Goal: Task Accomplishment & Management: Complete application form

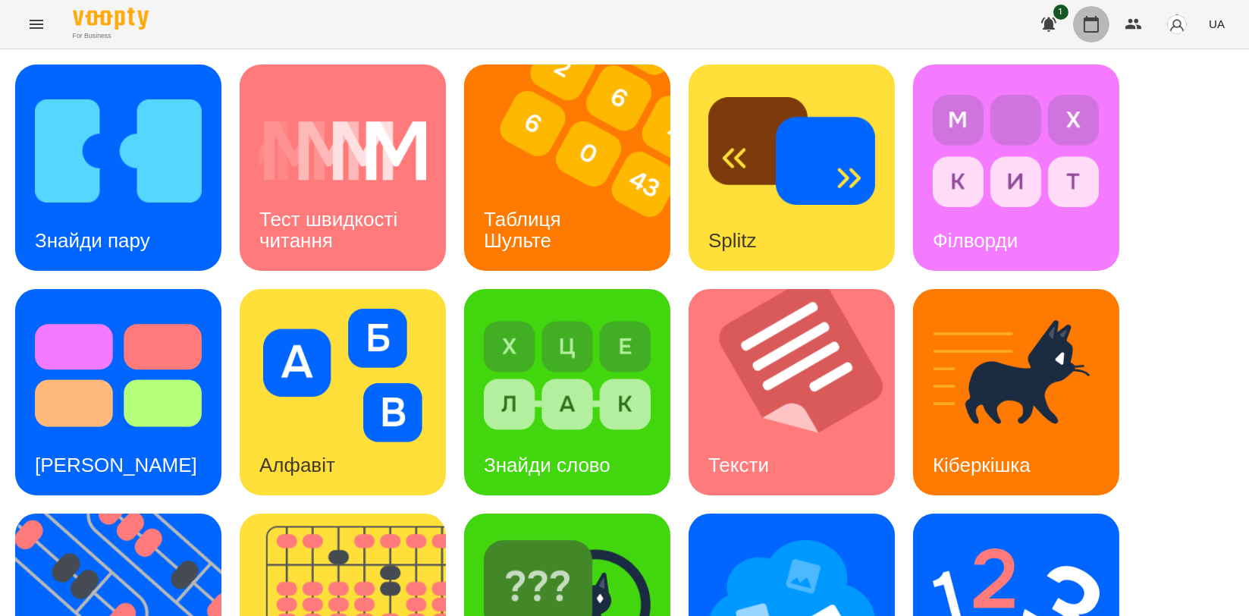
click at [1092, 17] on icon "button" at bounding box center [1091, 24] width 18 height 18
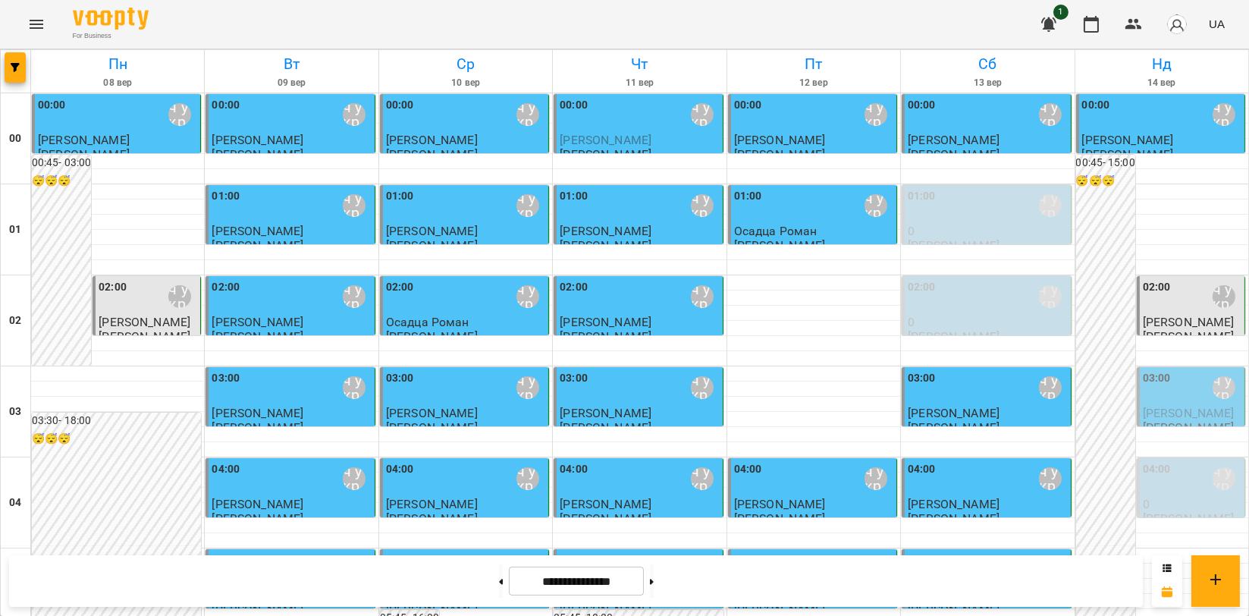
scroll to position [1730, 0]
click at [654, 590] on button at bounding box center [652, 580] width 4 height 33
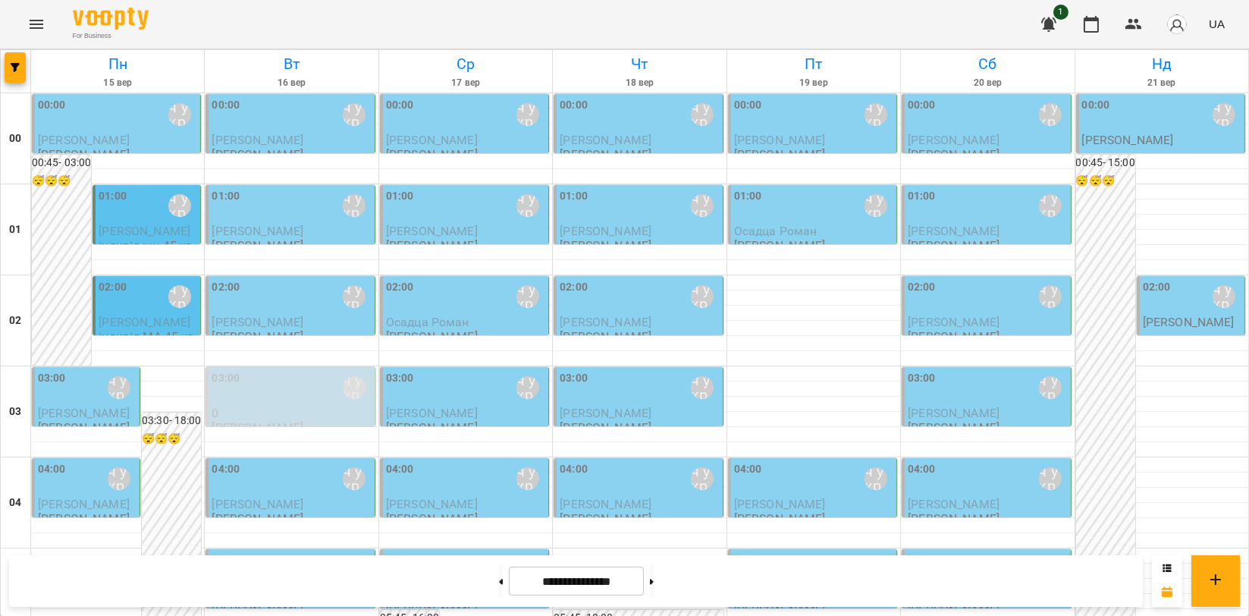
scroll to position [45, 0]
click at [1177, 315] on p "[PERSON_NAME]" at bounding box center [1189, 321] width 92 height 13
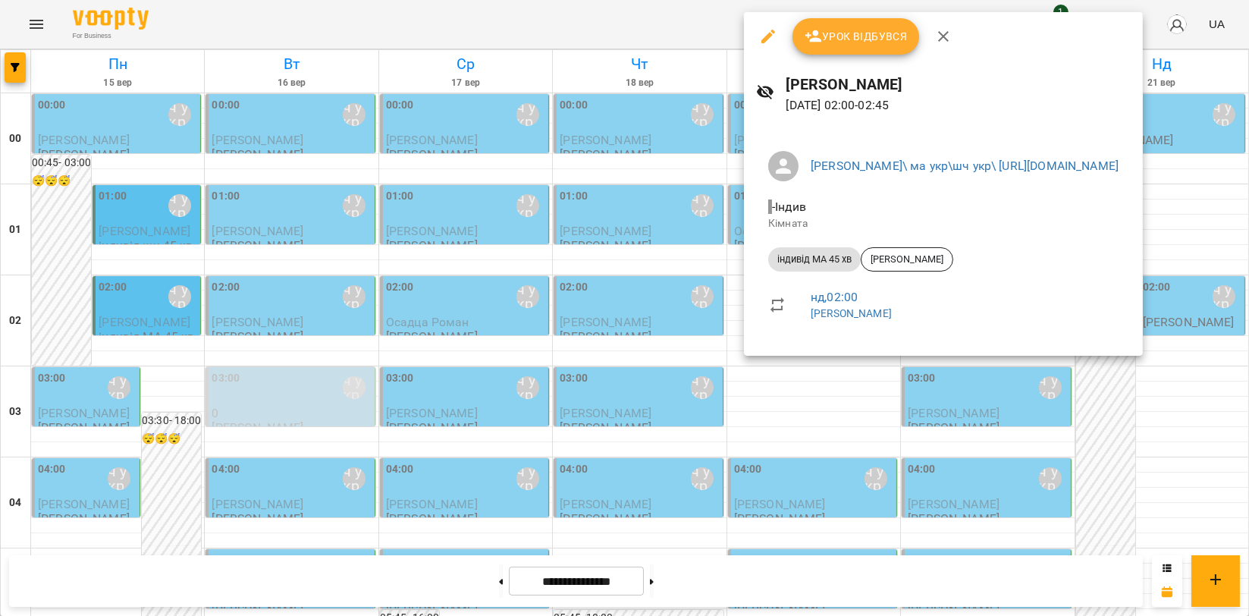
click at [937, 39] on icon "button" at bounding box center [943, 36] width 18 height 18
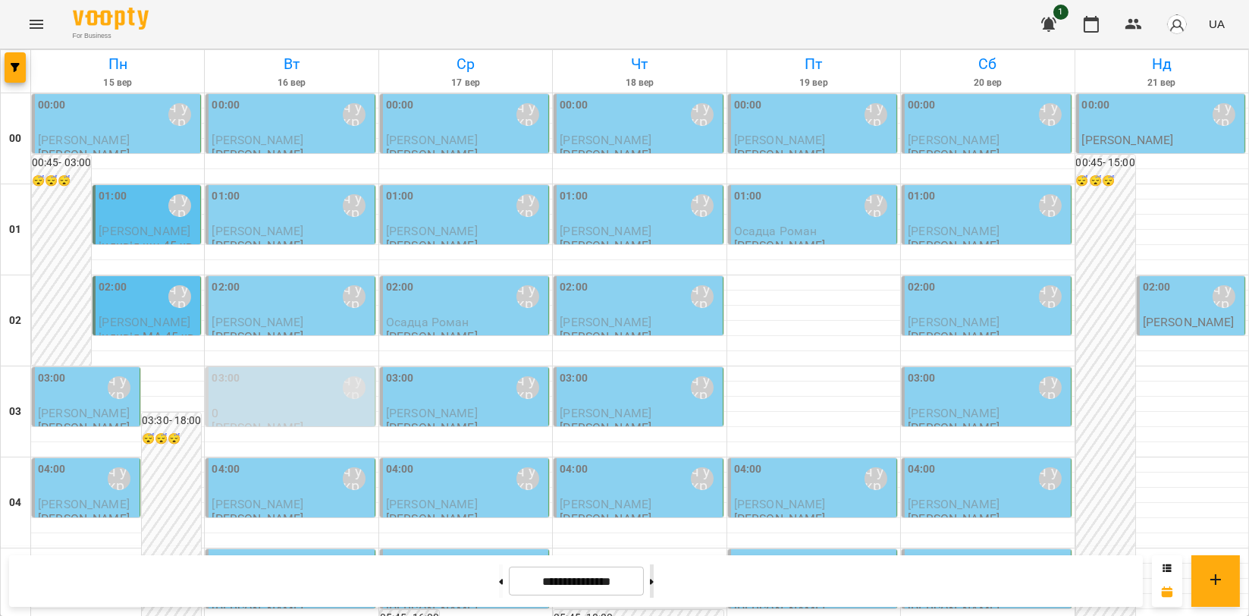
click at [654, 584] on button at bounding box center [652, 580] width 4 height 33
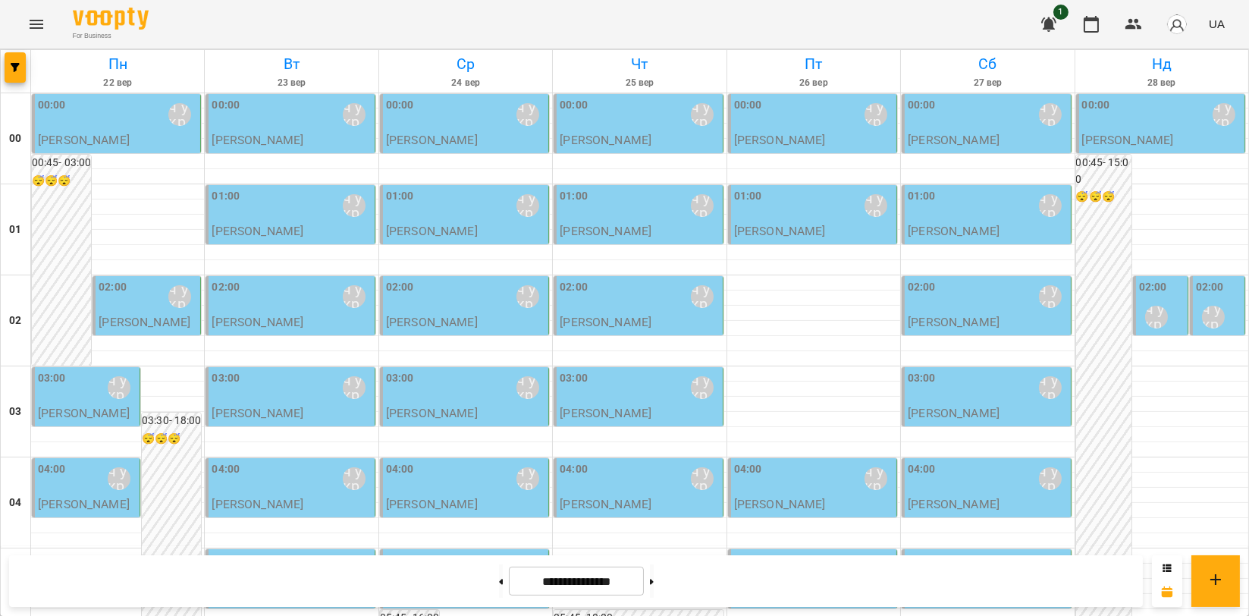
click at [1133, 276] on div "02:00 Мойсук Надія\ ма укр\шч укр\ https://us06web.zoom.us/j/84559859332 Мойсук…" at bounding box center [1160, 327] width 55 height 102
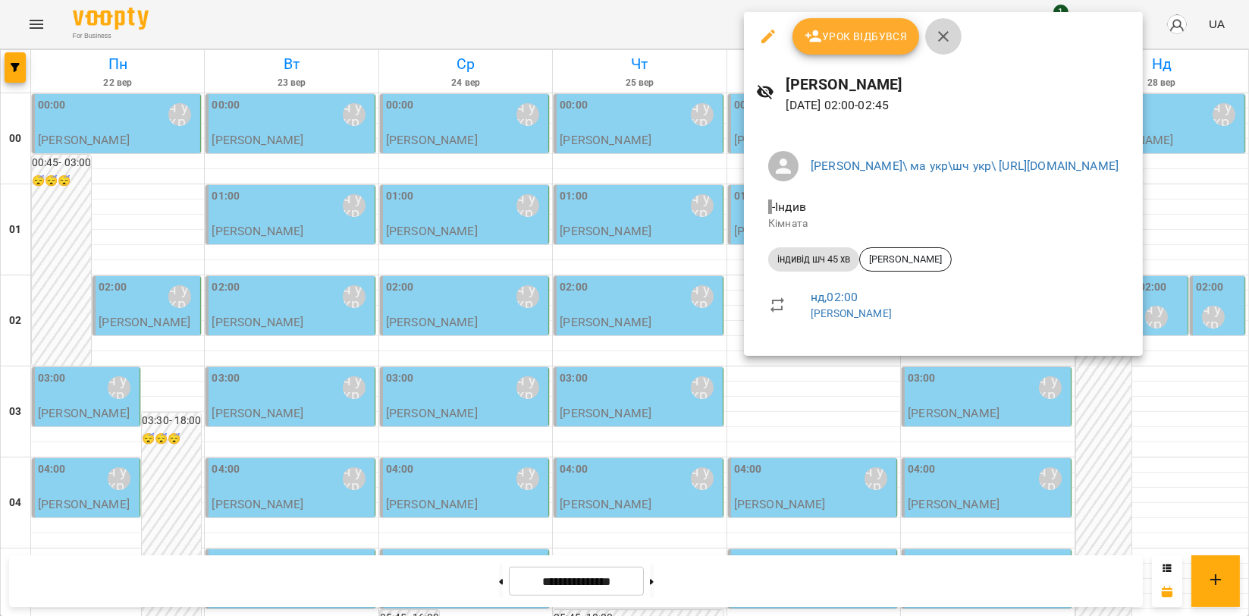
click at [943, 41] on icon "button" at bounding box center [943, 36] width 18 height 18
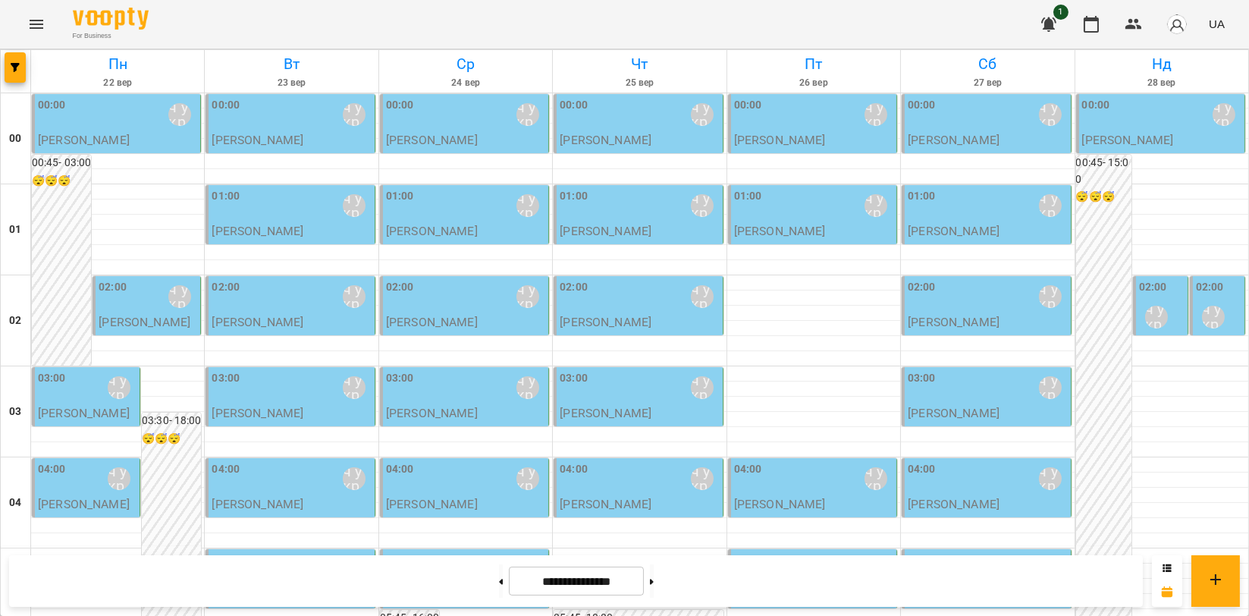
click at [1213, 300] on div "[PERSON_NAME]\ ма укр\шч укр\ [URL][DOMAIN_NAME]" at bounding box center [1213, 317] width 35 height 35
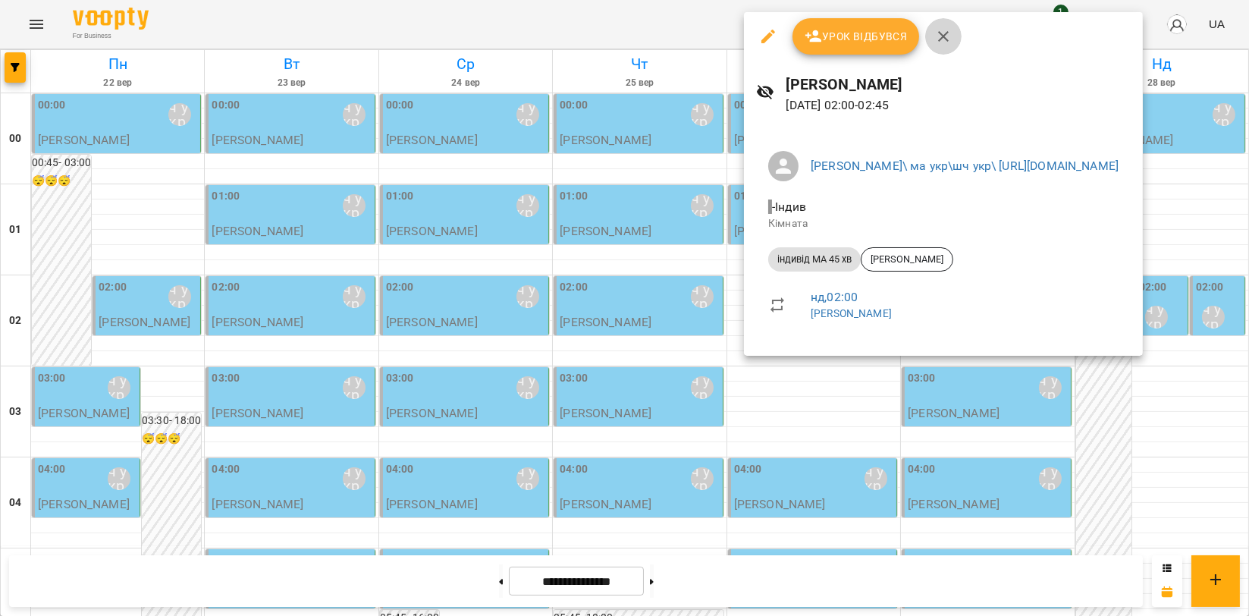
click at [934, 33] on icon "button" at bounding box center [943, 36] width 18 height 18
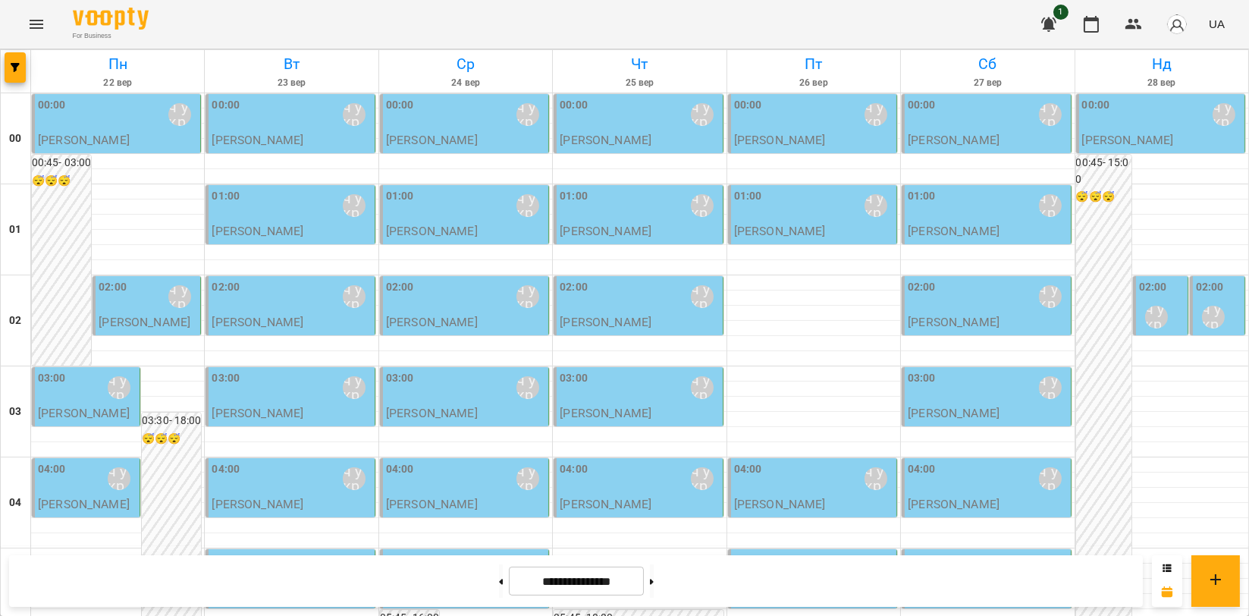
scroll to position [0, 0]
click at [654, 582] on button at bounding box center [652, 580] width 4 height 33
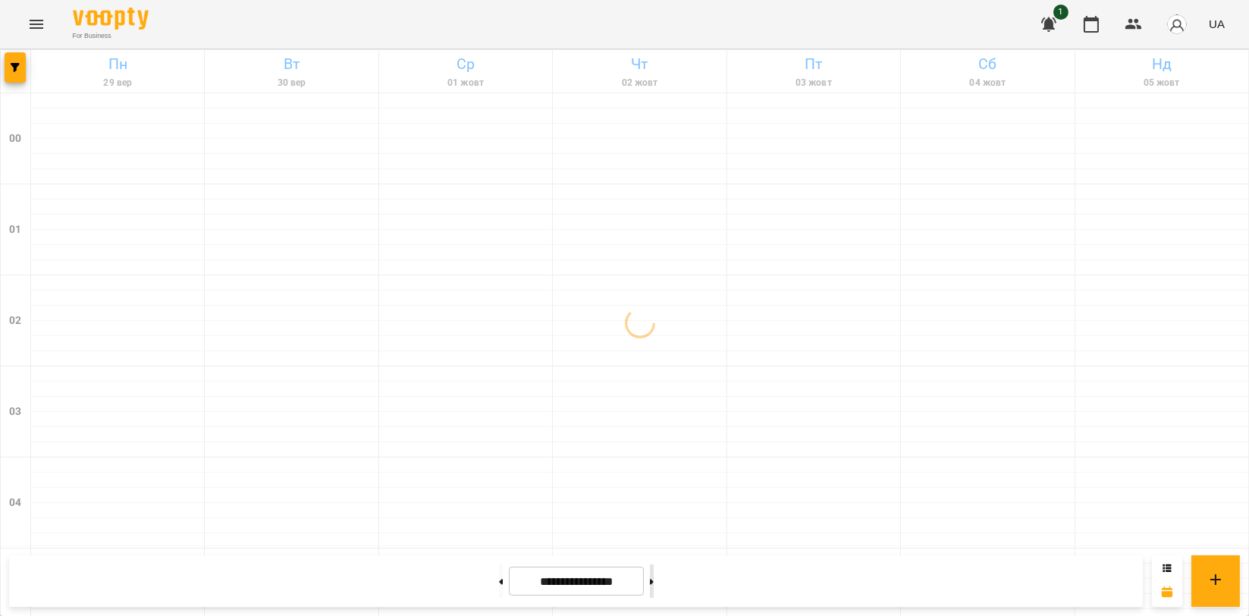
click at [654, 582] on button at bounding box center [652, 580] width 4 height 33
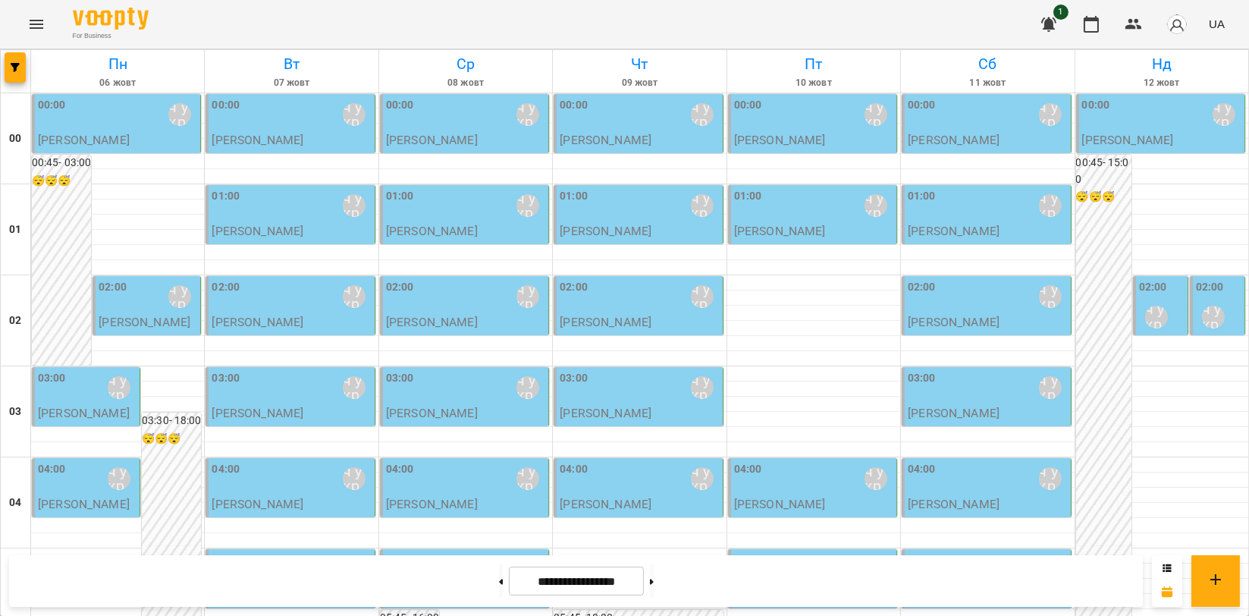
click at [73, 386] on div "03:00 Мойсук Надія\ ма укр\шч укр\ https://us06web.zoom.us/j/84559859332" at bounding box center [87, 387] width 99 height 35
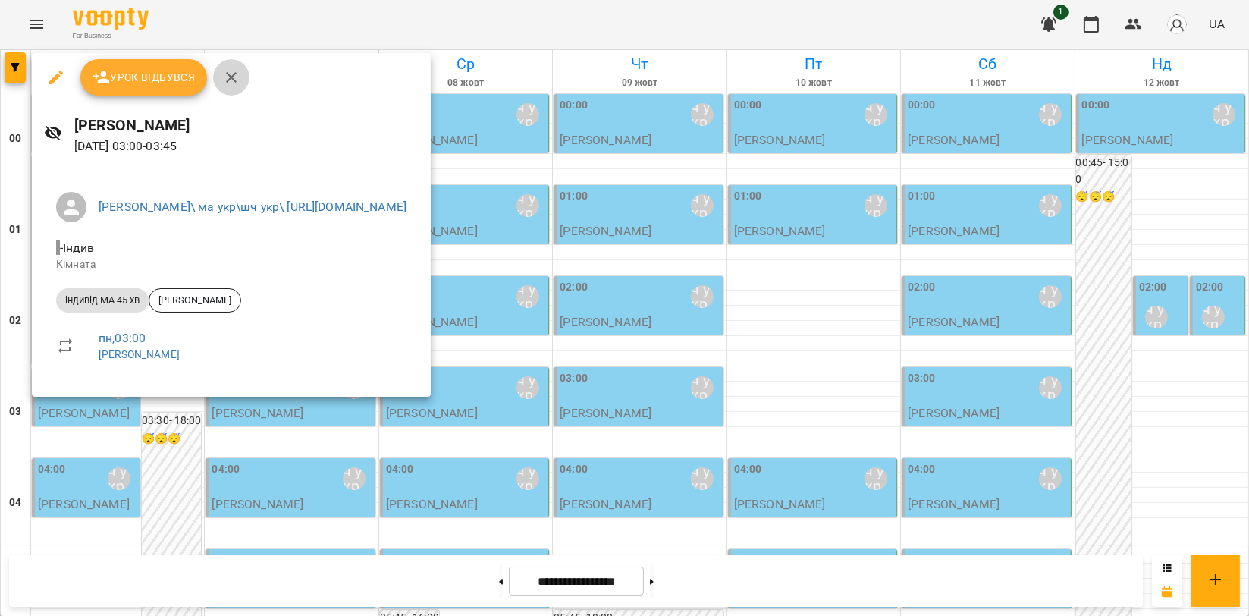
click at [230, 83] on icon "button" at bounding box center [231, 77] width 18 height 18
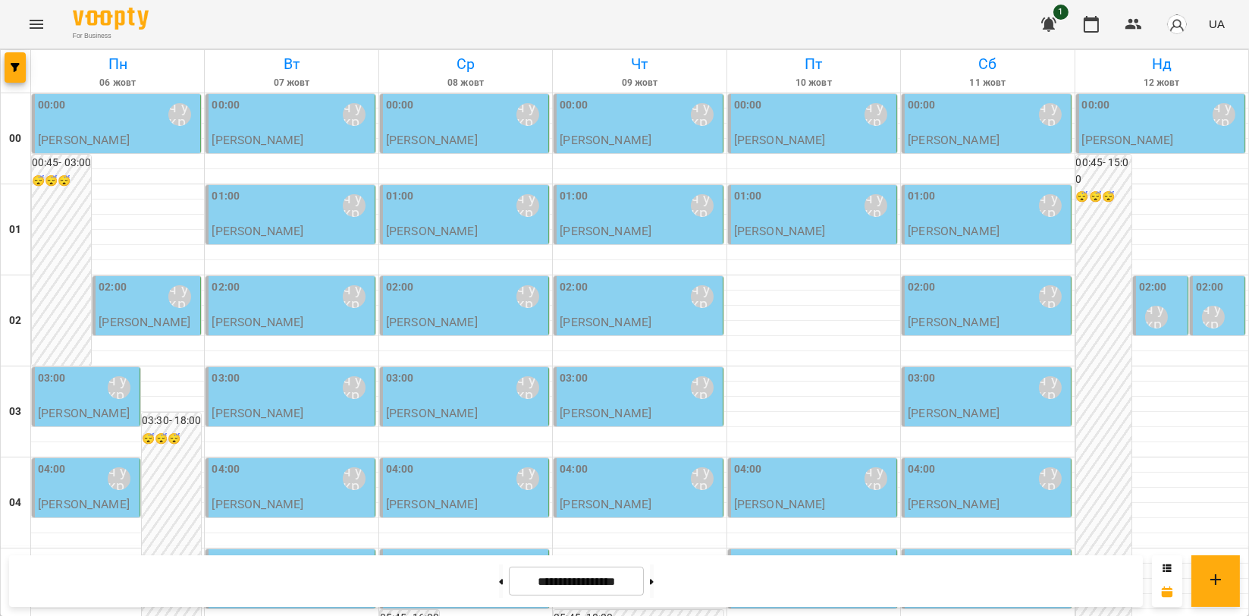
click at [126, 308] on div "02:00 Мойсук Надія\ ма укр\шч укр\ https://us06web.zoom.us/j/84559859332" at bounding box center [148, 296] width 99 height 35
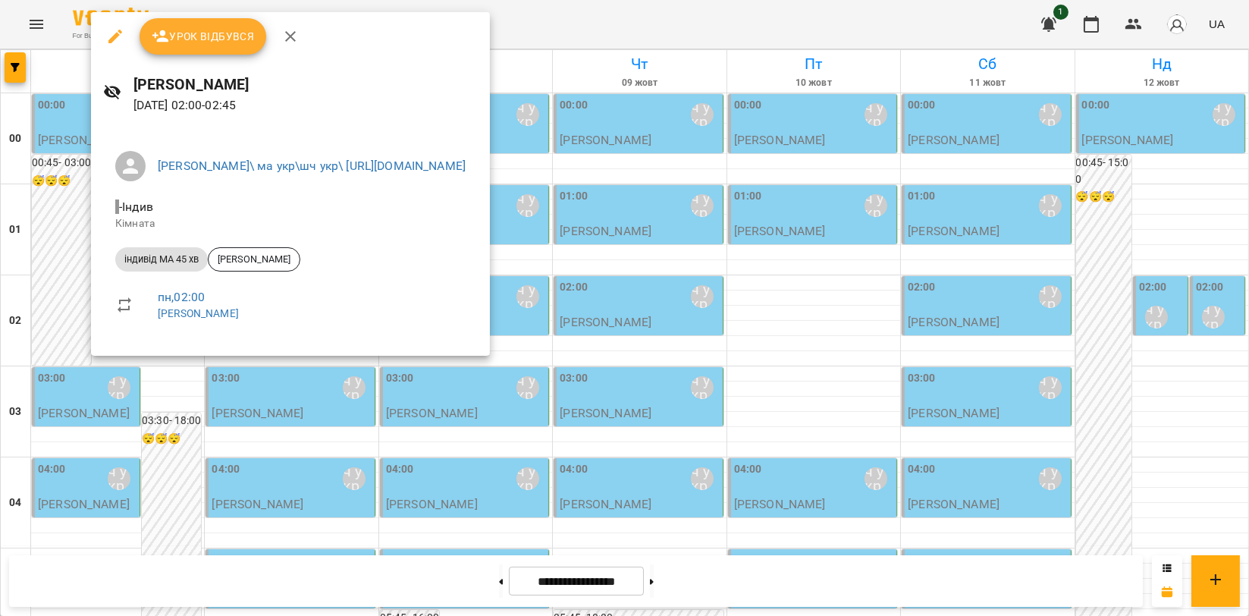
click at [282, 36] on icon "button" at bounding box center [290, 36] width 18 height 18
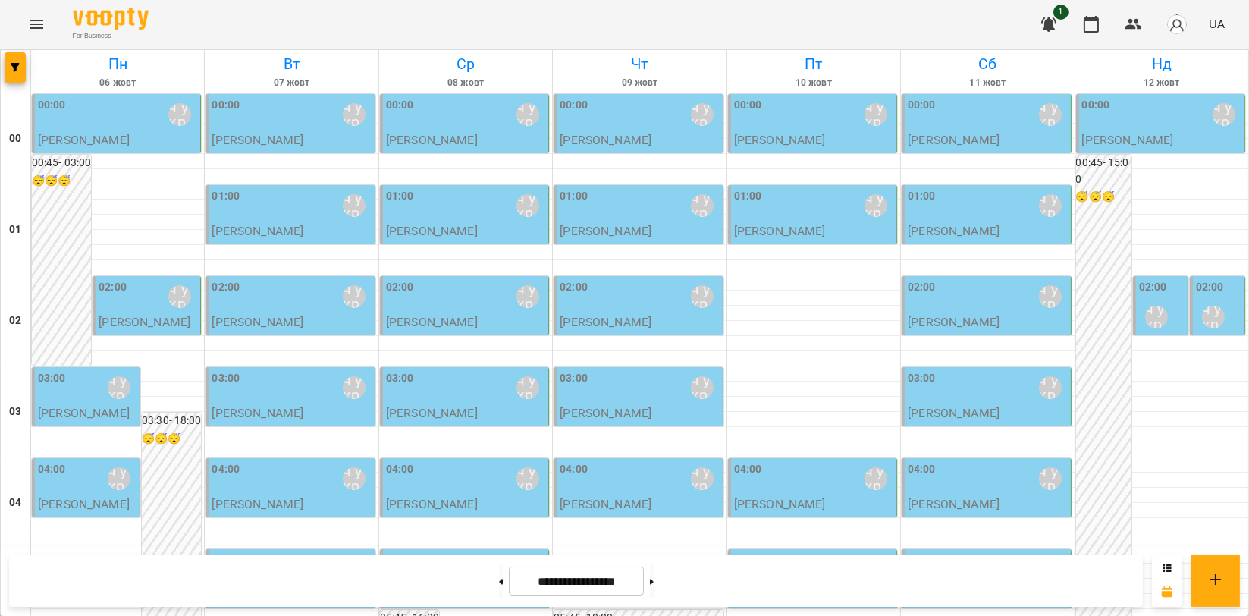
scroll to position [337, 0]
click at [482, 598] on div "**********" at bounding box center [576, 581] width 1134 height 52
click at [499, 590] on button at bounding box center [501, 580] width 4 height 33
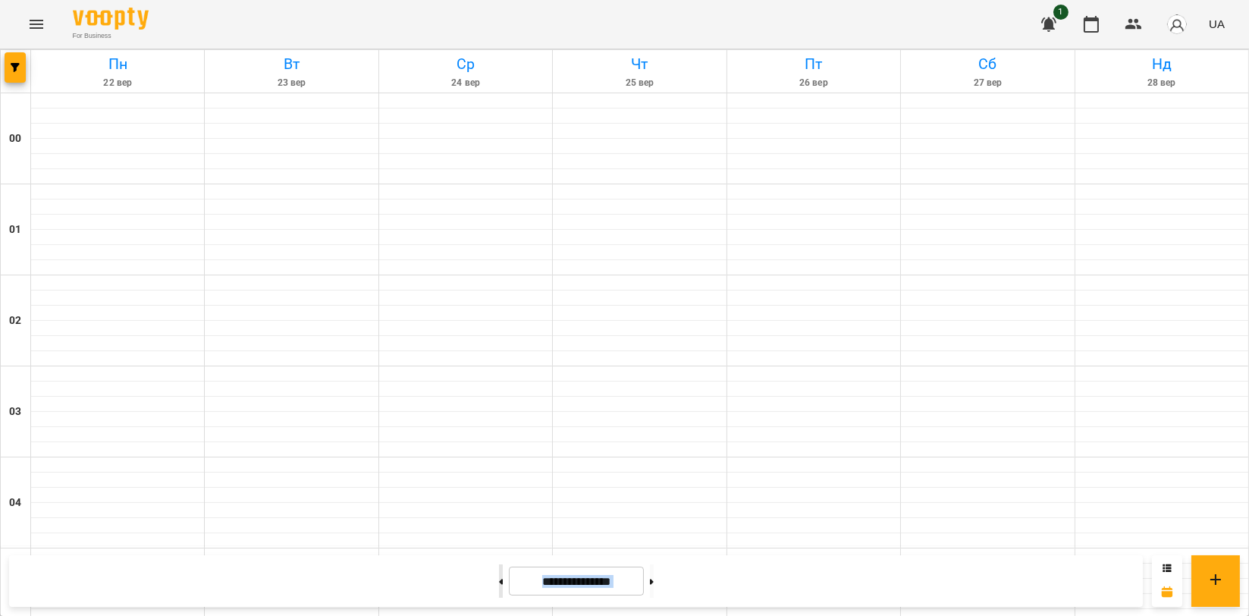
click at [499, 590] on button at bounding box center [501, 580] width 4 height 33
type input "**********"
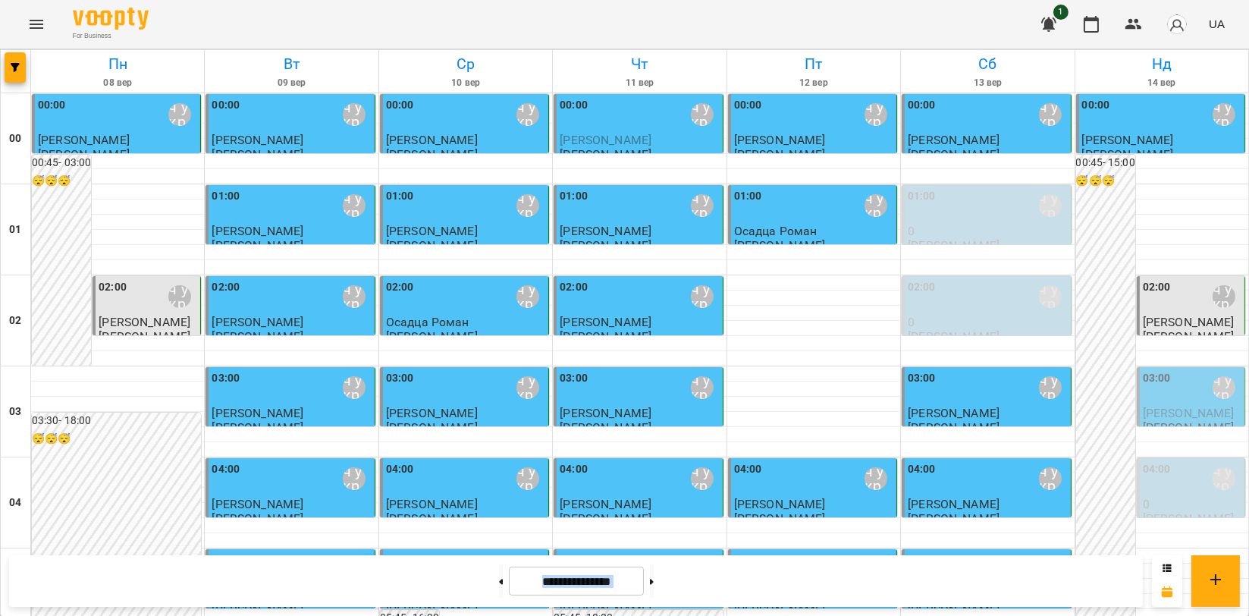
scroll to position [1517, 0]
click at [33, 22] on icon "Menu" at bounding box center [36, 24] width 18 height 18
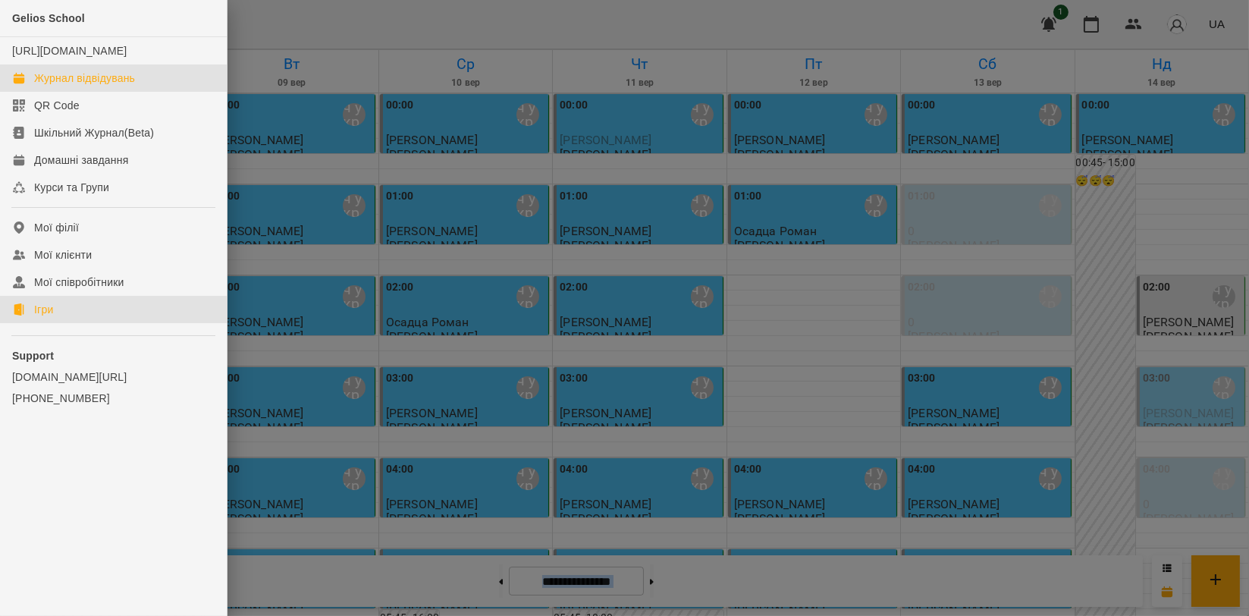
click at [113, 323] on link "Ігри" at bounding box center [113, 309] width 227 height 27
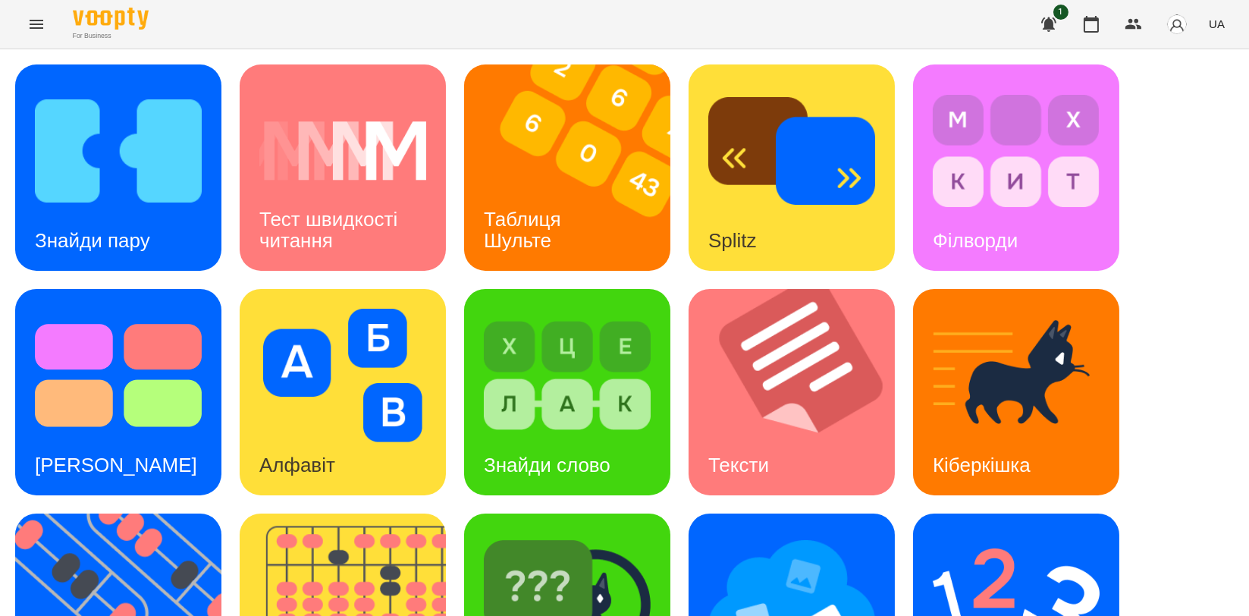
scroll to position [337, 0]
click at [379, 385] on div "Знайди пару Тест швидкості читання Таблиця Шульте Splitz Філворди Тест Струпа А…" at bounding box center [624, 504] width 1219 height 880
click at [388, 513] on img at bounding box center [352, 616] width 225 height 206
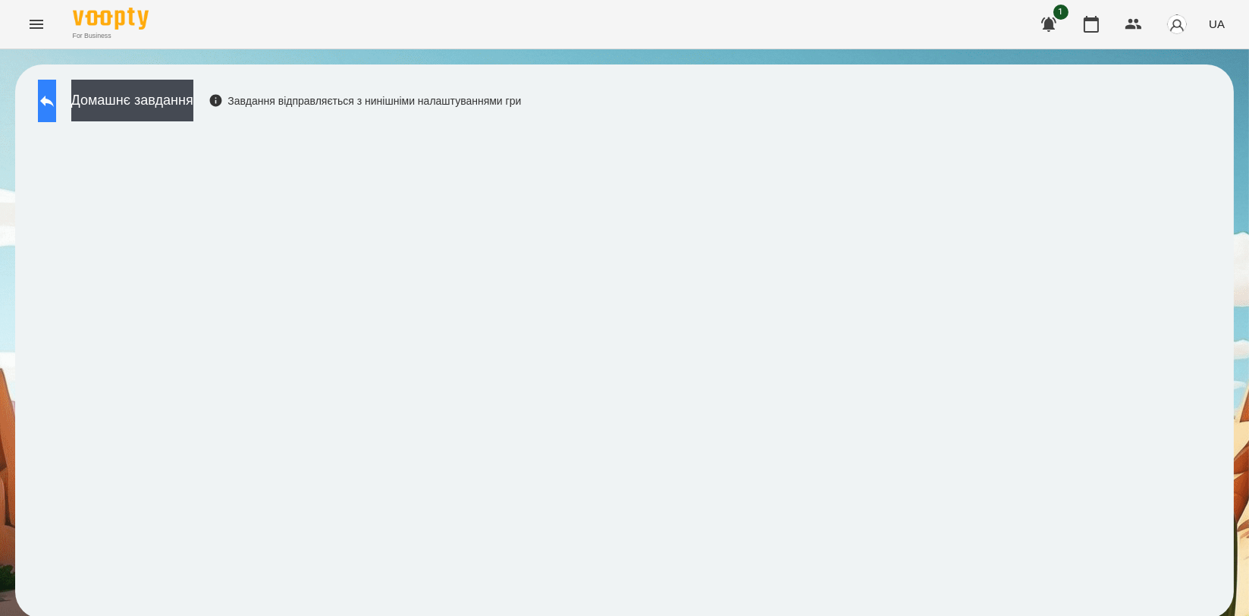
click at [86, 112] on div "Домашнє завдання Завдання відправляється з нинішніми налаштуваннями гри" at bounding box center [275, 105] width 491 height 50
click at [56, 111] on button at bounding box center [47, 101] width 18 height 42
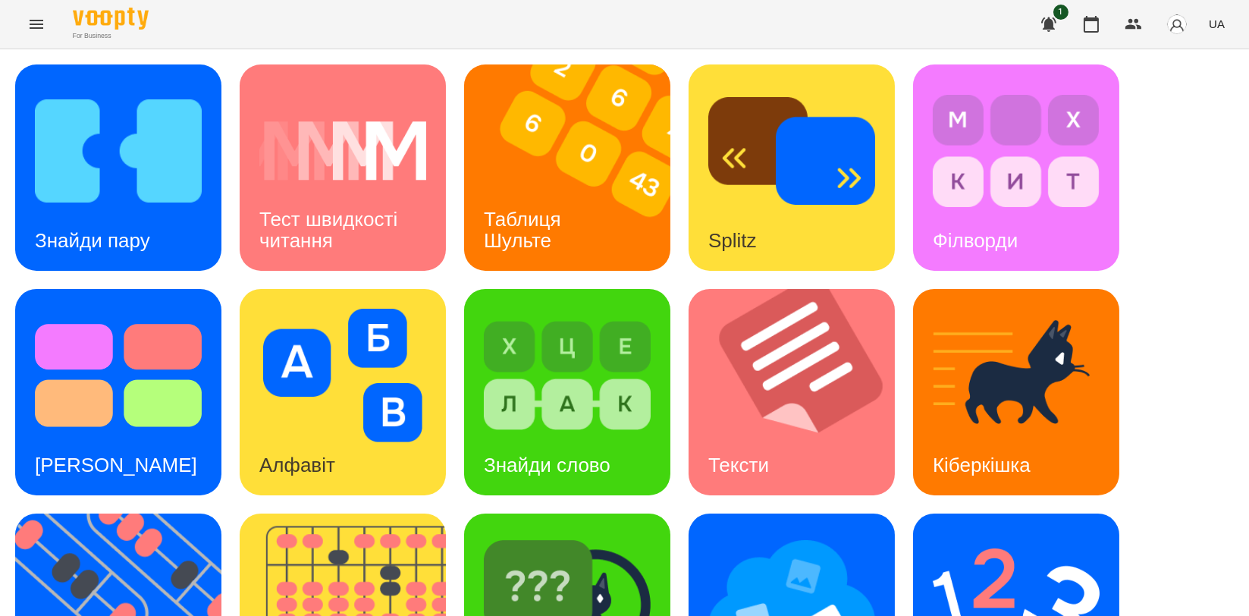
scroll to position [168, 0]
click at [628, 37] on div "For Business 1 UA" at bounding box center [624, 24] width 1249 height 49
click at [615, 71] on img at bounding box center [576, 167] width 225 height 206
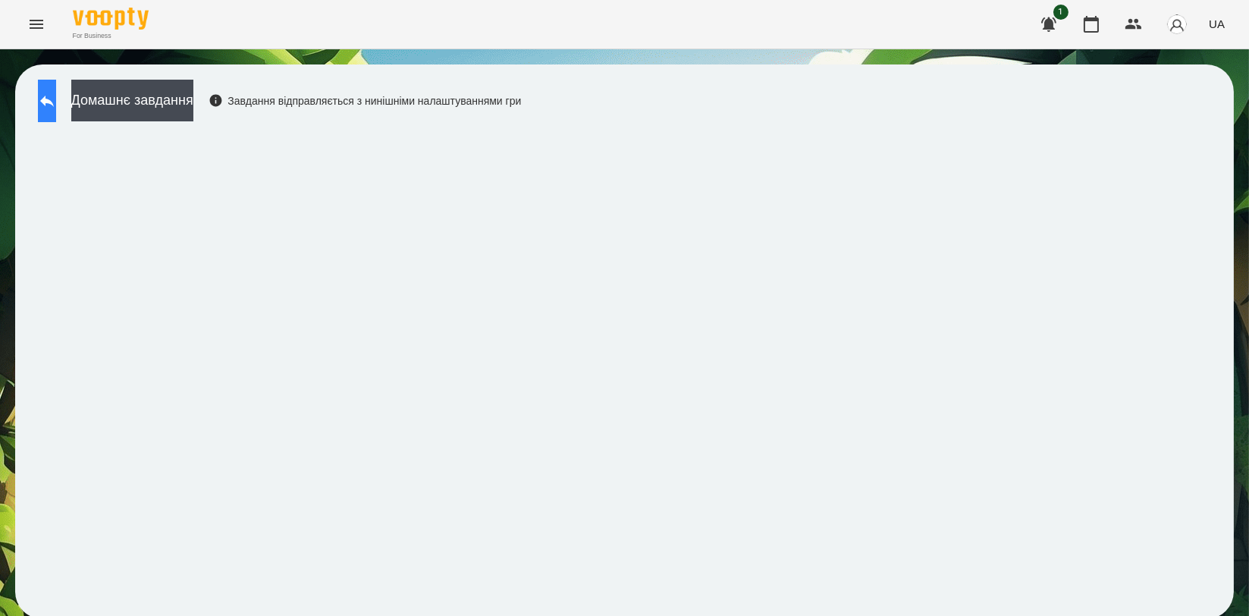
click at [56, 106] on button at bounding box center [47, 101] width 18 height 42
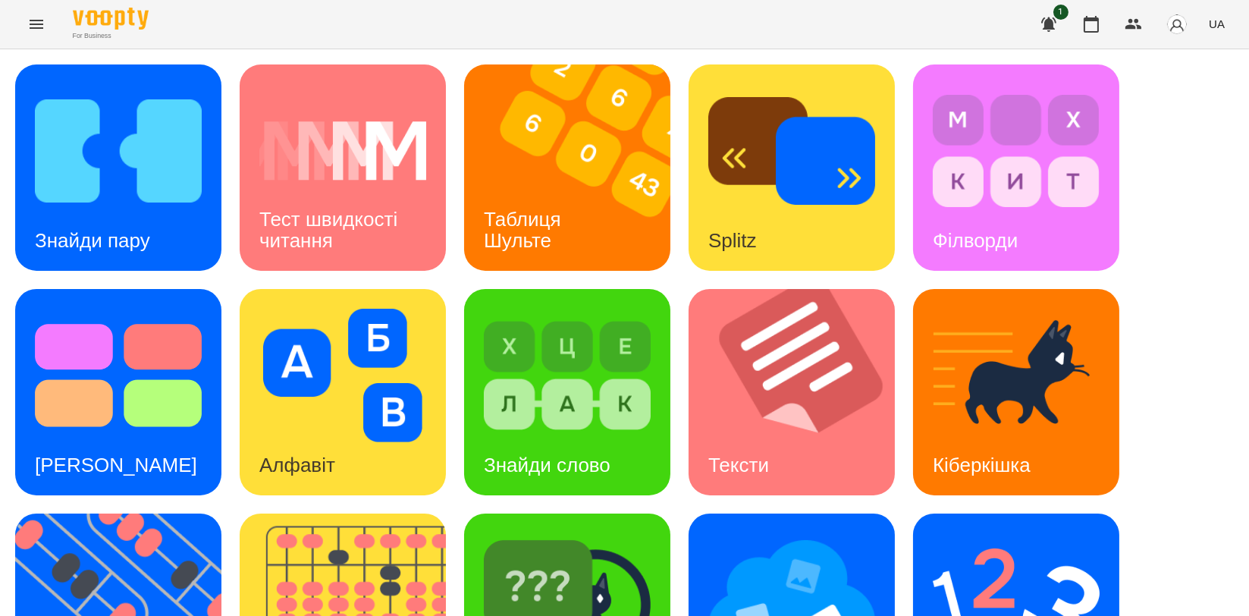
scroll to position [337, 0]
click at [142, 513] on img at bounding box center [127, 616] width 225 height 206
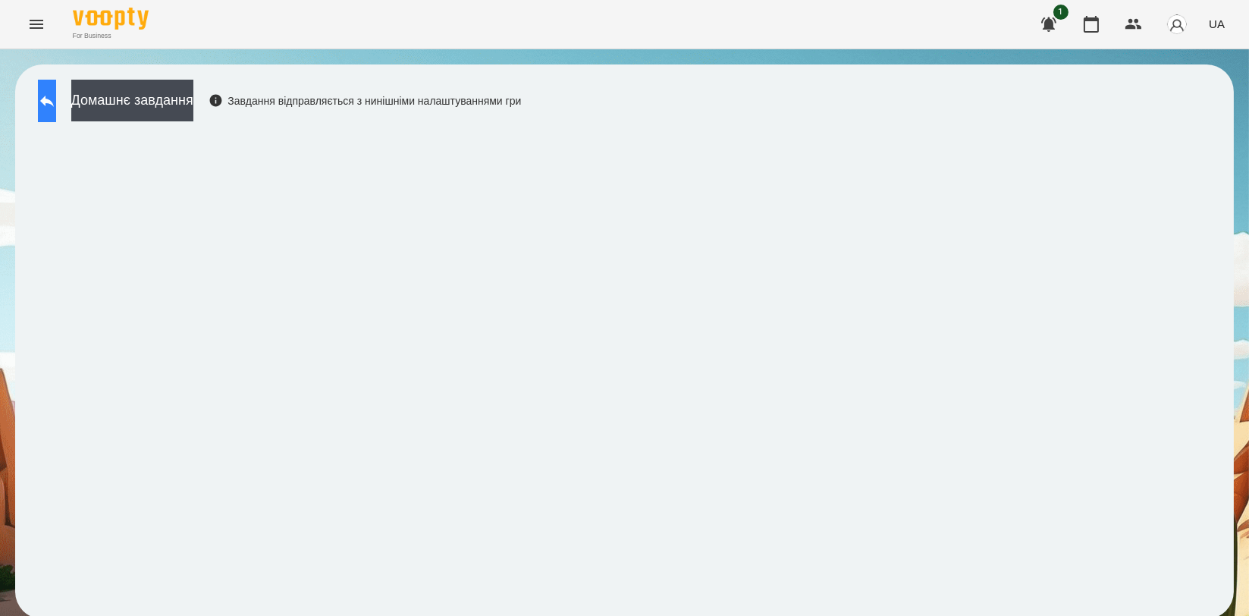
click at [56, 108] on button at bounding box center [47, 101] width 18 height 42
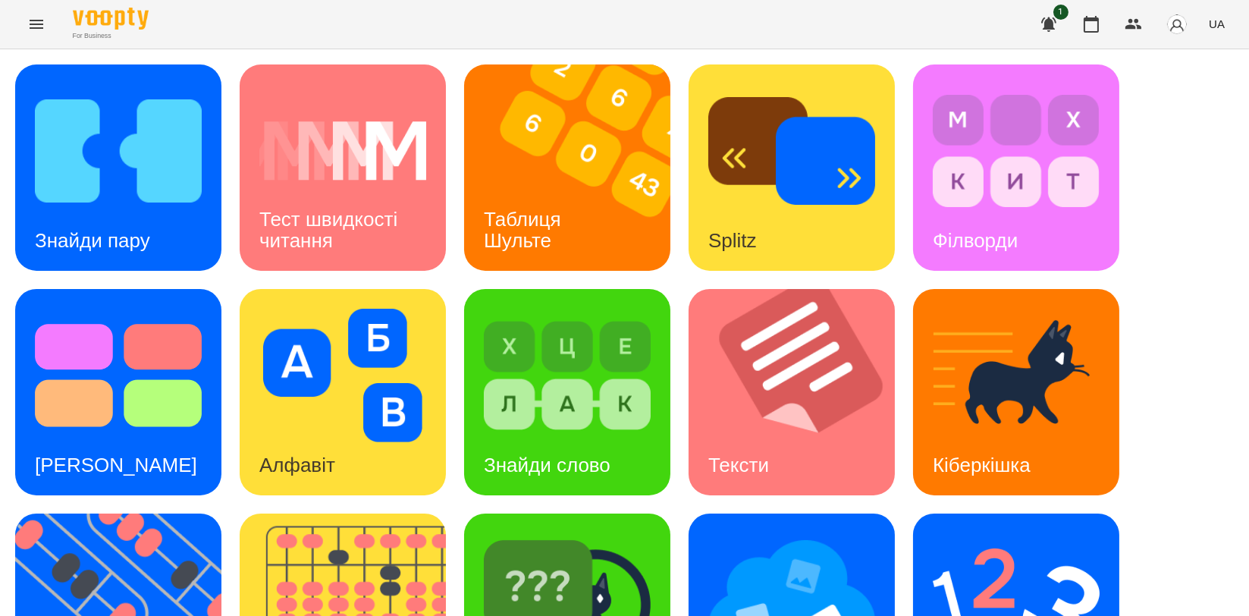
scroll to position [343, 0]
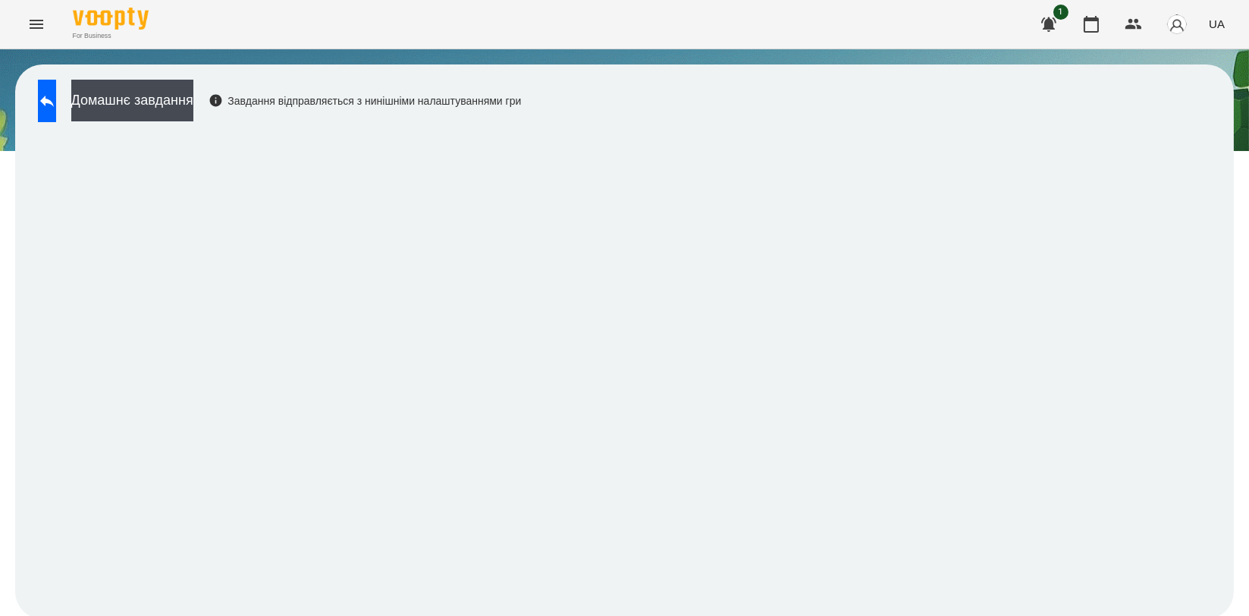
scroll to position [2, 0]
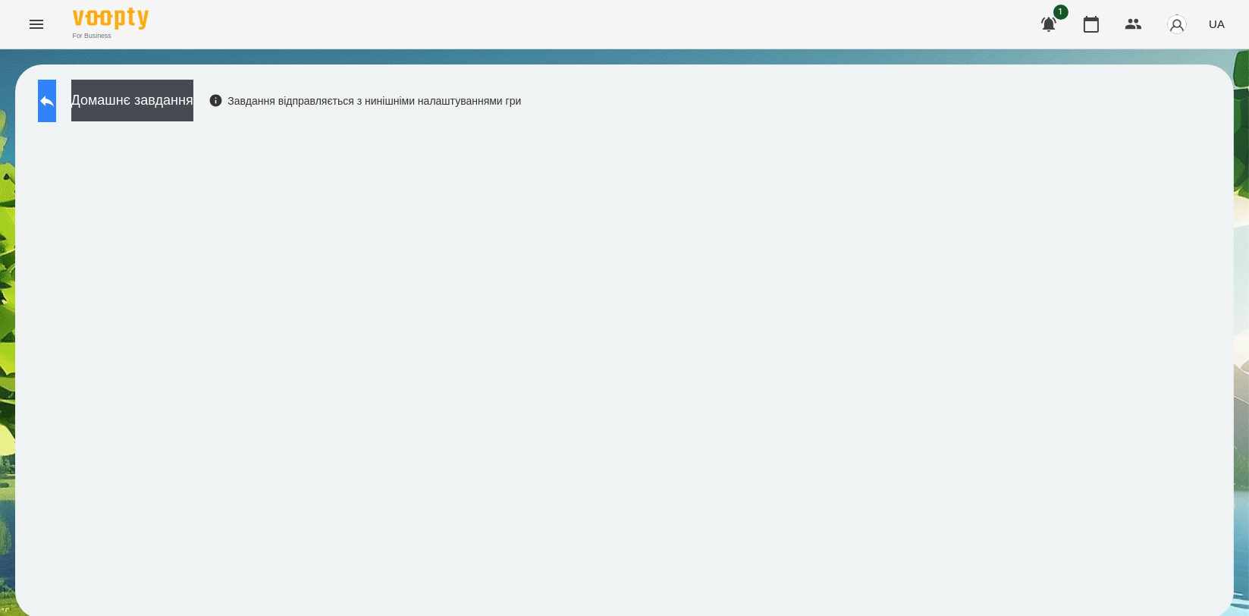
click at [54, 85] on button at bounding box center [47, 101] width 18 height 42
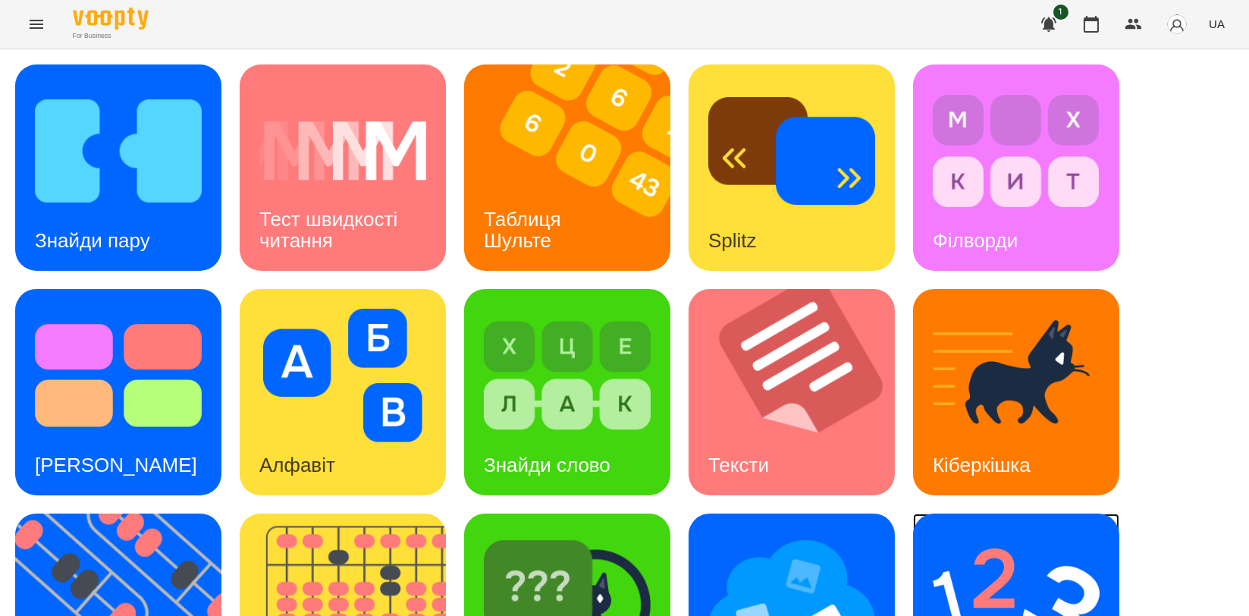
click at [942, 566] on img at bounding box center [1016, 599] width 167 height 133
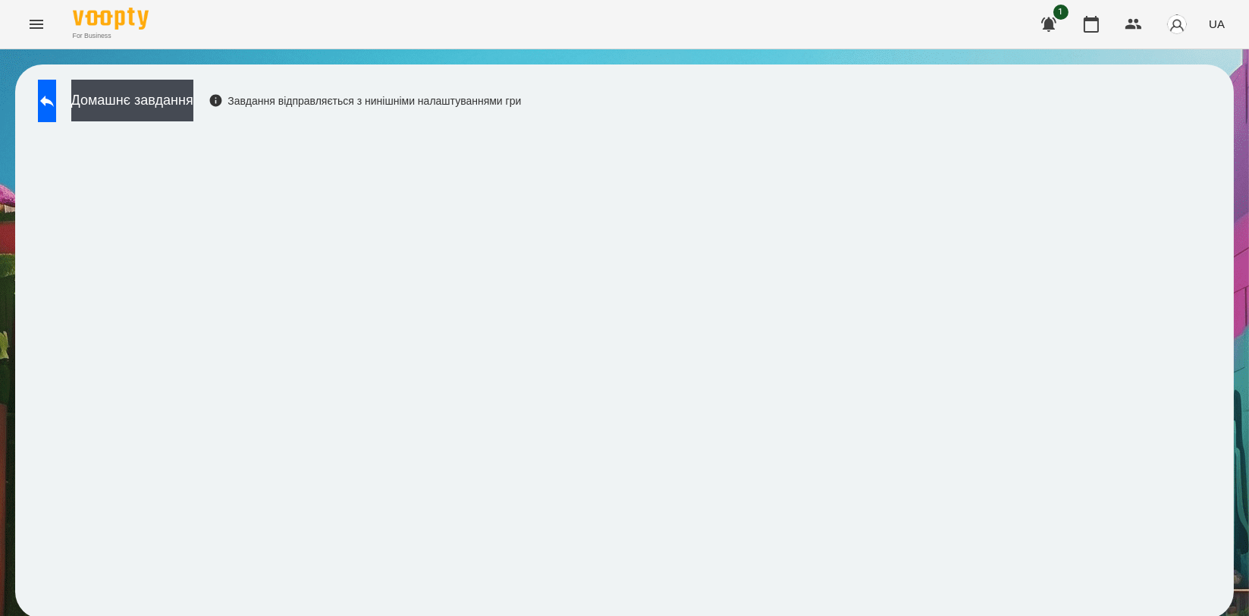
click at [1212, 171] on div "Домашнє завдання Завдання відправляється з нинішніми налаштуваннями гри" at bounding box center [624, 341] width 1219 height 554
click at [54, 102] on icon at bounding box center [47, 101] width 14 height 11
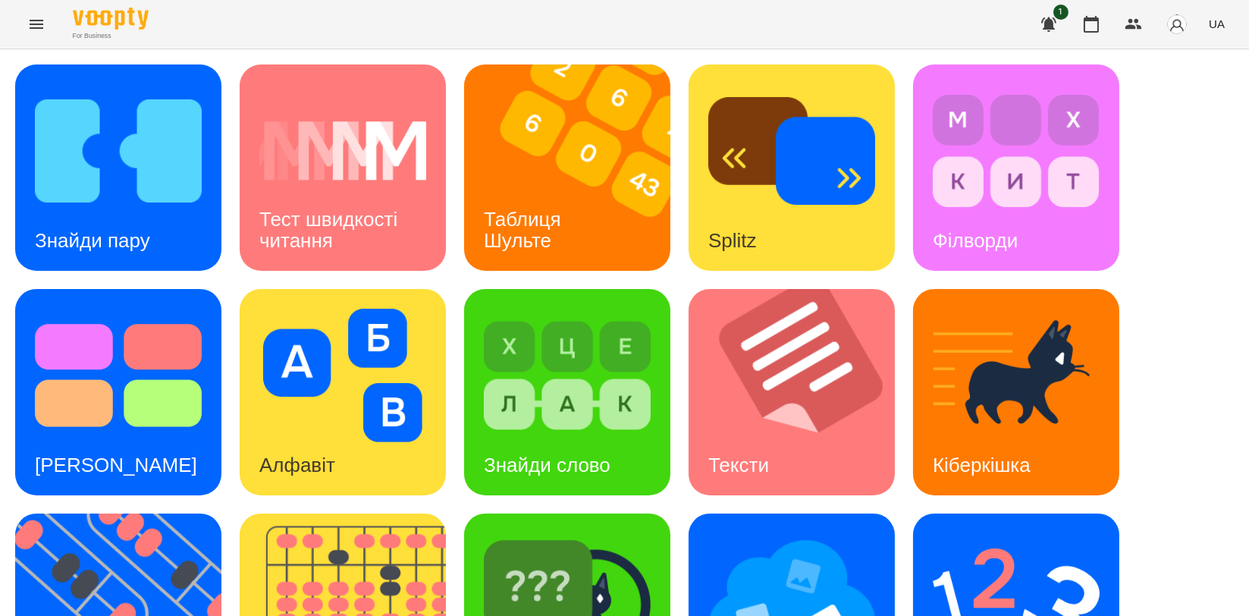
scroll to position [259, 0]
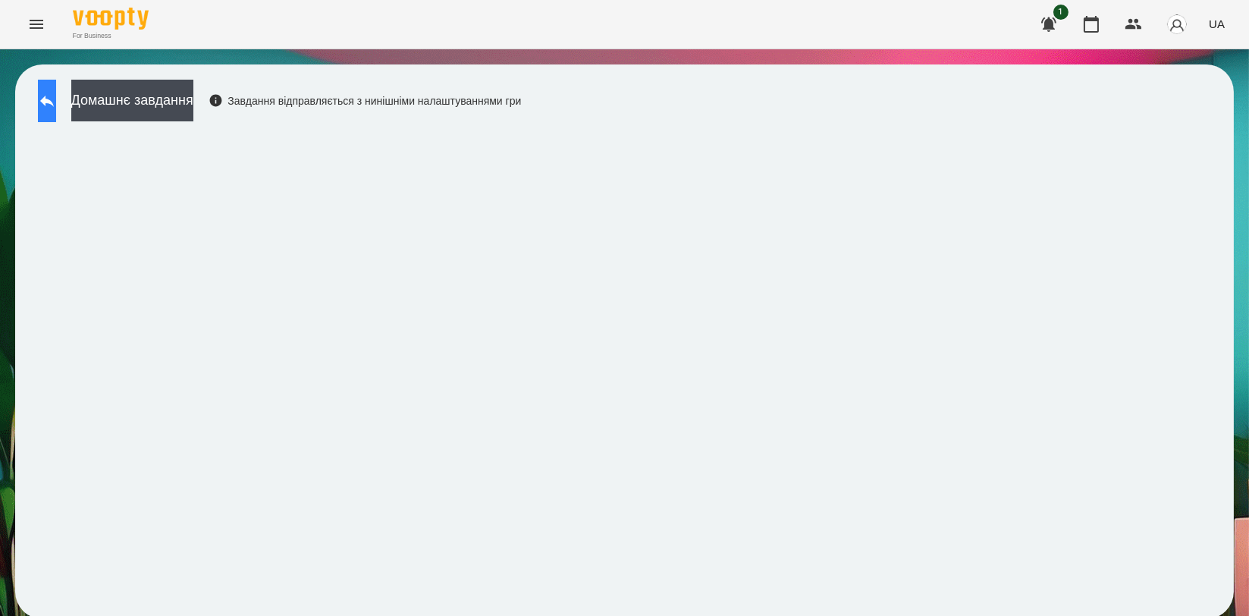
click at [56, 88] on button at bounding box center [47, 101] width 18 height 42
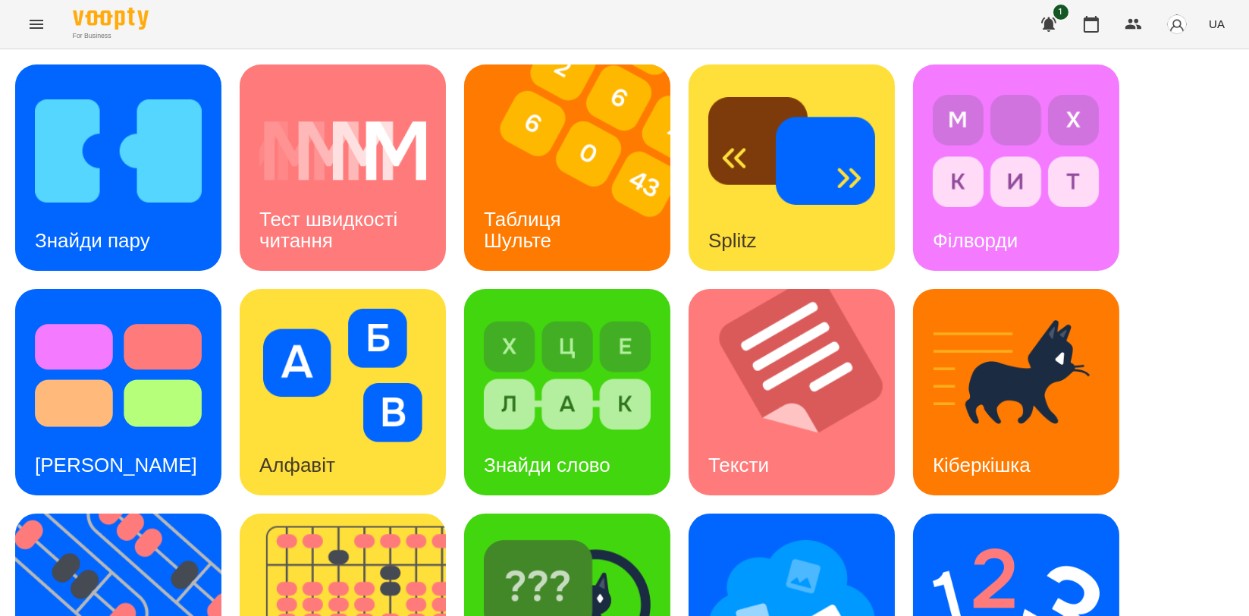
scroll to position [337, 0]
click at [773, 533] on img at bounding box center [791, 599] width 167 height 133
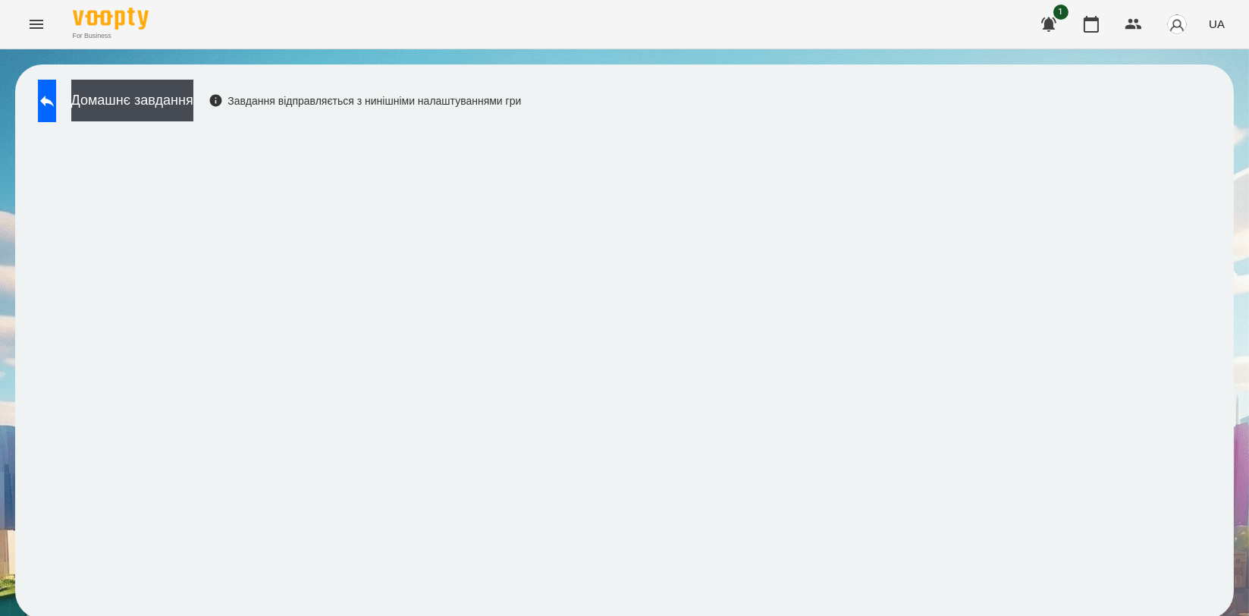
click at [521, 127] on div "Домашнє завдання Завдання відправляється з нинішніми налаштуваннями гри" at bounding box center [275, 105] width 491 height 50
click at [56, 116] on button at bounding box center [47, 101] width 18 height 42
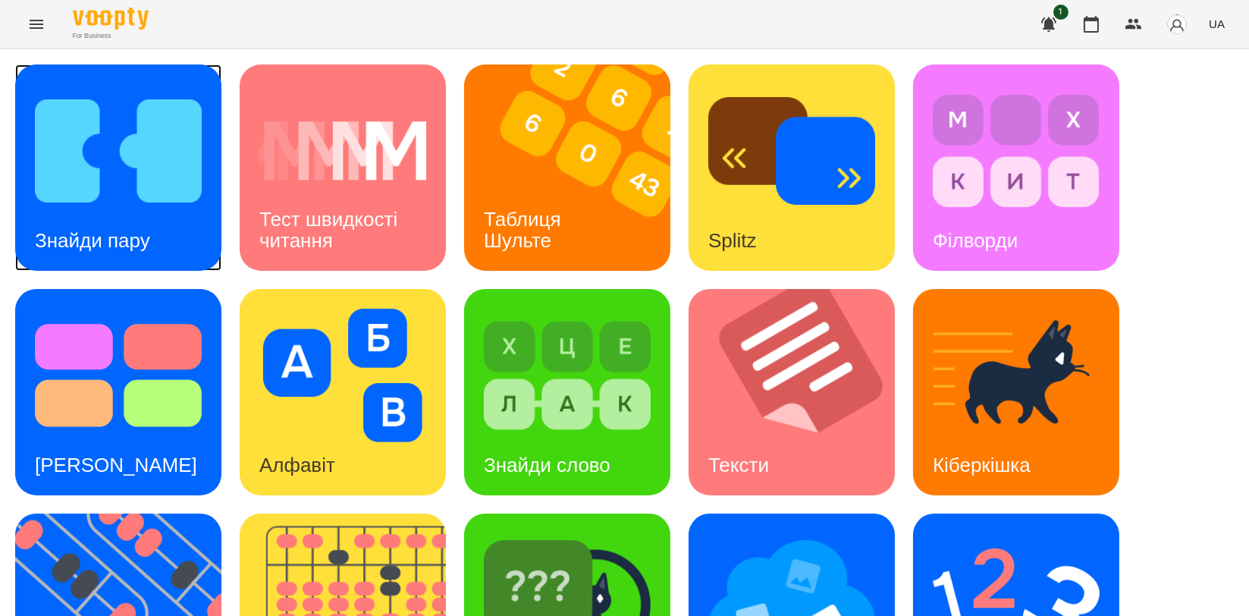
click at [59, 147] on img at bounding box center [118, 150] width 167 height 133
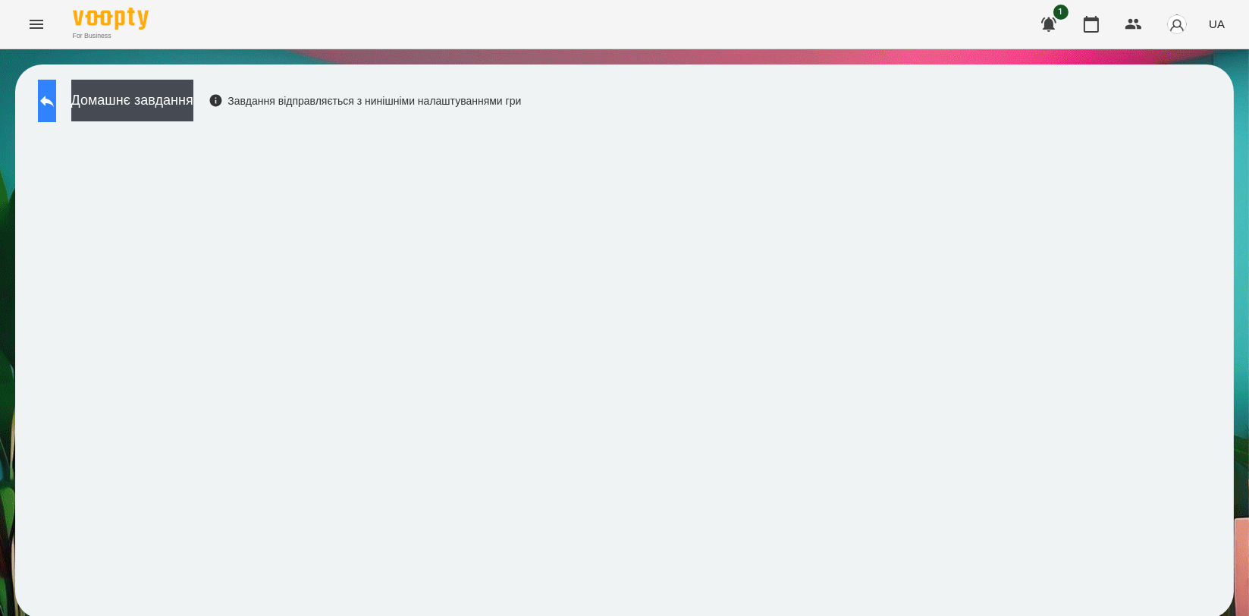
click at [56, 88] on button at bounding box center [47, 101] width 18 height 42
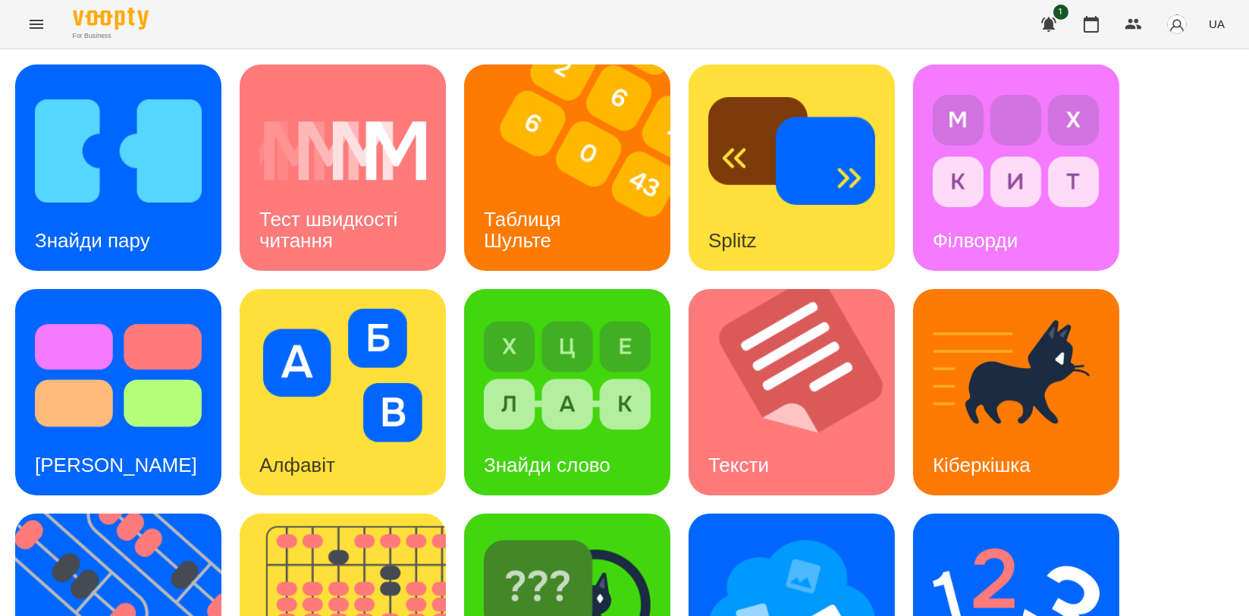
scroll to position [337, 0]
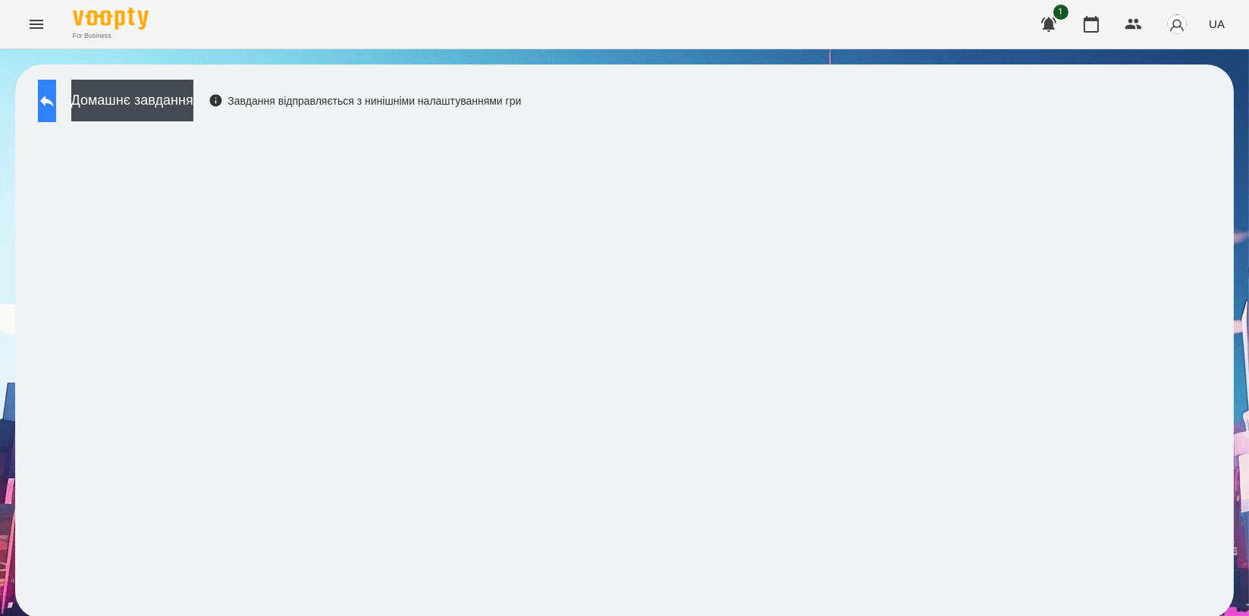
click at [56, 102] on button at bounding box center [47, 101] width 18 height 42
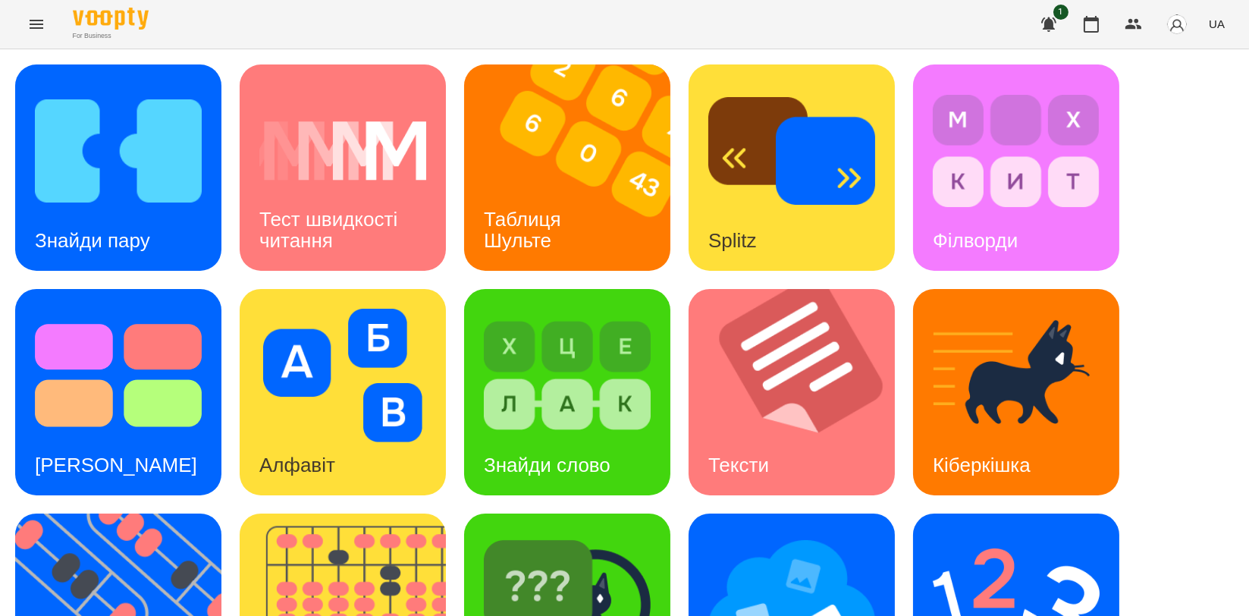
scroll to position [168, 0]
click at [397, 309] on img at bounding box center [342, 375] width 167 height 133
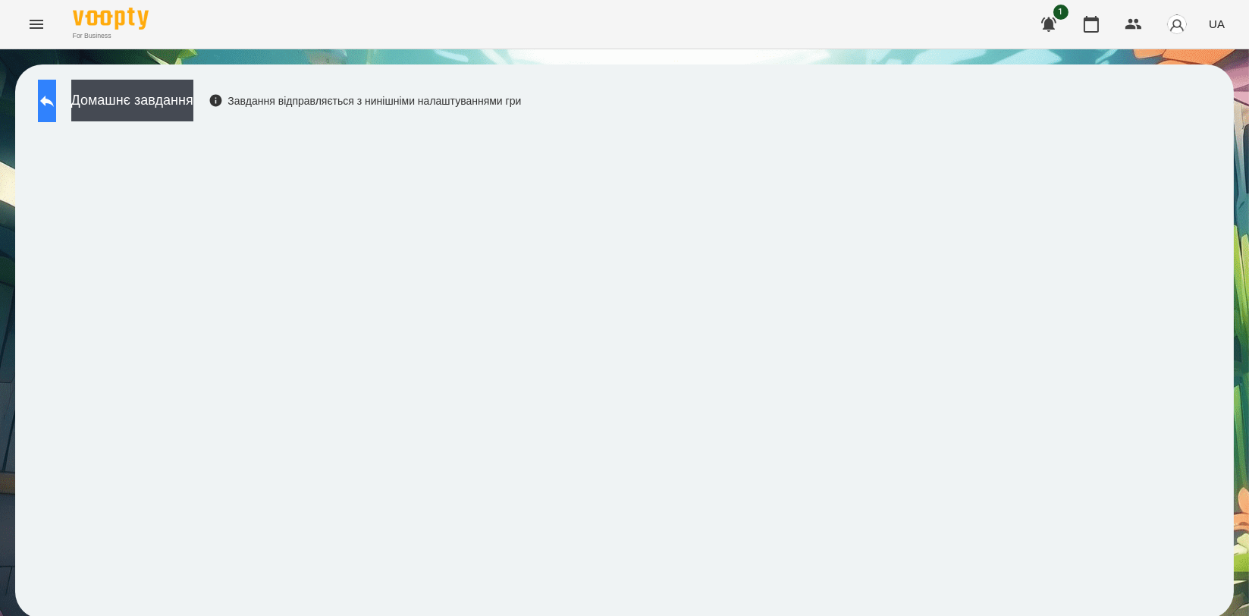
click at [55, 92] on icon at bounding box center [47, 101] width 18 height 18
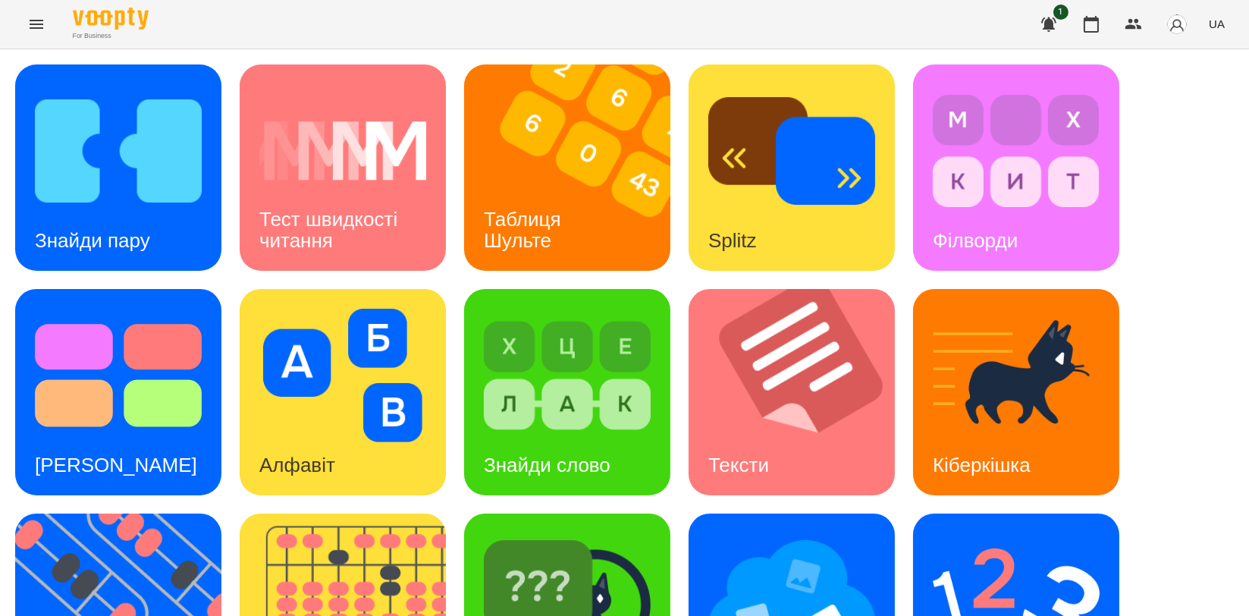
scroll to position [337, 0]
click at [158, 435] on div "[PERSON_NAME]" at bounding box center [116, 465] width 202 height 60
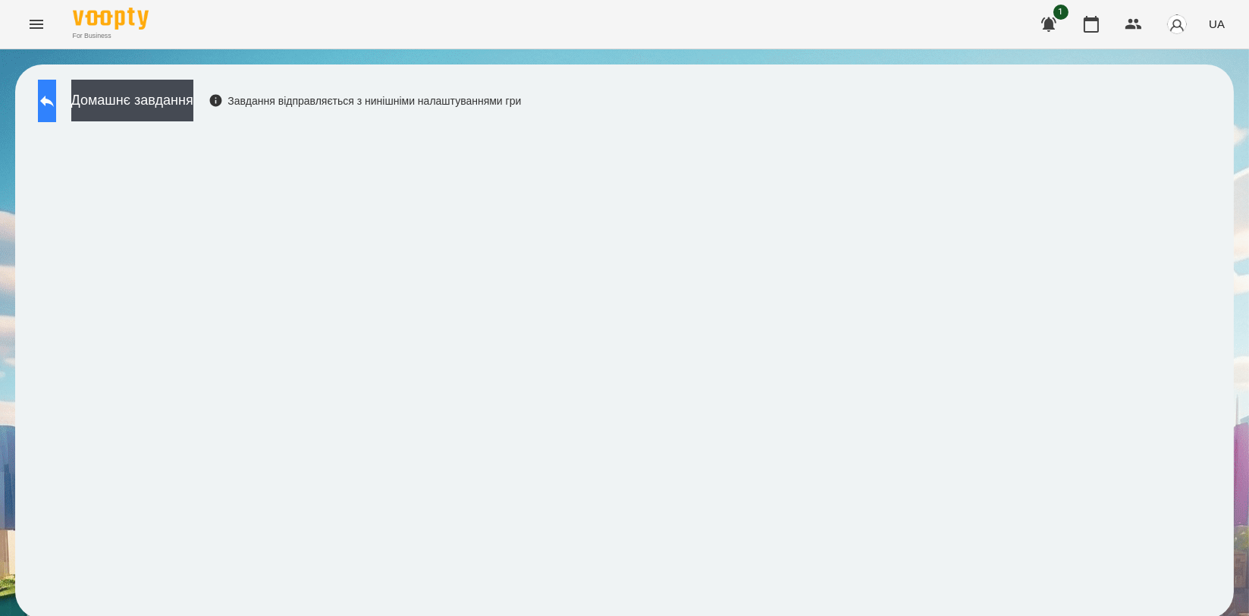
click at [56, 95] on icon at bounding box center [47, 101] width 18 height 18
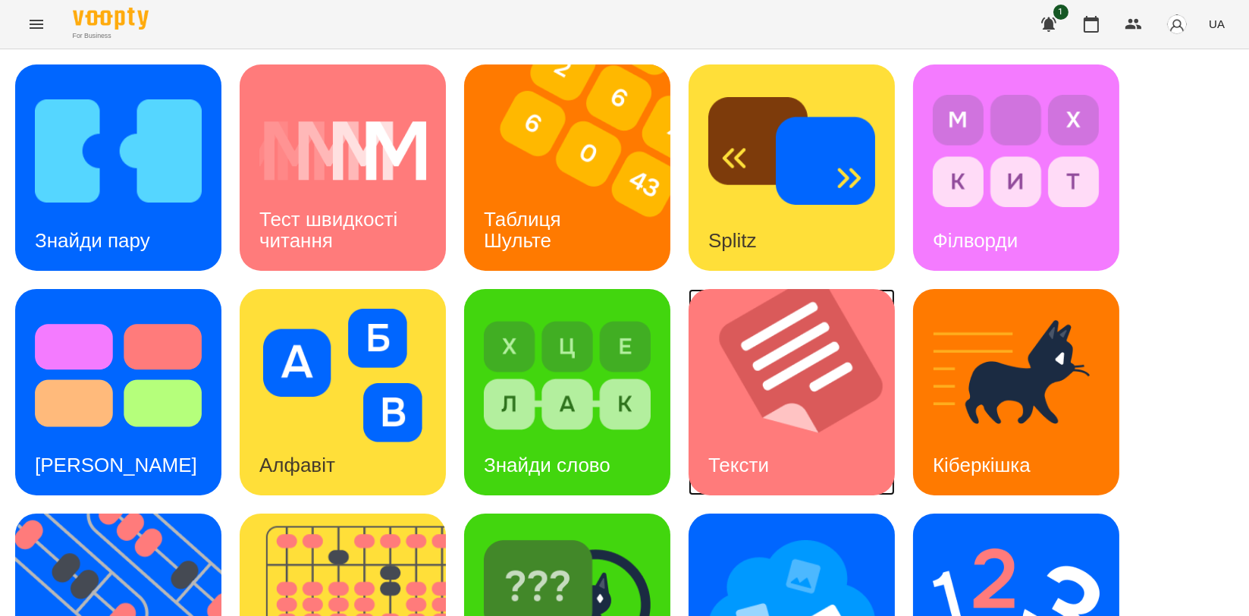
click at [781, 414] on img at bounding box center [800, 392] width 225 height 206
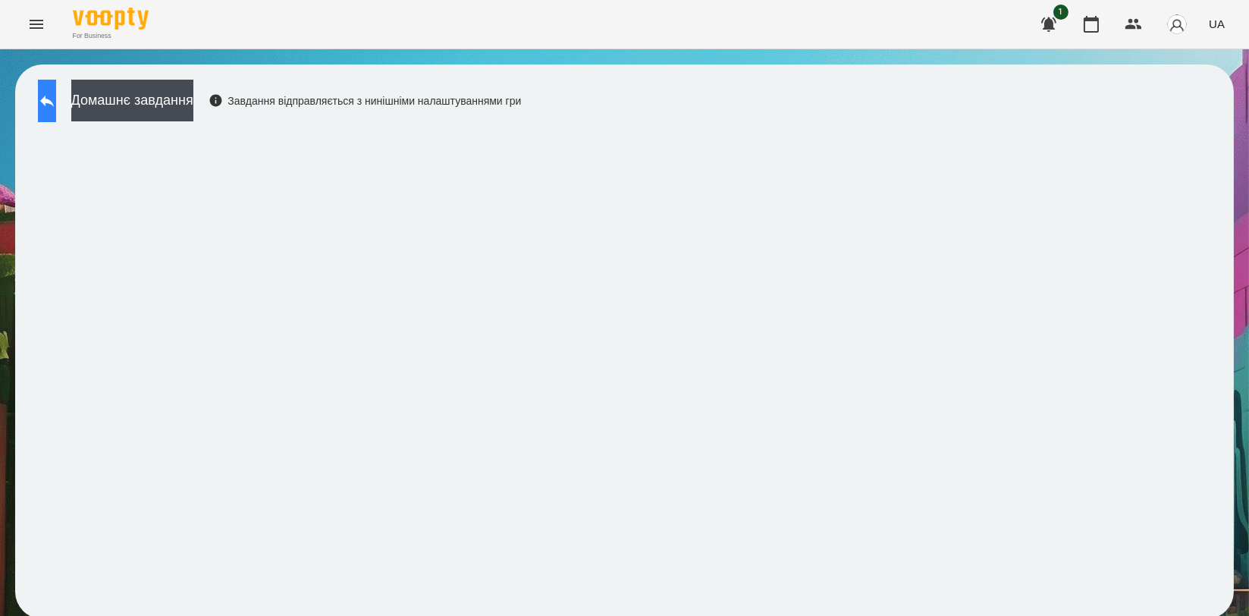
click at [54, 99] on icon at bounding box center [47, 101] width 14 height 11
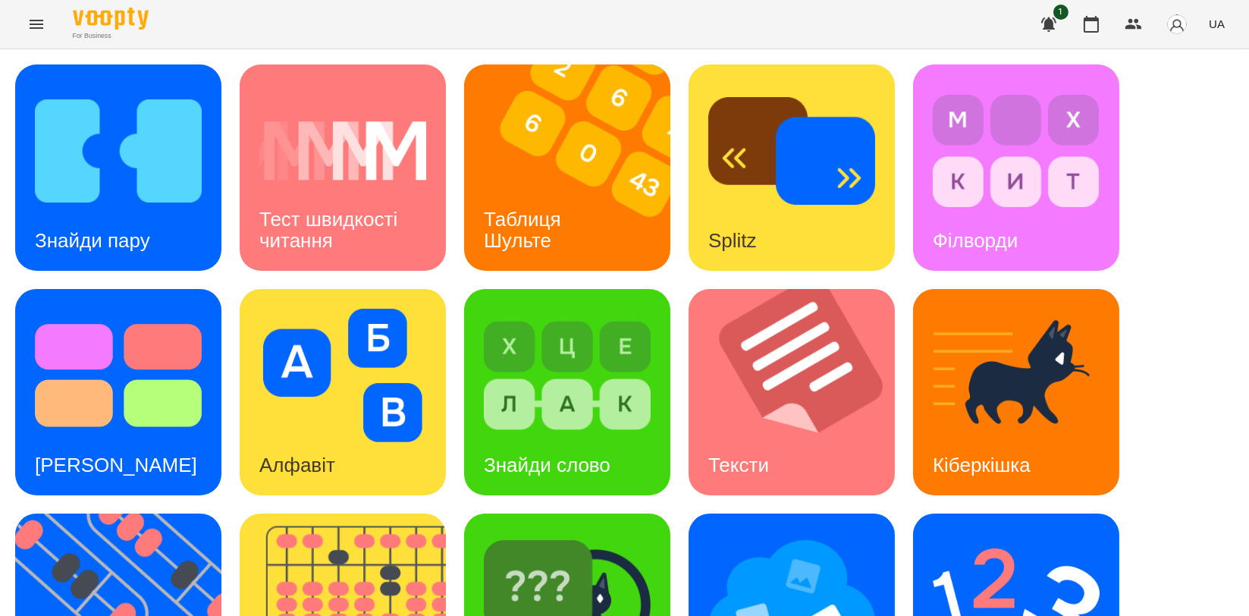
scroll to position [337, 0]
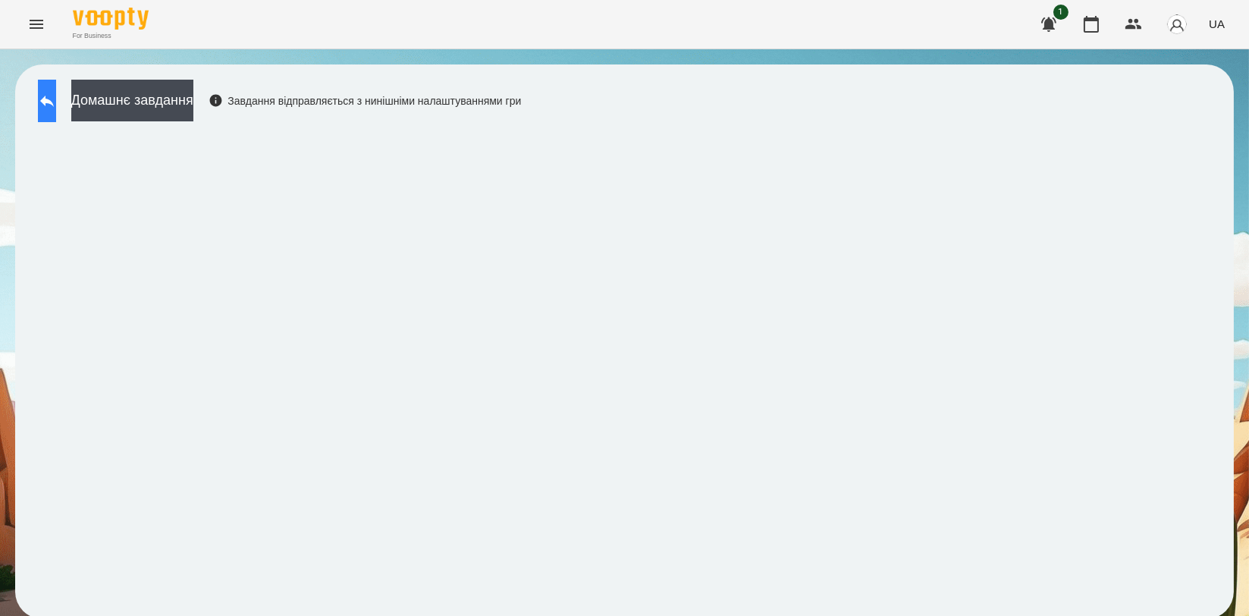
click at [56, 110] on button at bounding box center [47, 101] width 18 height 42
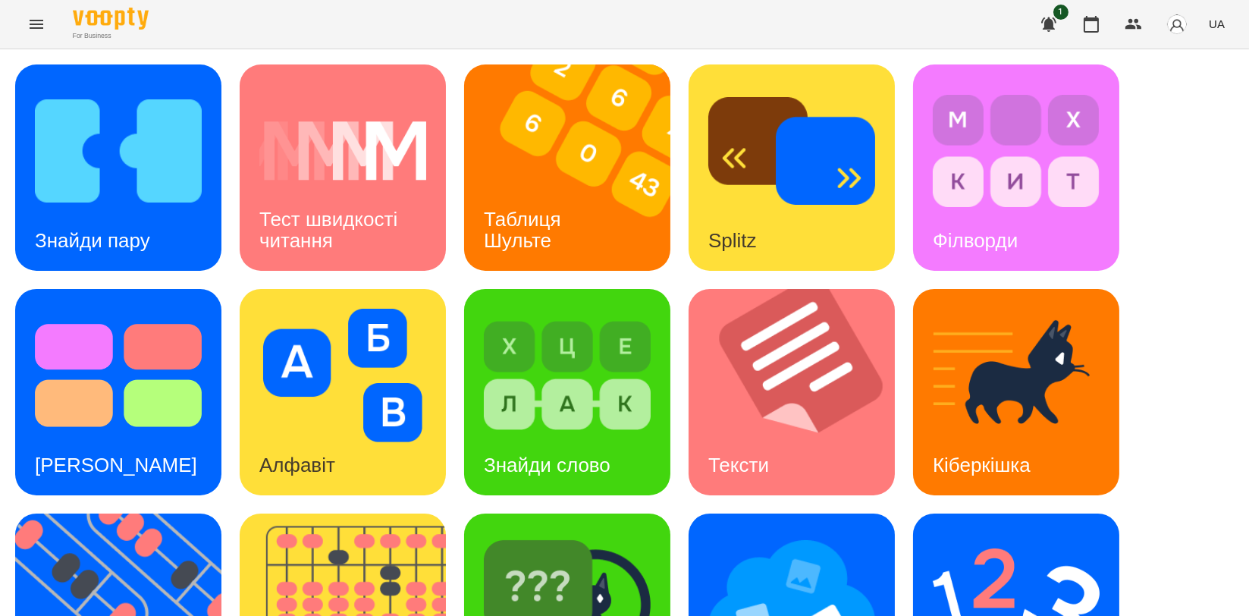
scroll to position [253, 0]
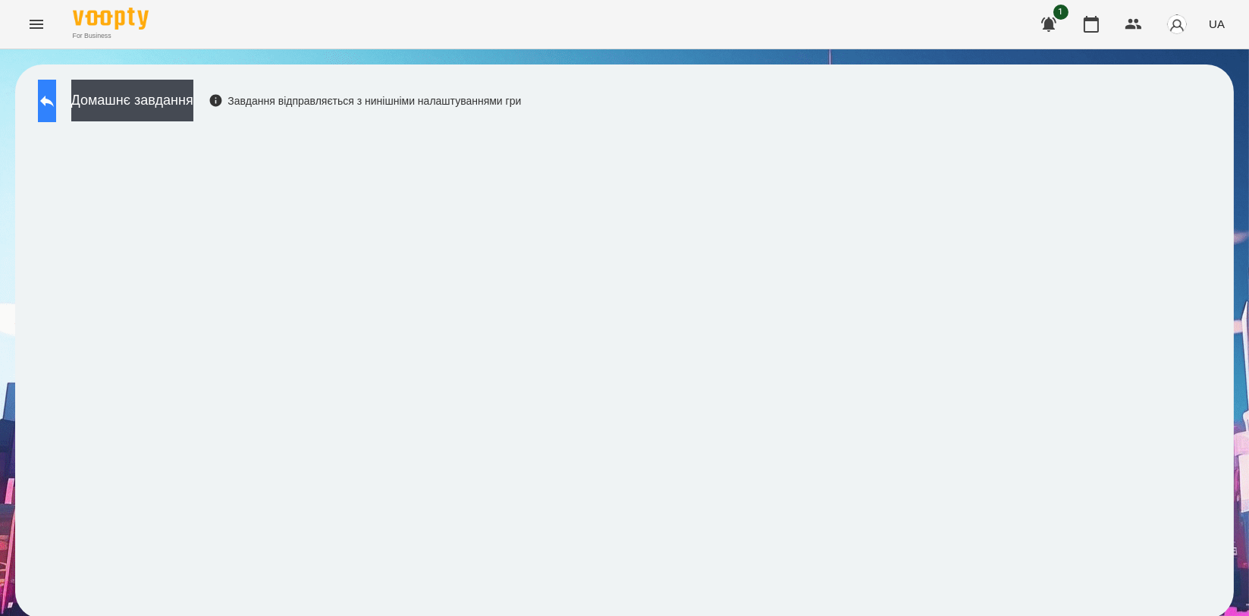
click at [53, 92] on icon at bounding box center [47, 101] width 18 height 18
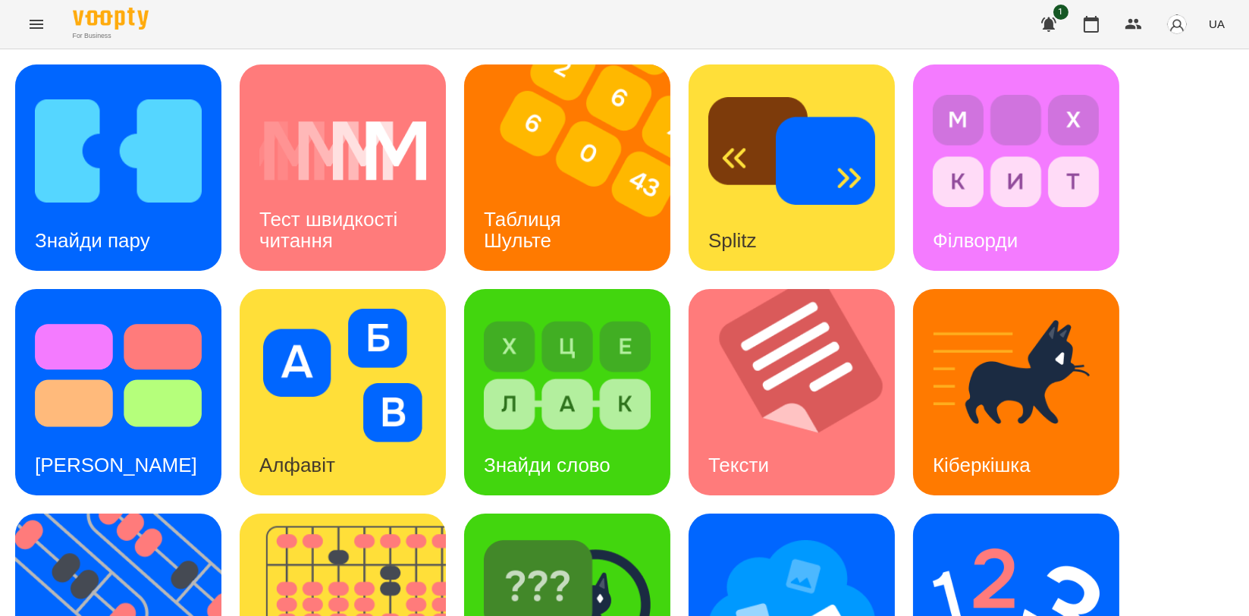
scroll to position [337, 0]
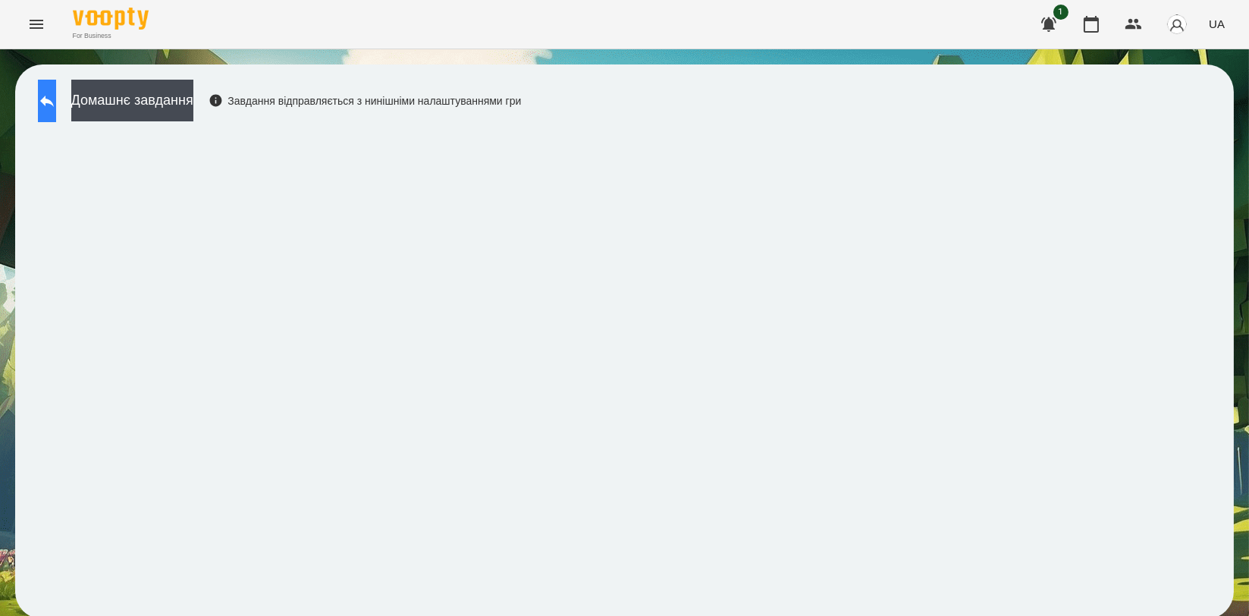
click at [54, 102] on icon at bounding box center [47, 101] width 14 height 11
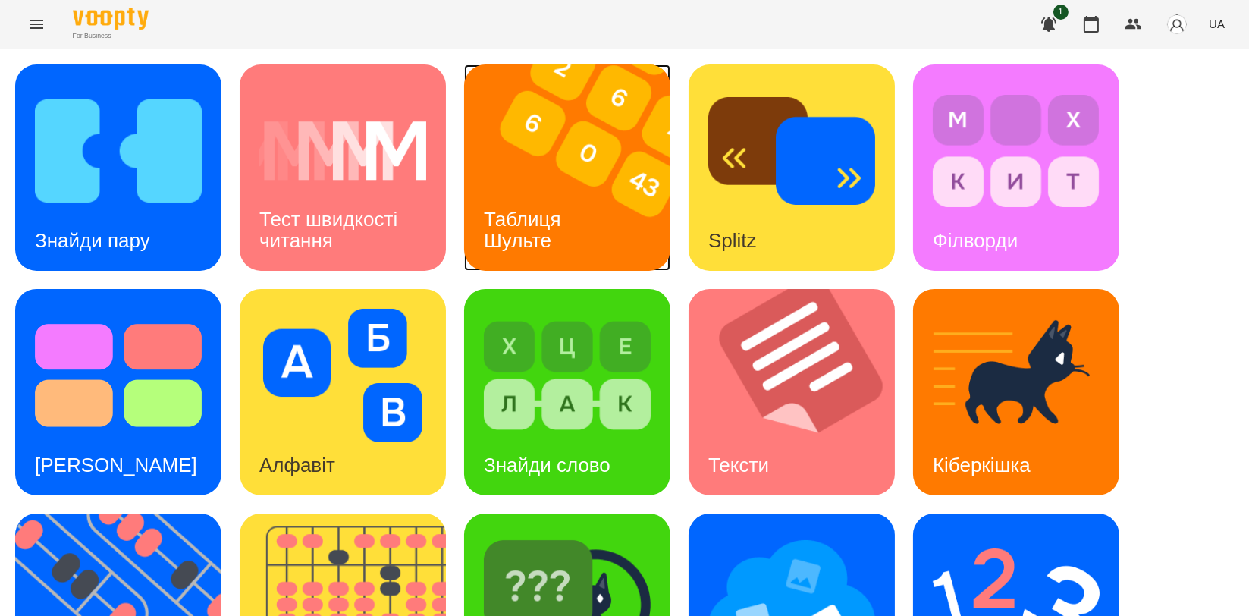
click at [591, 212] on img at bounding box center [576, 167] width 225 height 206
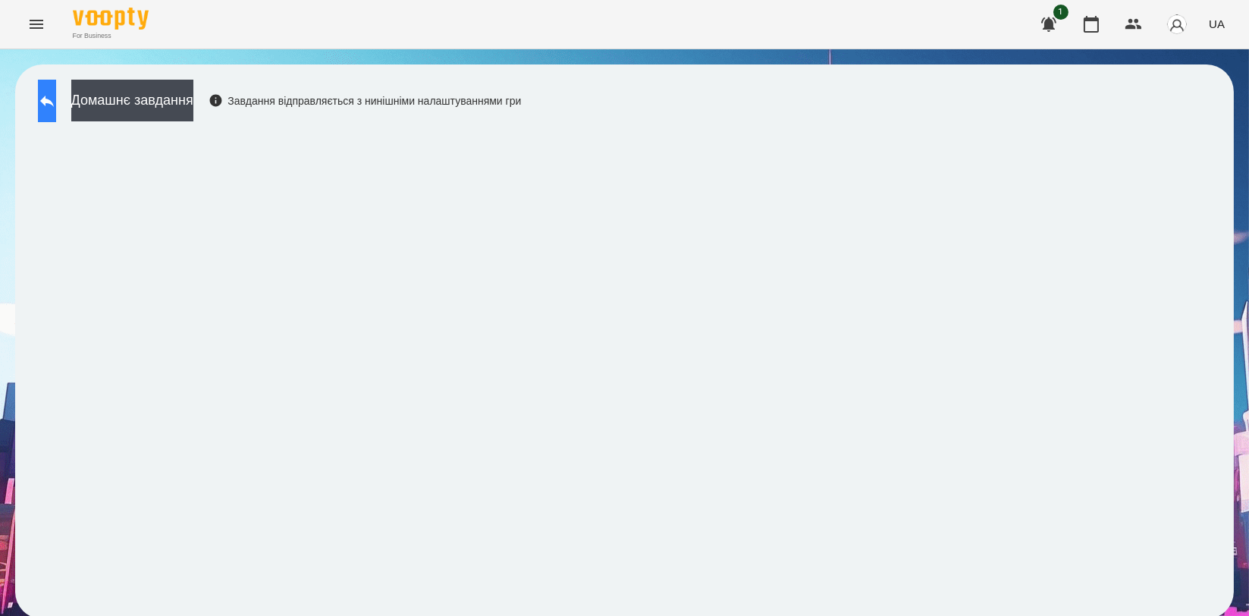
click at [56, 91] on button at bounding box center [47, 101] width 18 height 42
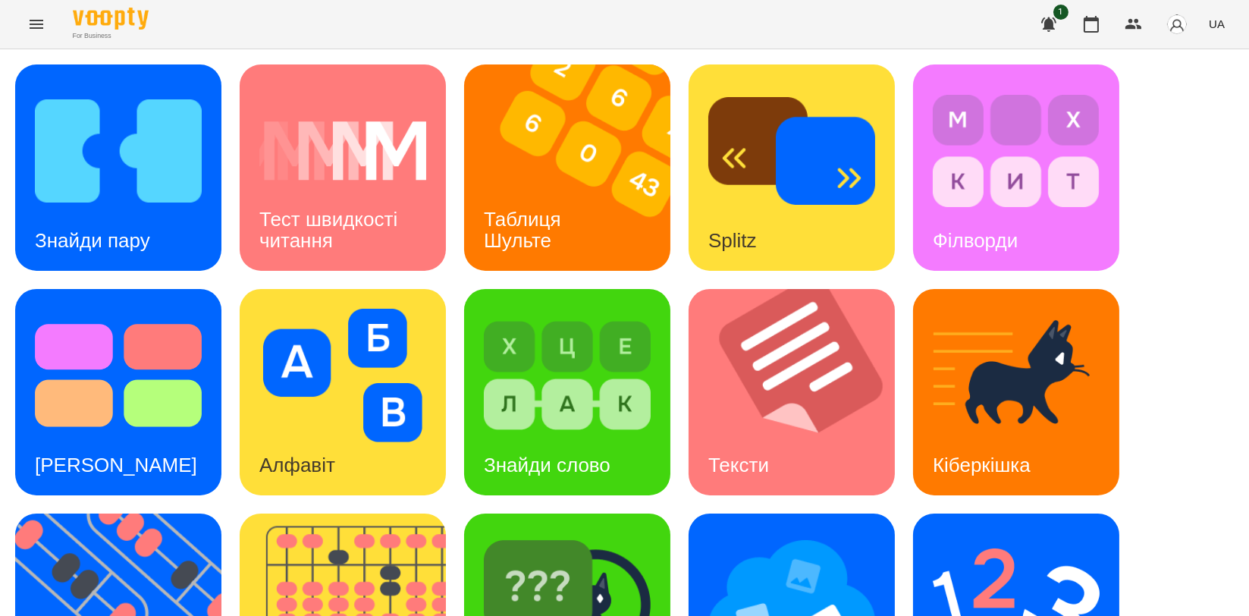
scroll to position [253, 0]
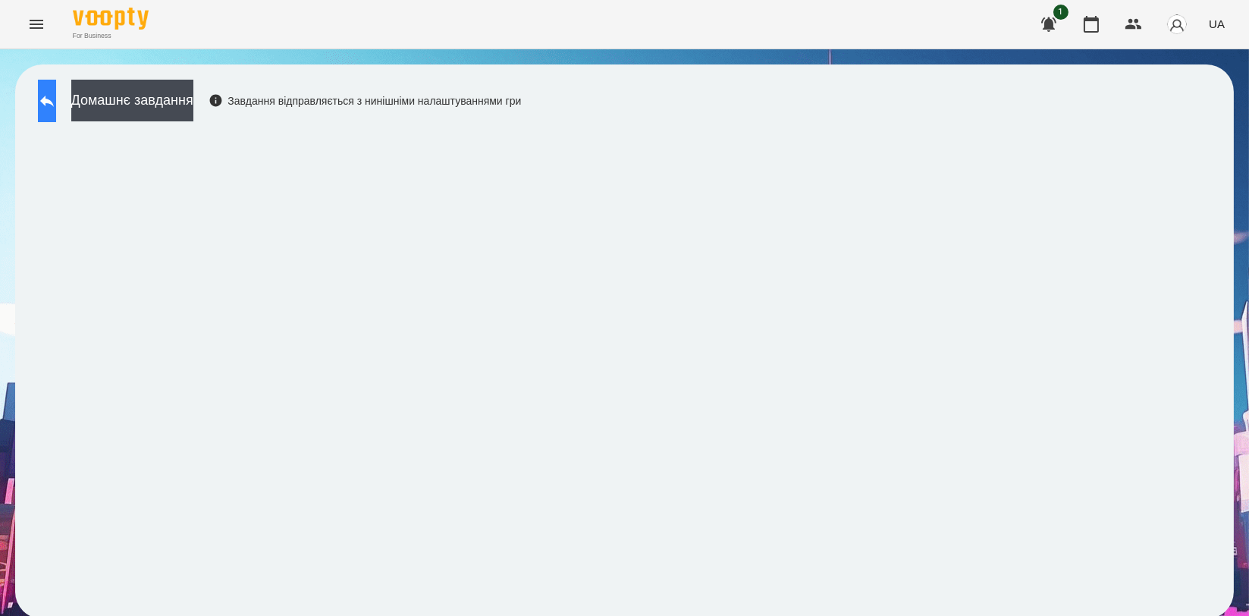
click at [56, 108] on icon at bounding box center [47, 101] width 18 height 18
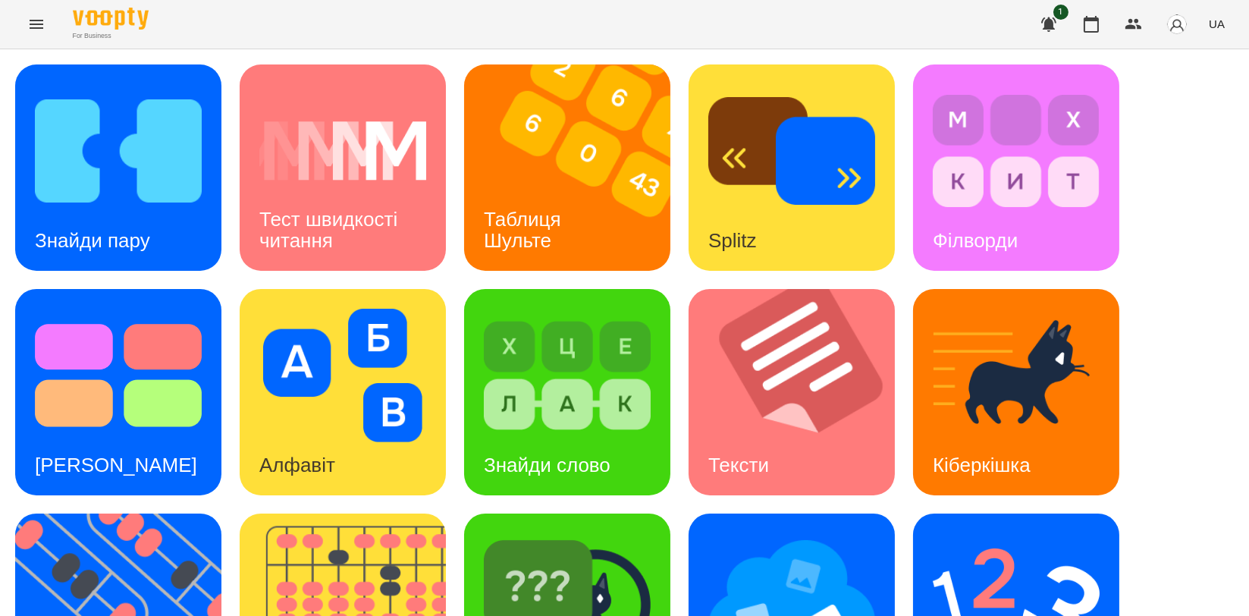
scroll to position [253, 0]
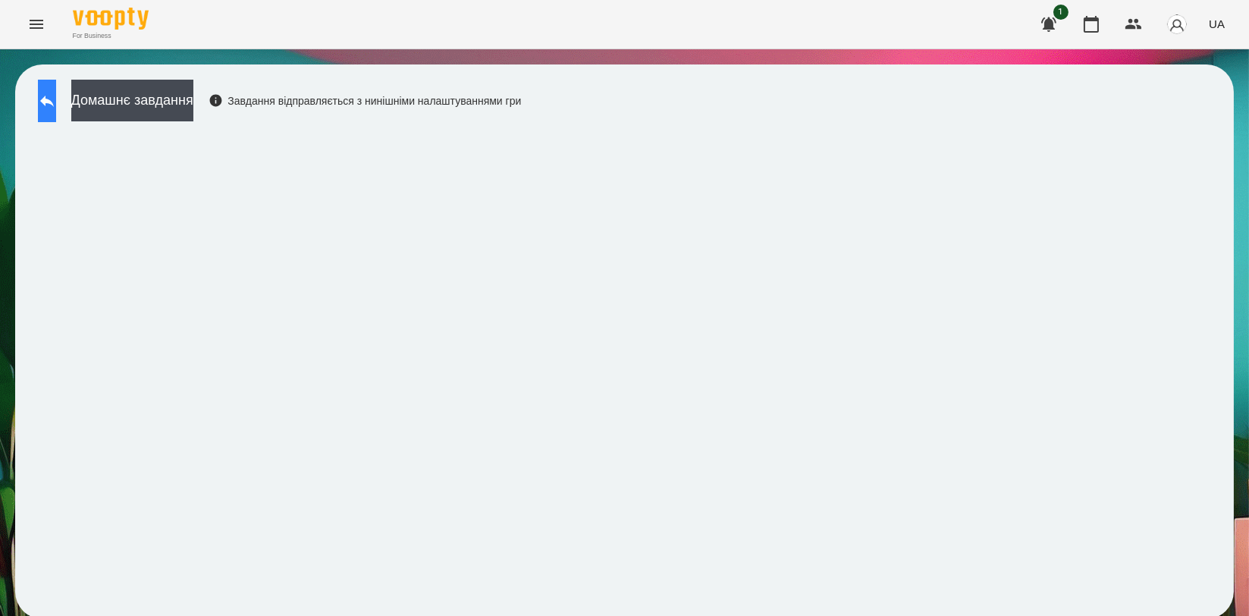
click at [54, 102] on icon at bounding box center [47, 101] width 14 height 11
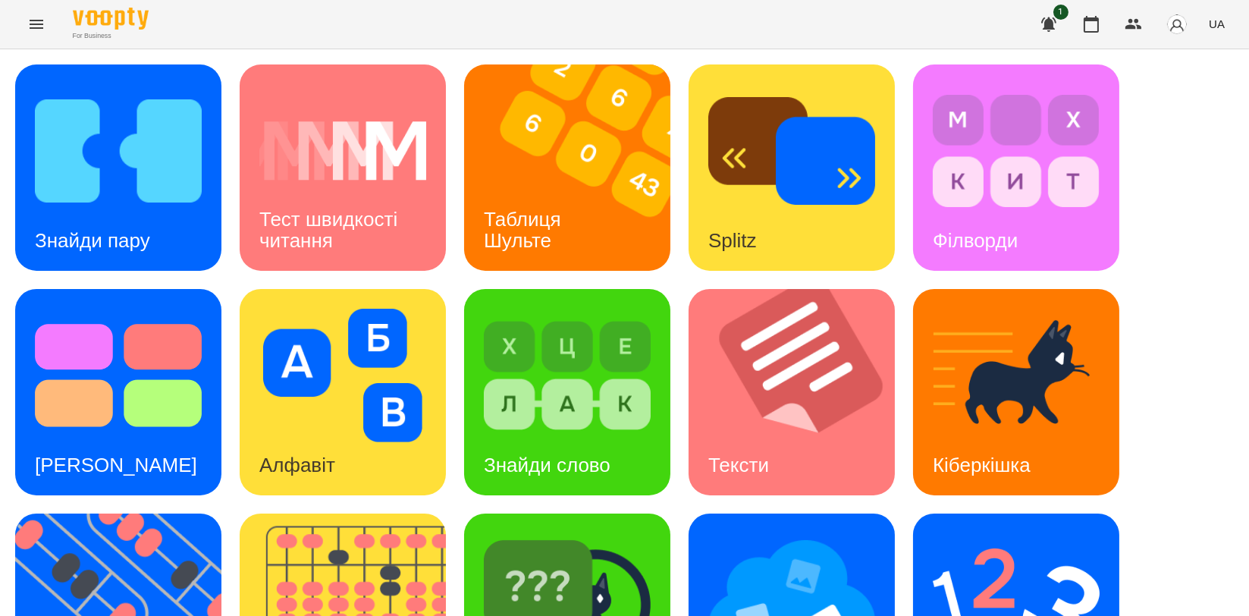
scroll to position [253, 0]
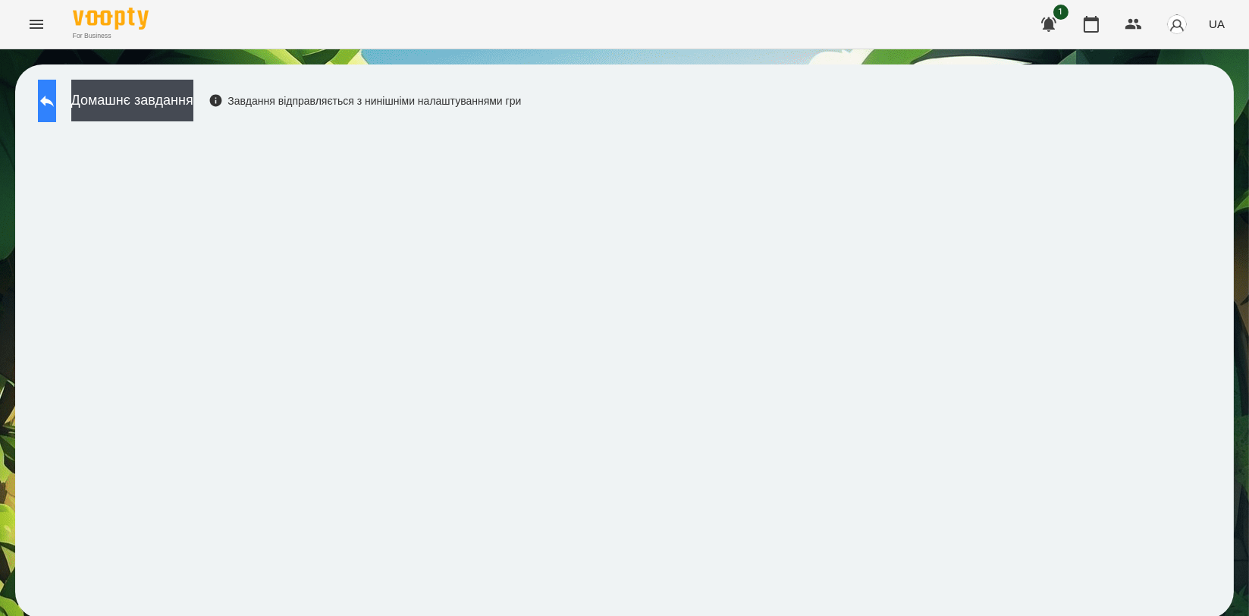
click at [56, 96] on icon at bounding box center [47, 101] width 18 height 18
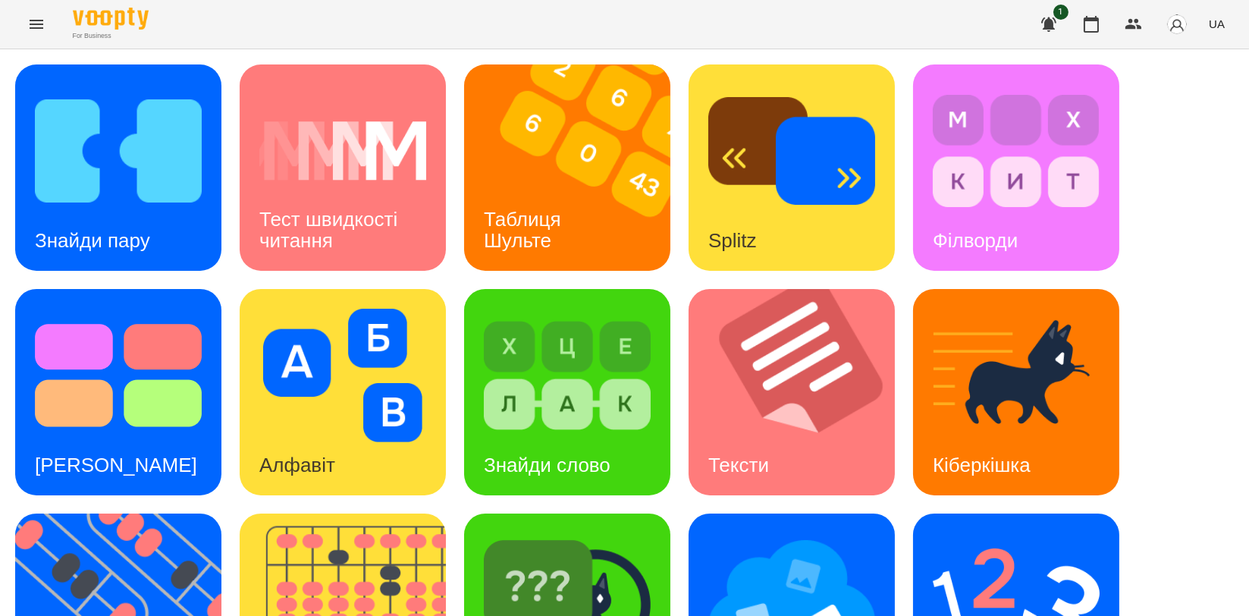
scroll to position [337, 0]
click at [1104, 513] on div "Ментальний рахунок" at bounding box center [1016, 616] width 206 height 206
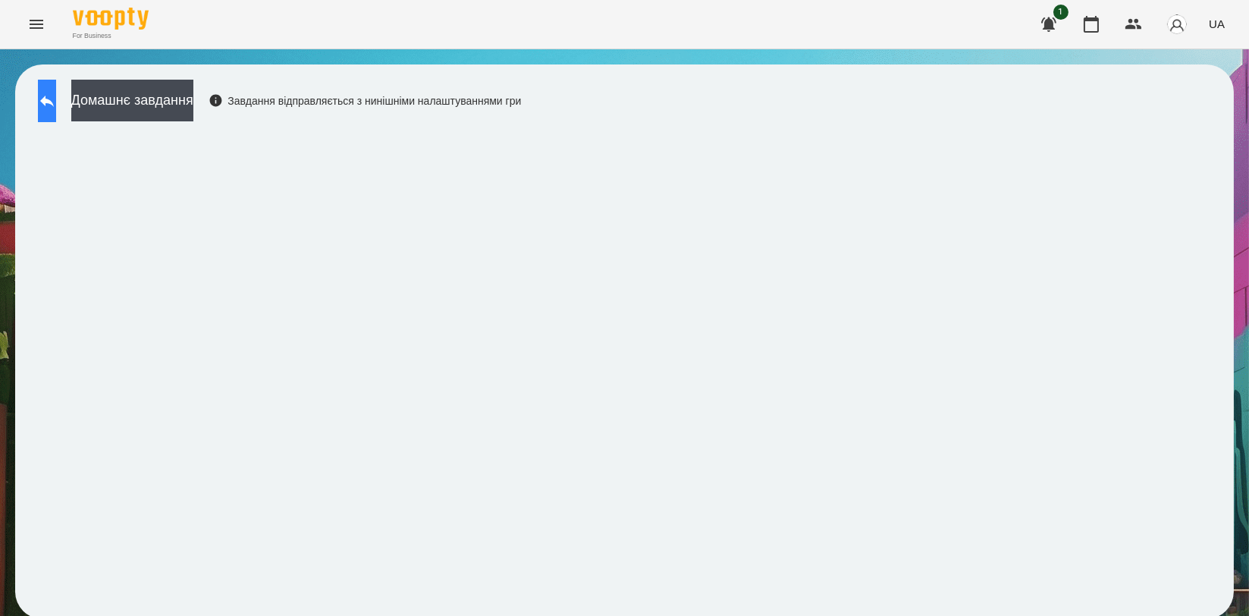
click at [54, 102] on icon at bounding box center [47, 101] width 14 height 11
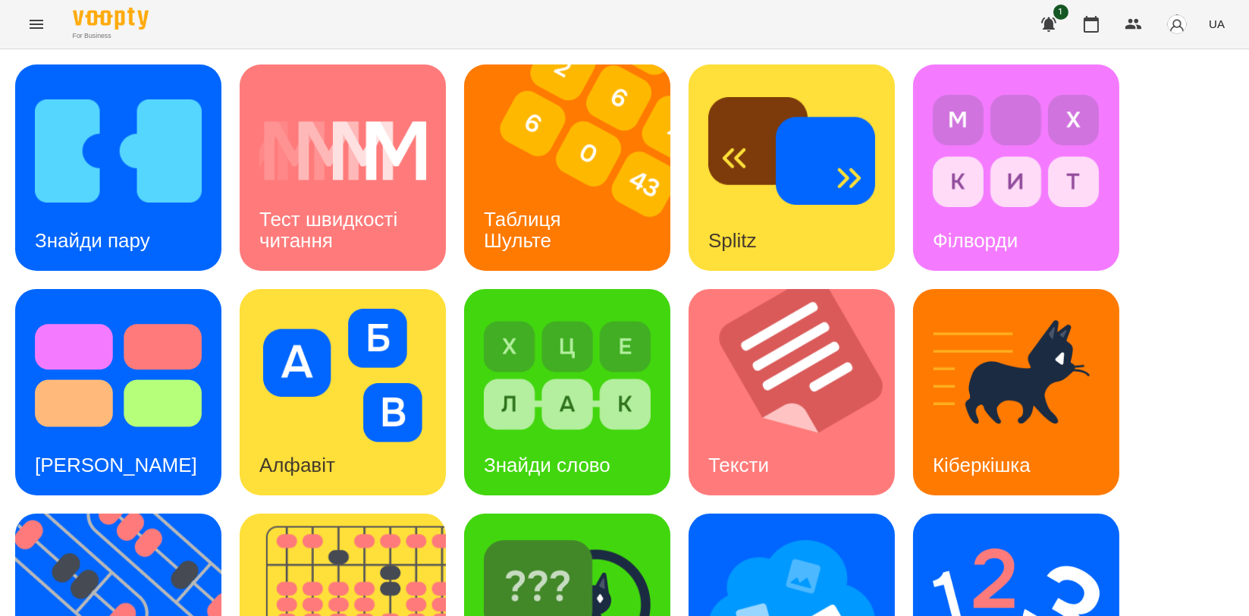
scroll to position [343, 0]
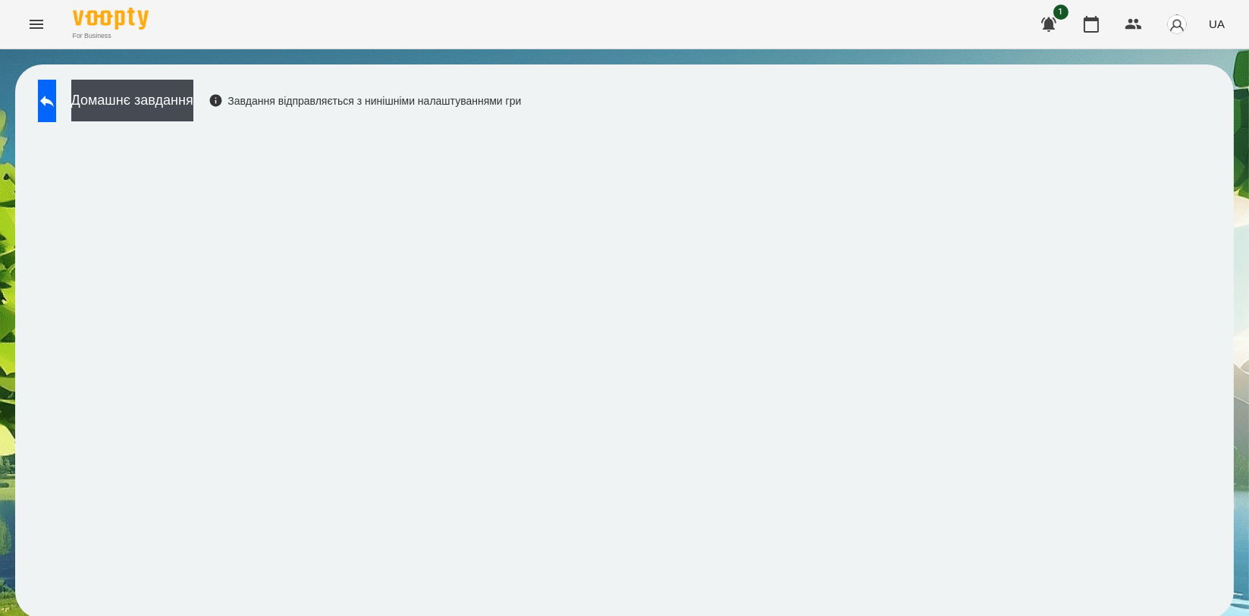
scroll to position [2, 0]
click at [56, 110] on button at bounding box center [47, 101] width 18 height 42
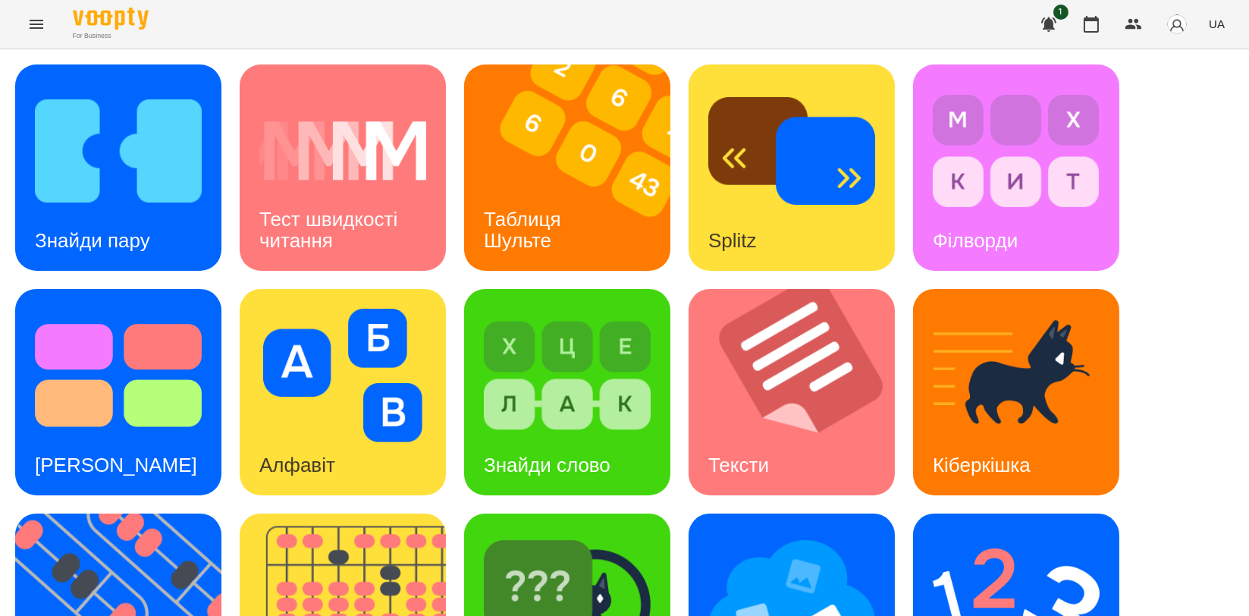
scroll to position [171, 0]
click at [798, 533] on img at bounding box center [791, 599] width 167 height 133
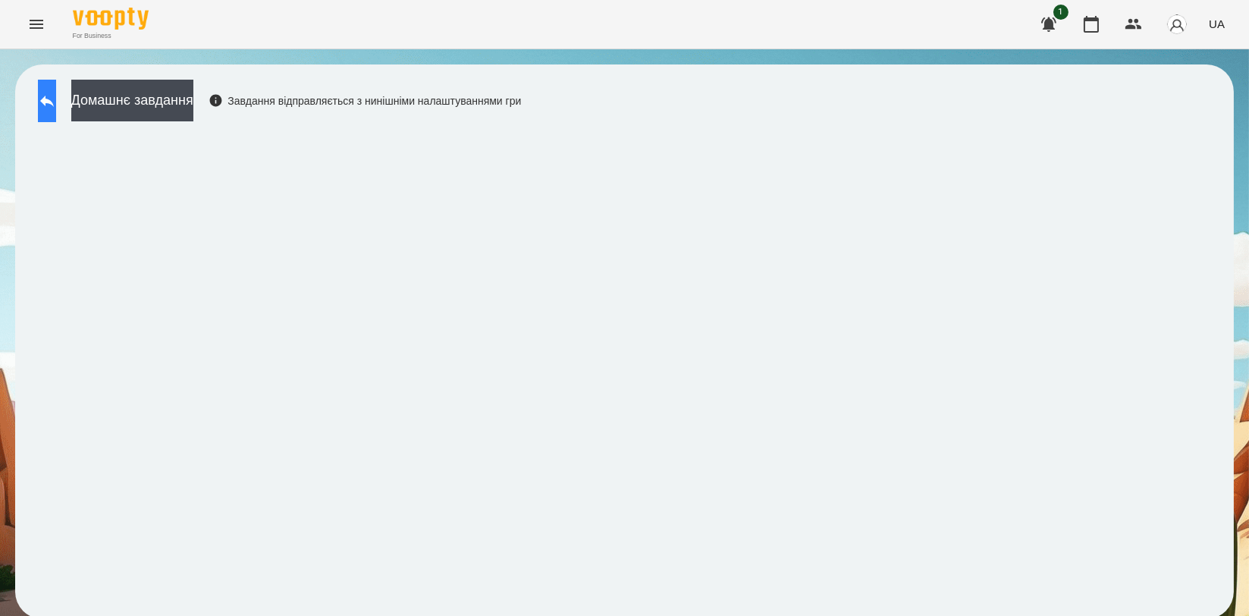
click at [44, 89] on button at bounding box center [47, 101] width 18 height 42
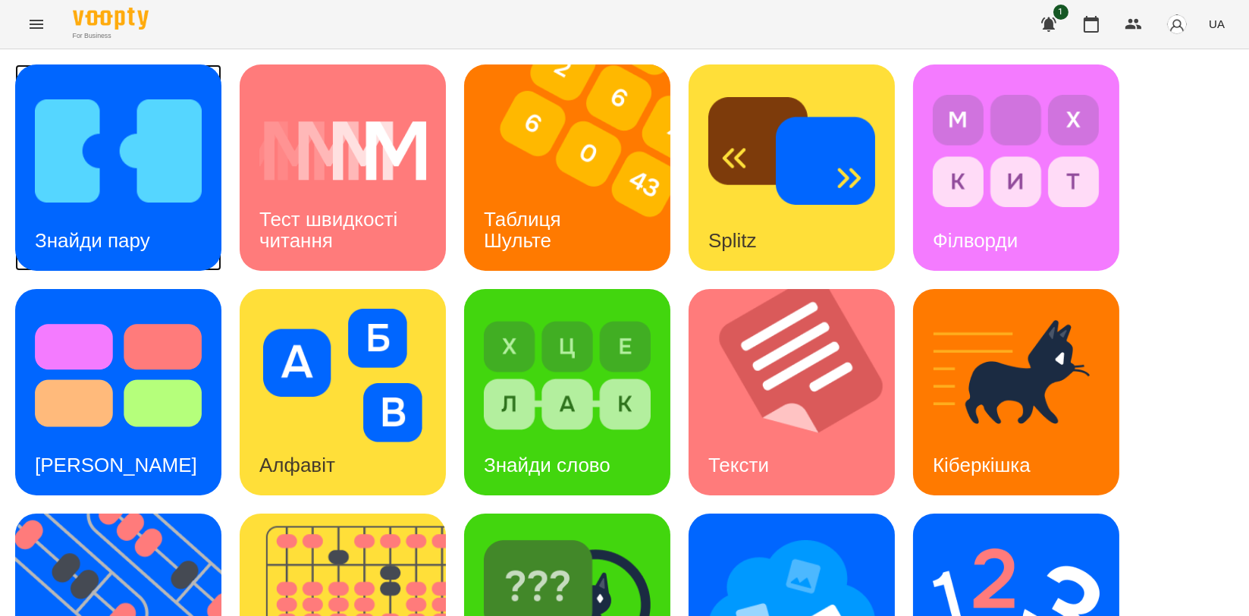
click at [130, 158] on img at bounding box center [118, 150] width 167 height 133
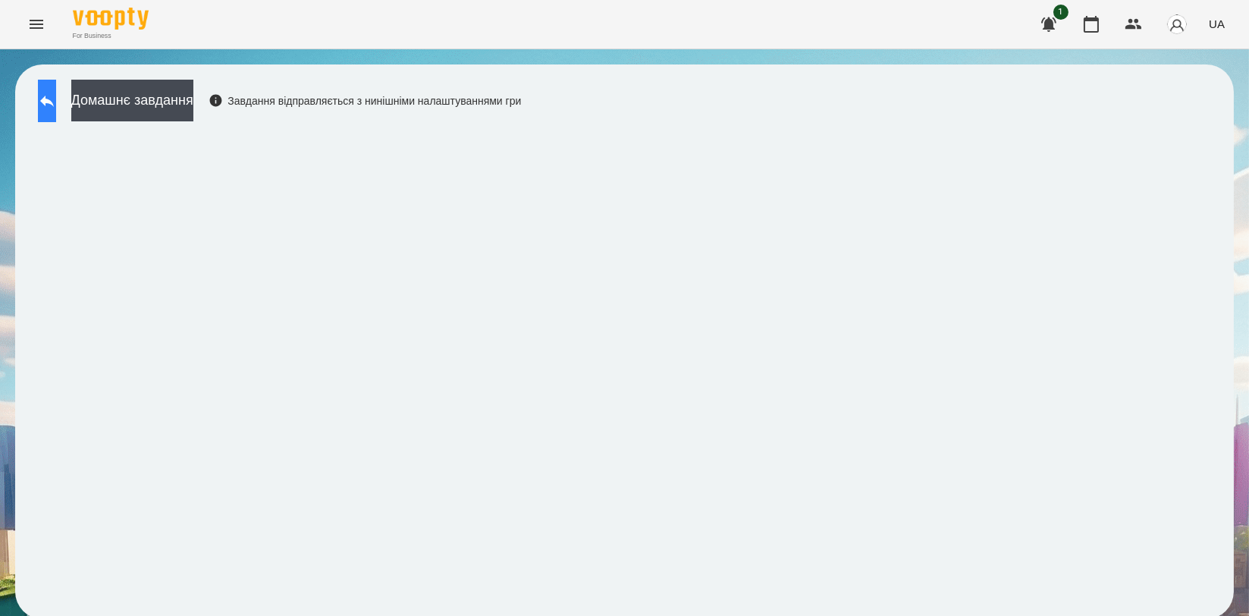
click at [56, 92] on icon at bounding box center [47, 101] width 18 height 18
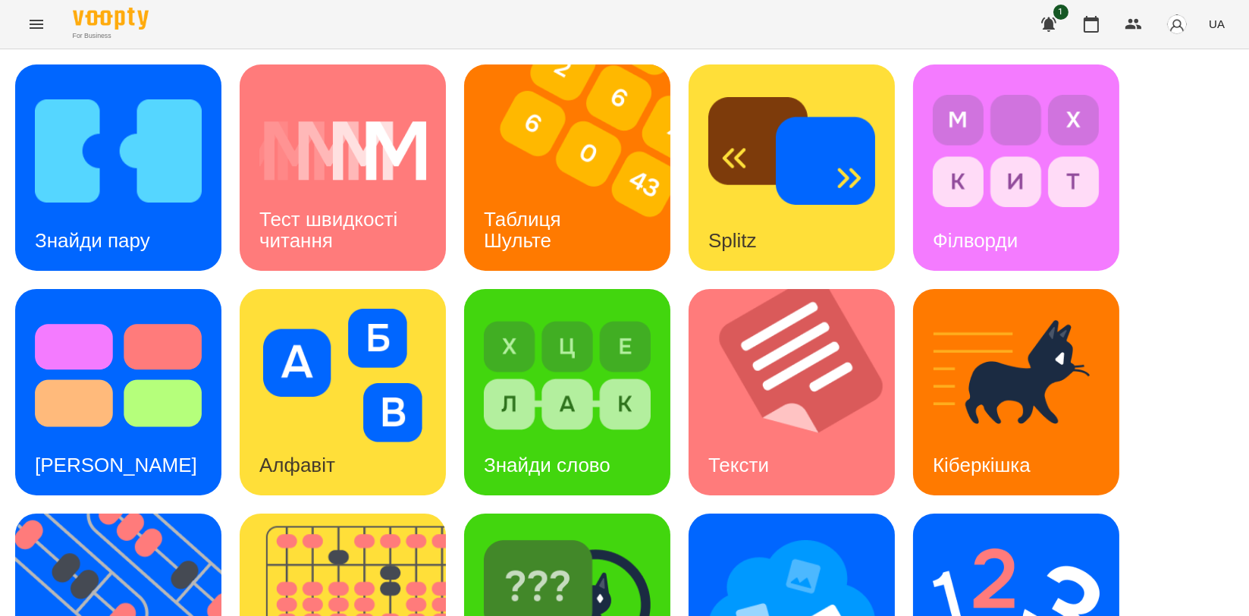
scroll to position [253, 0]
click at [543, 533] on img at bounding box center [567, 599] width 167 height 133
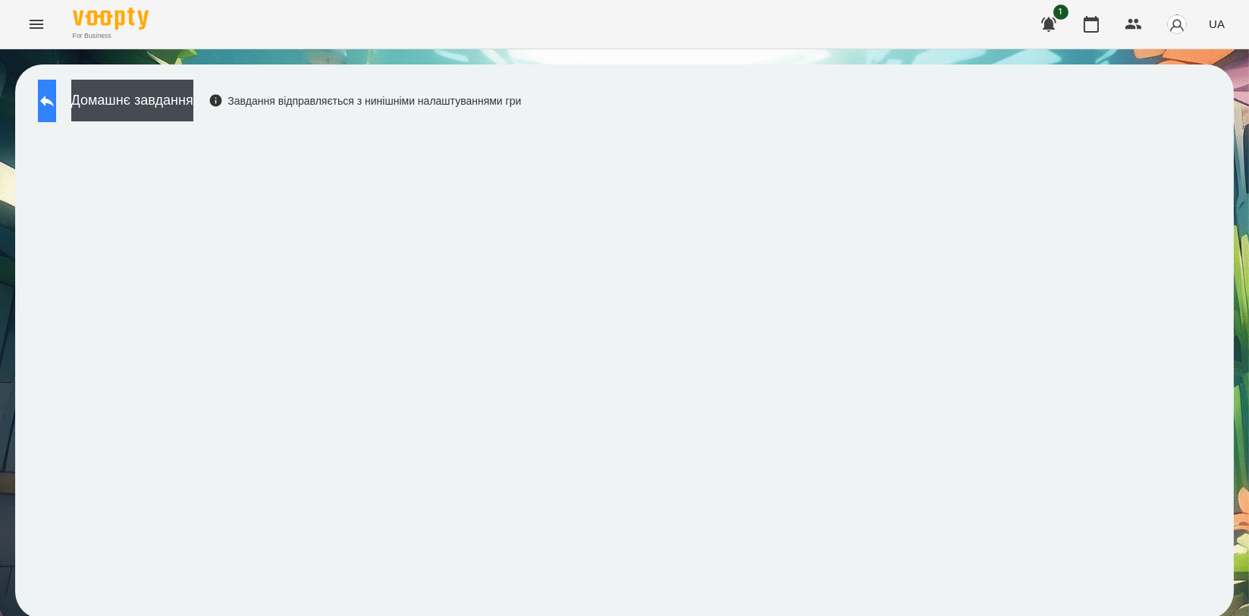
click at [51, 99] on button at bounding box center [47, 101] width 18 height 42
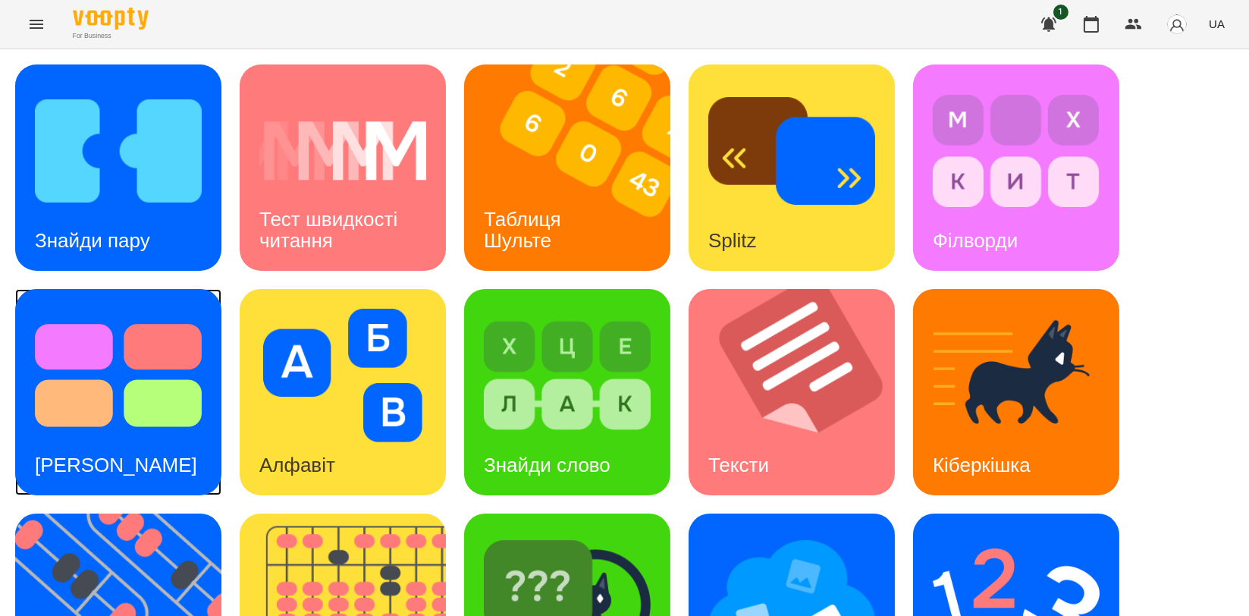
click at [159, 399] on img at bounding box center [118, 375] width 167 height 133
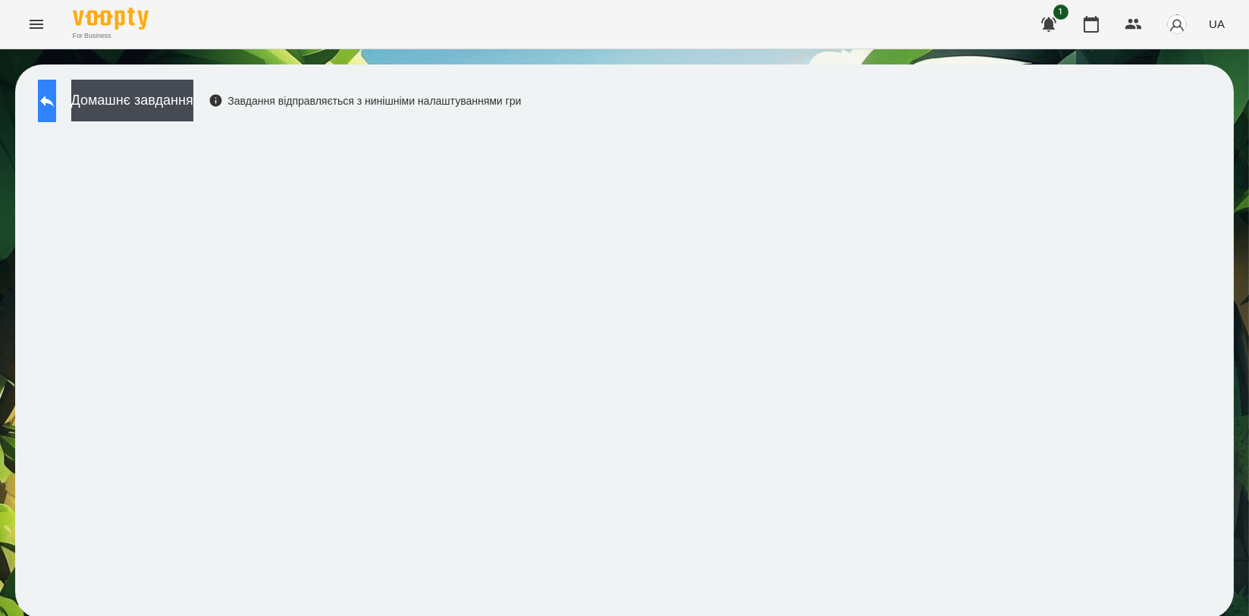
click at [54, 97] on icon at bounding box center [47, 101] width 14 height 11
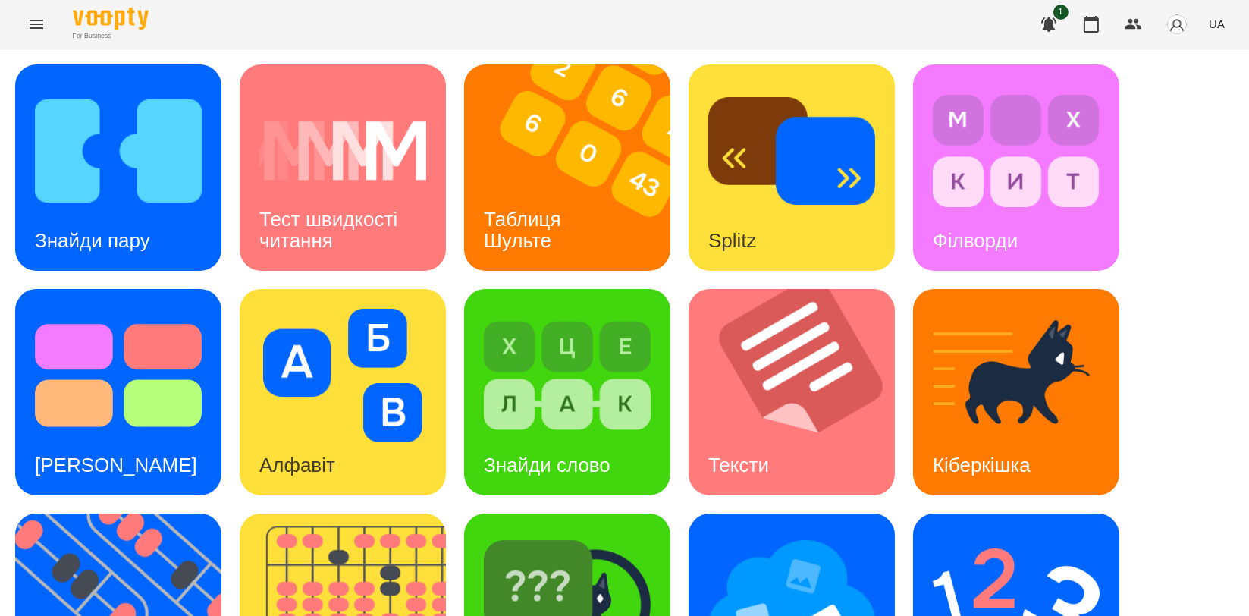
click at [1187, 199] on div "Знайди пару Тест швидкості читання Таблиця Шульте Splitz Філворди Тест Струпа А…" at bounding box center [624, 504] width 1219 height 880
click at [271, 513] on img at bounding box center [352, 616] width 225 height 206
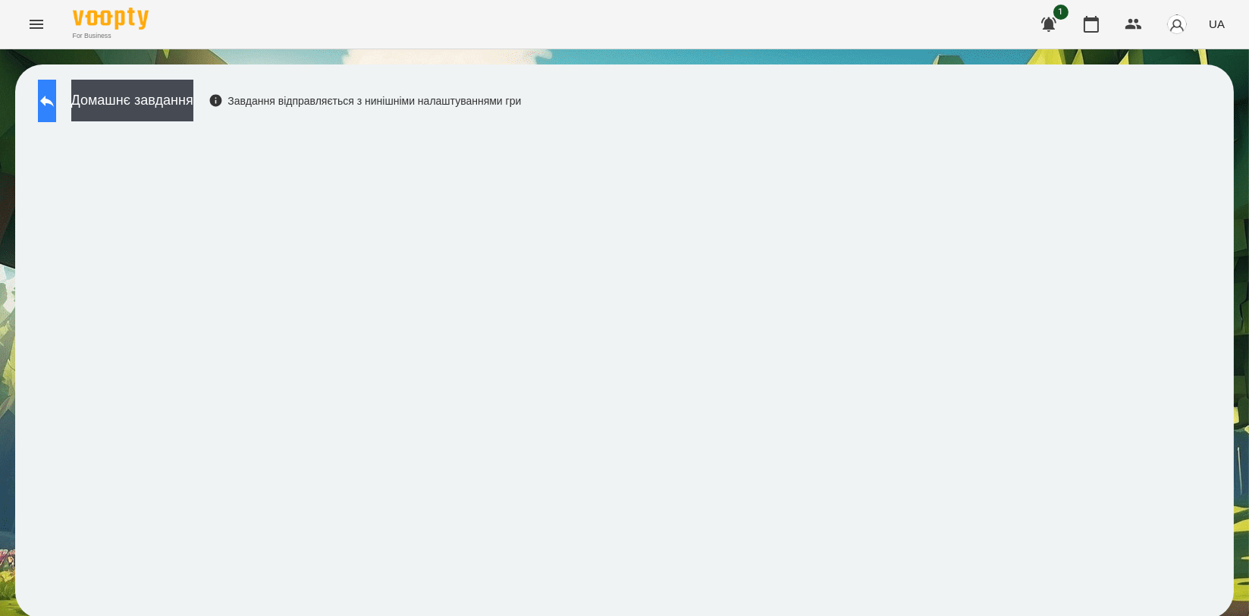
click at [56, 103] on button at bounding box center [47, 101] width 18 height 42
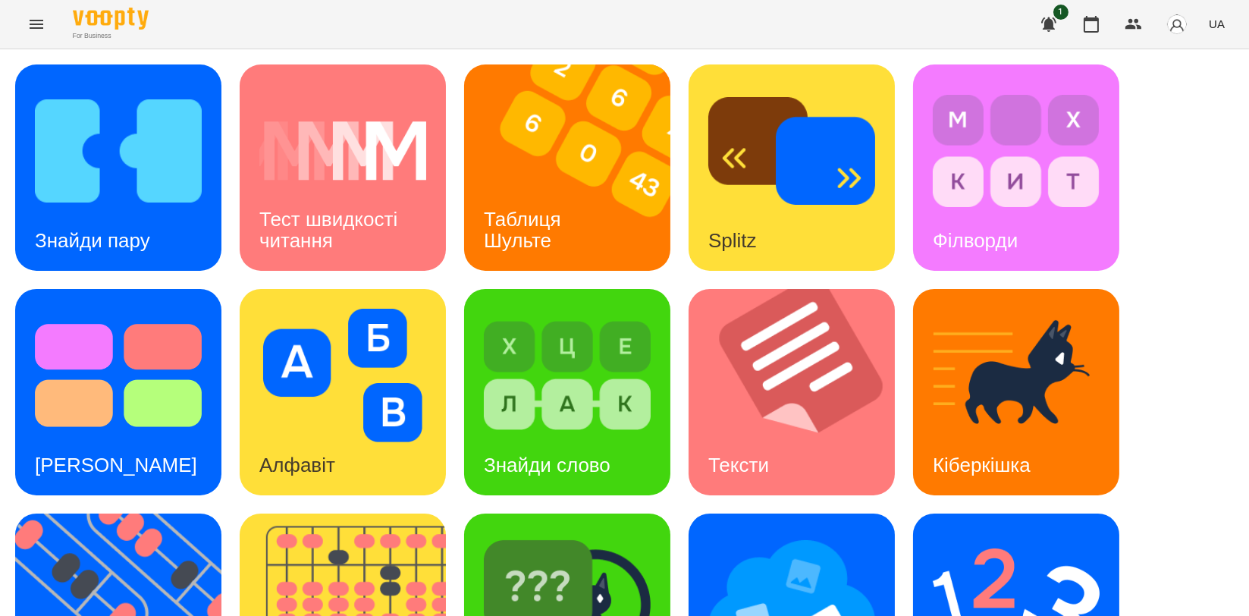
scroll to position [337, 0]
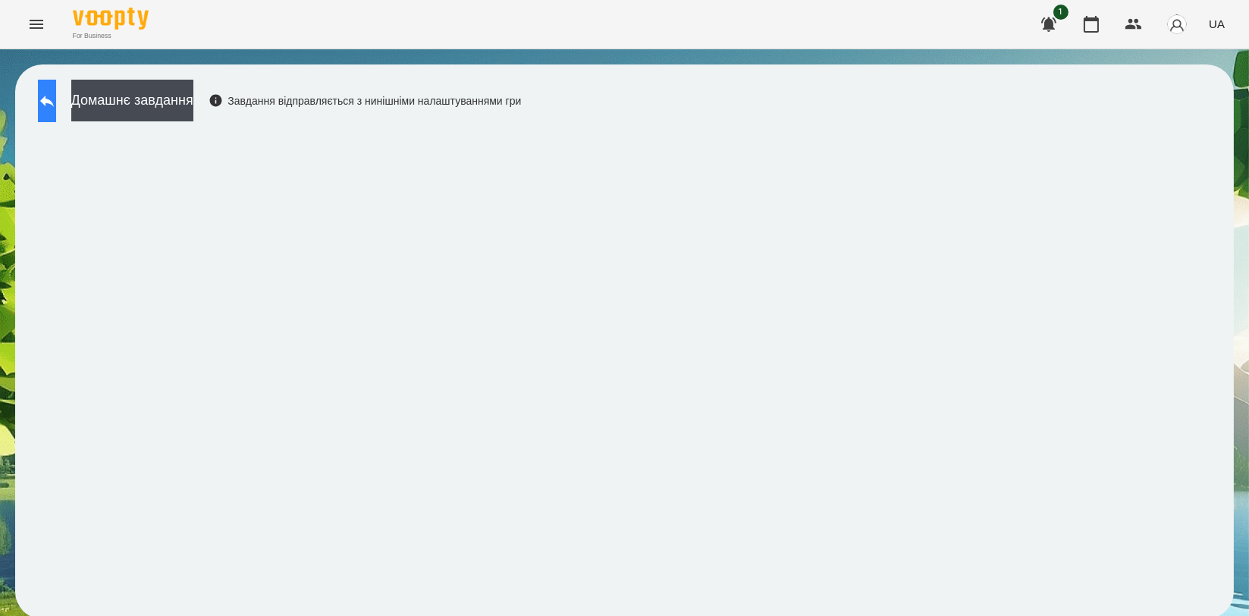
click at [56, 103] on icon at bounding box center [47, 101] width 18 height 18
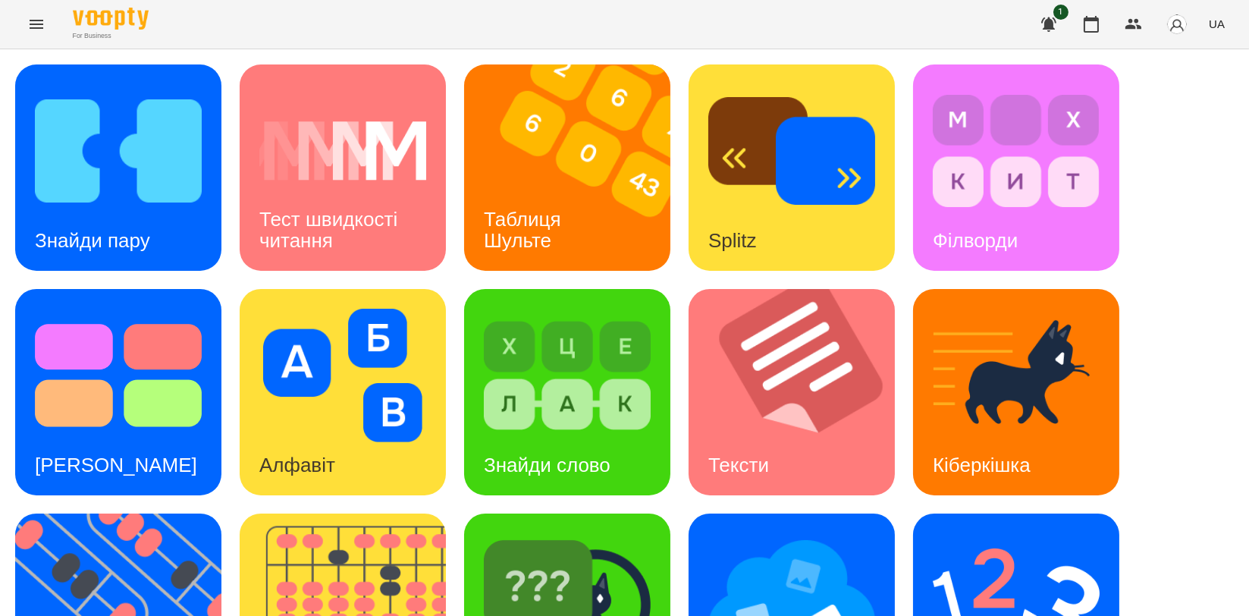
scroll to position [168, 0]
click at [762, 533] on img at bounding box center [791, 599] width 167 height 133
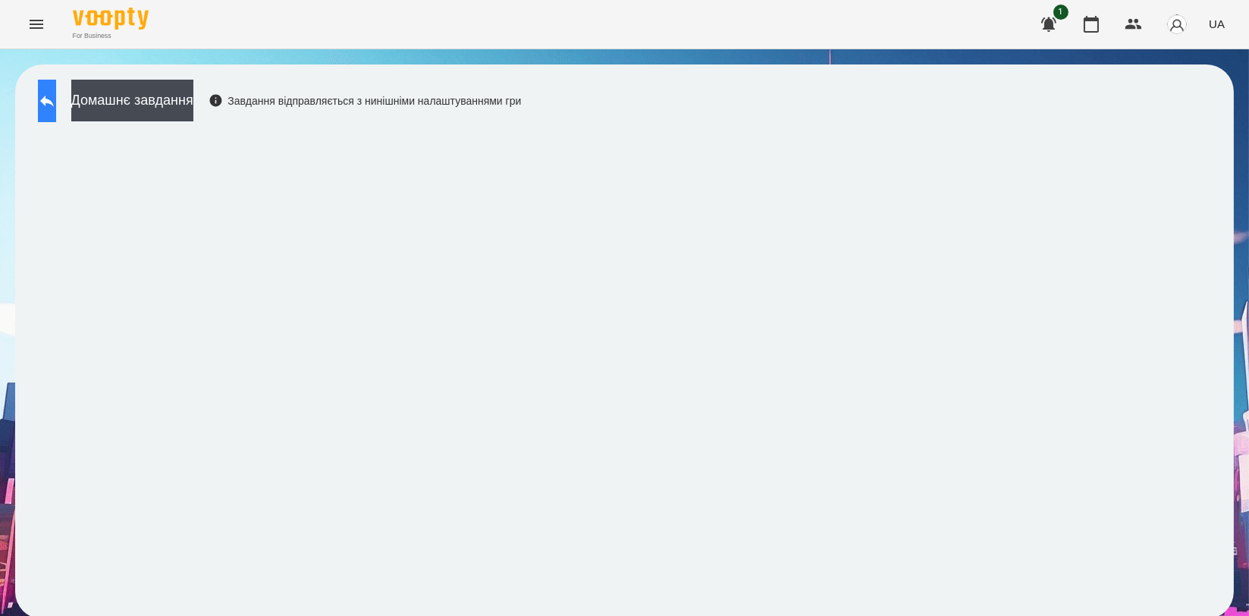
click at [46, 107] on button at bounding box center [47, 101] width 18 height 42
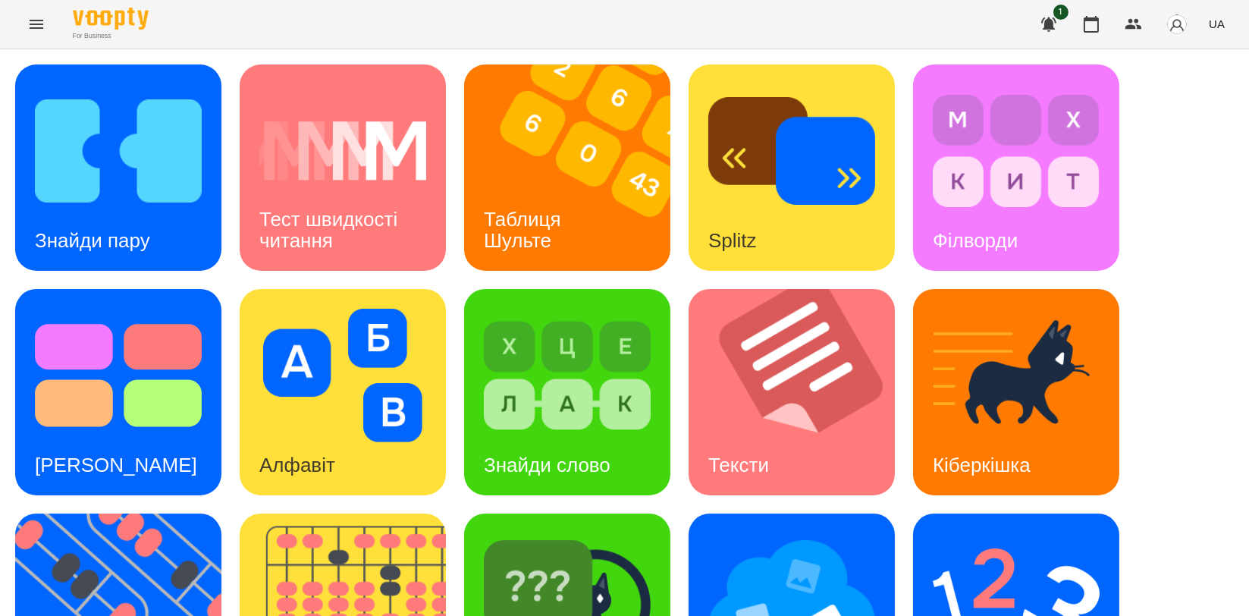
scroll to position [337, 0]
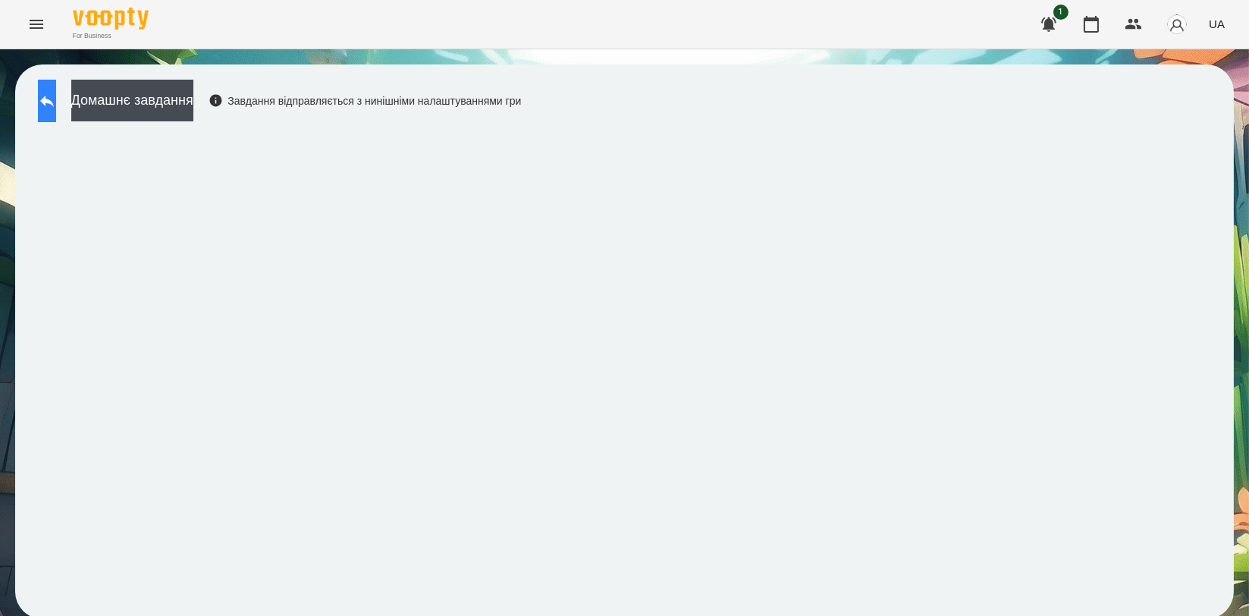
click at [56, 107] on button at bounding box center [47, 101] width 18 height 42
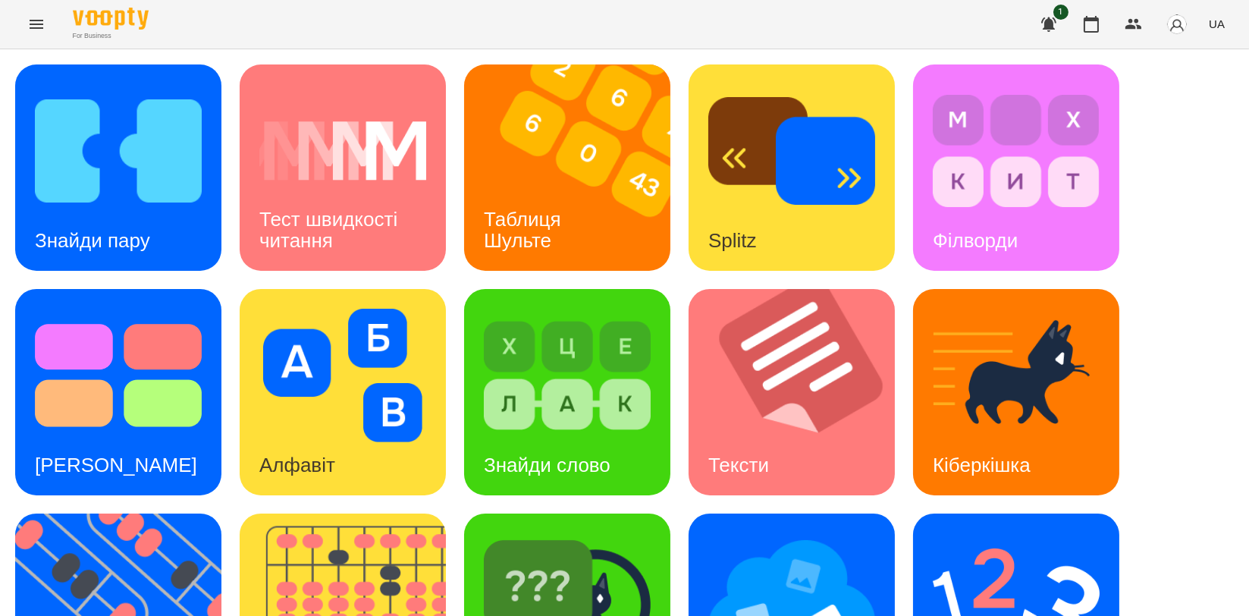
scroll to position [84, 0]
click at [554, 190] on div "Таблиця Шульте" at bounding box center [525, 230] width 122 height 81
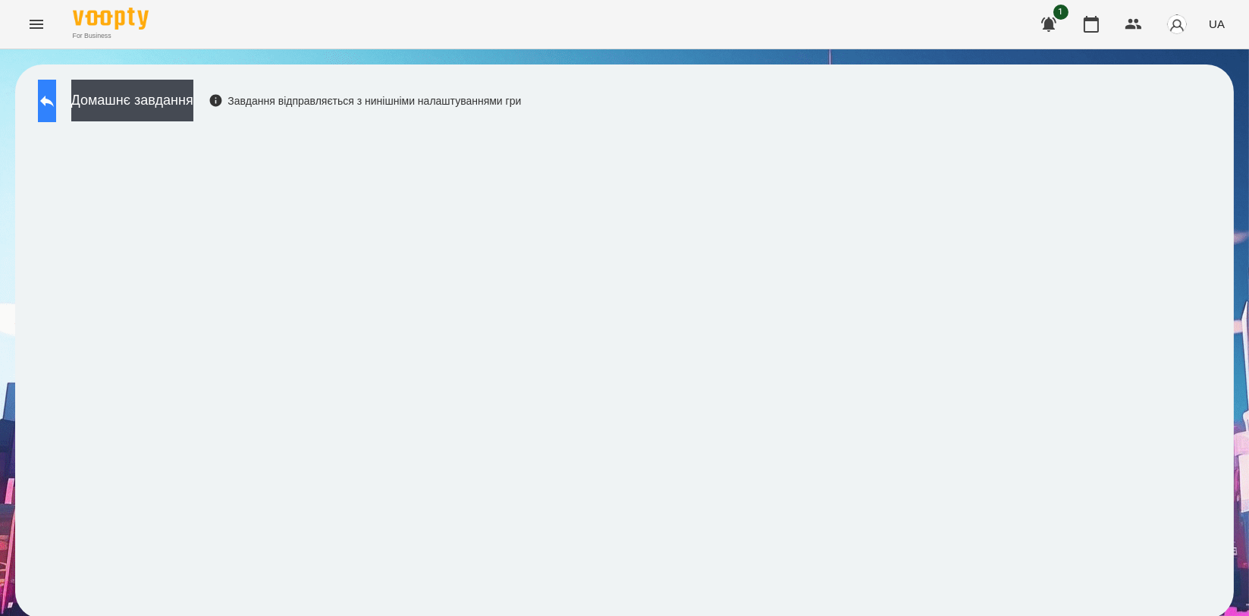
click at [41, 110] on button at bounding box center [47, 101] width 18 height 42
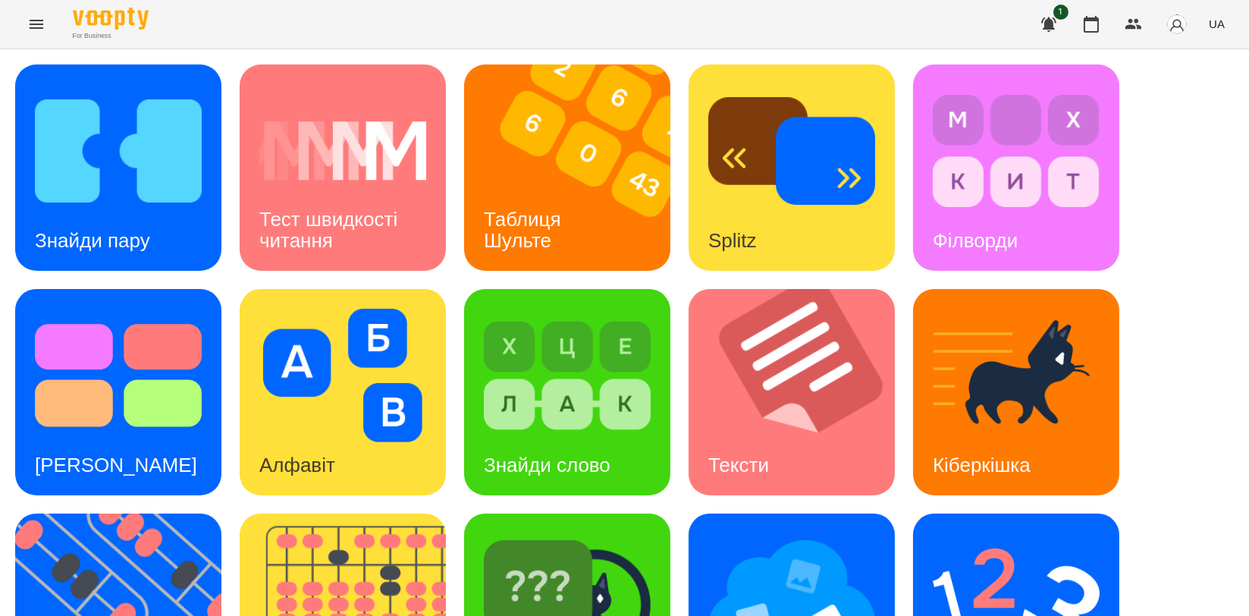
scroll to position [253, 0]
click at [128, 513] on img at bounding box center [127, 616] width 225 height 206
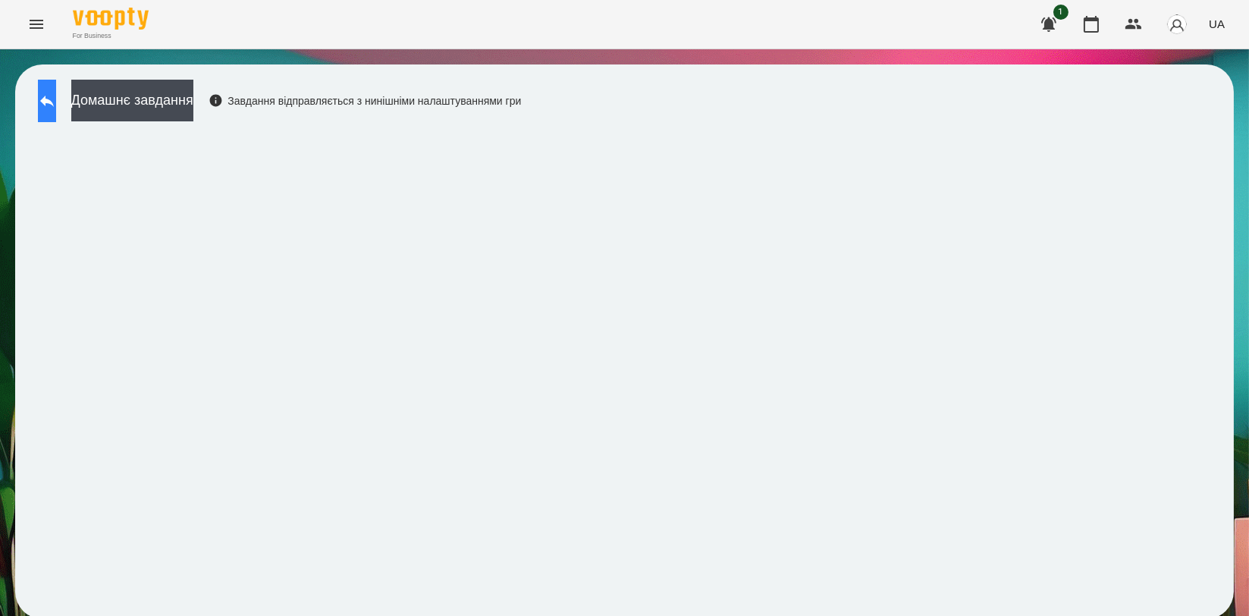
click at [54, 101] on icon at bounding box center [47, 101] width 14 height 11
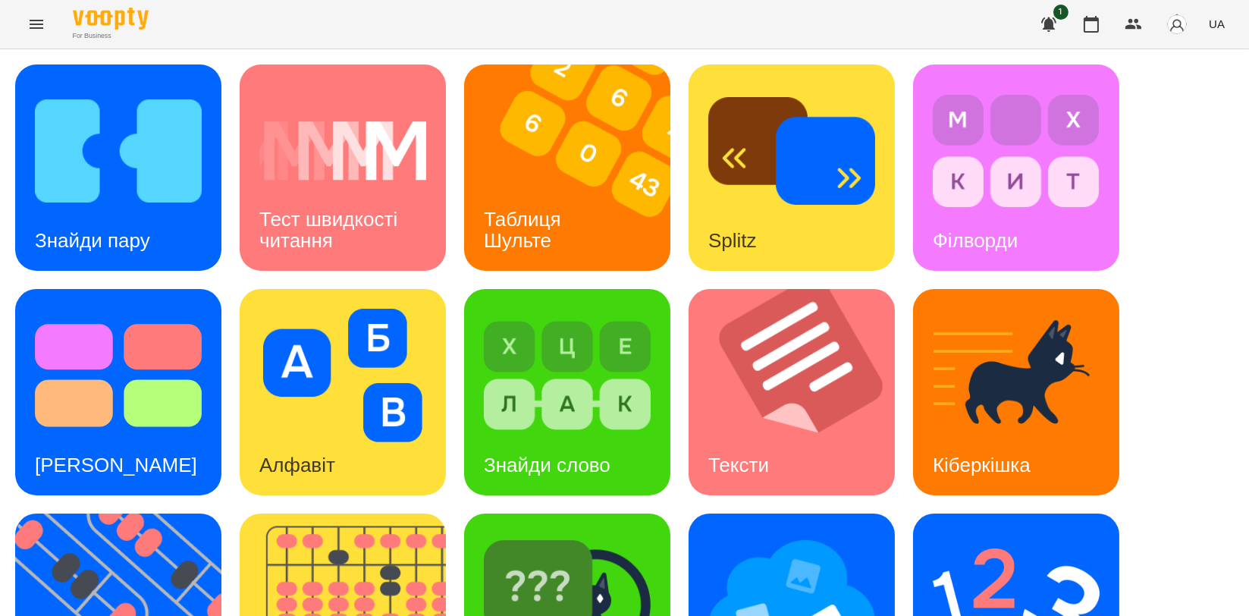
scroll to position [253, 0]
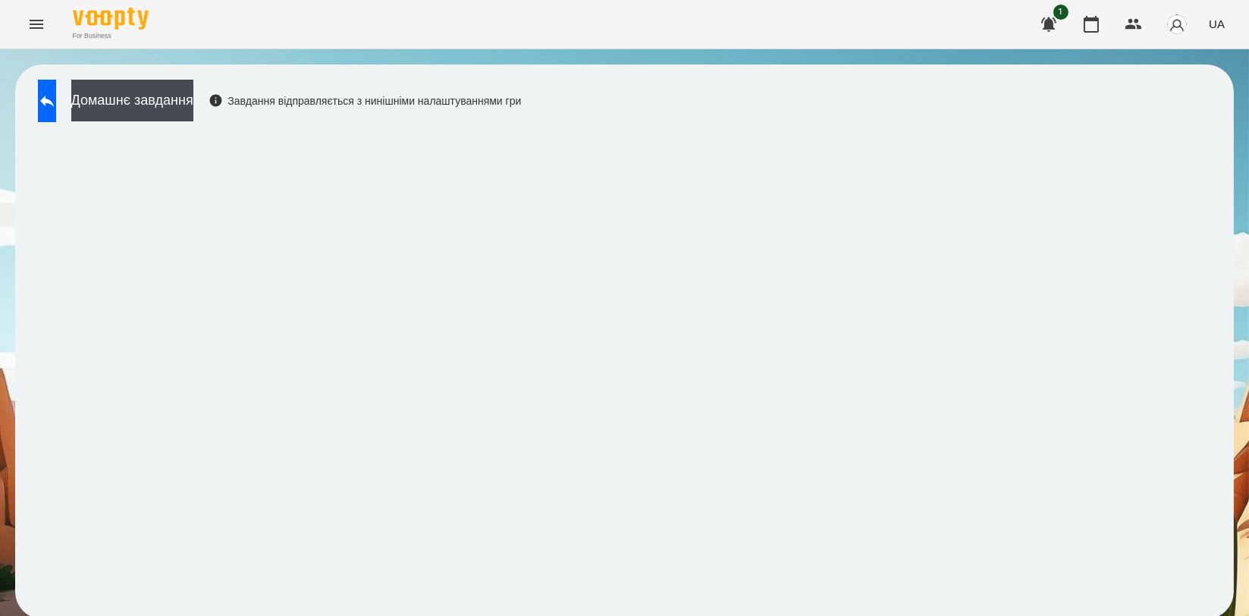
scroll to position [2, 0]
click at [56, 105] on icon at bounding box center [47, 101] width 18 height 18
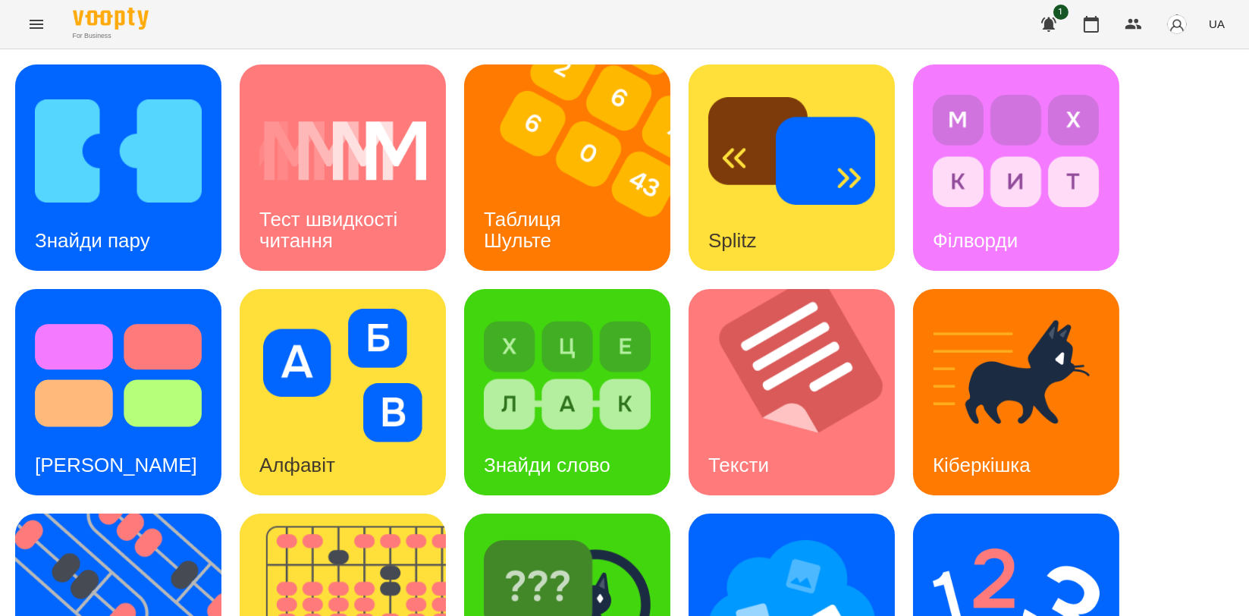
scroll to position [86, 0]
click at [1032, 533] on img at bounding box center [1016, 599] width 167 height 133
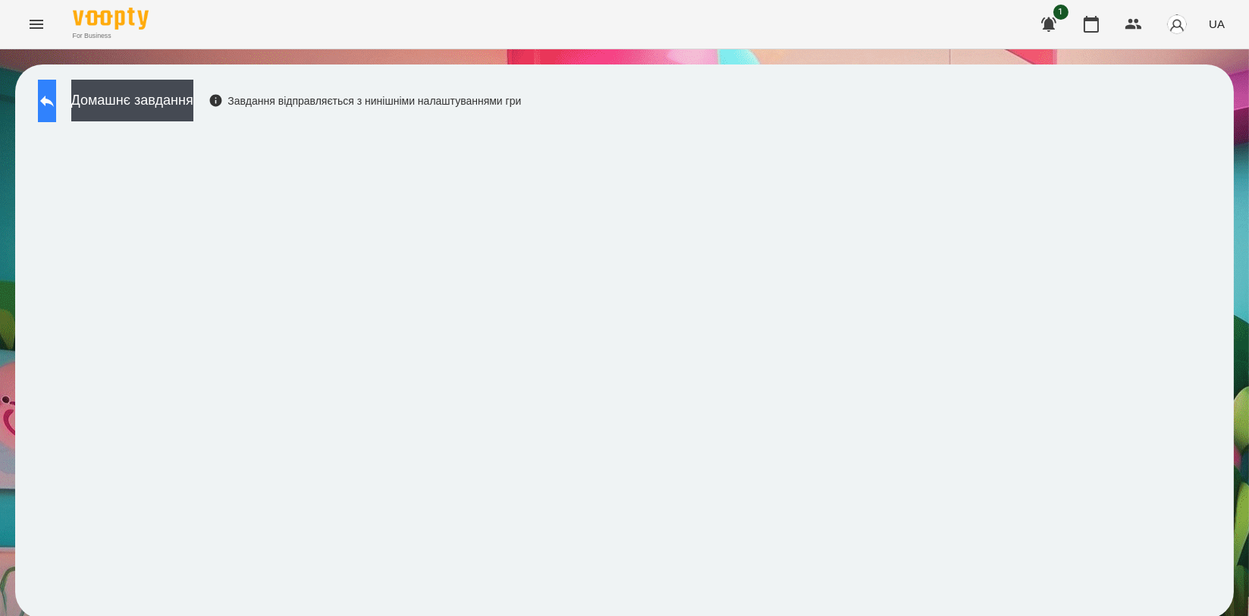
click at [49, 102] on button at bounding box center [47, 101] width 18 height 42
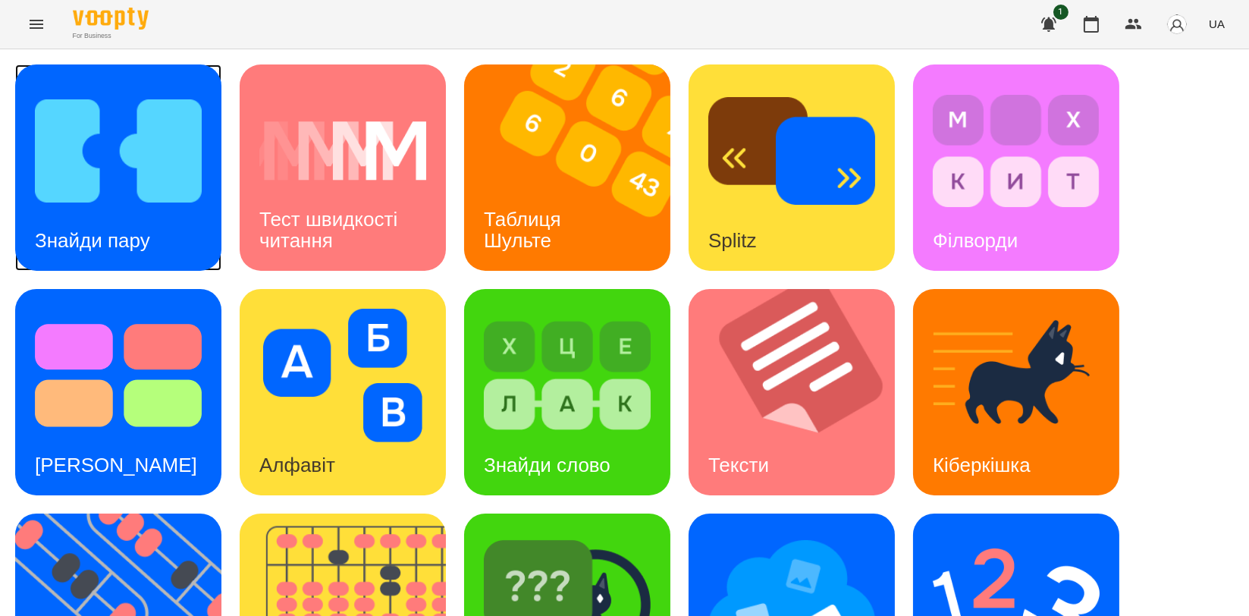
click at [158, 167] on img at bounding box center [118, 150] width 167 height 133
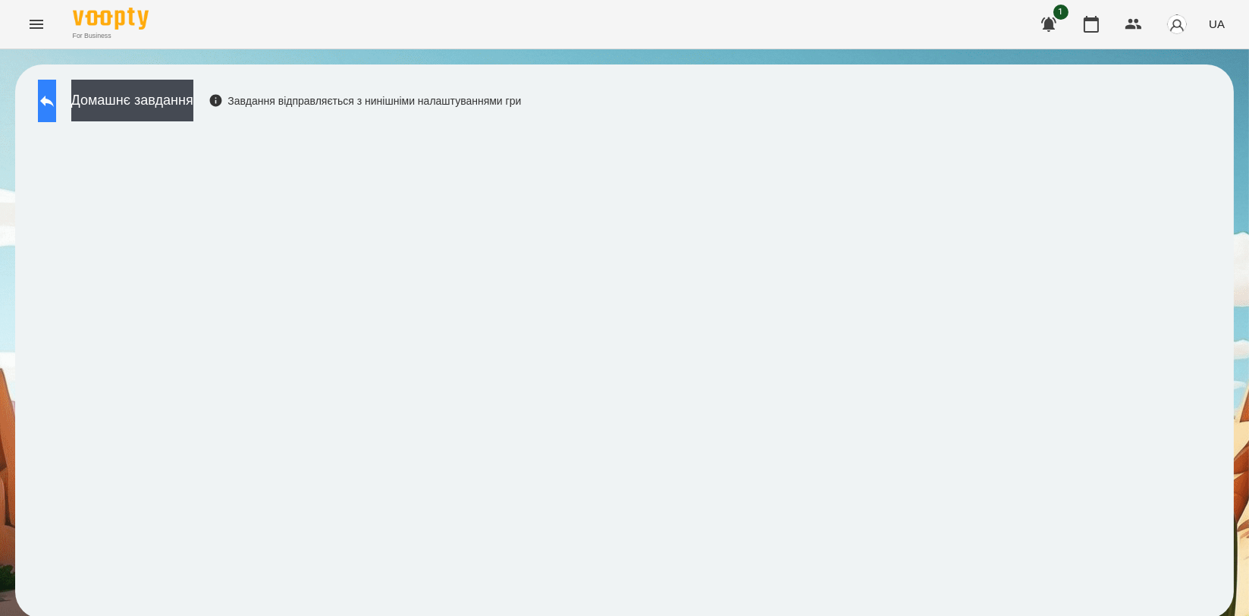
click at [50, 96] on button at bounding box center [47, 101] width 18 height 42
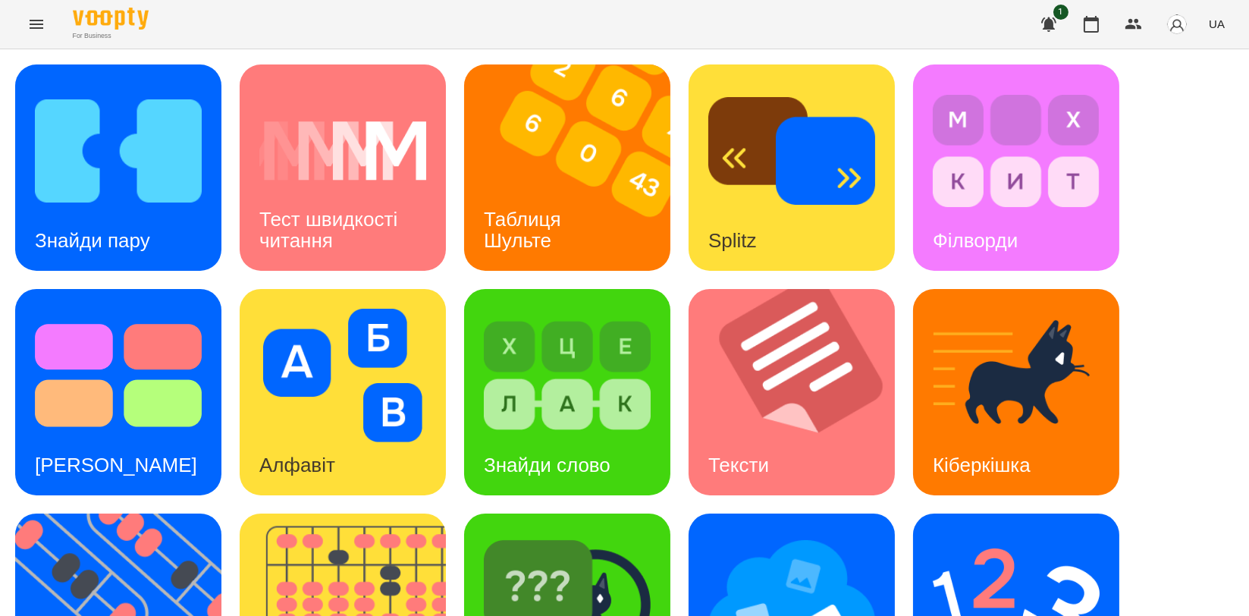
scroll to position [84, 0]
click at [605, 533] on img at bounding box center [567, 599] width 167 height 133
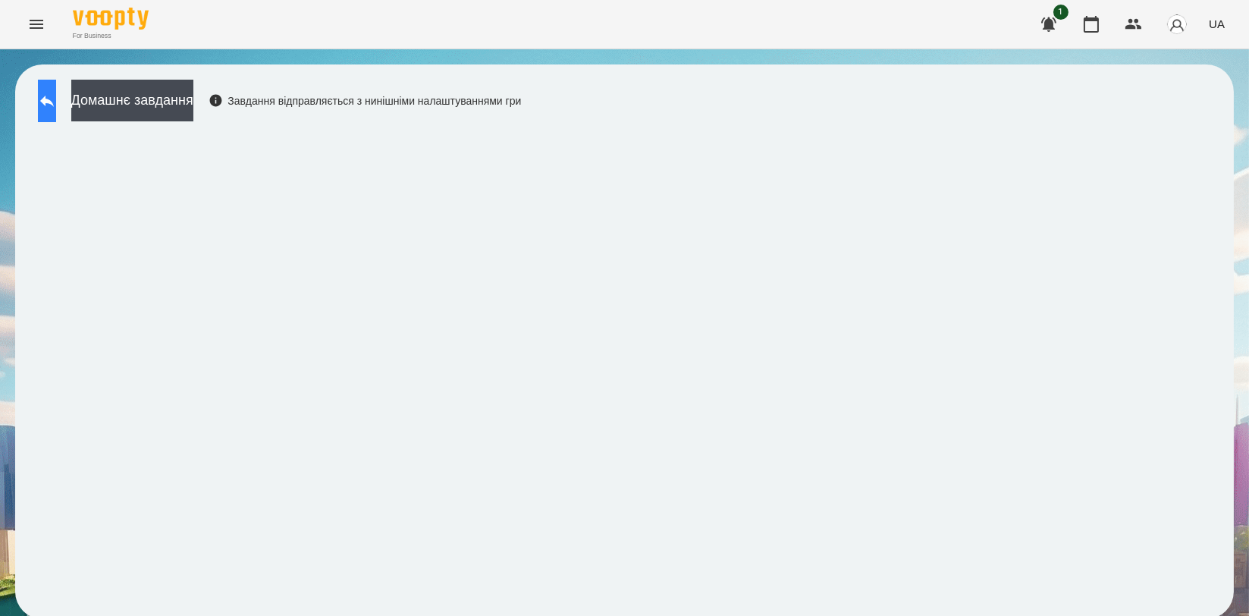
click at [56, 105] on icon at bounding box center [47, 101] width 18 height 18
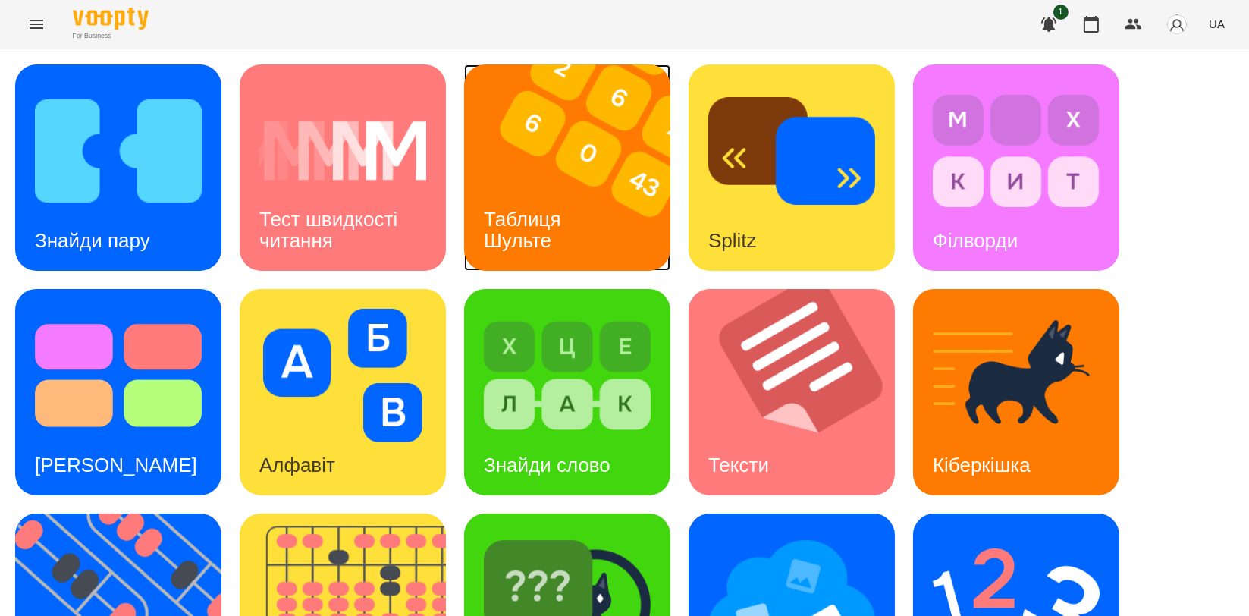
click at [536, 197] on div "Таблиця Шульте" at bounding box center [525, 230] width 122 height 81
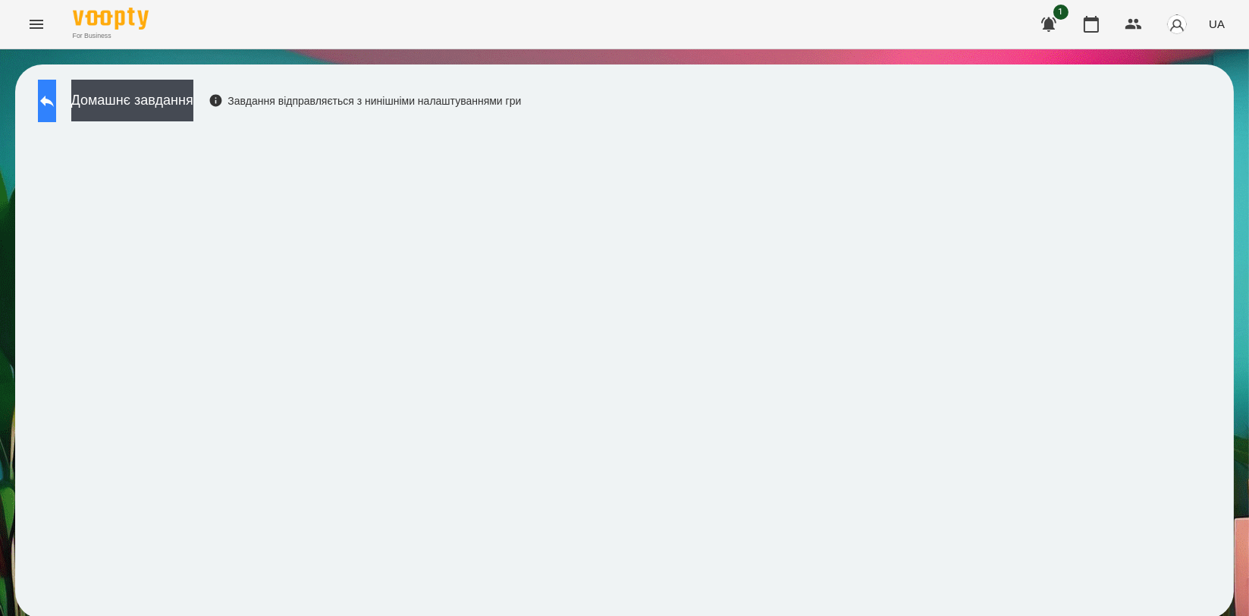
click at [54, 102] on icon at bounding box center [47, 101] width 14 height 11
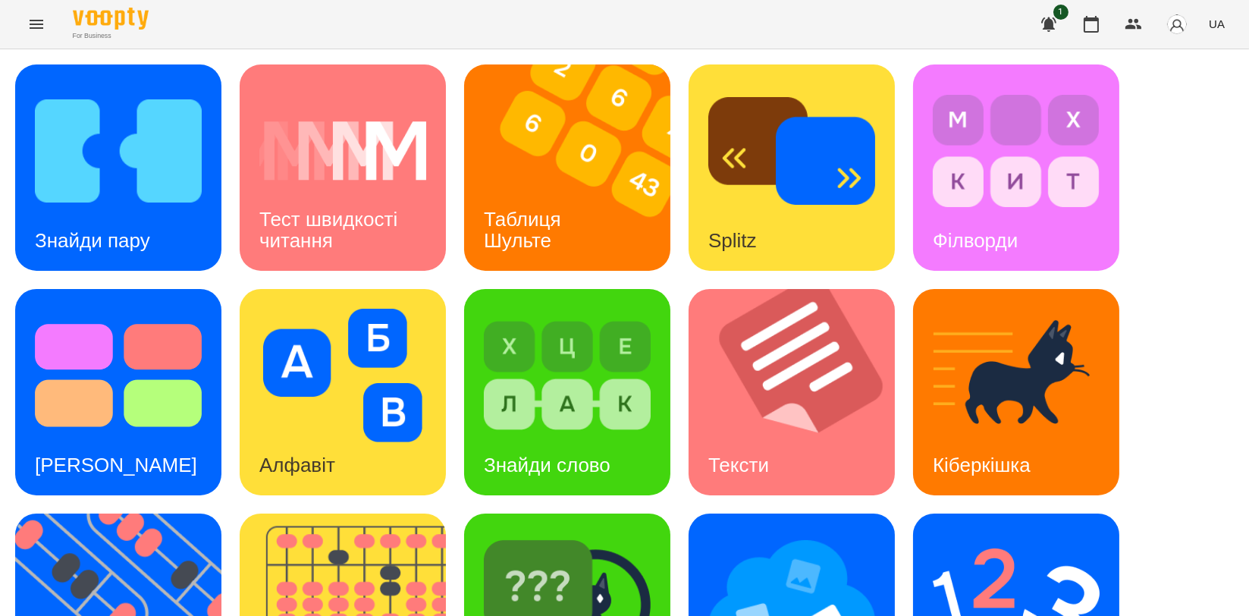
scroll to position [343, 0]
click at [168, 513] on img at bounding box center [127, 616] width 225 height 206
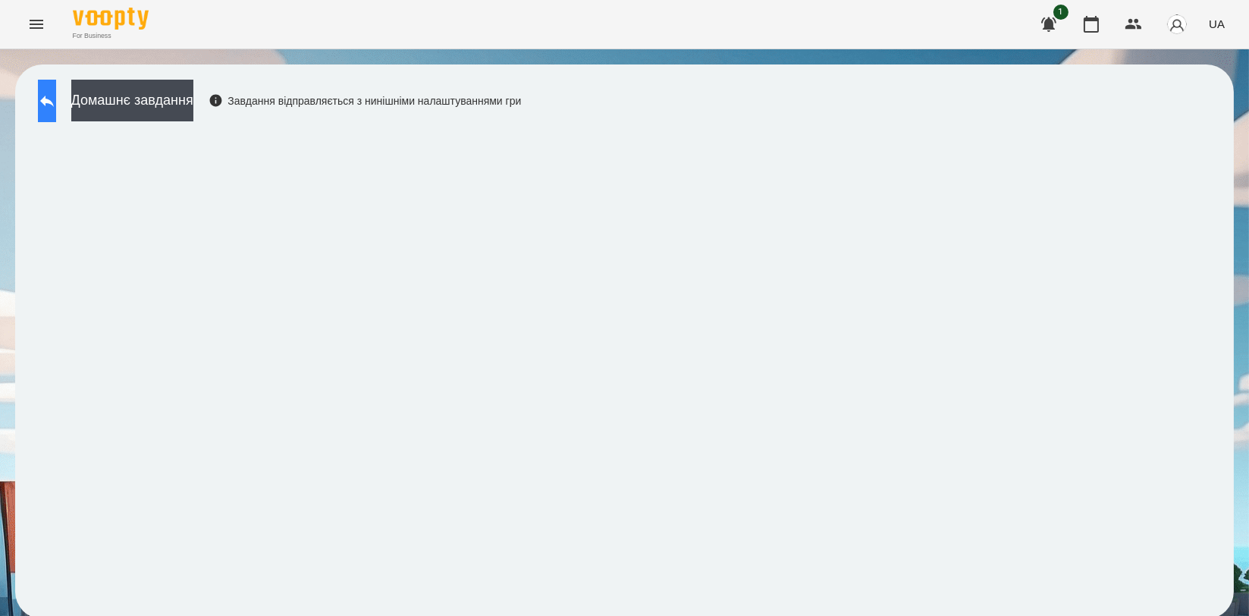
click at [56, 97] on icon at bounding box center [47, 101] width 18 height 18
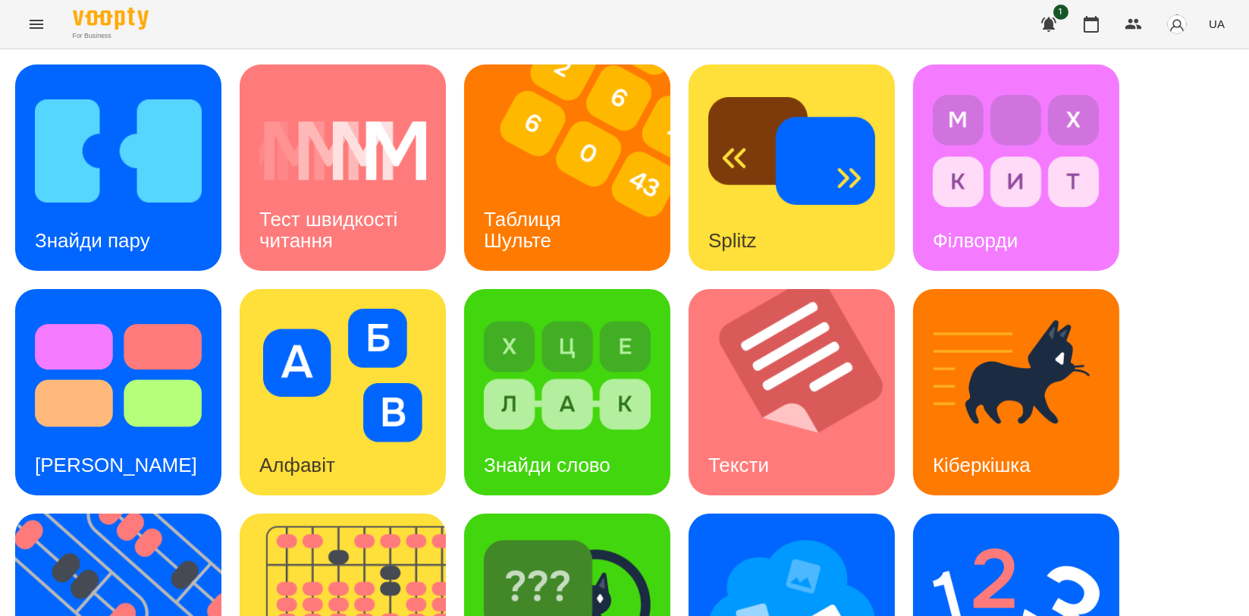
scroll to position [343, 0]
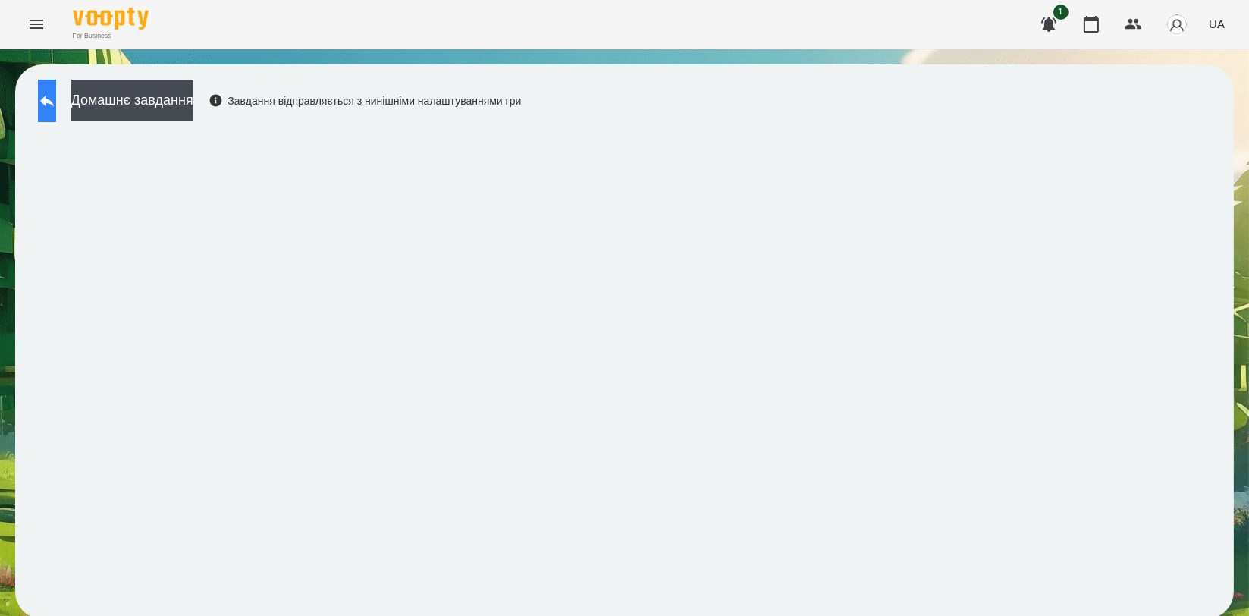
click at [47, 96] on button at bounding box center [47, 101] width 18 height 42
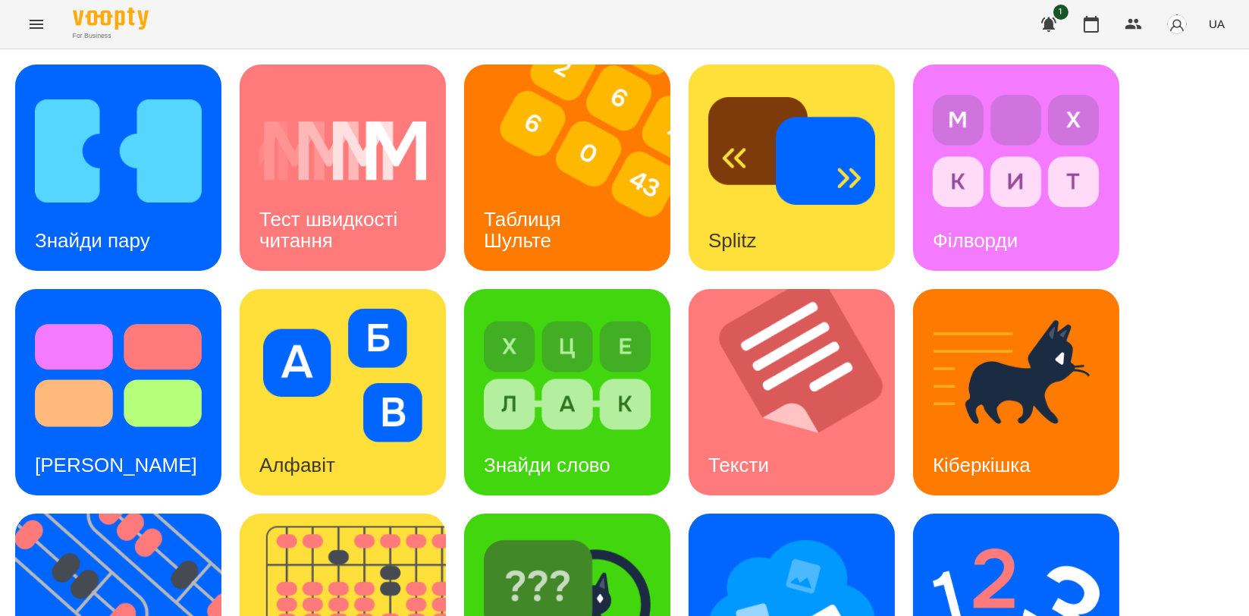
scroll to position [337, 0]
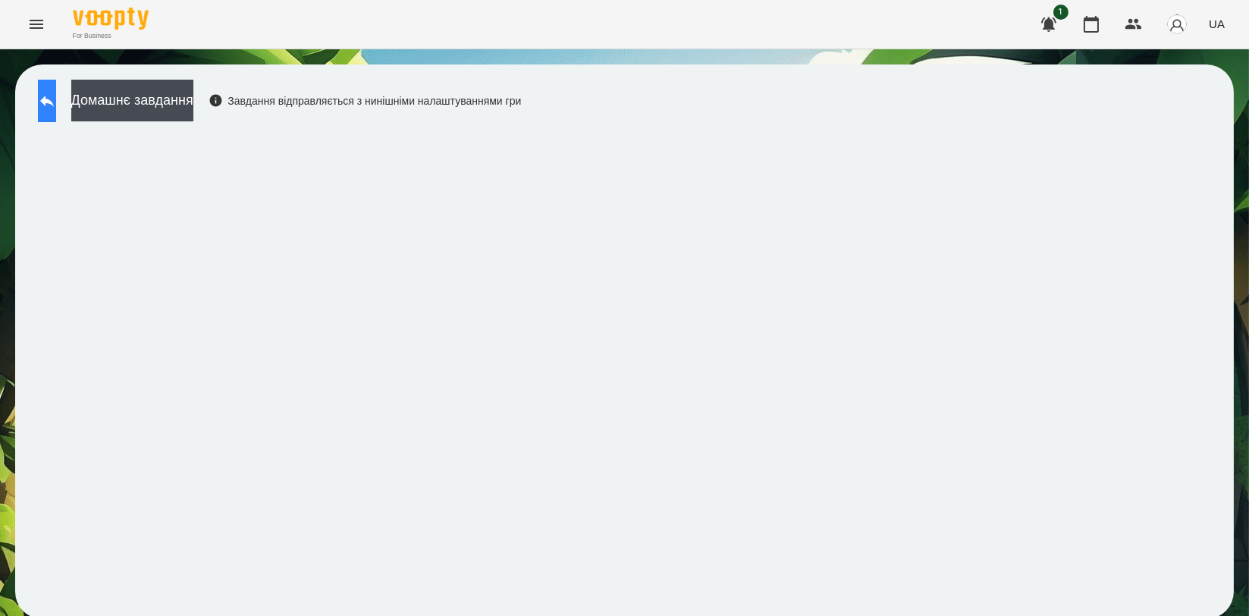
click at [56, 96] on icon at bounding box center [47, 101] width 18 height 18
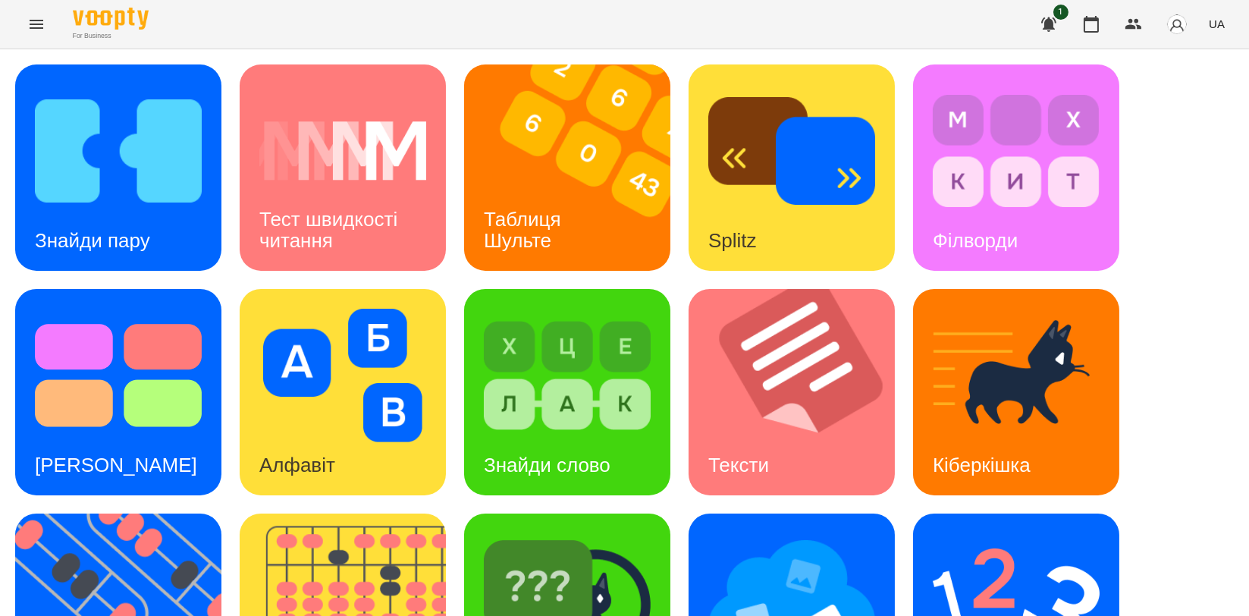
scroll to position [253, 0]
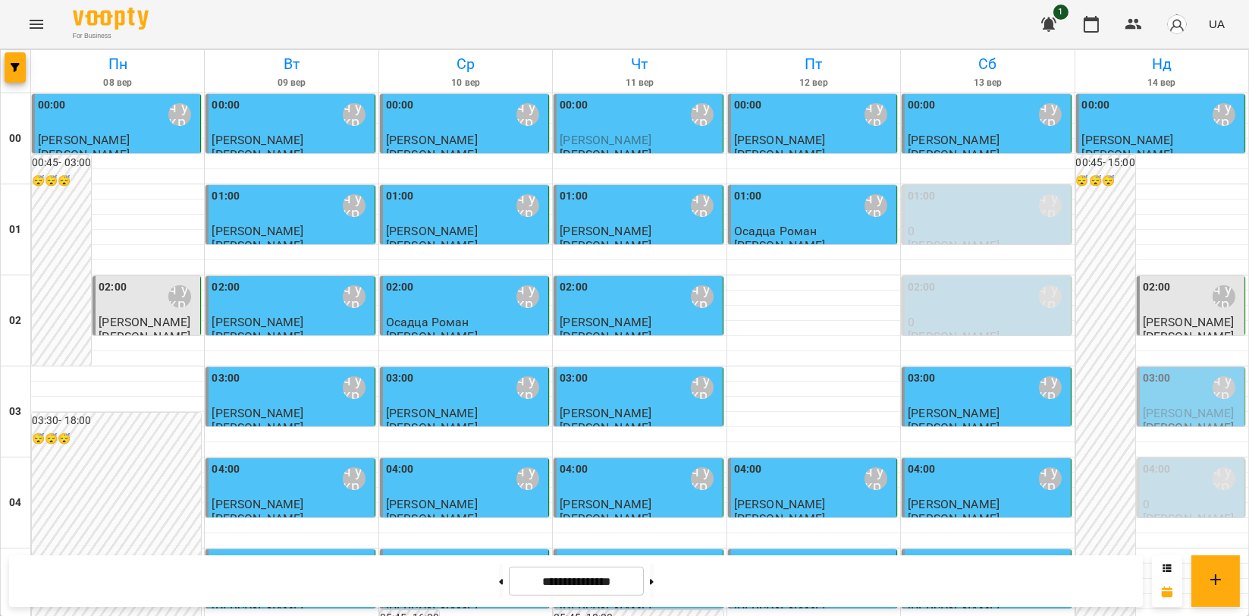
scroll to position [253, 0]
click at [1089, 30] on icon "button" at bounding box center [1091, 24] width 18 height 18
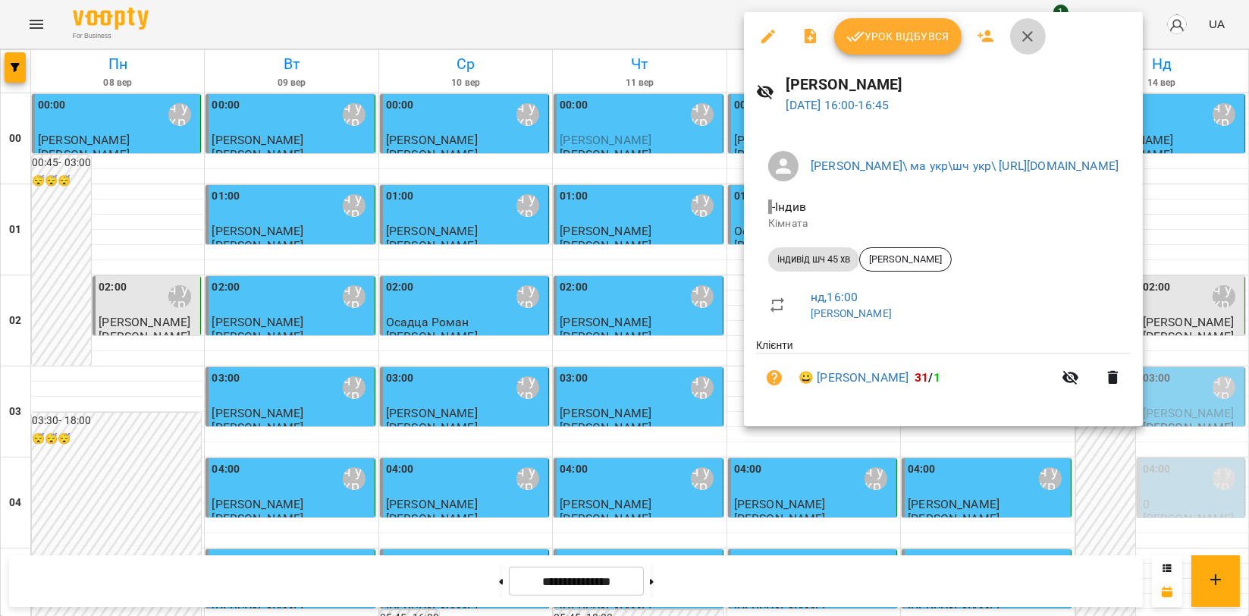
click at [1021, 36] on icon "button" at bounding box center [1027, 36] width 18 height 18
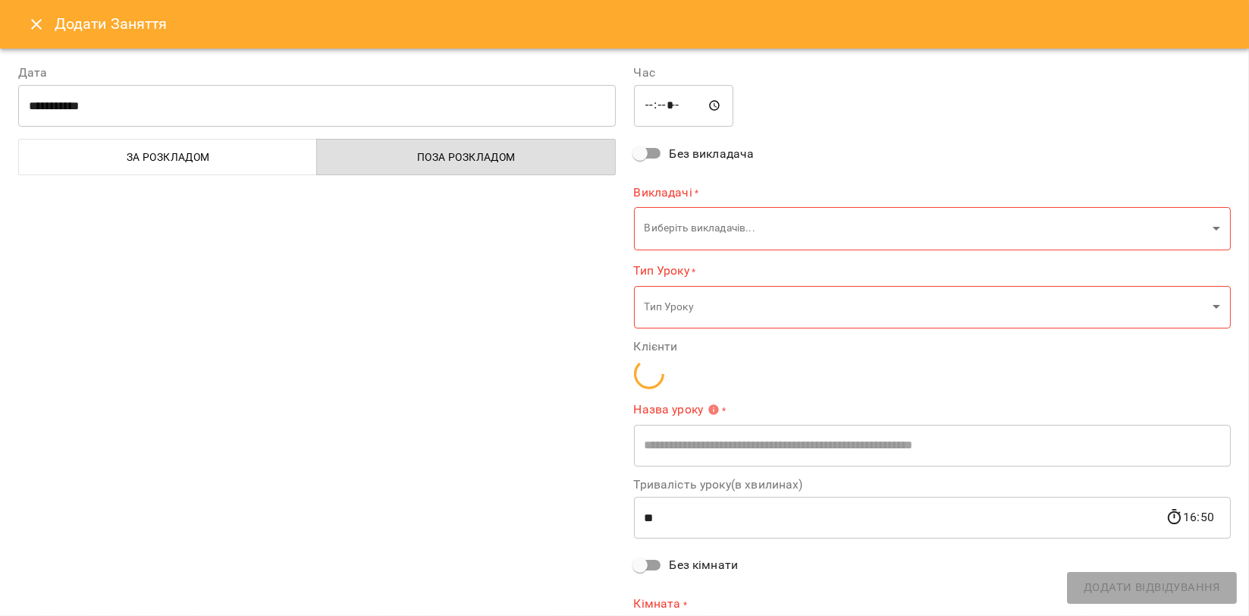
click at [1146, 256] on div "Час ***** ​ Без викладача Викладачі * Виберіть викладачів... ​ Тип Уроку * Тип …" at bounding box center [933, 363] width 616 height 637
type input "**********"
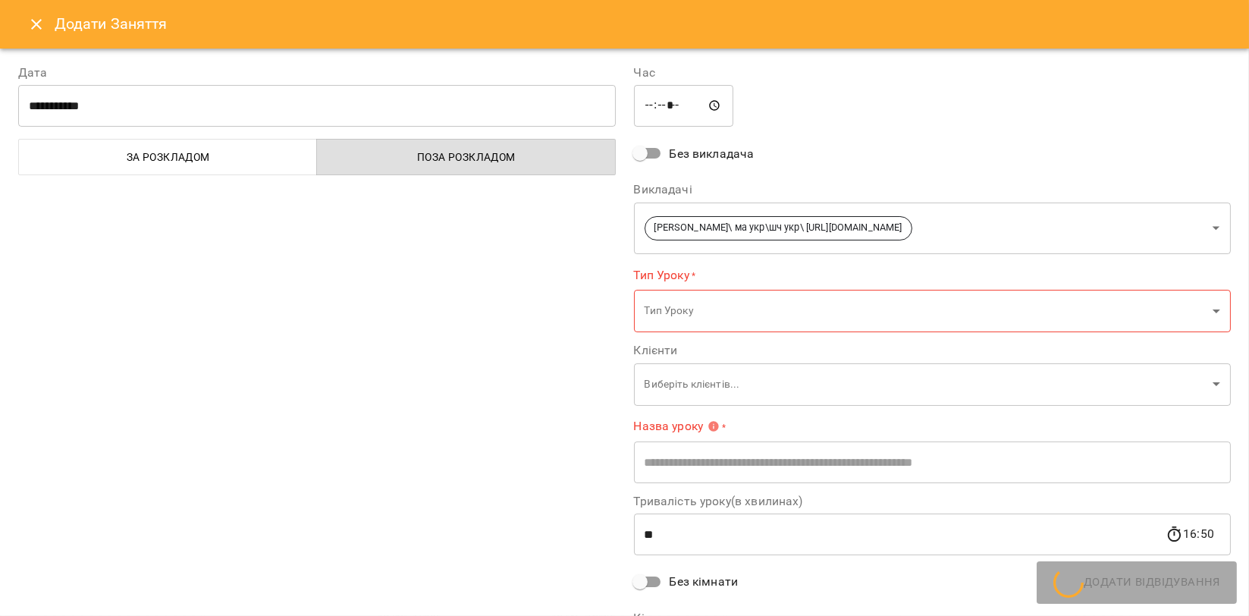
click at [20, 38] on div "Додати Заняття" at bounding box center [624, 24] width 1249 height 49
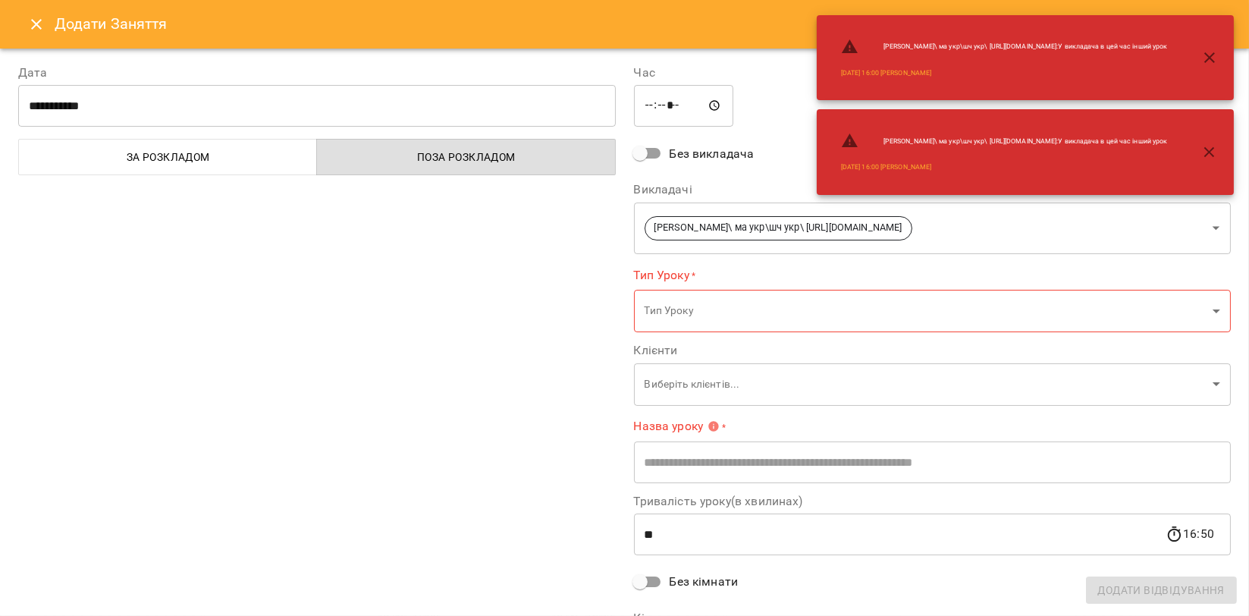
click at [32, 33] on icon "Close" at bounding box center [36, 24] width 18 height 18
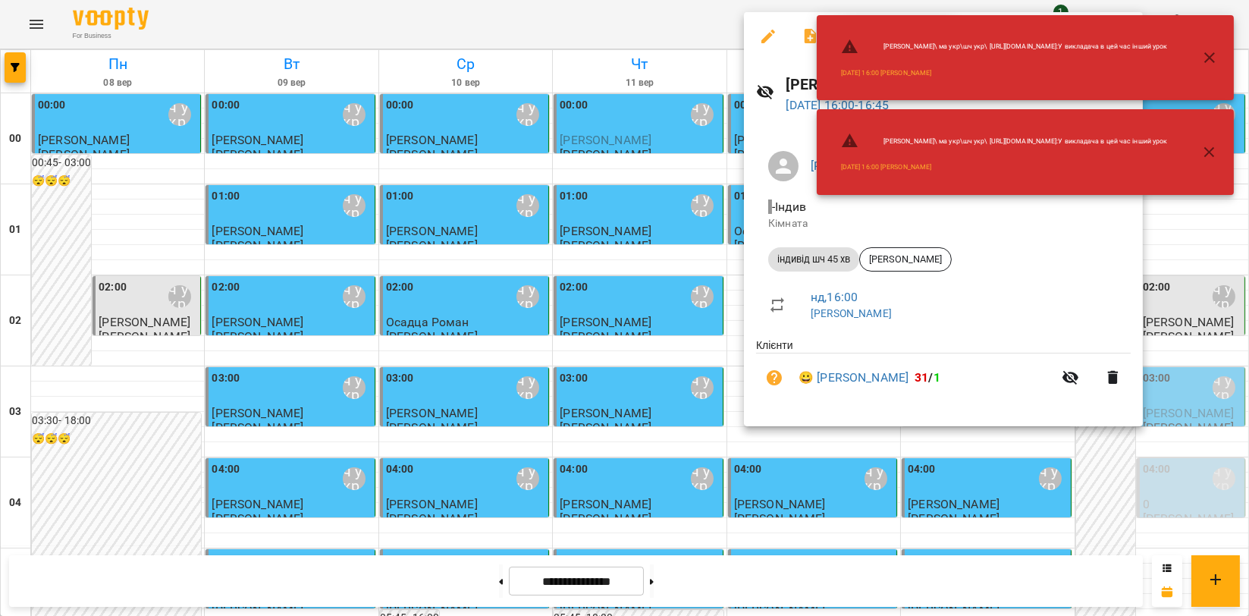
click at [1209, 53] on icon "button" at bounding box center [1209, 58] width 18 height 18
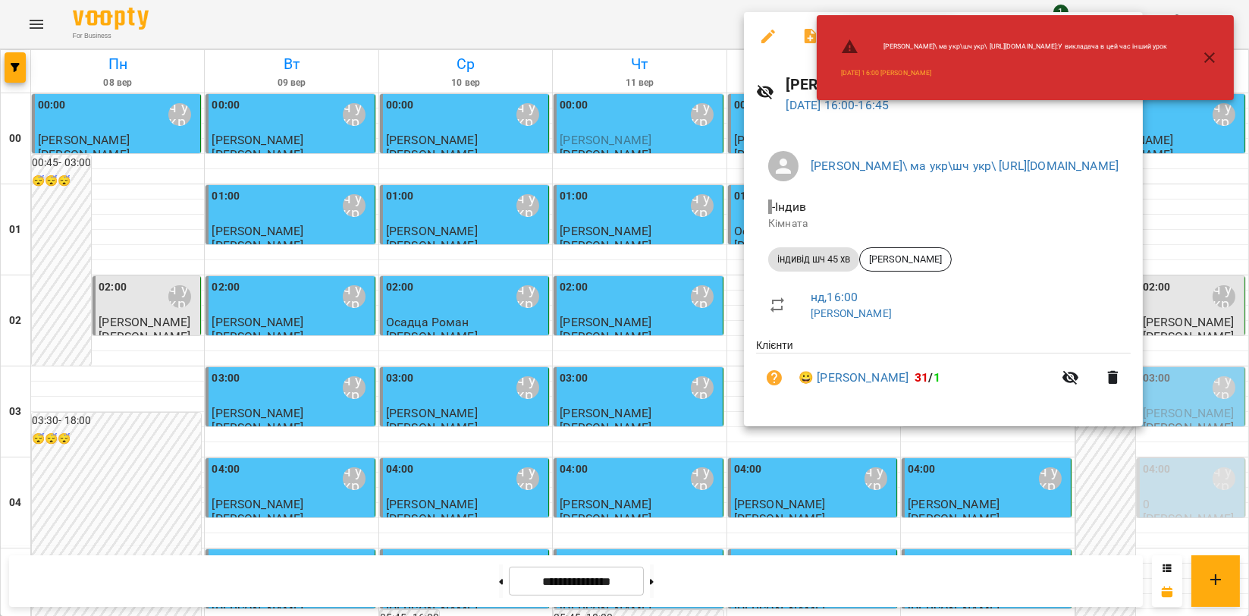
click at [1209, 53] on icon "button" at bounding box center [1209, 58] width 18 height 18
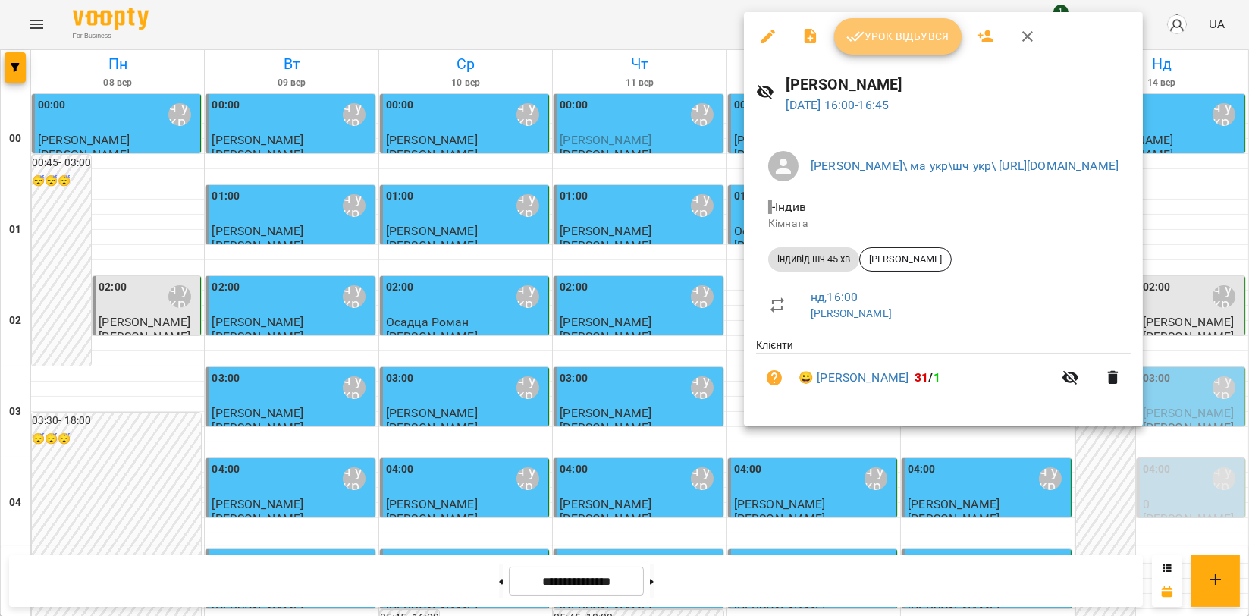
click at [936, 40] on span "Урок відбувся" at bounding box center [897, 36] width 103 height 18
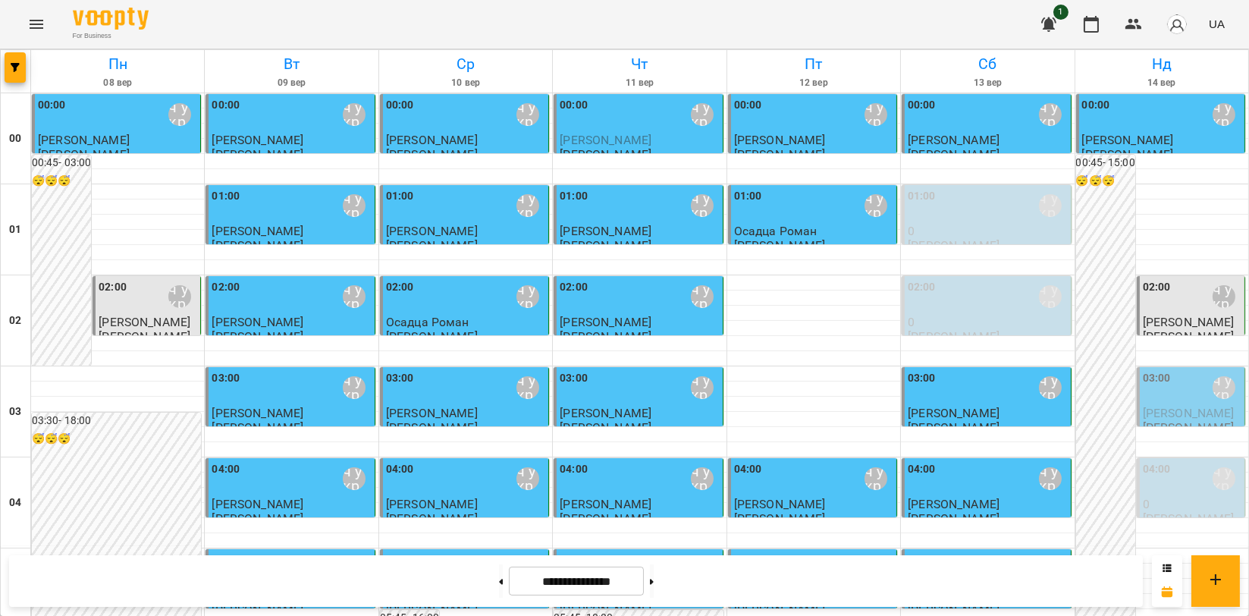
scroll to position [1347, 0]
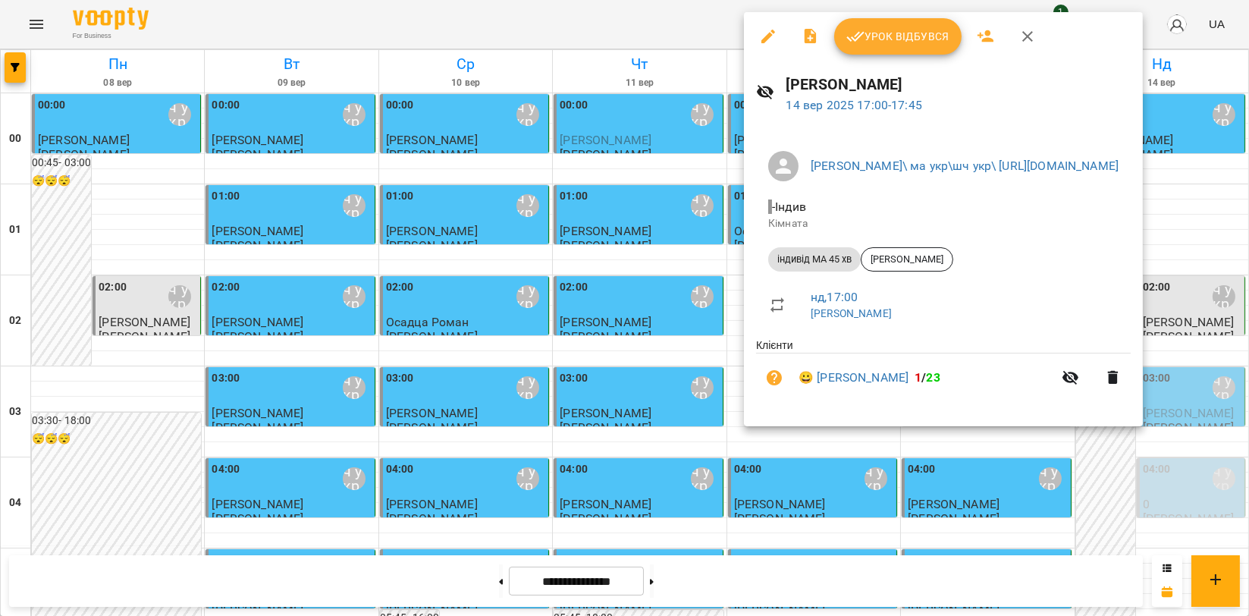
click at [895, 35] on span "Урок відбувся" at bounding box center [897, 36] width 103 height 18
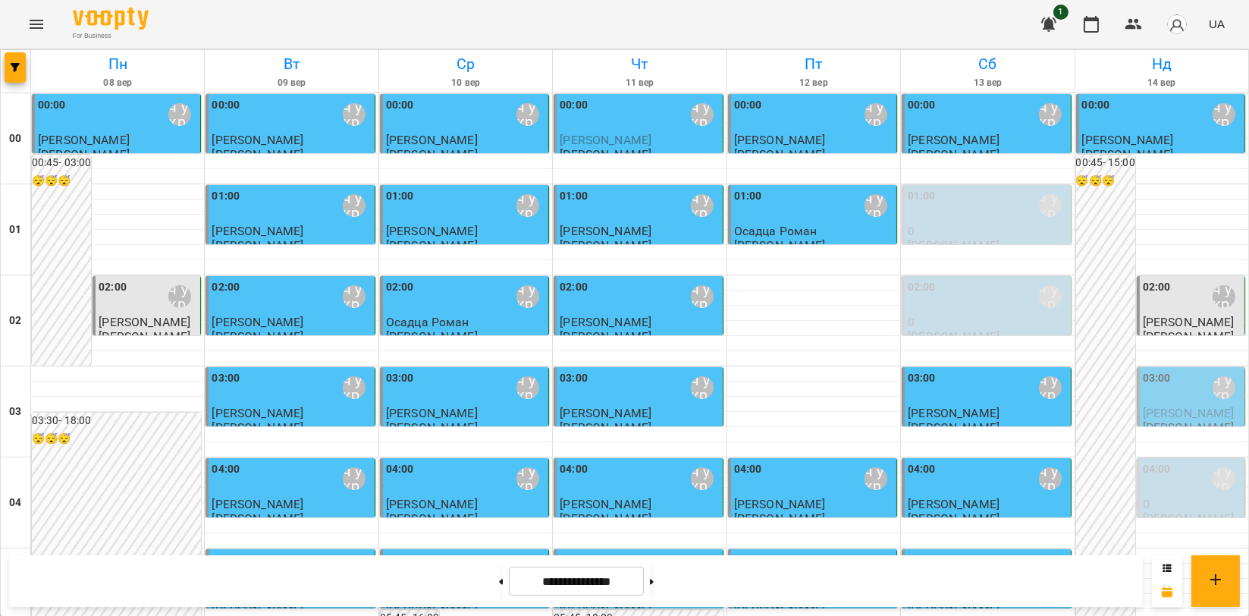
scroll to position [1517, 0]
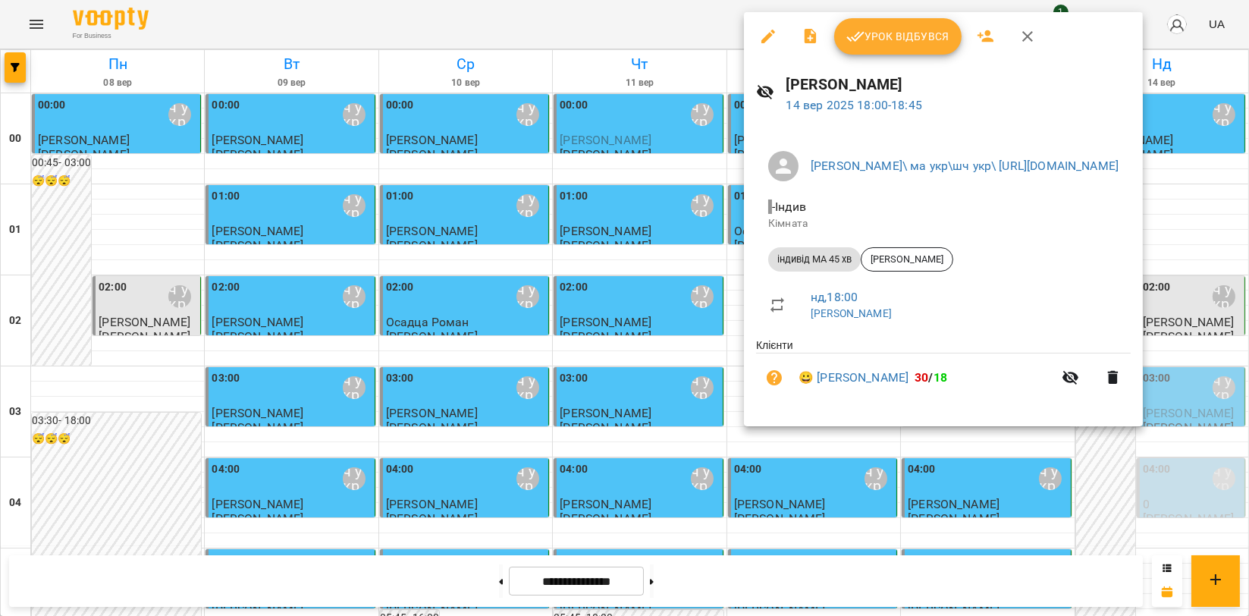
click at [894, 39] on span "Урок відбувся" at bounding box center [897, 36] width 103 height 18
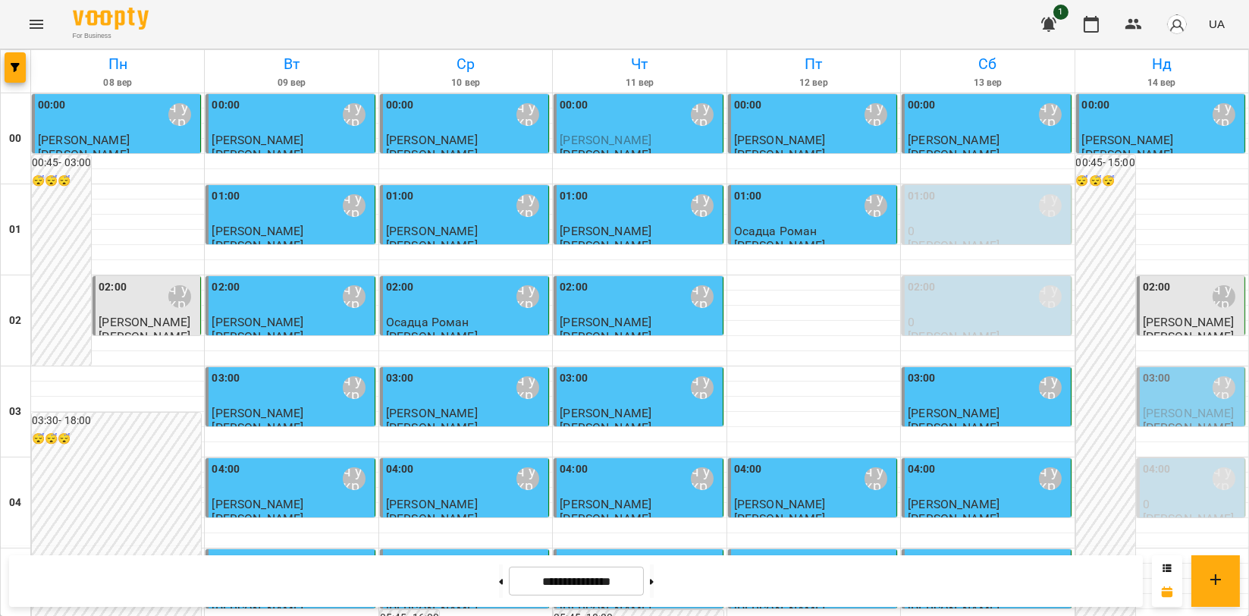
scroll to position [1477, 0]
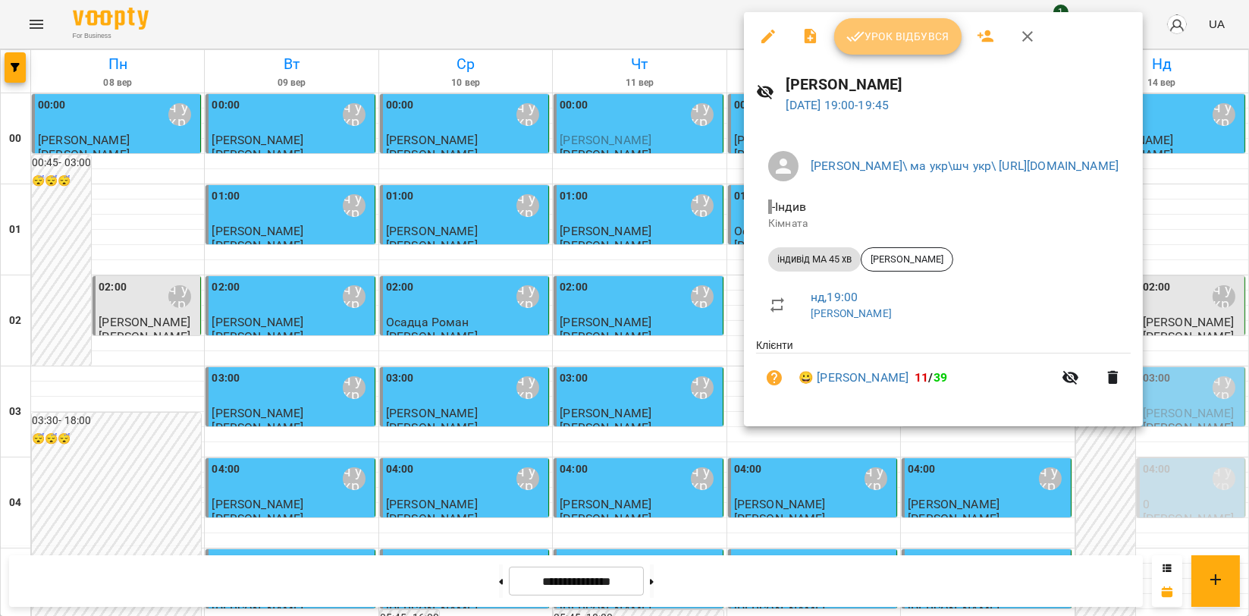
click at [883, 48] on button "Урок відбувся" at bounding box center [897, 36] width 127 height 36
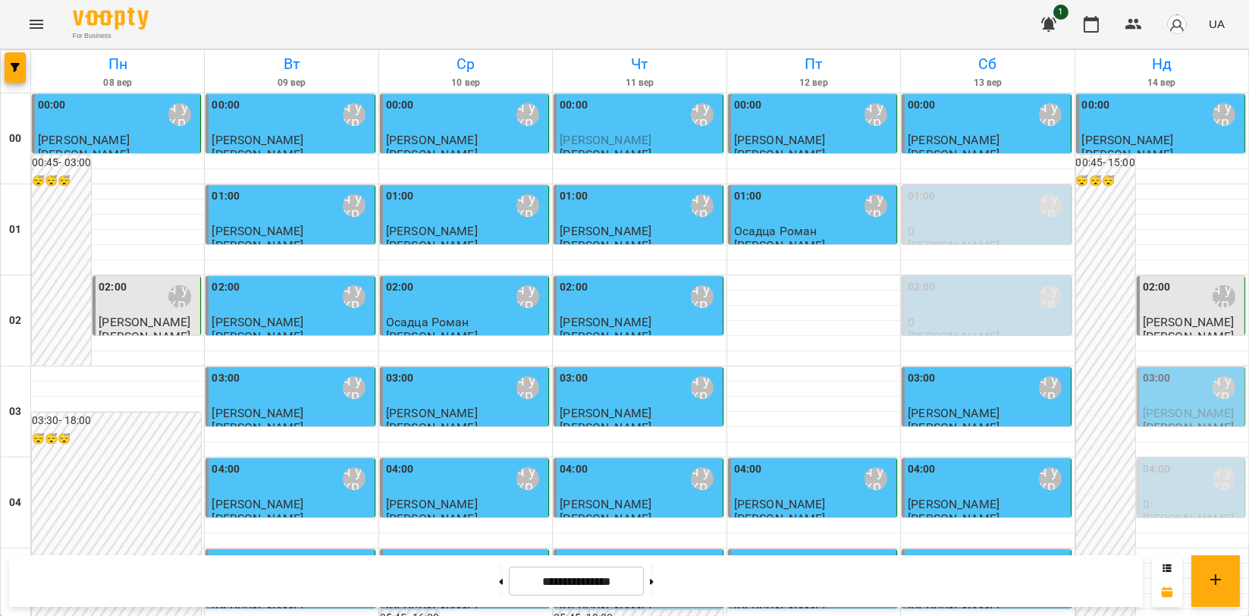
scroll to position [1730, 0]
click at [37, 25] on icon "Menu" at bounding box center [36, 24] width 18 height 18
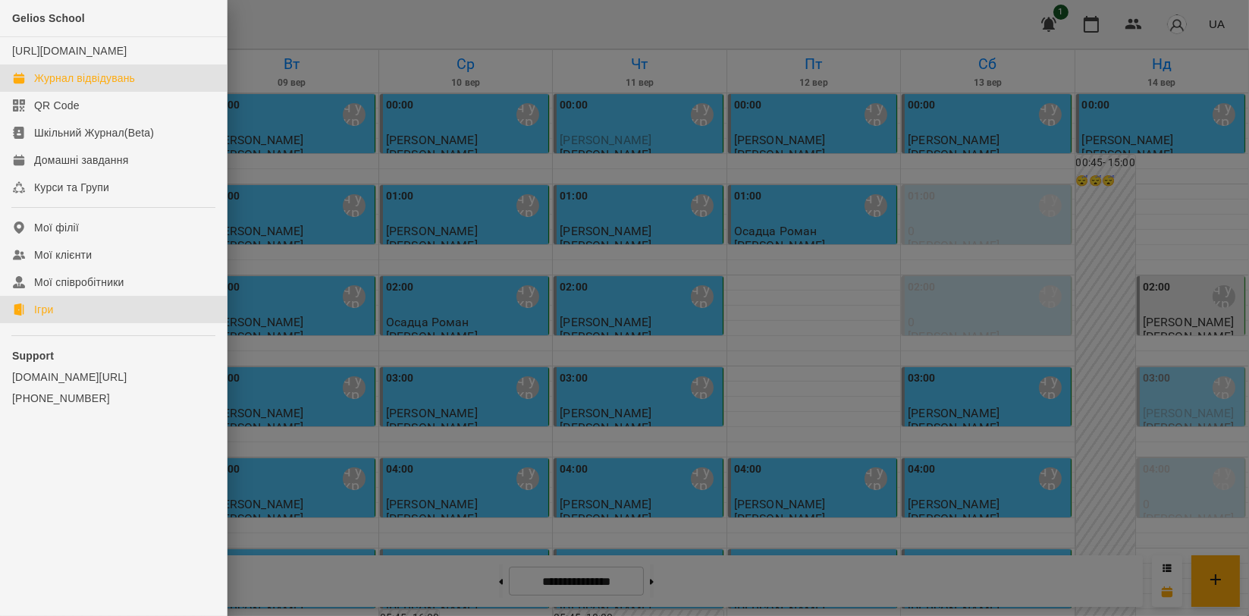
click at [73, 322] on link "Ігри" at bounding box center [113, 309] width 227 height 27
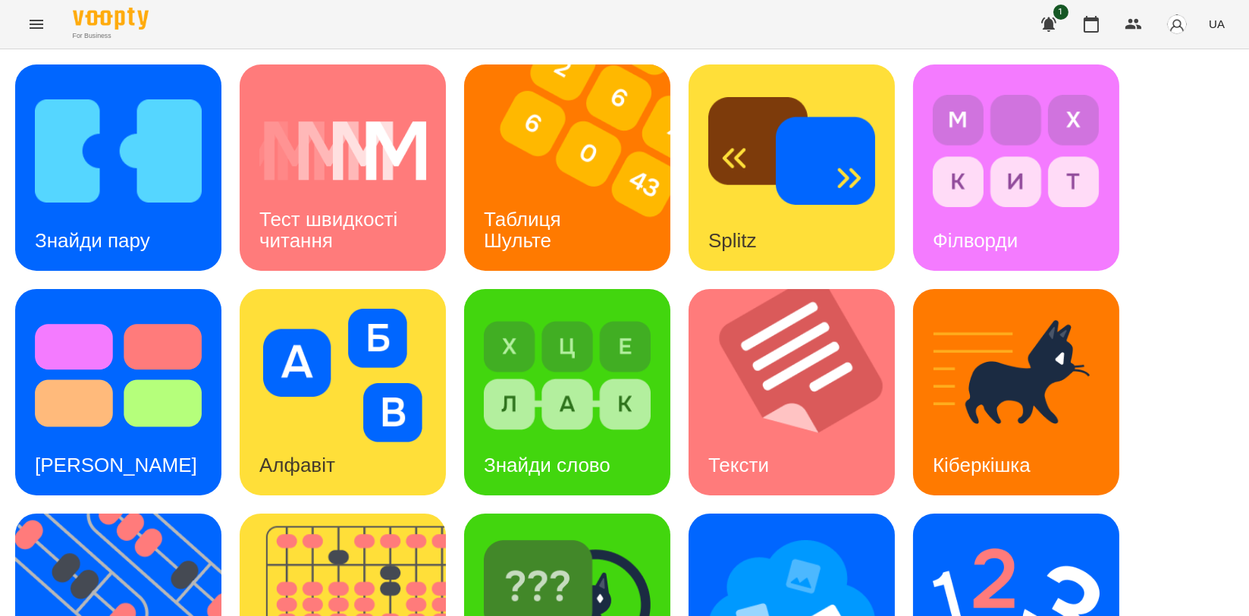
scroll to position [343, 0]
click at [109, 513] on img at bounding box center [127, 616] width 225 height 206
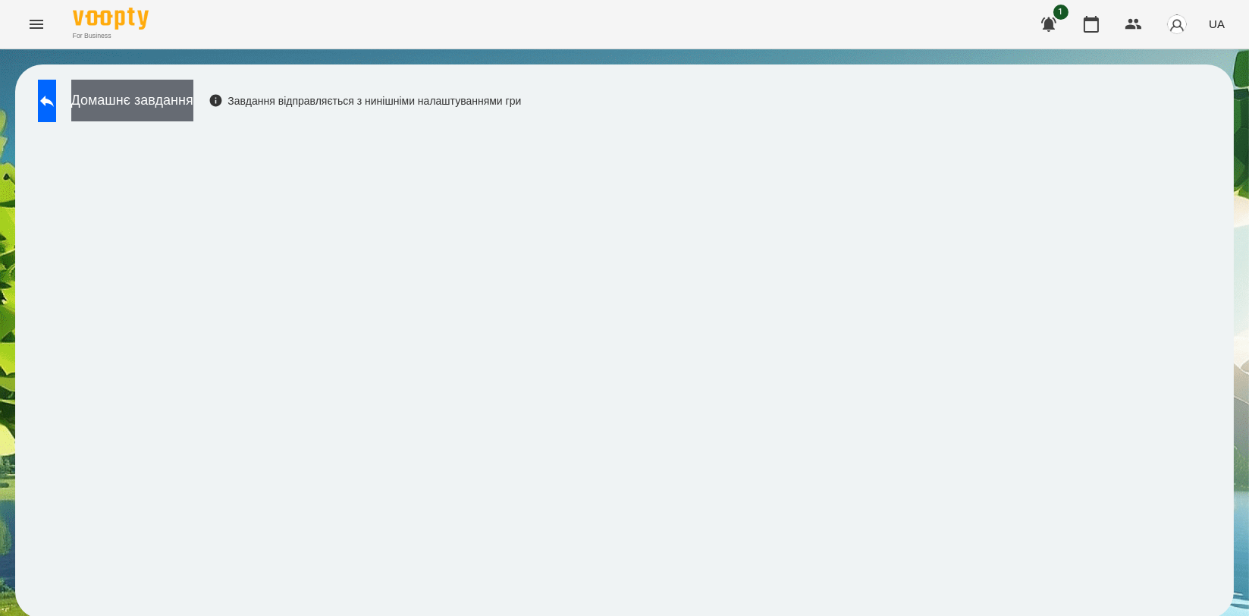
click at [159, 102] on button "Домашнє завдання" at bounding box center [132, 101] width 122 height 42
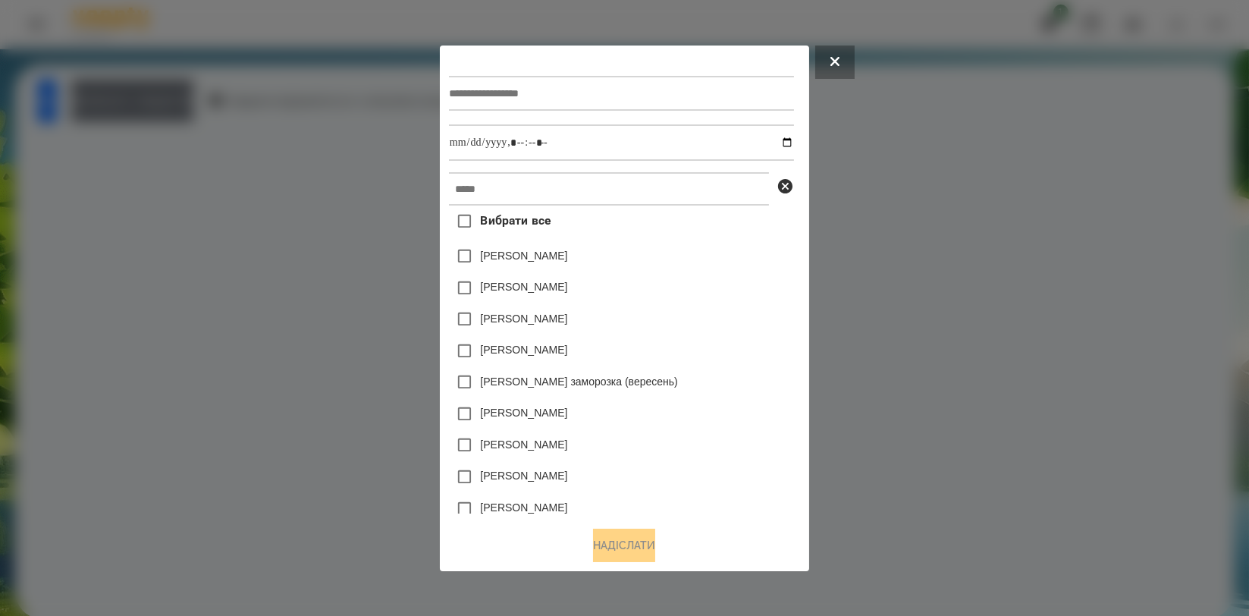
click at [516, 95] on input "text" at bounding box center [621, 93] width 345 height 35
type input "*********"
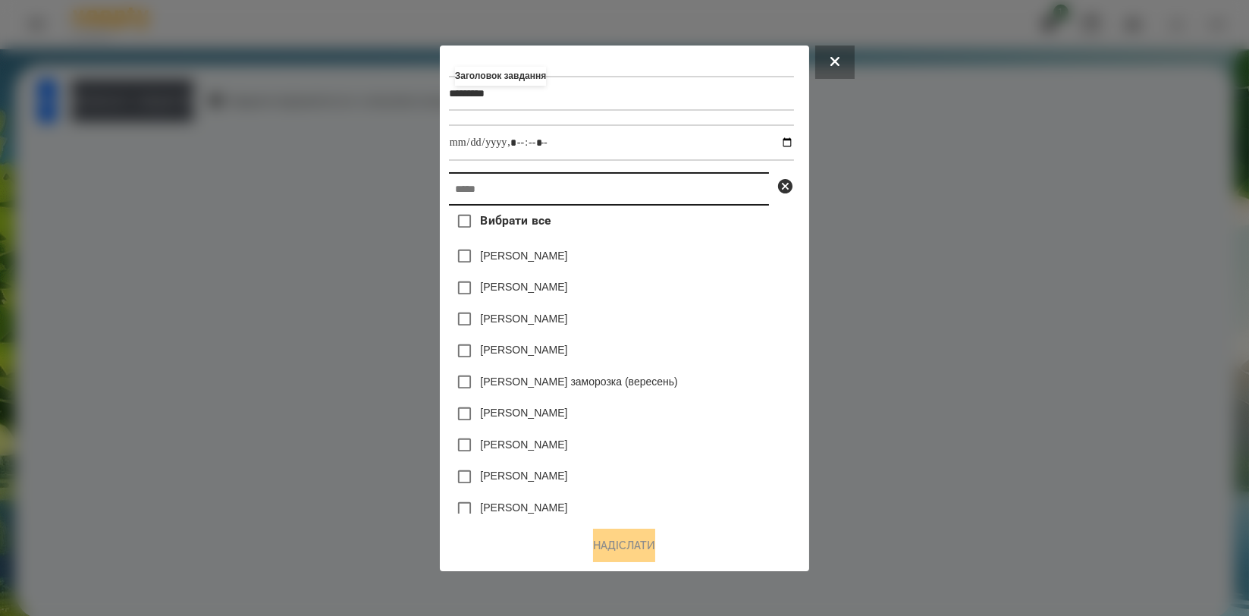
click at [522, 187] on input "text" at bounding box center [609, 188] width 320 height 33
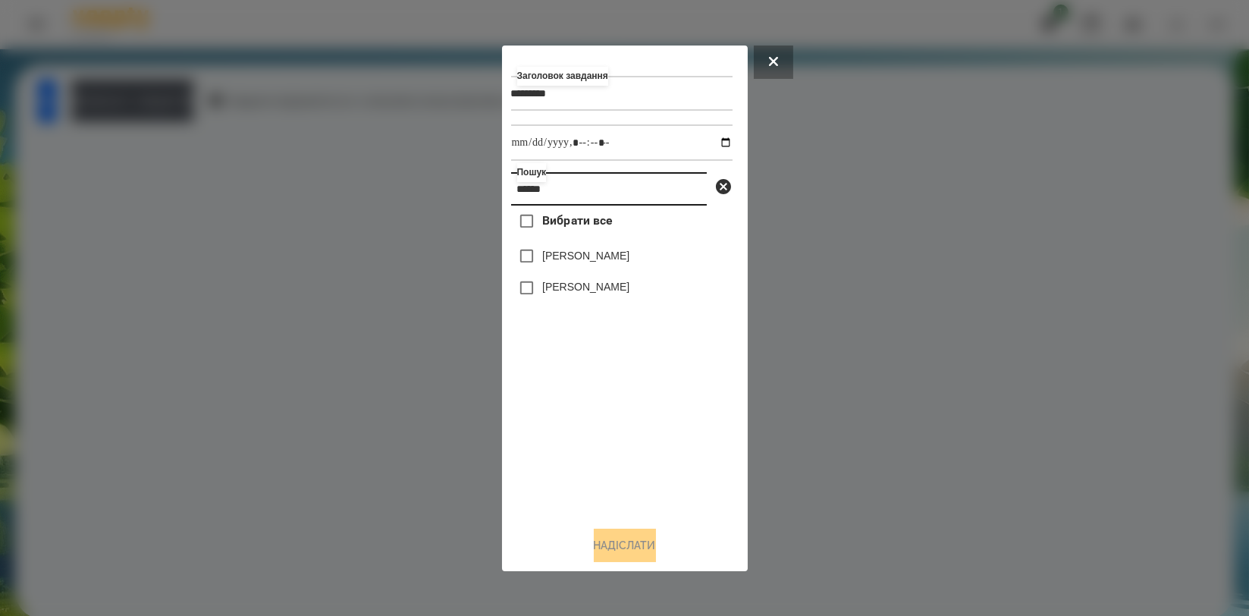
type input "******"
click at [566, 256] on label "[PERSON_NAME]" at bounding box center [585, 255] width 87 height 15
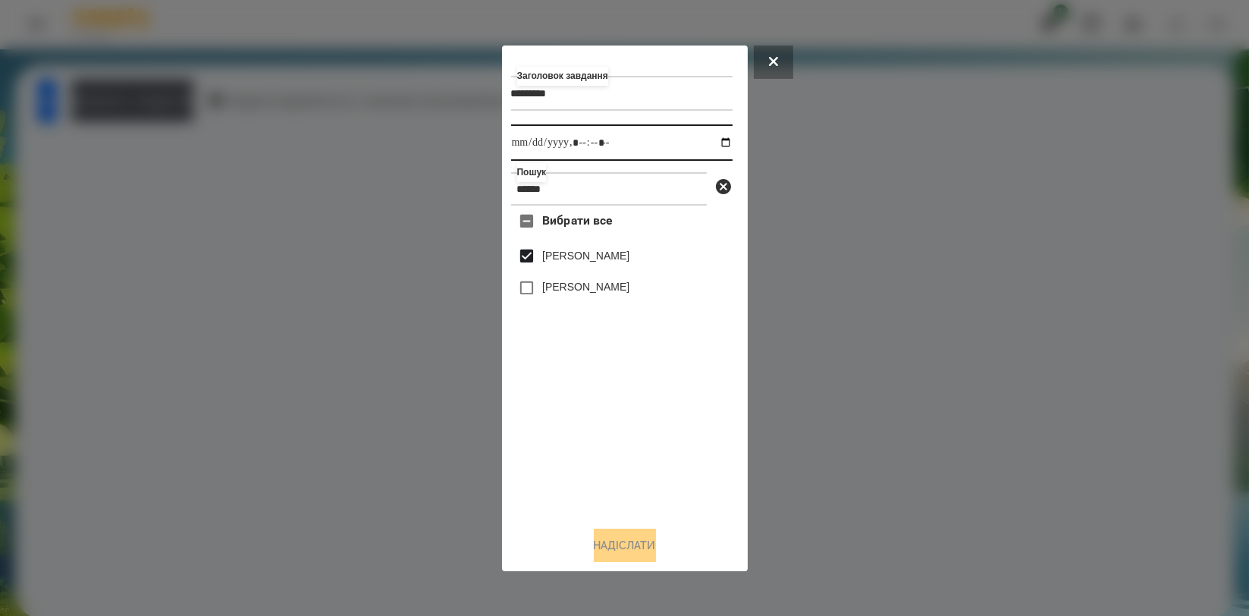
click at [720, 140] on input "datetime-local" at bounding box center [621, 142] width 221 height 36
click at [714, 145] on input "datetime-local" at bounding box center [621, 142] width 221 height 36
type input "**********"
click at [587, 428] on div "Вибрати все [PERSON_NAME] [PERSON_NAME]" at bounding box center [621, 359] width 221 height 308
drag, startPoint x: 619, startPoint y: 554, endPoint x: 611, endPoint y: 547, distance: 10.8
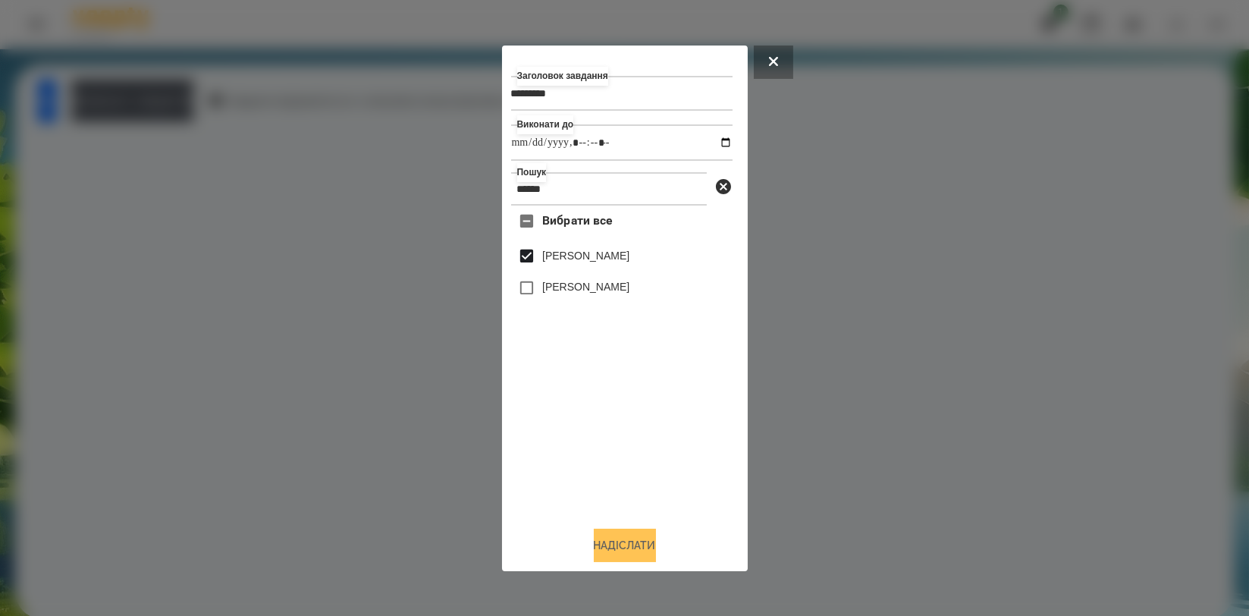
click at [619, 555] on button "Надіслати" at bounding box center [625, 545] width 62 height 33
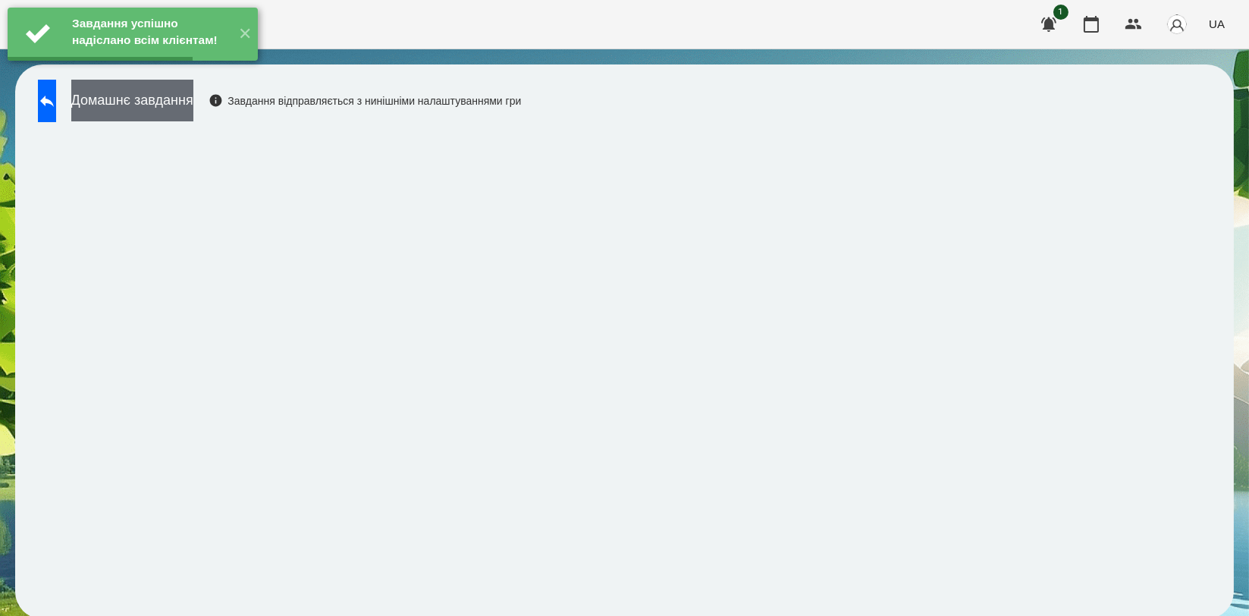
click at [147, 101] on button "Домашнє завдання" at bounding box center [132, 101] width 122 height 42
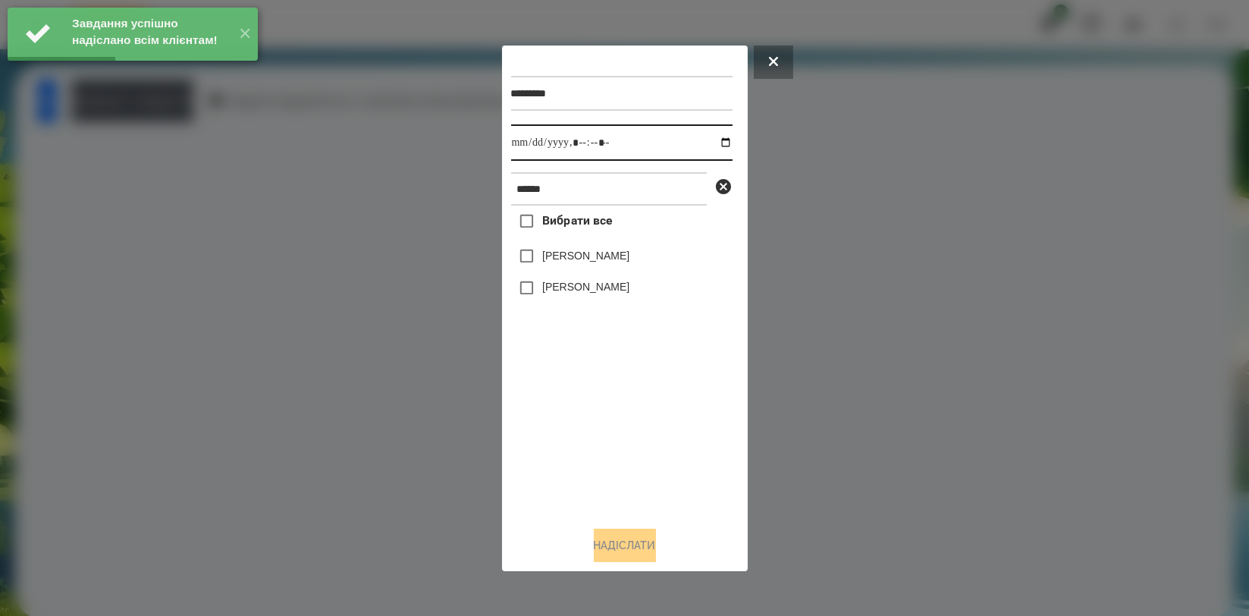
click at [718, 145] on input "datetime-local" at bounding box center [621, 142] width 221 height 36
type input "**********"
drag, startPoint x: 578, startPoint y: 442, endPoint x: 578, endPoint y: 340, distance: 101.6
click at [578, 442] on div "Вибрати все [PERSON_NAME] [PERSON_NAME]" at bounding box center [621, 359] width 221 height 308
click at [577, 259] on label "[PERSON_NAME]" at bounding box center [585, 255] width 87 height 15
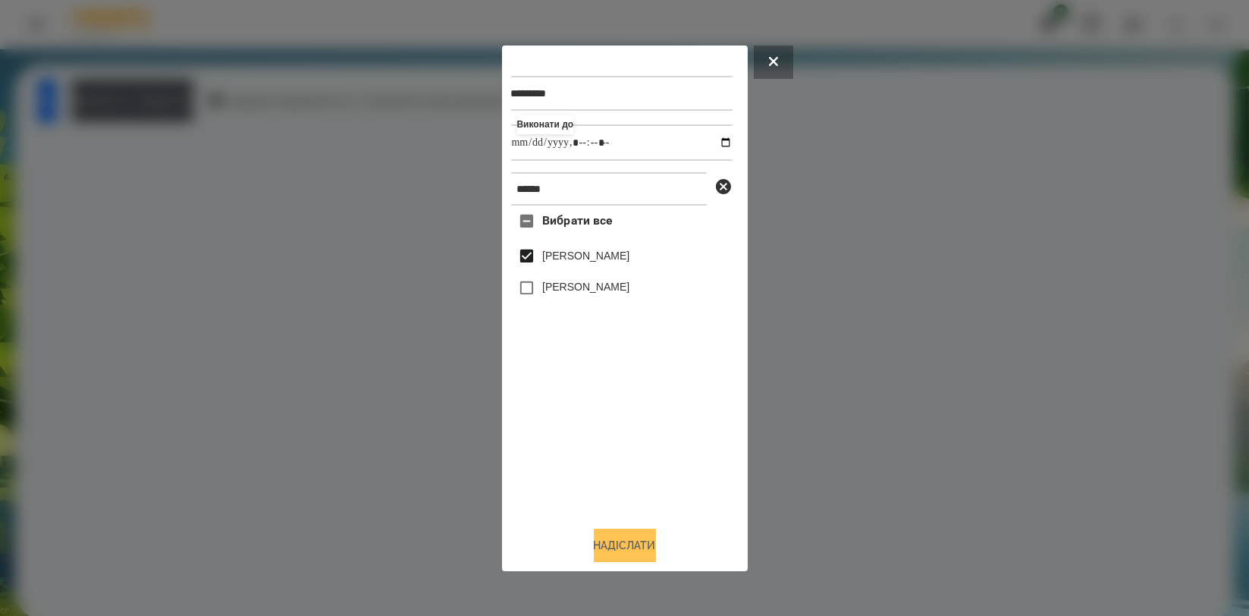
click at [624, 552] on button "Надіслати" at bounding box center [625, 545] width 62 height 33
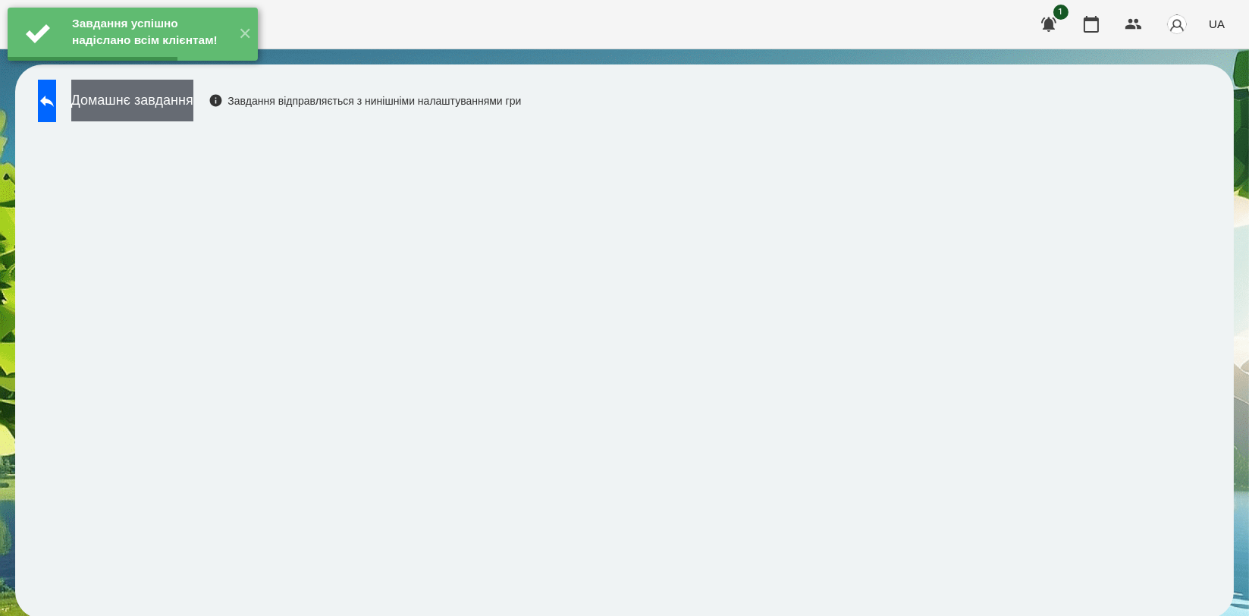
click at [193, 105] on button "Домашнє завдання" at bounding box center [132, 101] width 122 height 42
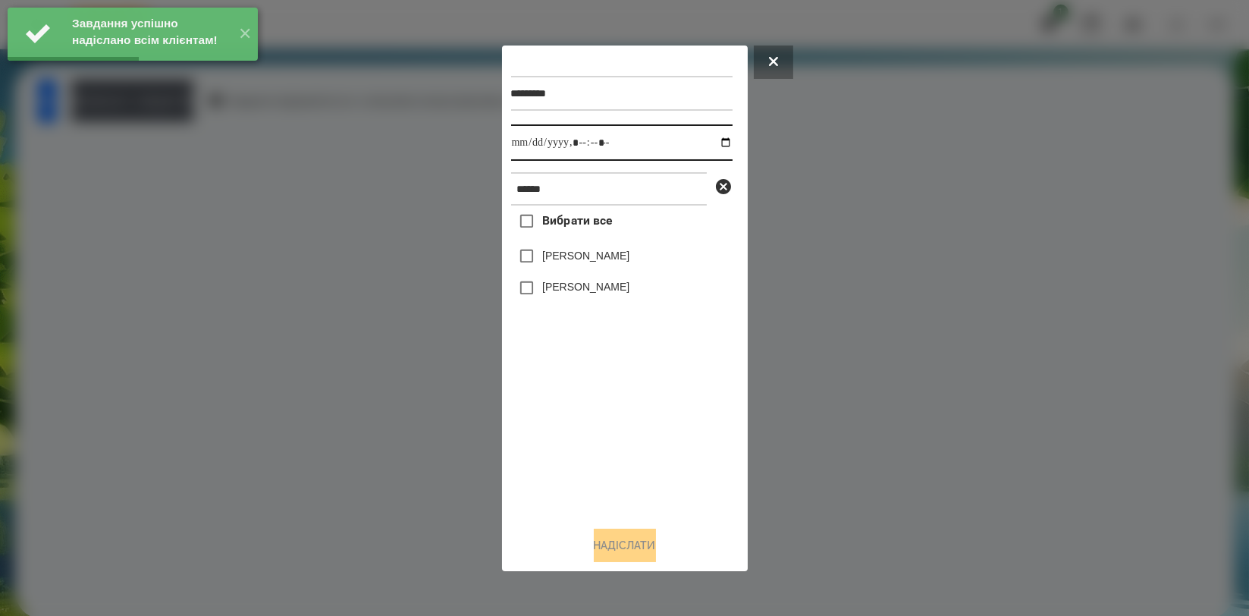
click at [717, 149] on input "datetime-local" at bounding box center [621, 142] width 221 height 36
type input "**********"
drag, startPoint x: 601, startPoint y: 456, endPoint x: 603, endPoint y: 326, distance: 129.7
click at [601, 456] on div "Вибрати все [PERSON_NAME] [PERSON_NAME]" at bounding box center [621, 359] width 221 height 308
click at [607, 263] on label "[PERSON_NAME]" at bounding box center [585, 255] width 87 height 15
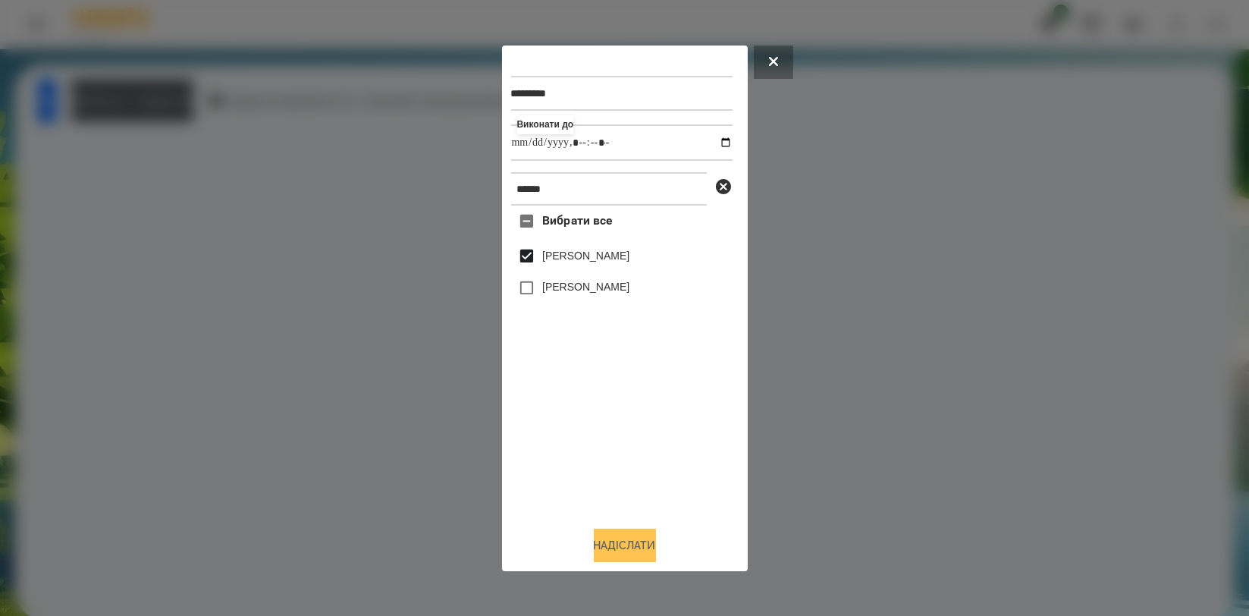
click at [611, 551] on button "Надіслати" at bounding box center [625, 545] width 62 height 33
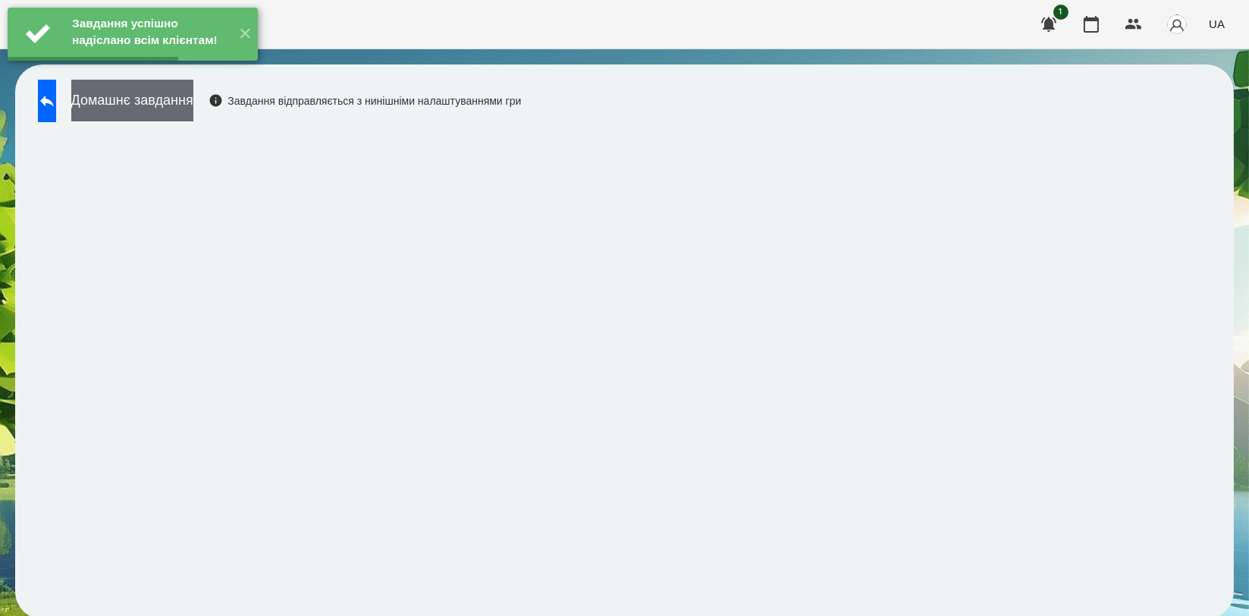
click at [193, 116] on button "Домашнє завдання" at bounding box center [132, 101] width 122 height 42
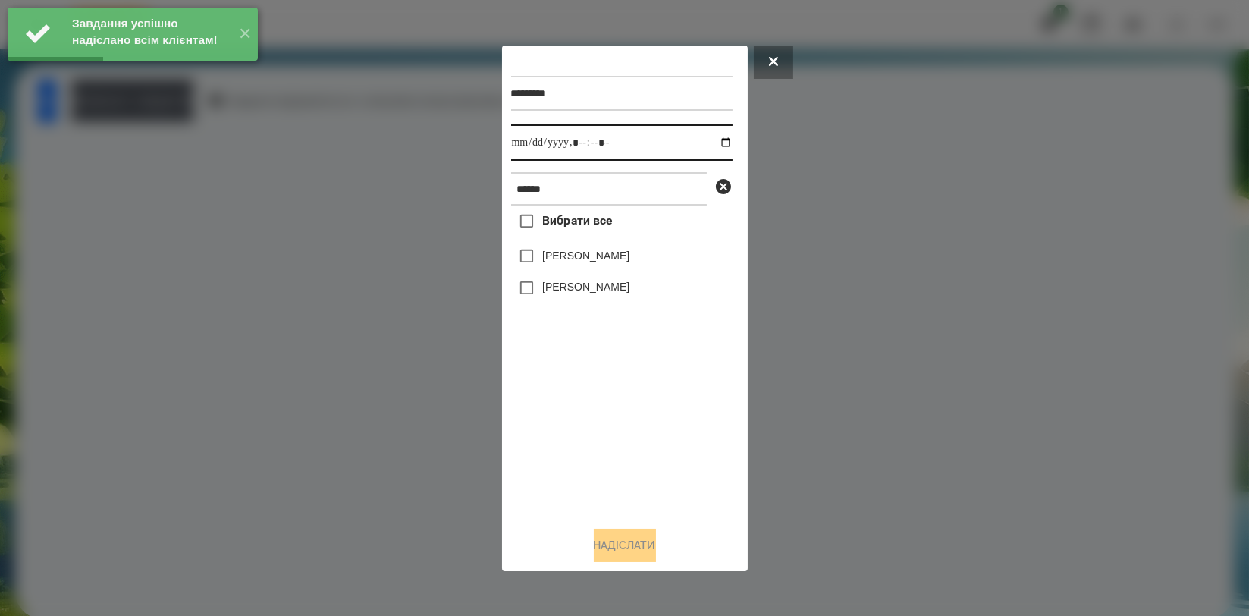
click at [720, 142] on input "datetime-local" at bounding box center [621, 142] width 221 height 36
type input "**********"
click at [611, 439] on div "Вибрати все [PERSON_NAME] [PERSON_NAME]" at bounding box center [621, 359] width 221 height 308
click at [615, 263] on label "[PERSON_NAME]" at bounding box center [585, 255] width 87 height 15
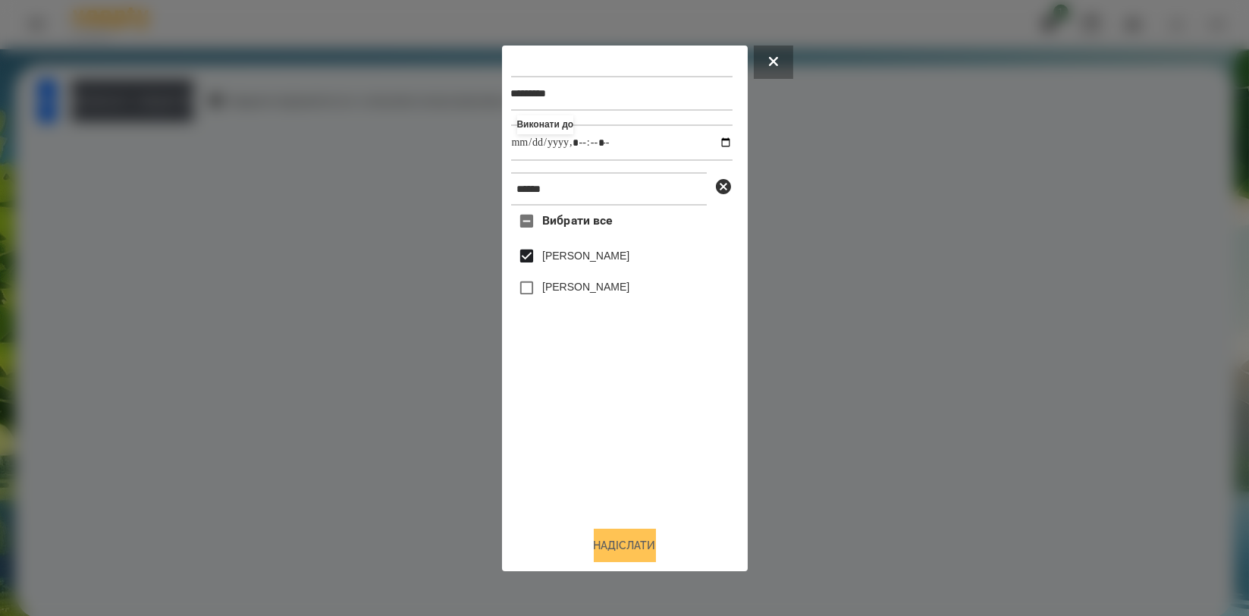
click at [612, 541] on button "Надіслати" at bounding box center [625, 545] width 62 height 33
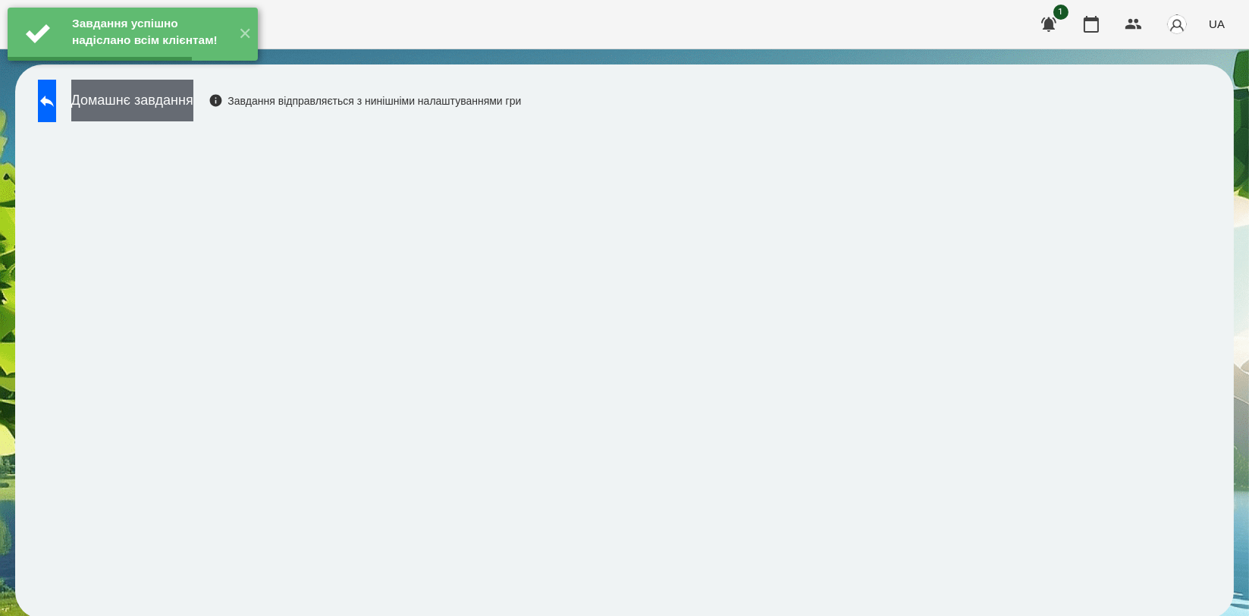
click at [193, 115] on button "Домашнє завдання" at bounding box center [132, 101] width 122 height 42
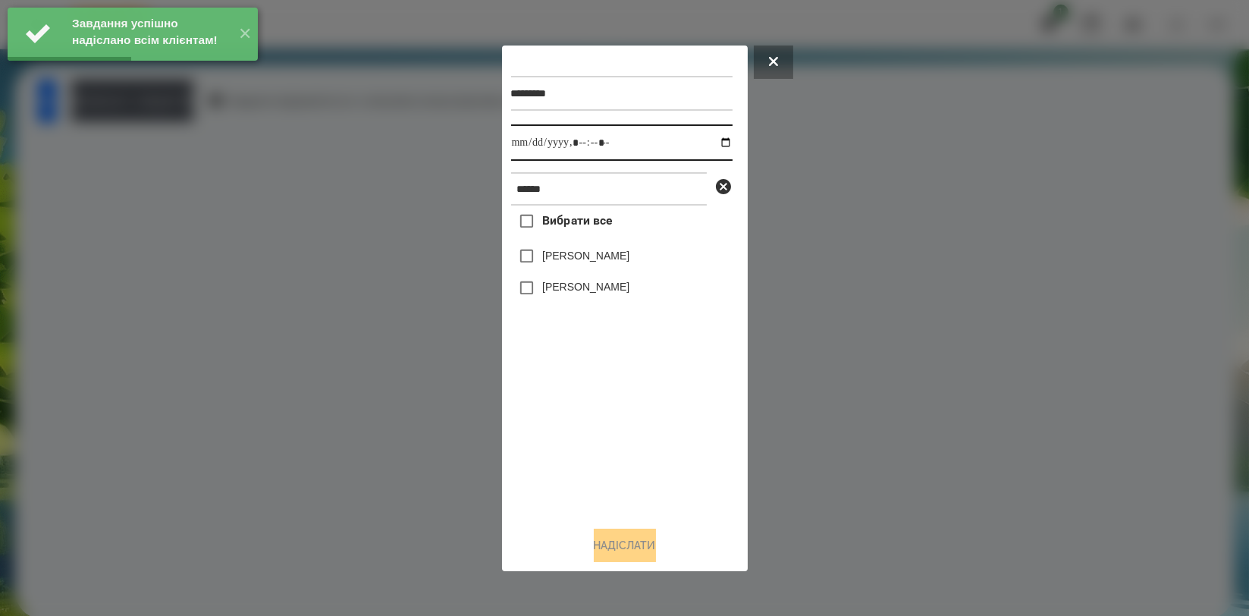
click at [719, 143] on input "datetime-local" at bounding box center [621, 142] width 221 height 36
type input "**********"
drag, startPoint x: 617, startPoint y: 429, endPoint x: 622, endPoint y: 286, distance: 143.4
click at [617, 429] on div "Вибрати все [PERSON_NAME] [PERSON_NAME]" at bounding box center [621, 359] width 221 height 308
click at [620, 253] on label "[PERSON_NAME]" at bounding box center [585, 255] width 87 height 15
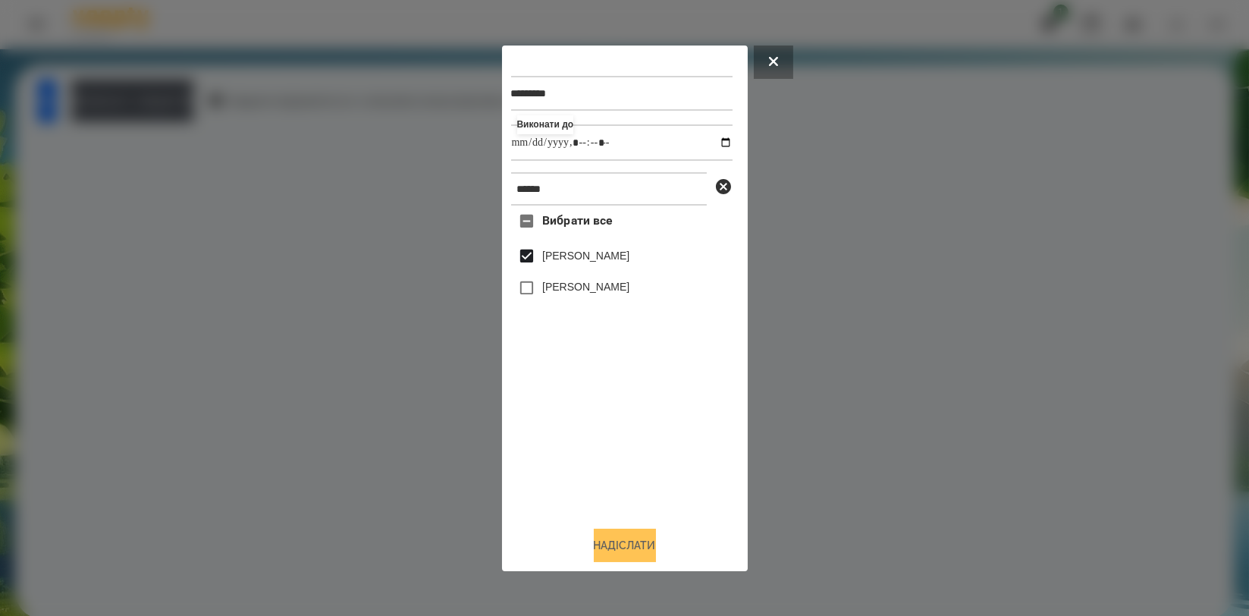
click at [610, 553] on button "Надіслати" at bounding box center [625, 545] width 62 height 33
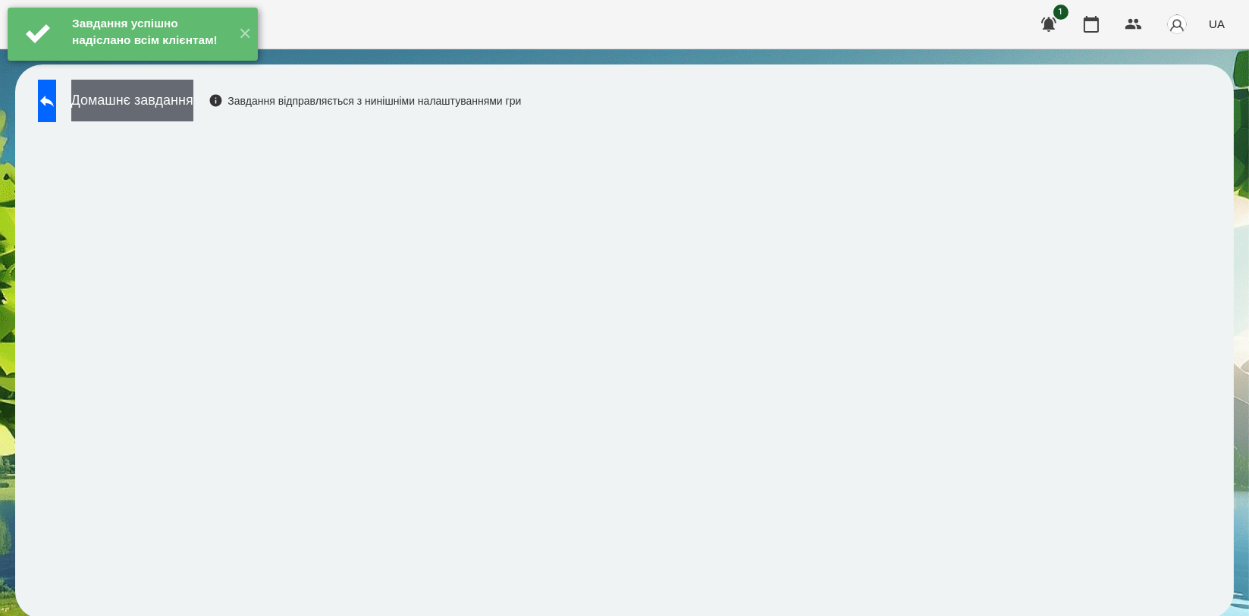
click at [193, 102] on button "Домашнє завдання" at bounding box center [132, 101] width 122 height 42
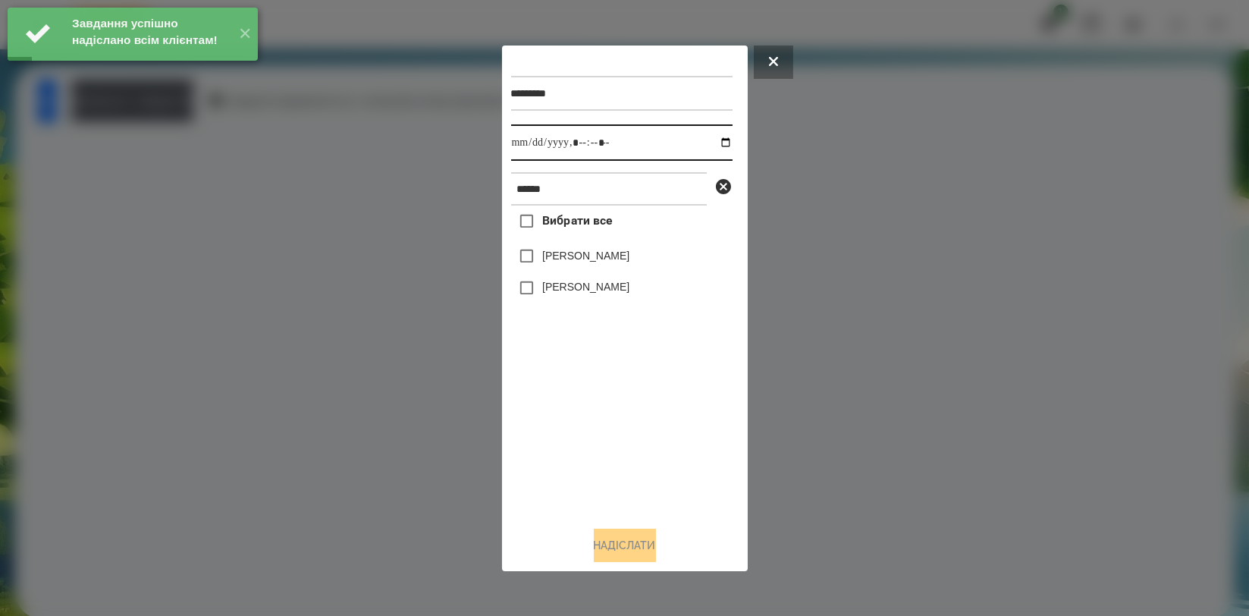
click at [714, 138] on input "datetime-local" at bounding box center [621, 142] width 221 height 36
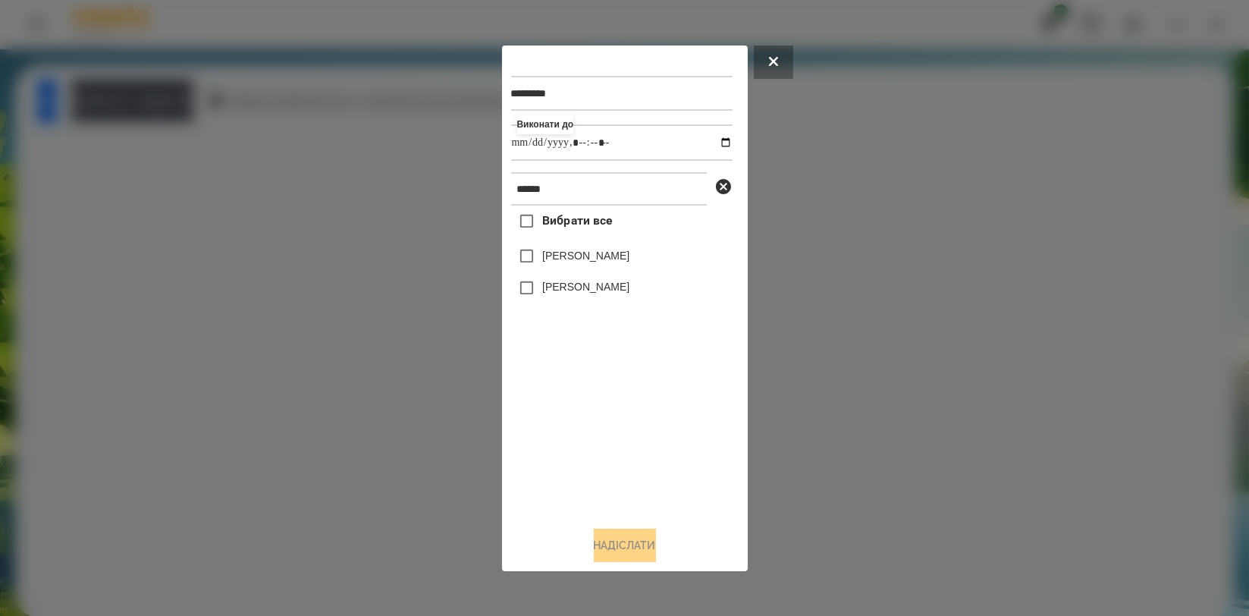
type input "**********"
drag, startPoint x: 623, startPoint y: 416, endPoint x: 623, endPoint y: 318, distance: 98.6
click at [623, 418] on div "Вибрати все [PERSON_NAME] [PERSON_NAME]" at bounding box center [621, 359] width 221 height 308
click at [613, 252] on label "[PERSON_NAME]" at bounding box center [585, 255] width 87 height 15
click at [622, 544] on button "Надіслати" at bounding box center [625, 545] width 62 height 33
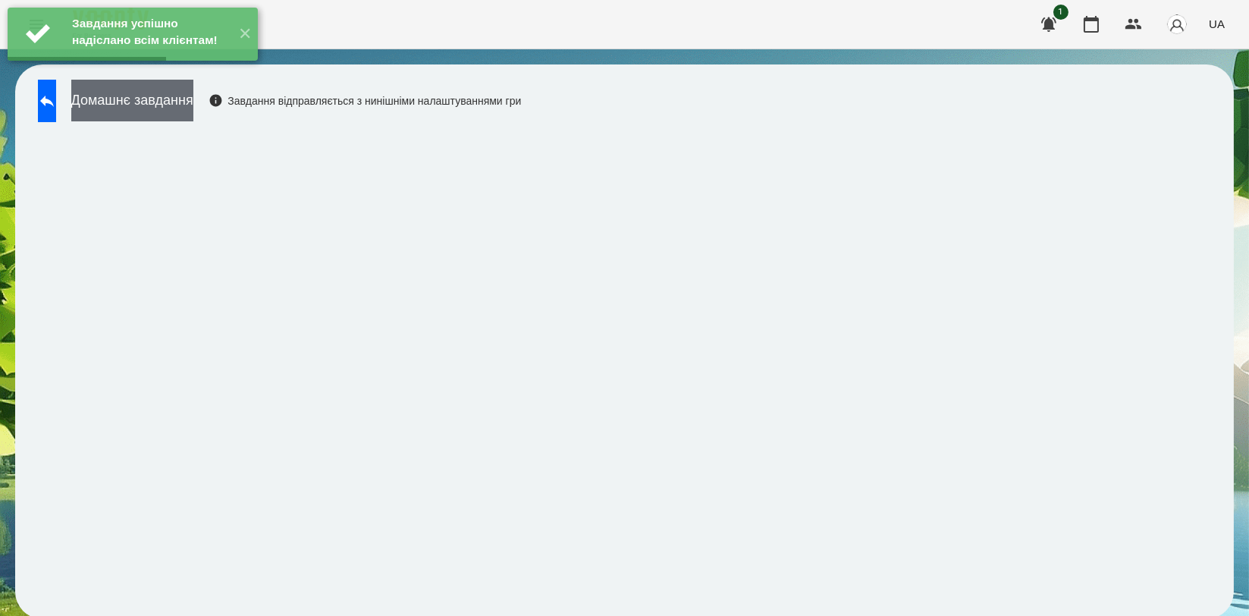
click at [193, 105] on button "Домашнє завдання" at bounding box center [132, 101] width 122 height 42
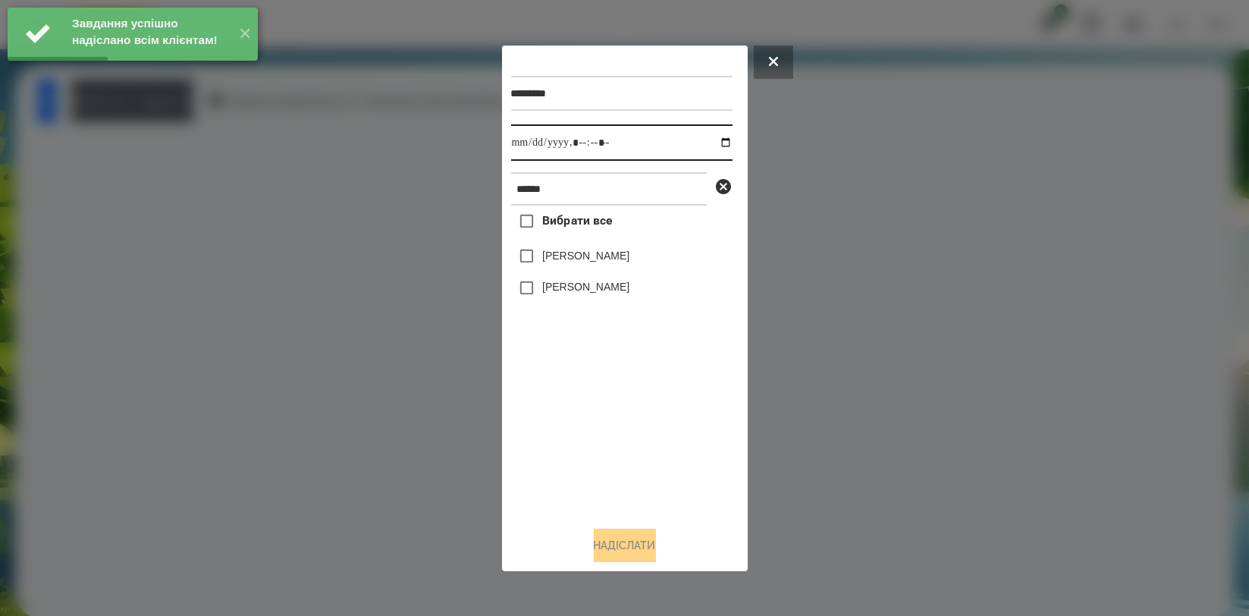
click at [715, 141] on input "datetime-local" at bounding box center [621, 142] width 221 height 36
type input "**********"
click at [621, 420] on div "Вибрати все [PERSON_NAME] [PERSON_NAME]" at bounding box center [621, 359] width 221 height 308
click at [597, 263] on label "[PERSON_NAME]" at bounding box center [585, 255] width 87 height 15
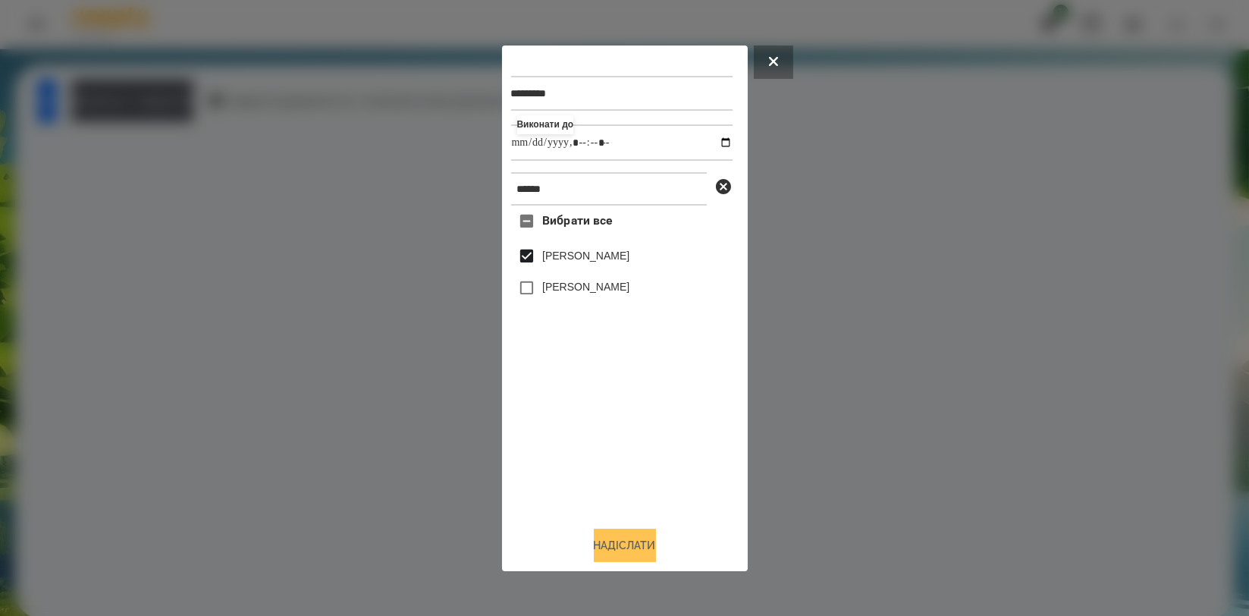
click at [623, 533] on button "Надіслати" at bounding box center [625, 545] width 62 height 33
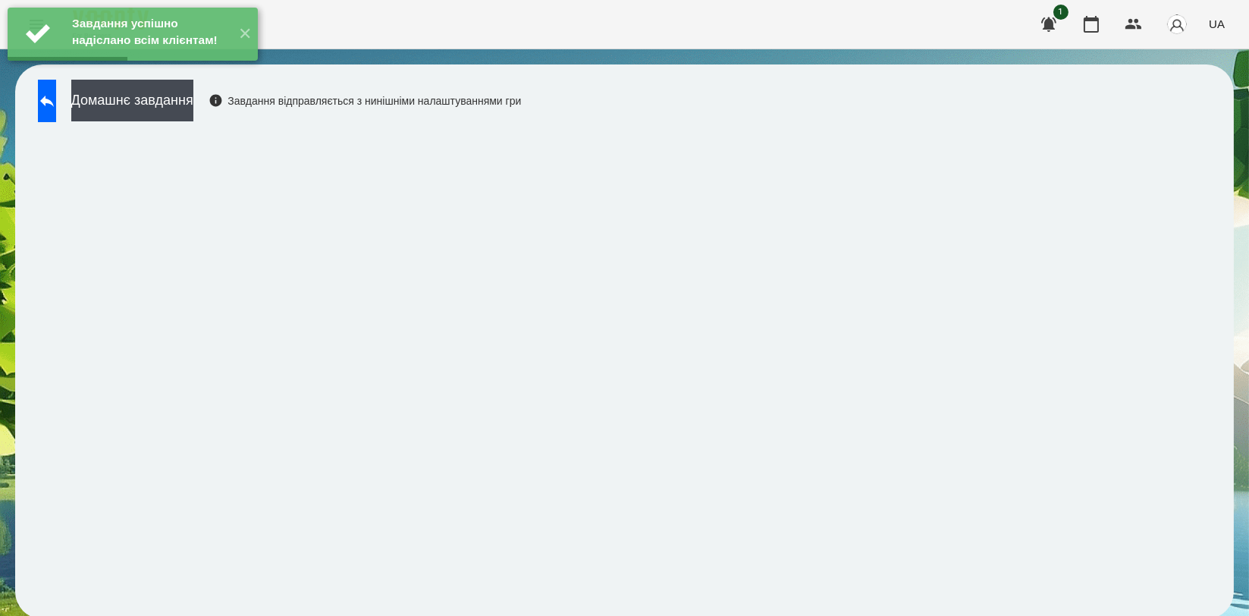
click at [155, 68] on div "Завдання успішно надіслано всім клієнтам! ✕" at bounding box center [132, 34] width 265 height 68
click at [193, 105] on button "Домашнє завдання" at bounding box center [132, 101] width 122 height 42
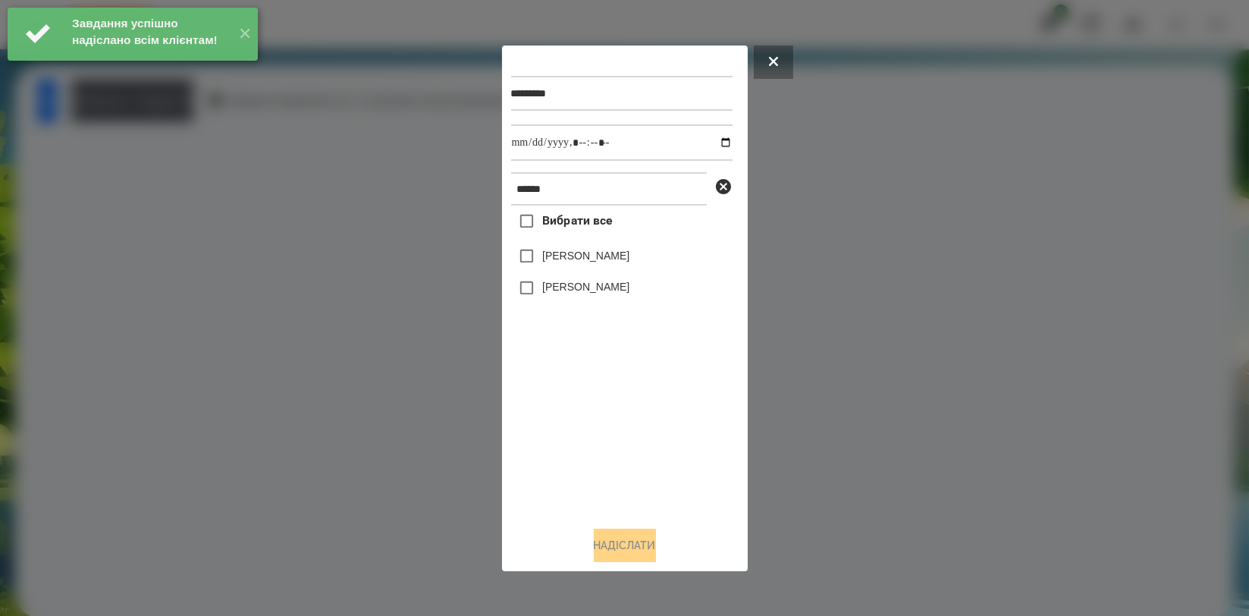
click at [184, 212] on div at bounding box center [624, 308] width 1249 height 616
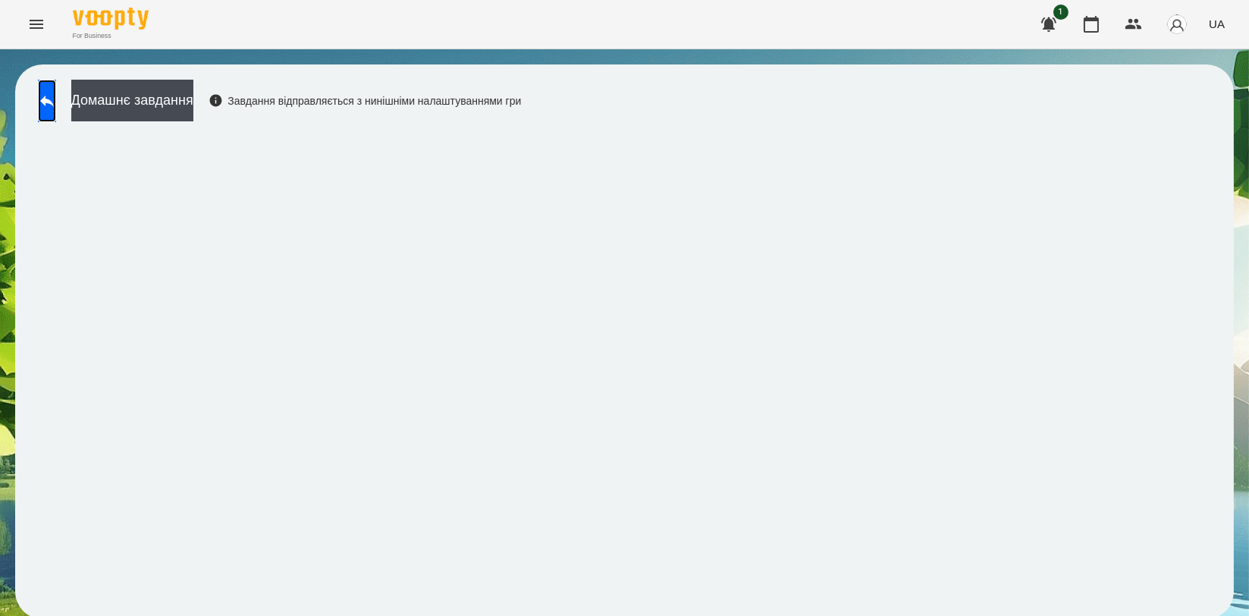
click at [56, 119] on link at bounding box center [47, 101] width 18 height 42
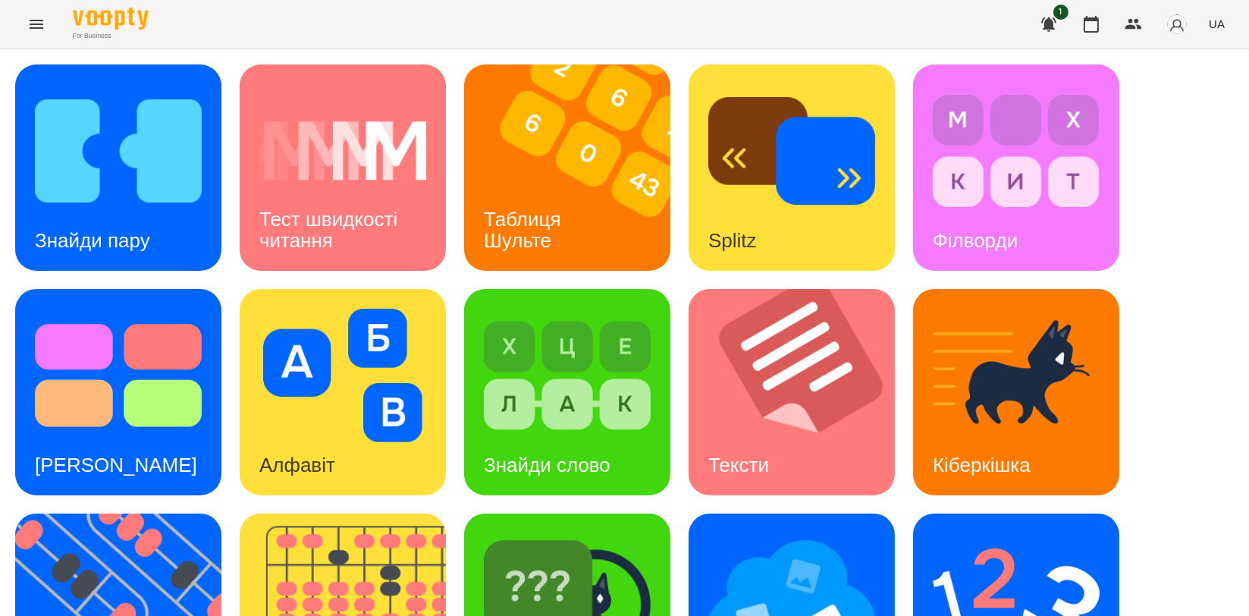
scroll to position [337, 0]
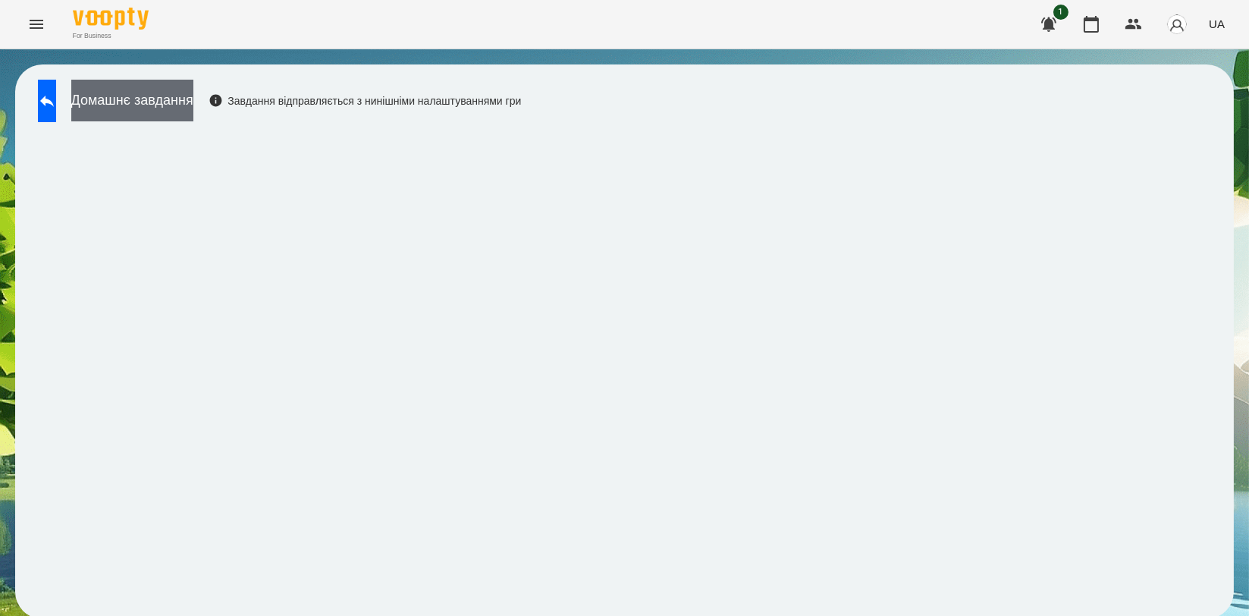
click at [193, 102] on button "Домашнє завдання" at bounding box center [132, 101] width 122 height 42
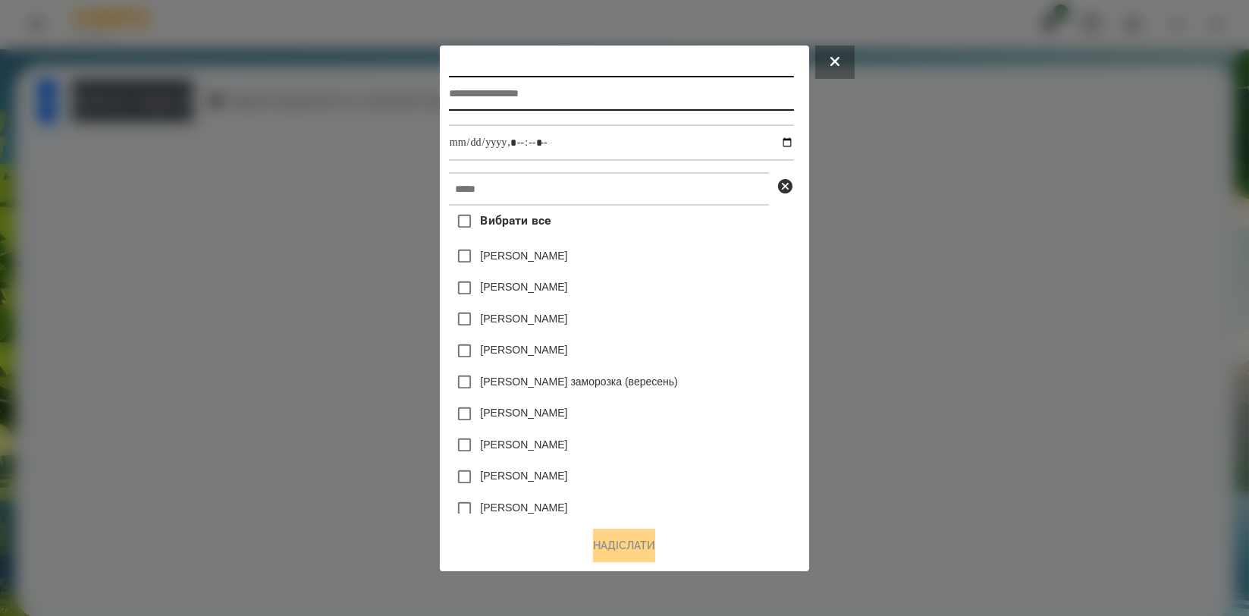
click at [598, 108] on input "text" at bounding box center [621, 93] width 345 height 35
type input "**********"
click at [923, 301] on div at bounding box center [624, 308] width 1249 height 616
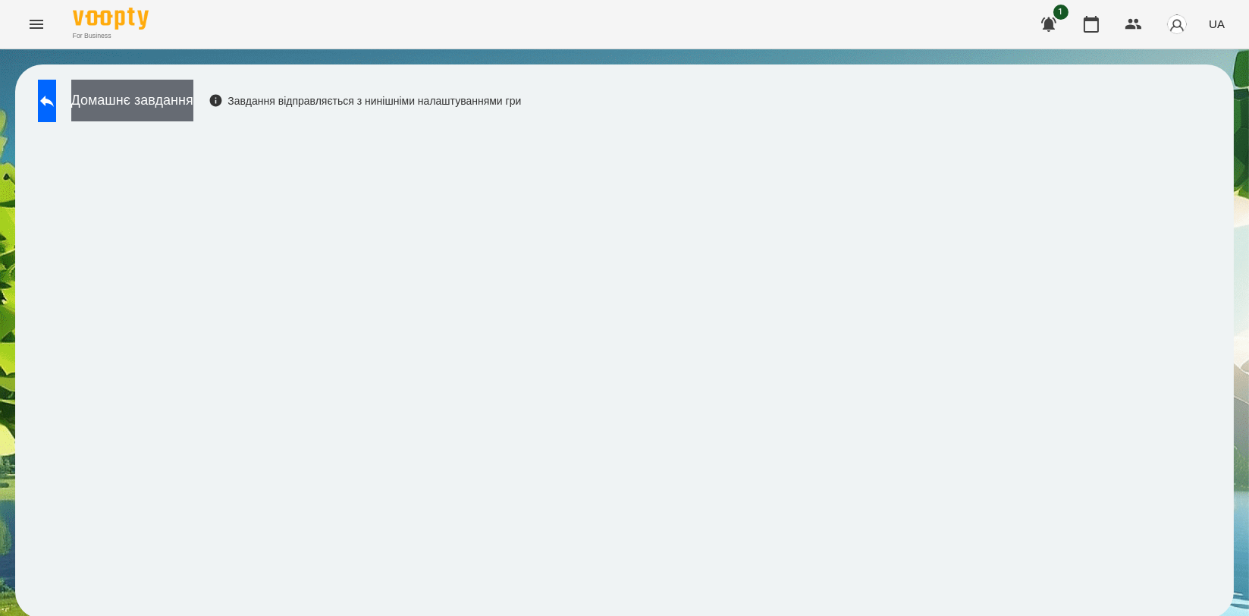
click at [193, 114] on button "Домашнє завдання" at bounding box center [132, 101] width 122 height 42
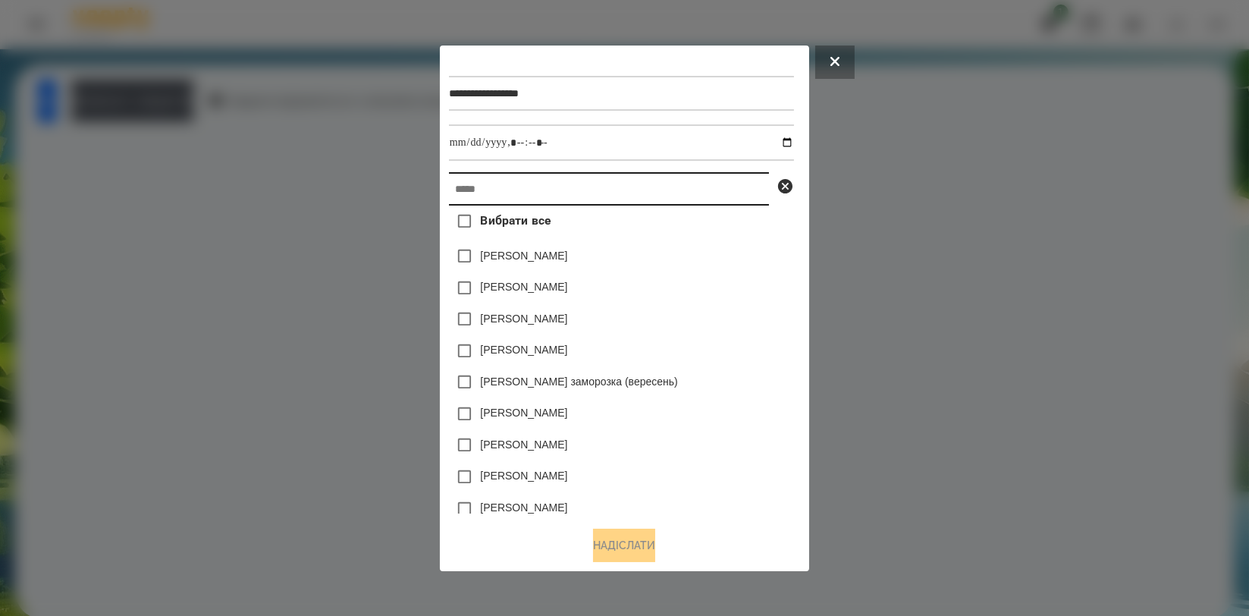
click at [496, 178] on input "text" at bounding box center [609, 188] width 320 height 33
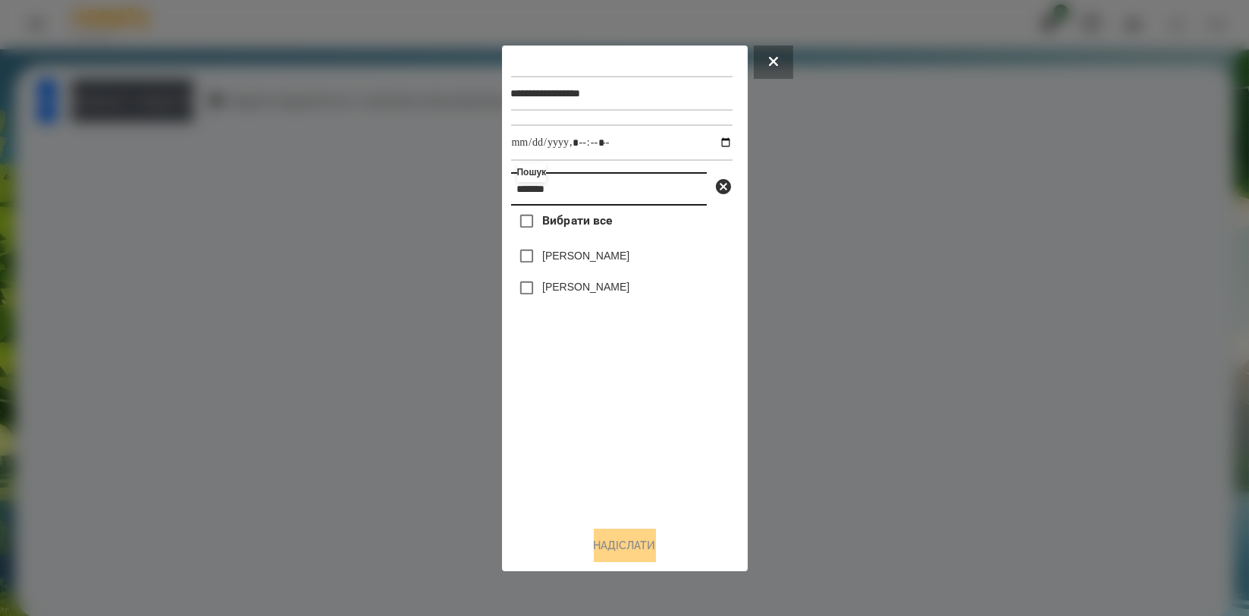
type input "*******"
click at [595, 251] on label "[PERSON_NAME]" at bounding box center [585, 255] width 87 height 15
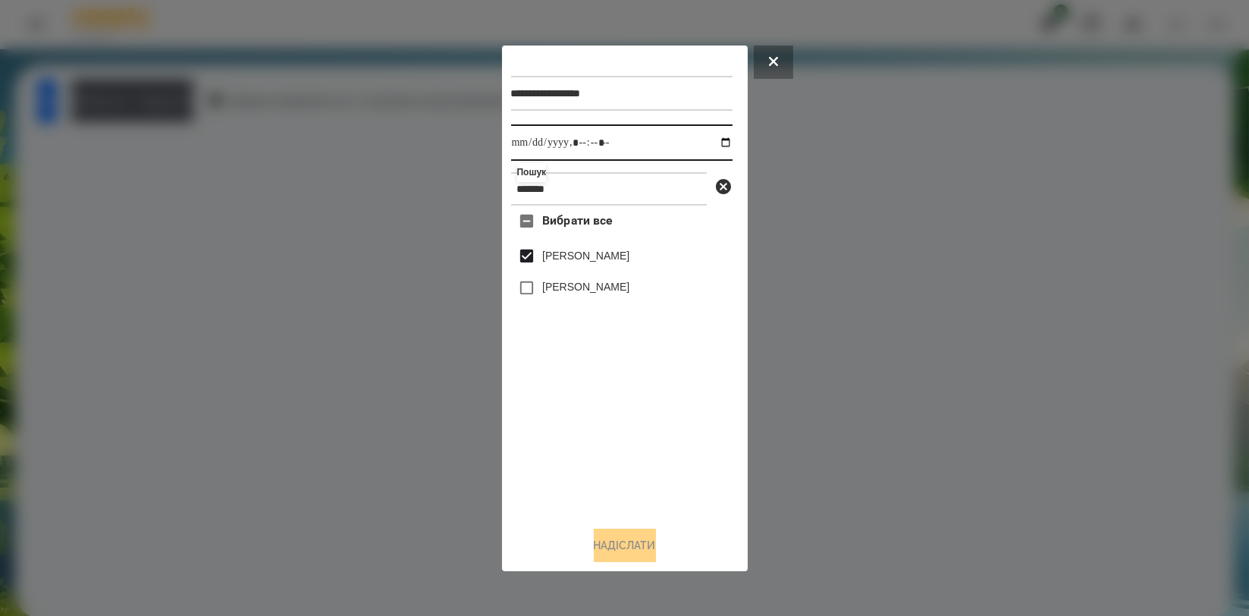
click at [708, 138] on input "datetime-local" at bounding box center [621, 142] width 221 height 36
type input "**********"
click at [665, 445] on div "Вибрати все [PERSON_NAME] [PERSON_NAME]" at bounding box center [621, 359] width 221 height 308
drag, startPoint x: 632, startPoint y: 544, endPoint x: 667, endPoint y: 514, distance: 45.7
click at [632, 544] on button "Надіслати" at bounding box center [625, 545] width 62 height 33
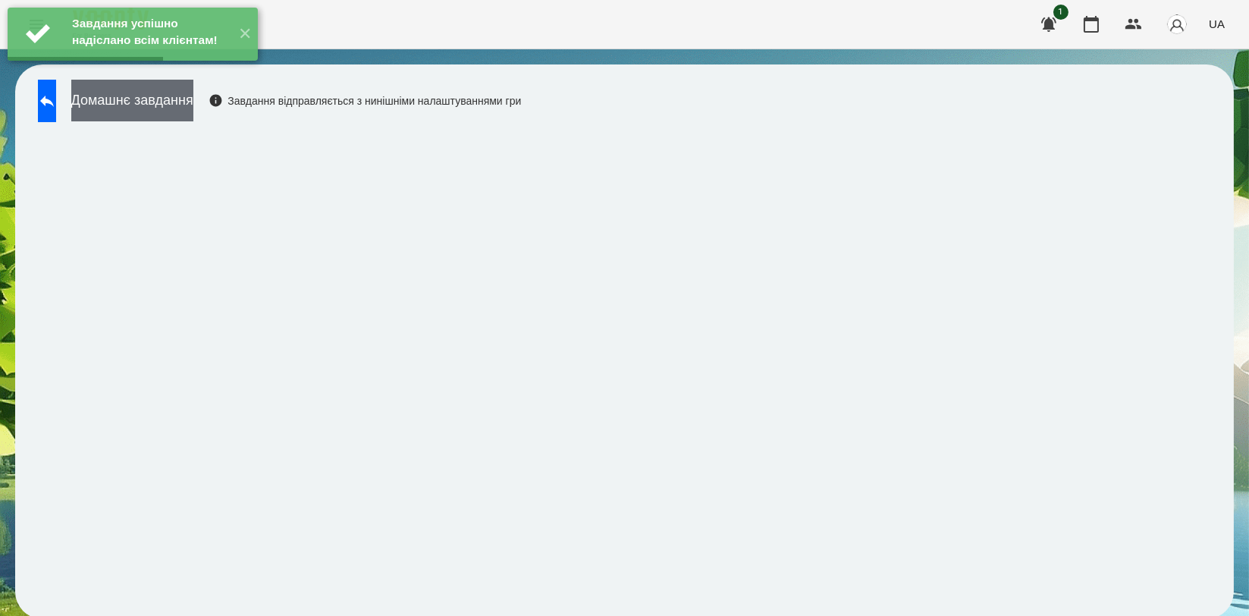
click at [193, 109] on button "Домашнє завдання" at bounding box center [132, 101] width 122 height 42
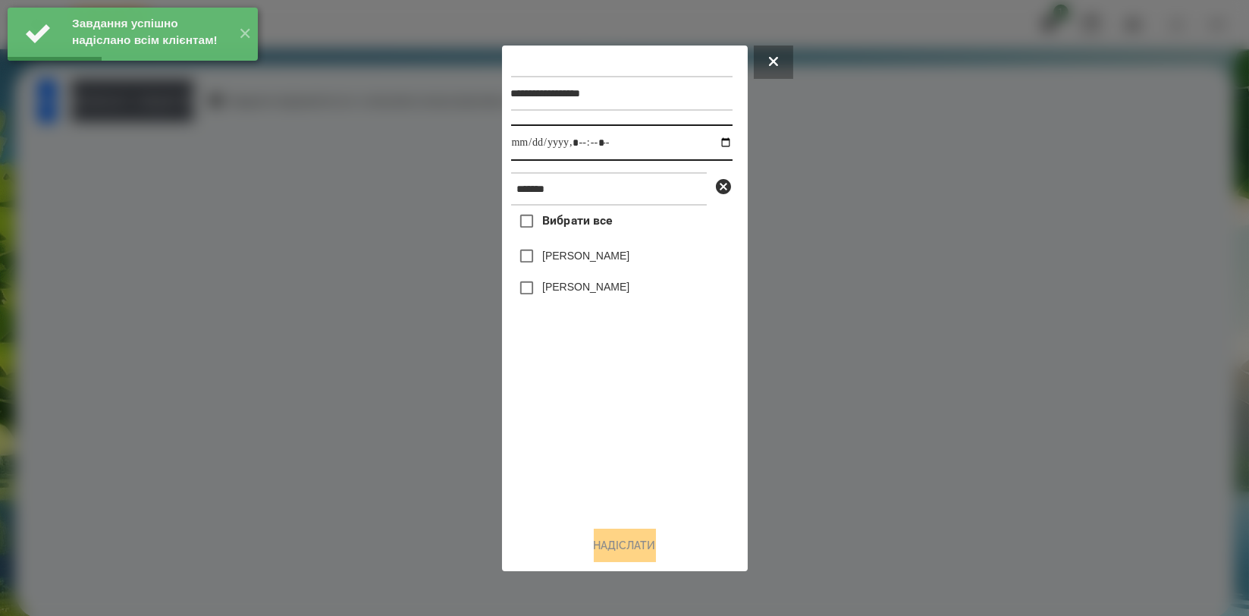
click at [710, 141] on input "datetime-local" at bounding box center [621, 142] width 221 height 36
type input "**********"
drag, startPoint x: 562, startPoint y: 428, endPoint x: 566, endPoint y: 392, distance: 36.7
click at [562, 429] on div "Вибрати все [PERSON_NAME] [PERSON_NAME]" at bounding box center [621, 359] width 221 height 308
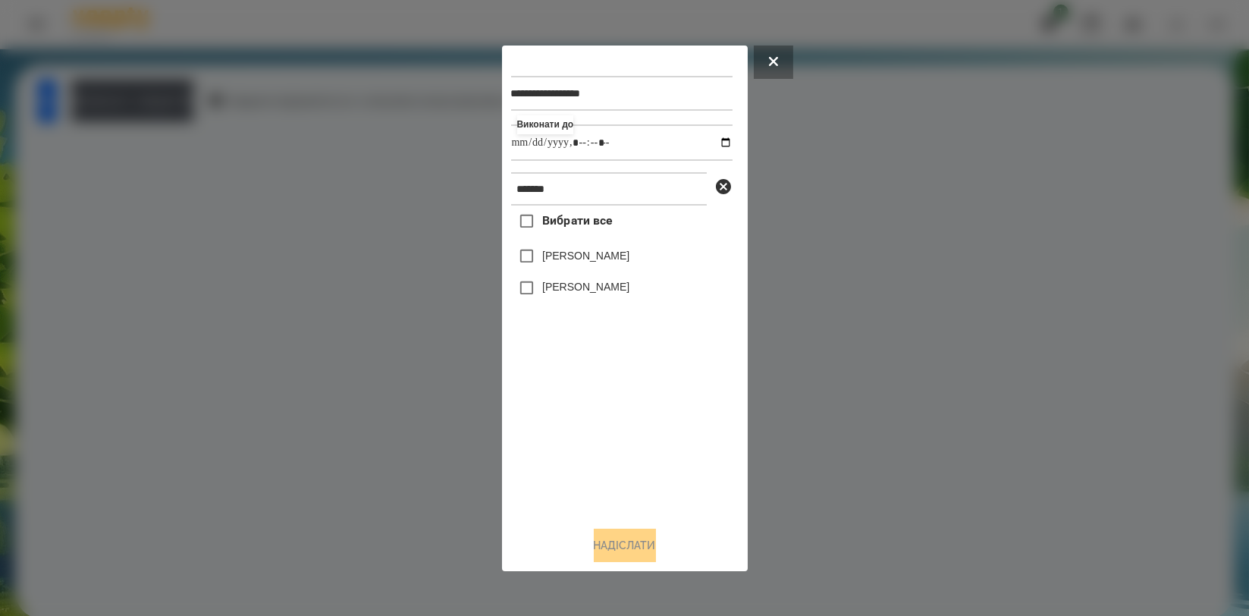
click at [585, 261] on label "[PERSON_NAME]" at bounding box center [585, 255] width 87 height 15
click at [617, 552] on button "Надіслати" at bounding box center [625, 545] width 62 height 33
click at [193, 111] on button "Домашнє завдання" at bounding box center [132, 101] width 122 height 42
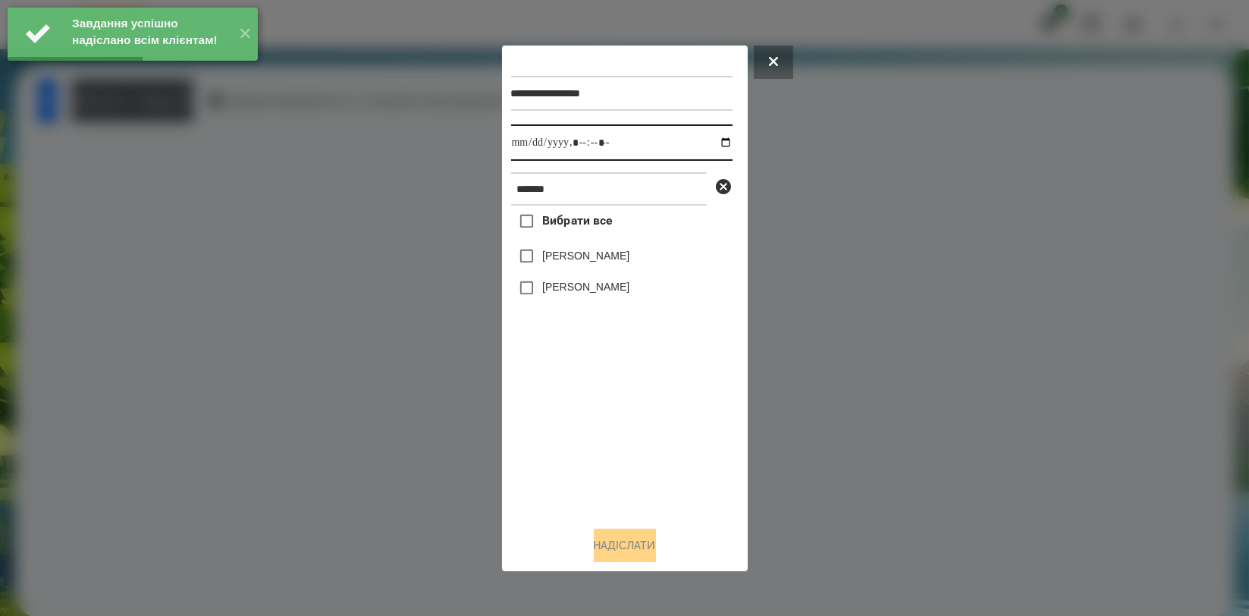
click at [717, 146] on input "datetime-local" at bounding box center [621, 142] width 221 height 36
type input "**********"
drag, startPoint x: 587, startPoint y: 450, endPoint x: 588, endPoint y: 416, distance: 33.4
click at [587, 450] on div "Вибрати все [PERSON_NAME] [PERSON_NAME]" at bounding box center [621, 359] width 221 height 308
click at [605, 243] on div "[PERSON_NAME]" at bounding box center [621, 256] width 221 height 32
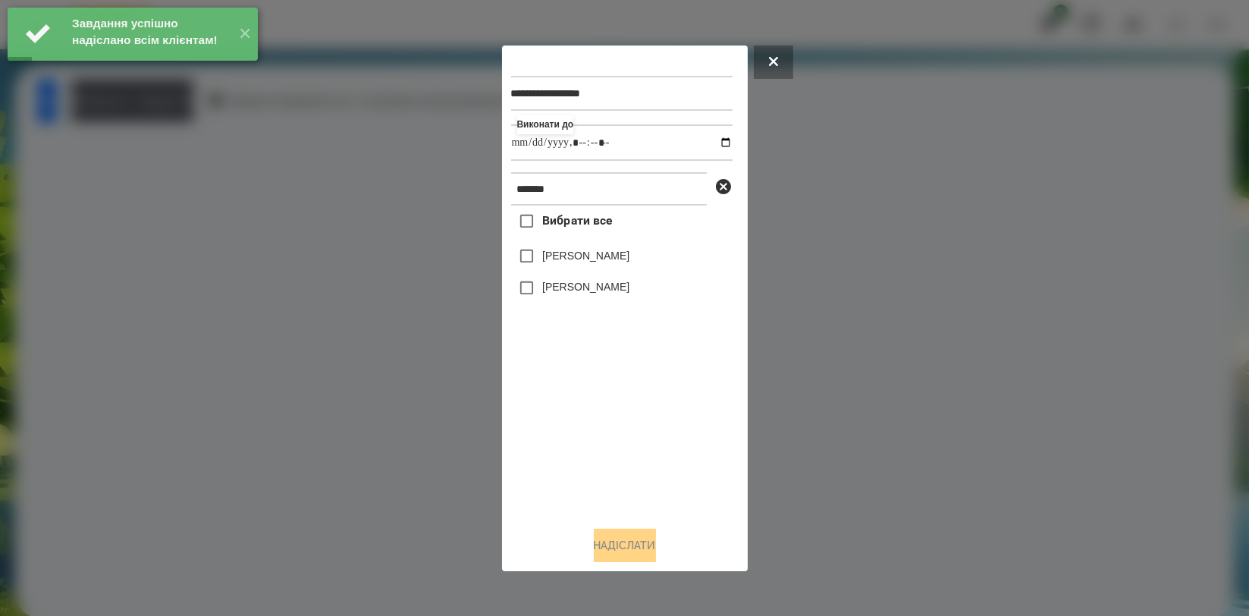
click at [604, 252] on label "[PERSON_NAME]" at bounding box center [585, 255] width 87 height 15
drag, startPoint x: 617, startPoint y: 550, endPoint x: 629, endPoint y: 548, distance: 12.2
click at [618, 550] on button "Надіслати" at bounding box center [625, 545] width 62 height 33
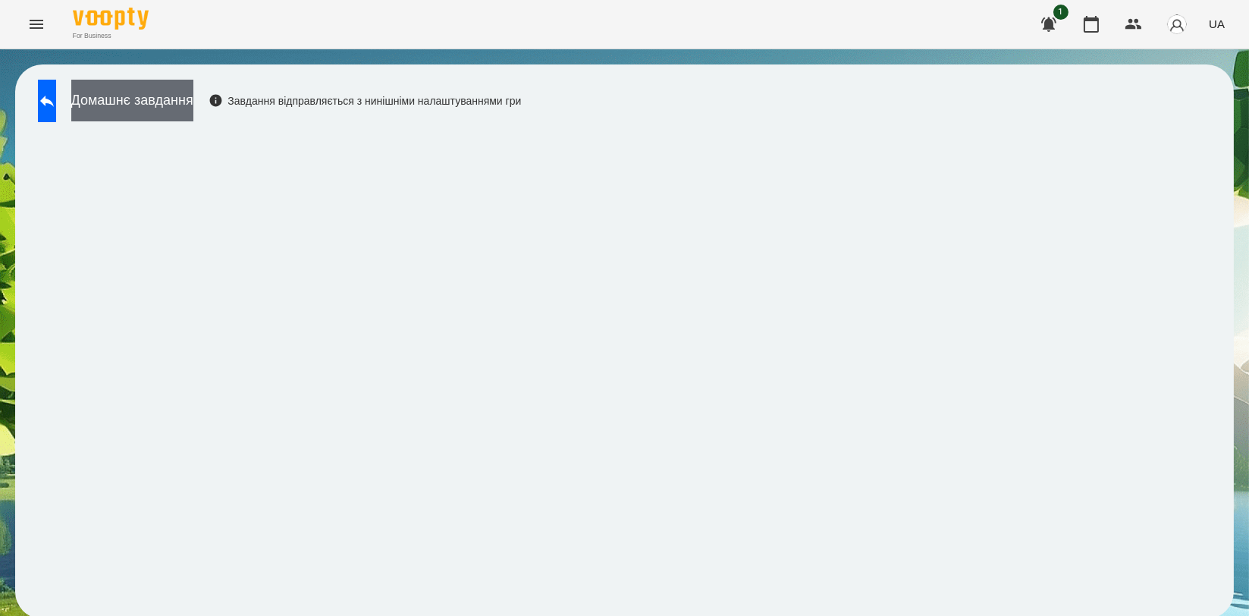
click at [193, 116] on button "Домашнє завдання" at bounding box center [132, 101] width 122 height 42
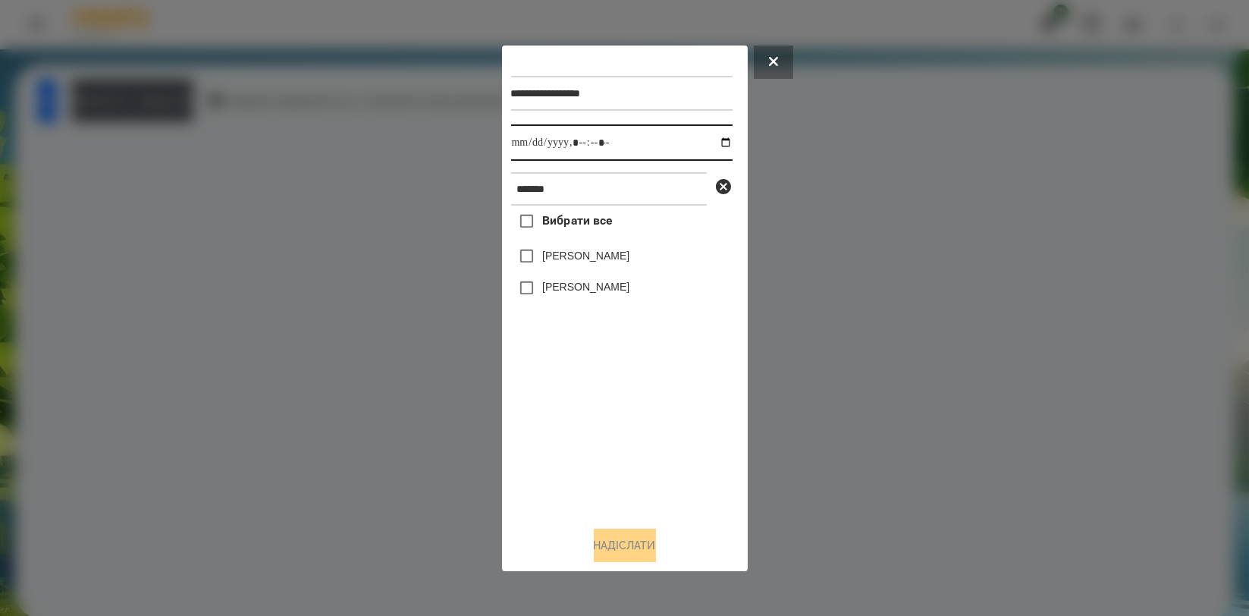
click at [714, 141] on input "datetime-local" at bounding box center [621, 142] width 221 height 36
type input "**********"
click at [587, 403] on div "Вибрати все [PERSON_NAME] [PERSON_NAME]" at bounding box center [621, 359] width 221 height 308
click at [612, 263] on label "[PERSON_NAME]" at bounding box center [585, 255] width 87 height 15
click at [629, 540] on button "Надіслати" at bounding box center [625, 545] width 62 height 33
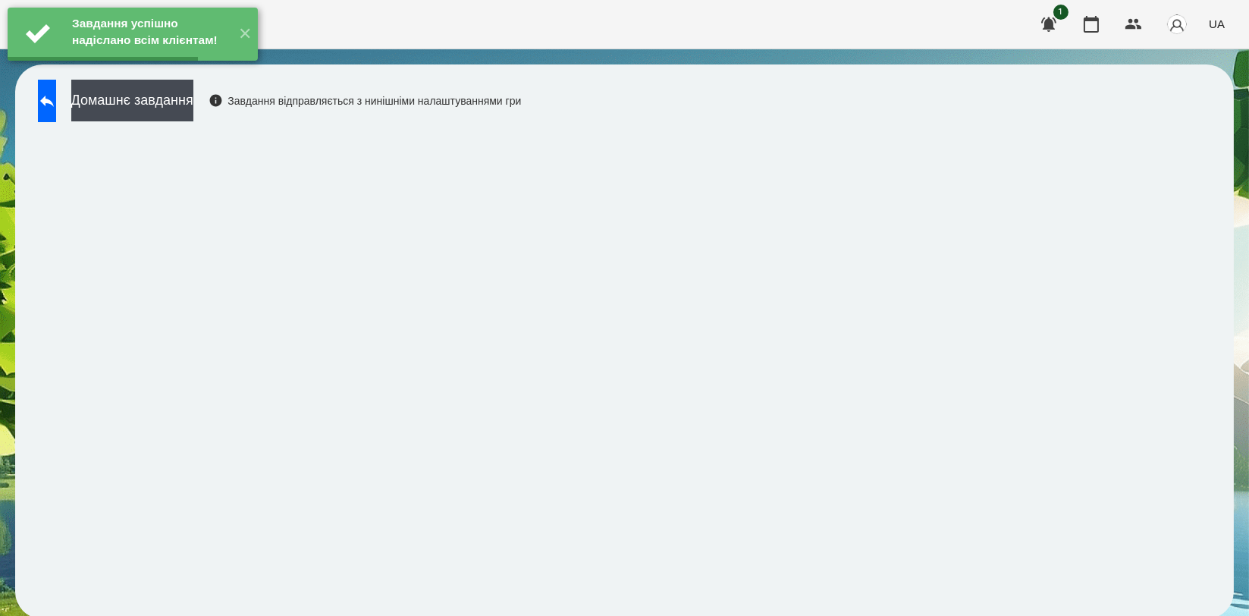
click at [193, 111] on button "Домашнє завдання" at bounding box center [132, 101] width 122 height 42
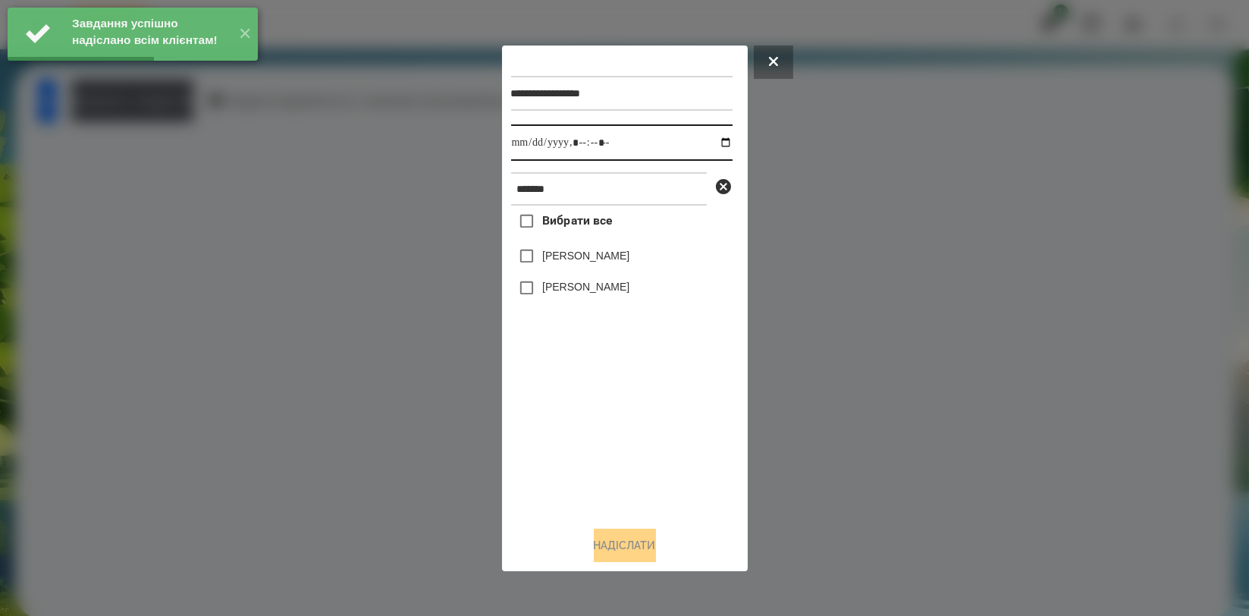
click at [714, 142] on input "datetime-local" at bounding box center [621, 142] width 221 height 36
type input "**********"
drag, startPoint x: 619, startPoint y: 426, endPoint x: 618, endPoint y: 331, distance: 95.6
click at [619, 428] on div "Вибрати все [PERSON_NAME] [PERSON_NAME]" at bounding box center [621, 359] width 221 height 308
click at [618, 263] on label "[PERSON_NAME]" at bounding box center [585, 255] width 87 height 15
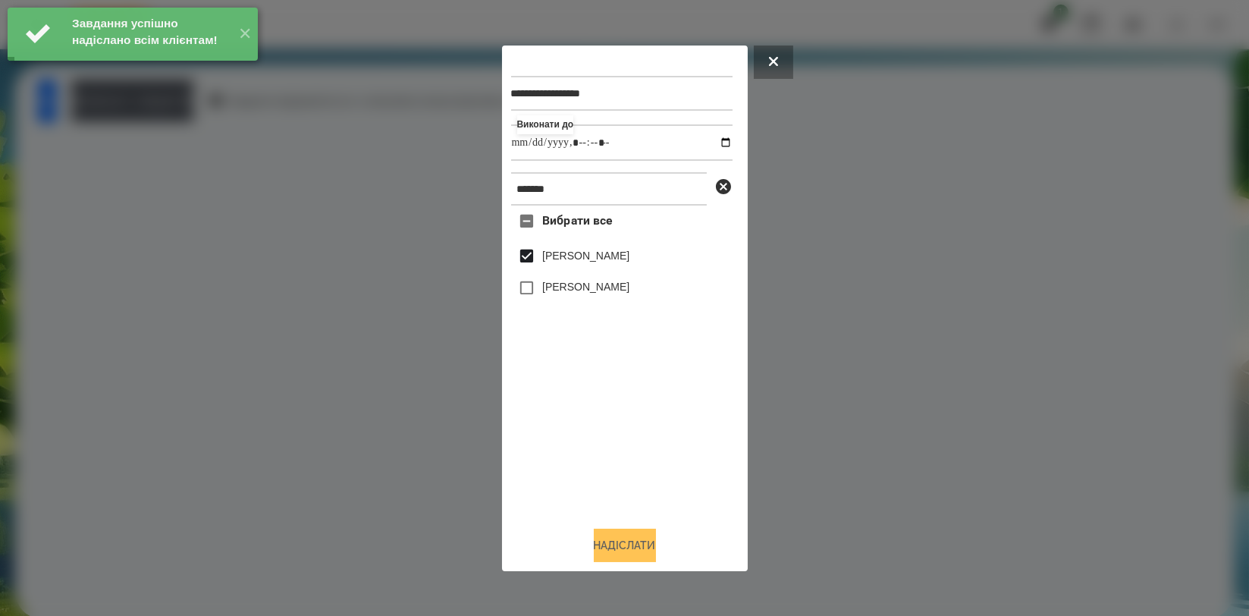
click at [623, 545] on button "Надіслати" at bounding box center [625, 545] width 62 height 33
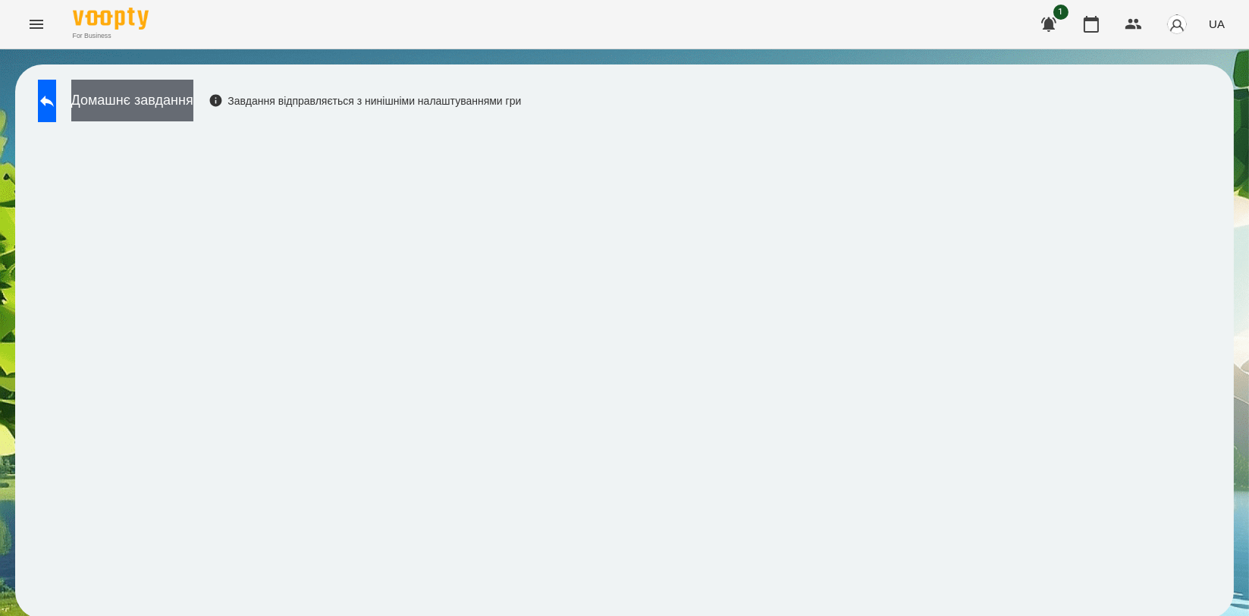
click at [193, 111] on button "Домашнє завдання" at bounding box center [132, 101] width 122 height 42
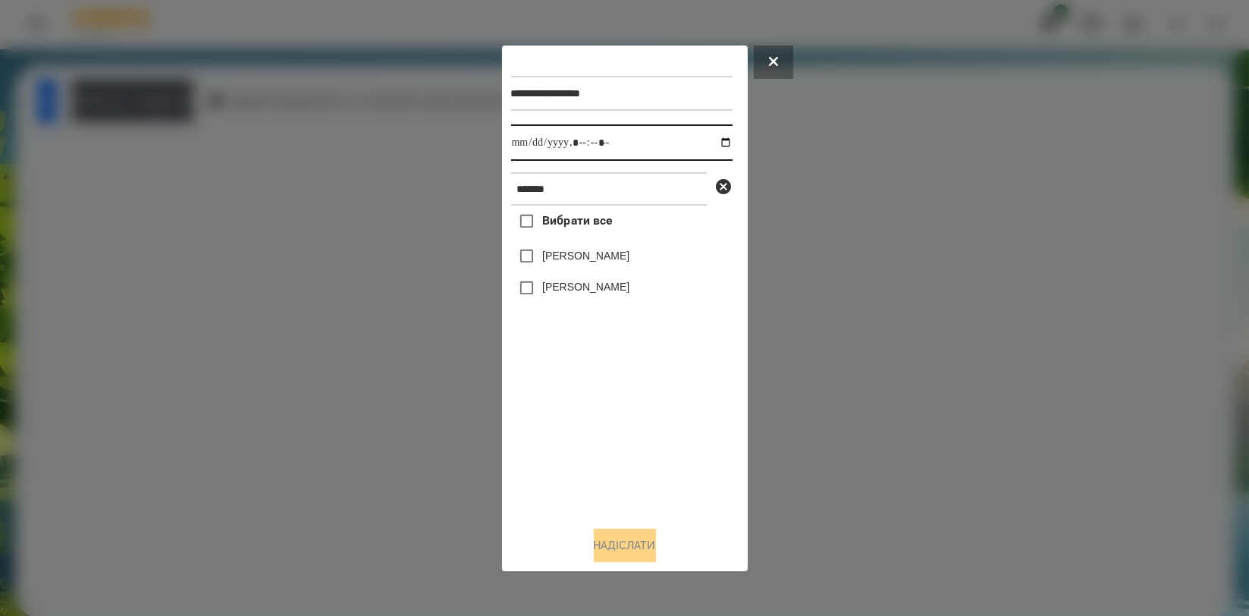
click at [714, 140] on input "datetime-local" at bounding box center [621, 142] width 221 height 36
type input "**********"
drag, startPoint x: 594, startPoint y: 430, endPoint x: 594, endPoint y: 419, distance: 10.6
click at [594, 431] on div "Вибрати все [PERSON_NAME] [PERSON_NAME]" at bounding box center [621, 359] width 221 height 308
click at [617, 247] on div "[PERSON_NAME]" at bounding box center [621, 256] width 221 height 32
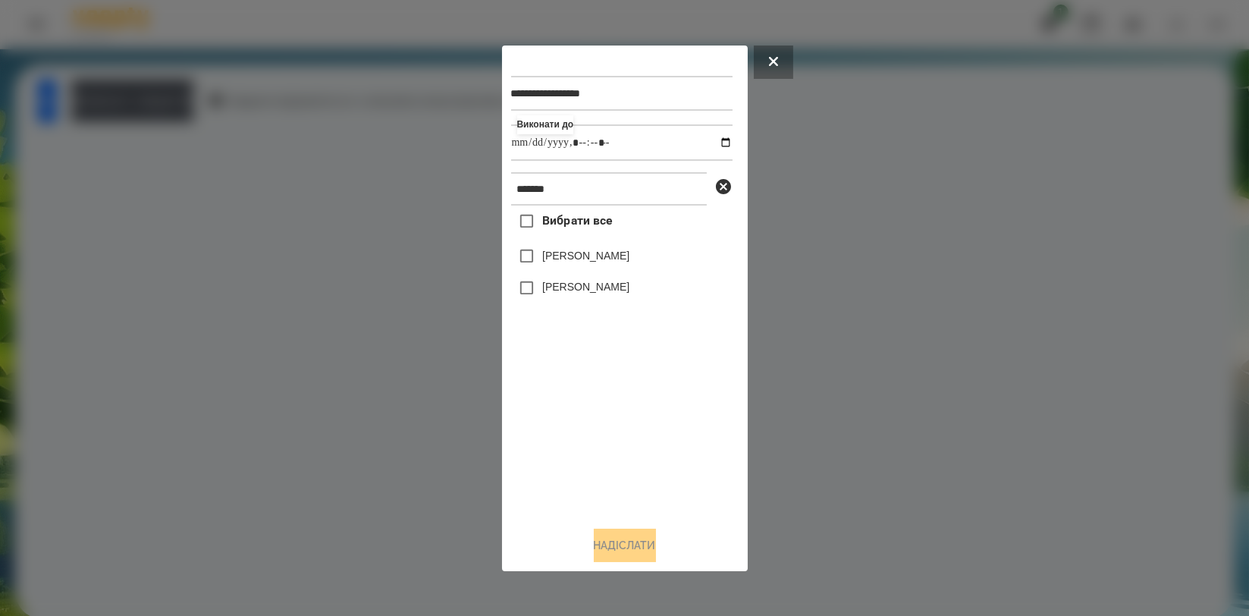
click at [614, 257] on label "[PERSON_NAME]" at bounding box center [585, 255] width 87 height 15
click at [616, 534] on button "Надіслати" at bounding box center [625, 545] width 62 height 33
click at [193, 108] on button "Домашнє завдання" at bounding box center [132, 101] width 122 height 42
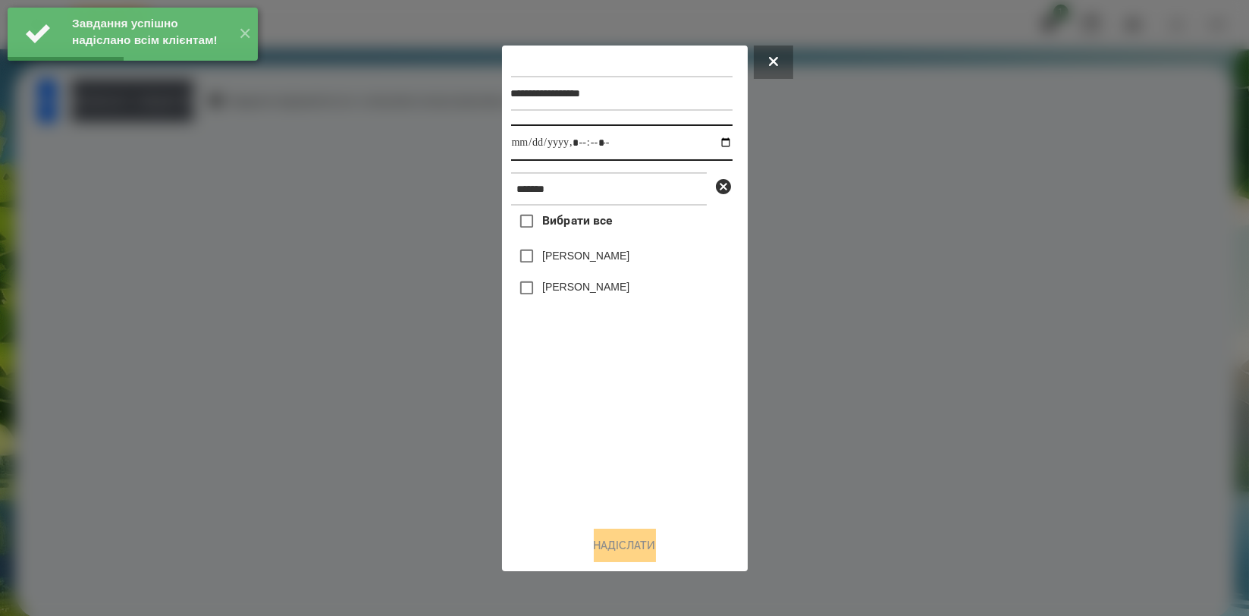
click at [709, 146] on input "datetime-local" at bounding box center [621, 142] width 221 height 36
type input "**********"
click at [641, 409] on div "Вибрати все [PERSON_NAME] [PERSON_NAME]" at bounding box center [621, 359] width 221 height 308
click at [596, 268] on div "[PERSON_NAME]" at bounding box center [621, 256] width 221 height 32
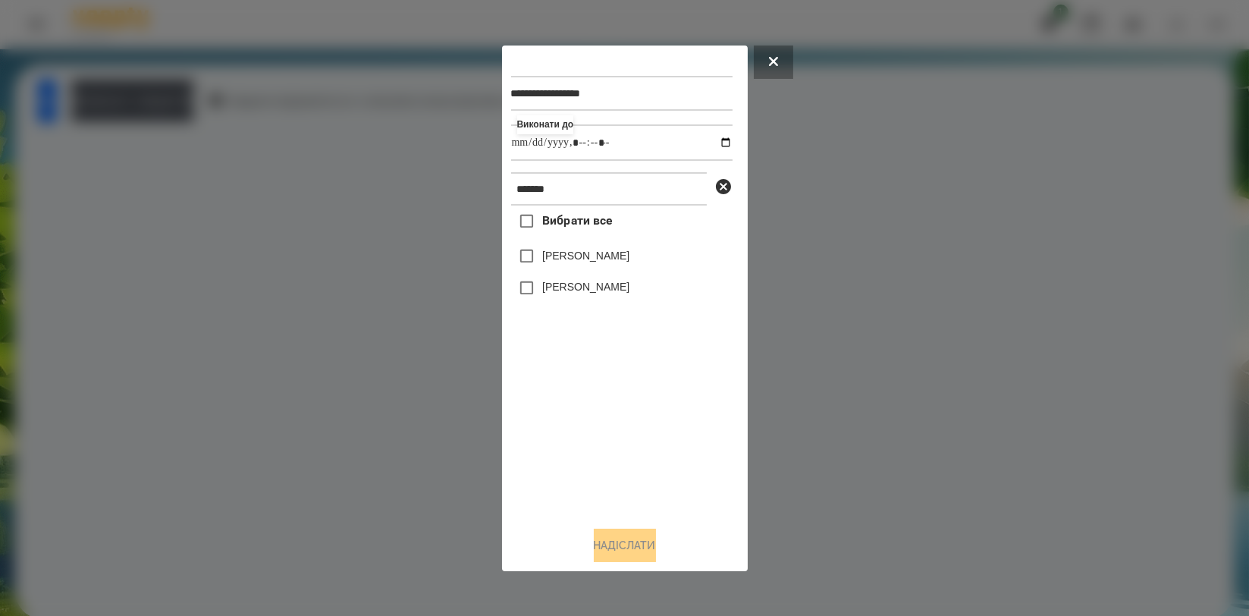
click at [607, 253] on label "[PERSON_NAME]" at bounding box center [585, 255] width 87 height 15
click at [624, 545] on button "Надіслати" at bounding box center [625, 545] width 62 height 33
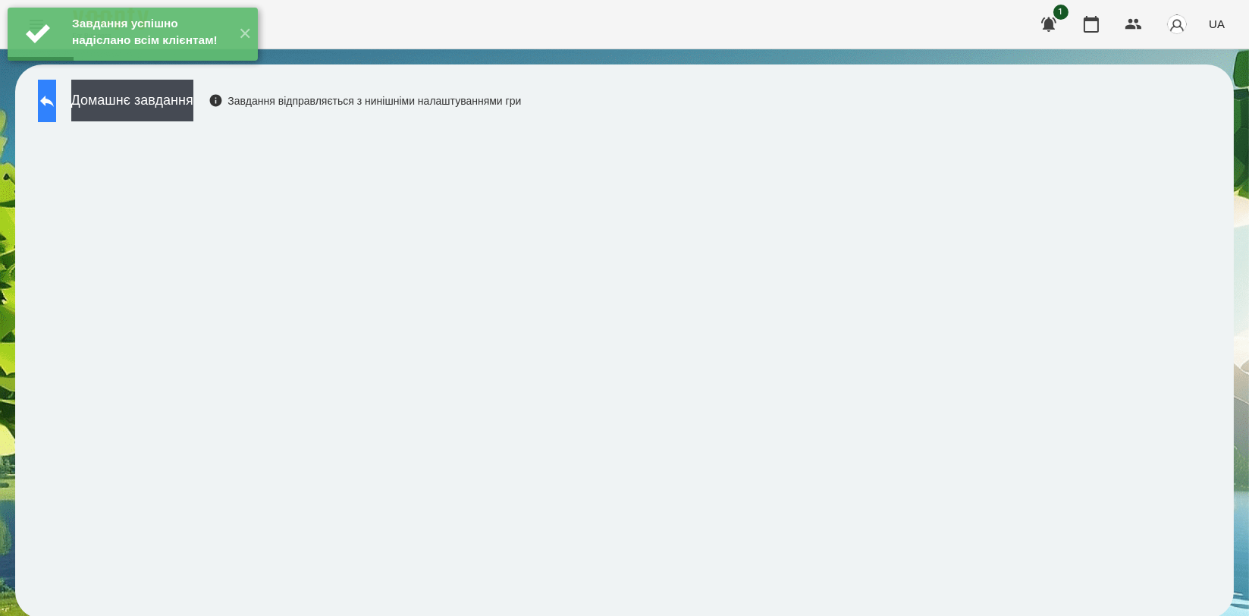
click at [56, 107] on icon at bounding box center [47, 101] width 18 height 18
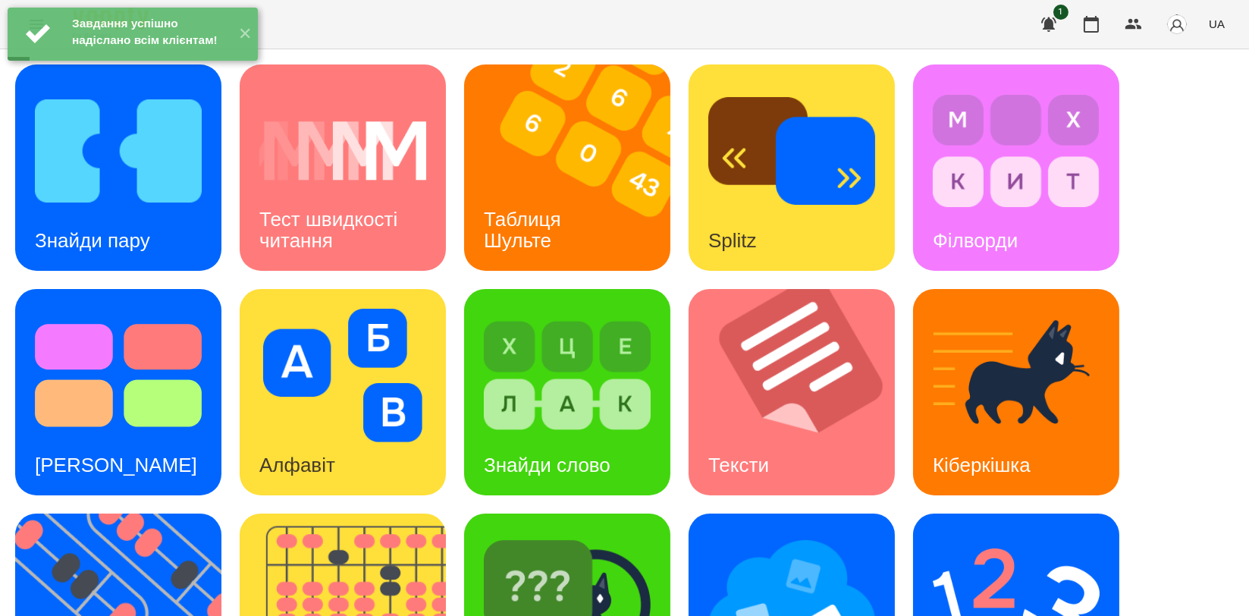
scroll to position [168, 0]
click at [1055, 533] on img at bounding box center [1016, 599] width 167 height 133
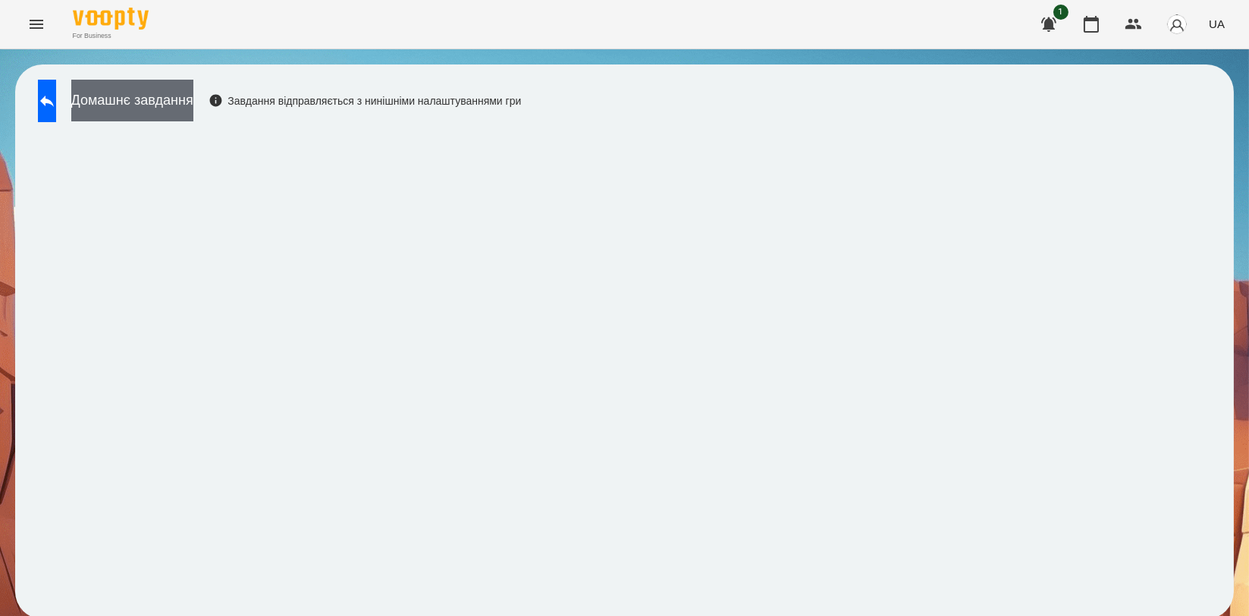
click at [150, 93] on button "Домашнє завдання" at bounding box center [132, 101] width 122 height 42
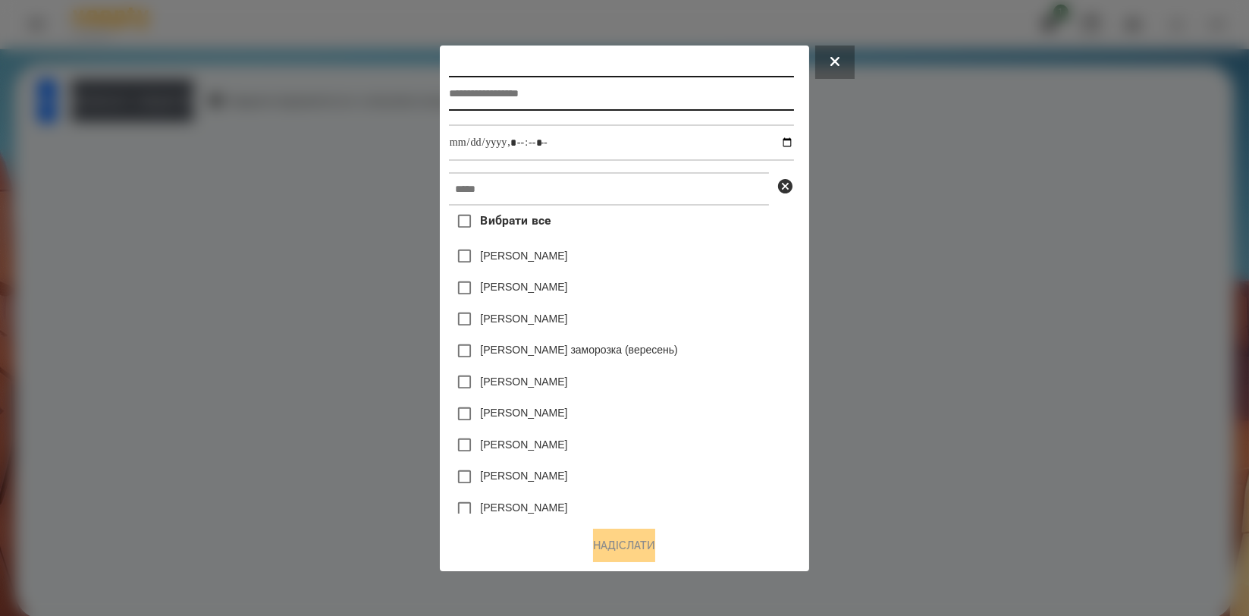
click at [557, 90] on input "text" at bounding box center [621, 93] width 345 height 35
type input "**********"
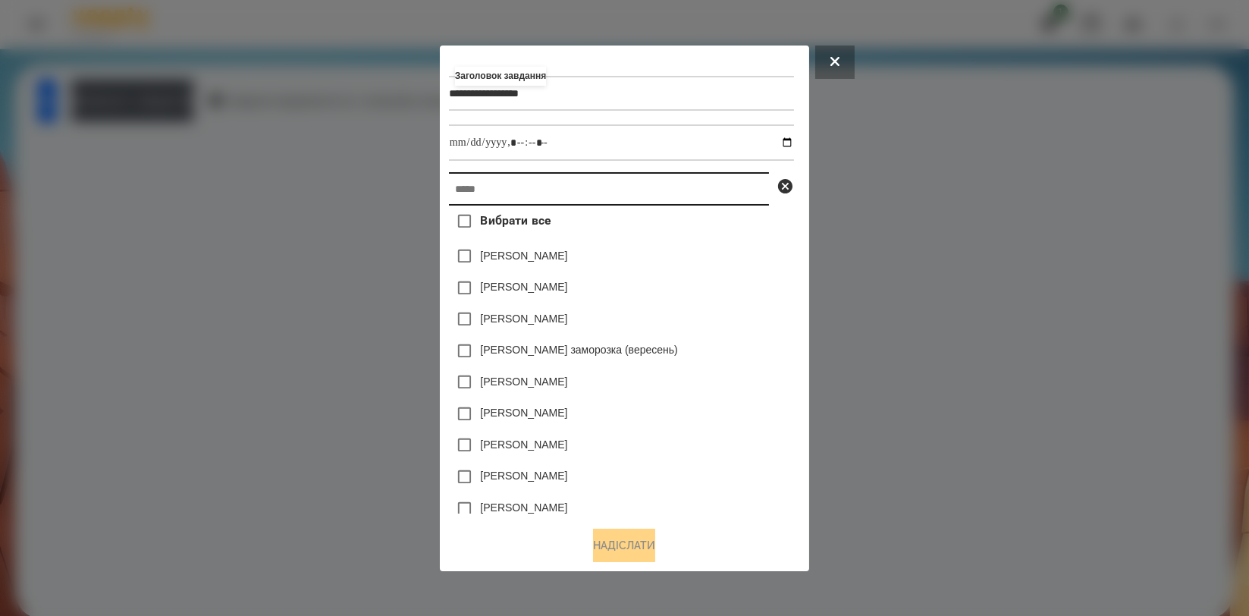
click at [593, 199] on input "text" at bounding box center [609, 188] width 320 height 33
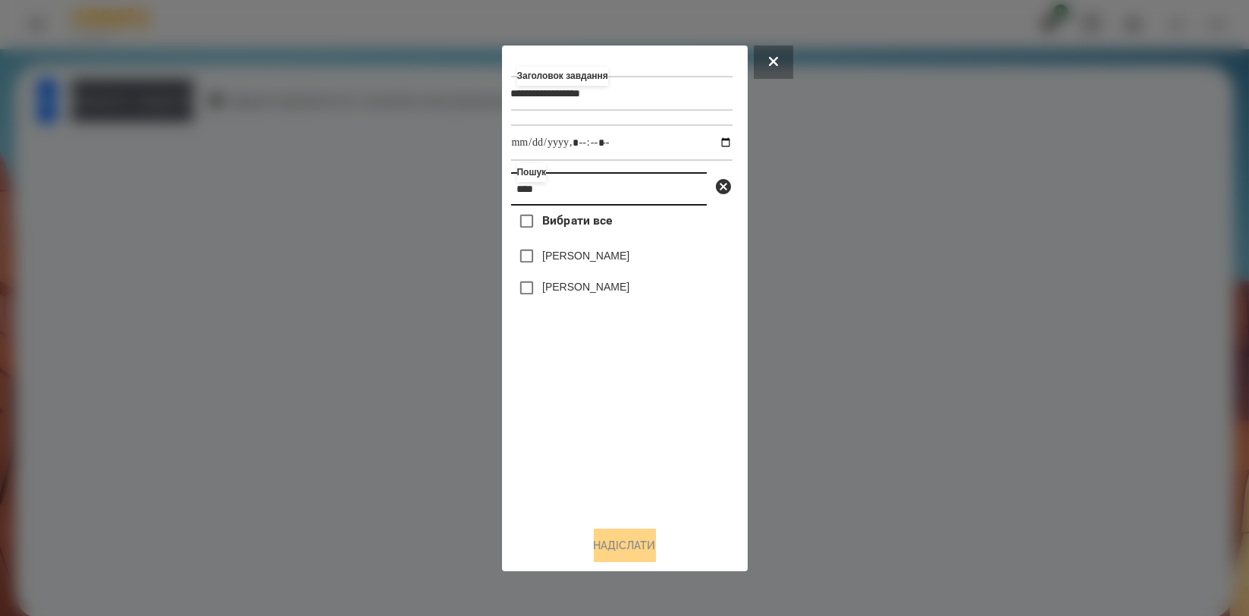
type input "****"
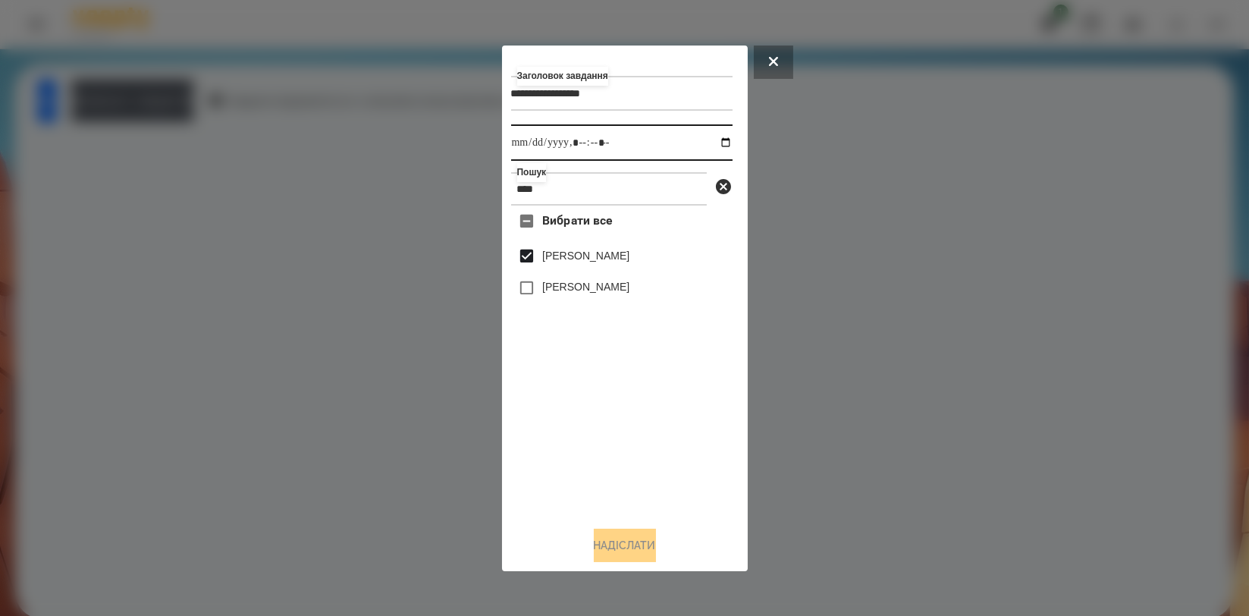
click at [714, 145] on input "datetime-local" at bounding box center [621, 142] width 221 height 36
type input "**********"
click at [677, 547] on div "Надіслати" at bounding box center [624, 545] width 227 height 33
click at [655, 538] on button "Надіслати" at bounding box center [625, 545] width 62 height 33
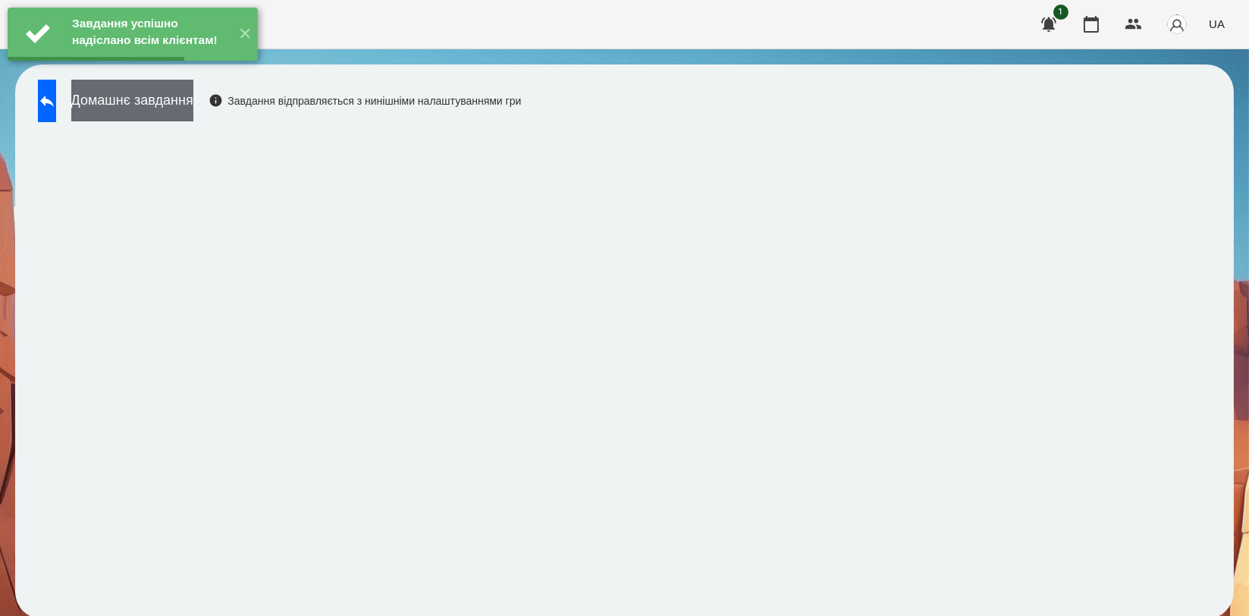
click at [193, 97] on button "Домашнє завдання" at bounding box center [132, 101] width 122 height 42
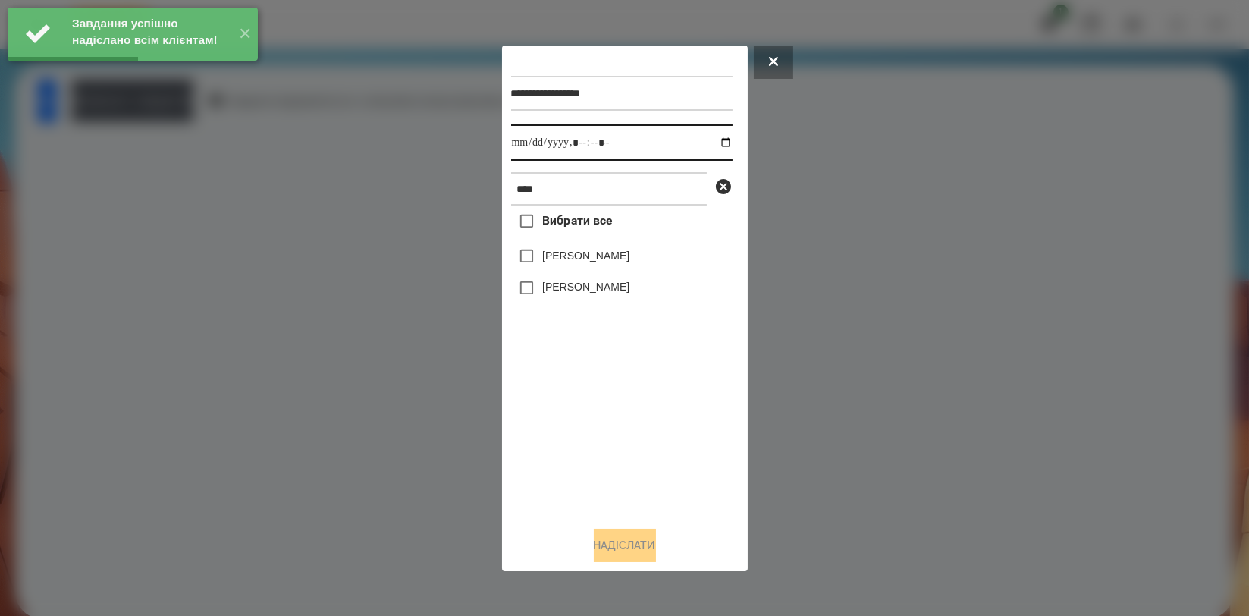
click at [710, 140] on input "datetime-local" at bounding box center [621, 142] width 221 height 36
type input "**********"
click at [559, 397] on div "Вибрати все [PERSON_NAME] [PERSON_NAME]" at bounding box center [621, 359] width 221 height 308
click at [588, 258] on label "[PERSON_NAME]" at bounding box center [585, 255] width 87 height 15
click at [609, 549] on button "Надіслати" at bounding box center [625, 545] width 62 height 33
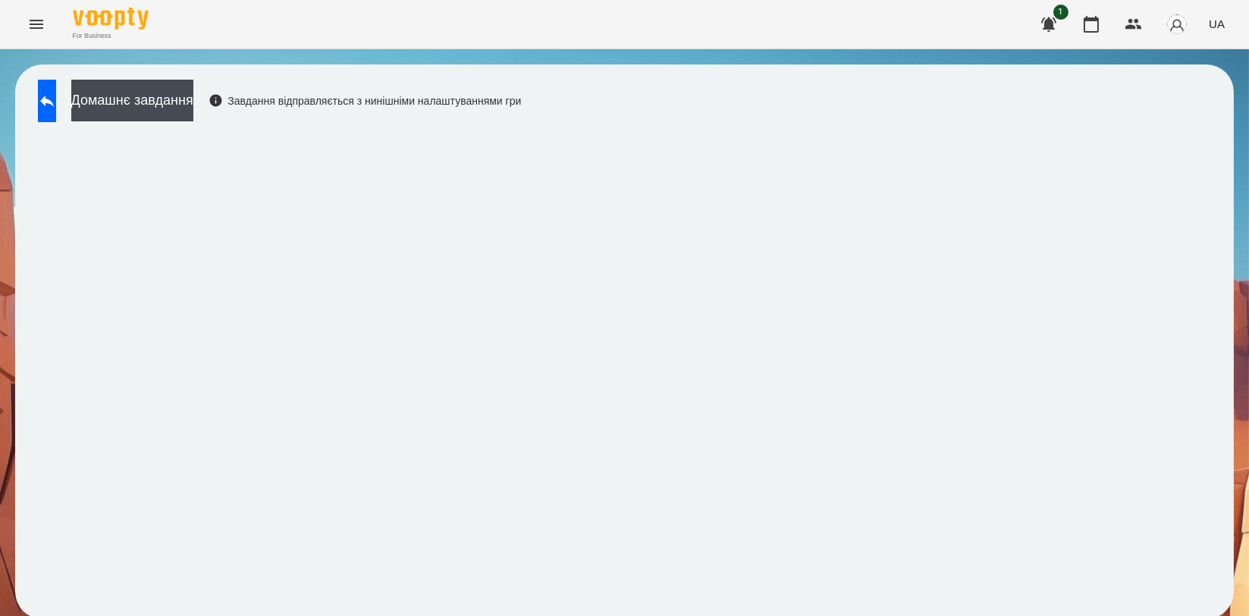
click at [260, 114] on div "Домашнє завдання Завдання відправляється з нинішніми налаштуваннями гри" at bounding box center [275, 105] width 491 height 50
click at [193, 107] on button "Домашнє завдання" at bounding box center [132, 101] width 122 height 42
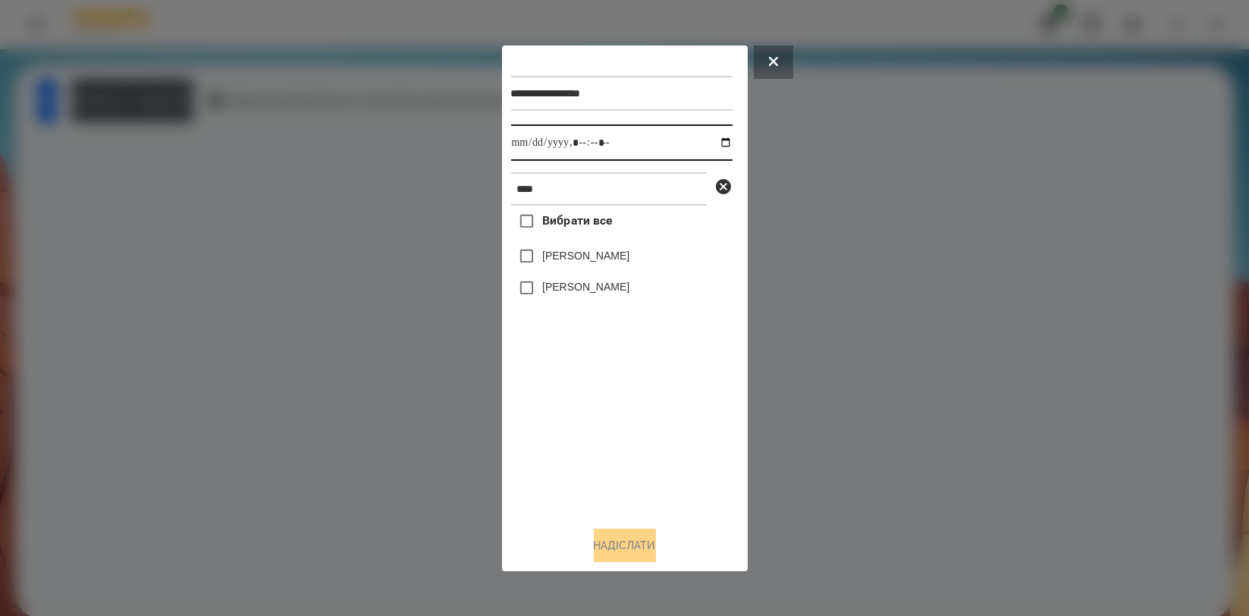
click at [716, 141] on input "datetime-local" at bounding box center [621, 142] width 221 height 36
type input "**********"
drag, startPoint x: 571, startPoint y: 402, endPoint x: 575, endPoint y: 347, distance: 55.5
click at [571, 403] on div "Вибрати все [PERSON_NAME] [PERSON_NAME]" at bounding box center [621, 359] width 221 height 308
click at [598, 259] on label "[PERSON_NAME]" at bounding box center [585, 255] width 87 height 15
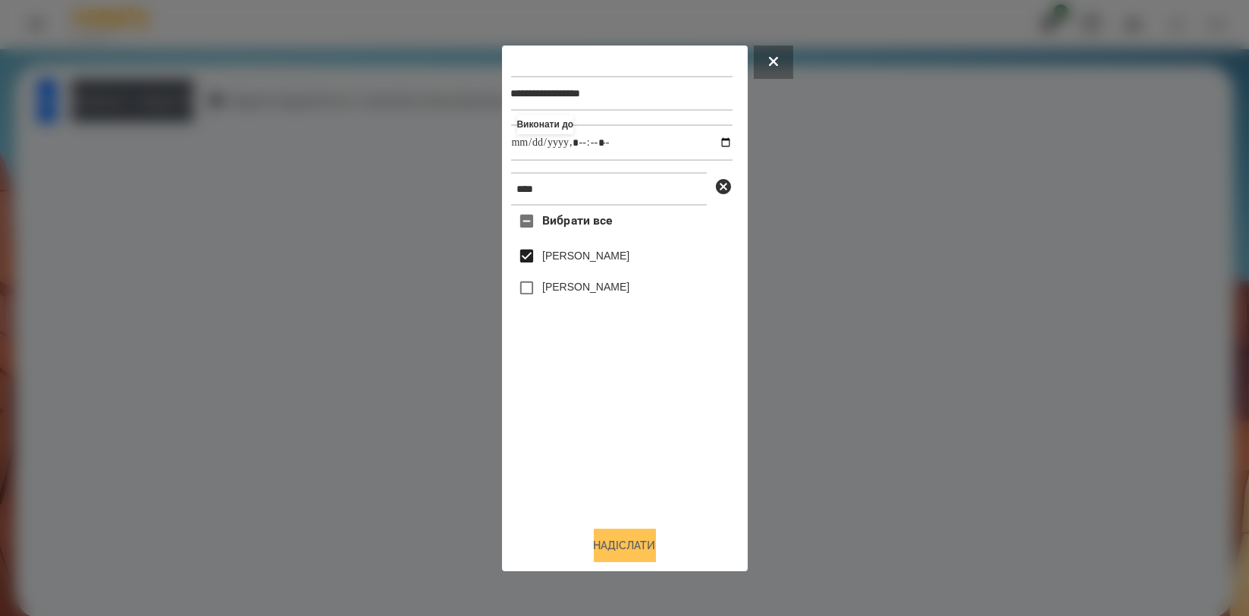
click at [619, 550] on button "Надіслати" at bounding box center [625, 545] width 62 height 33
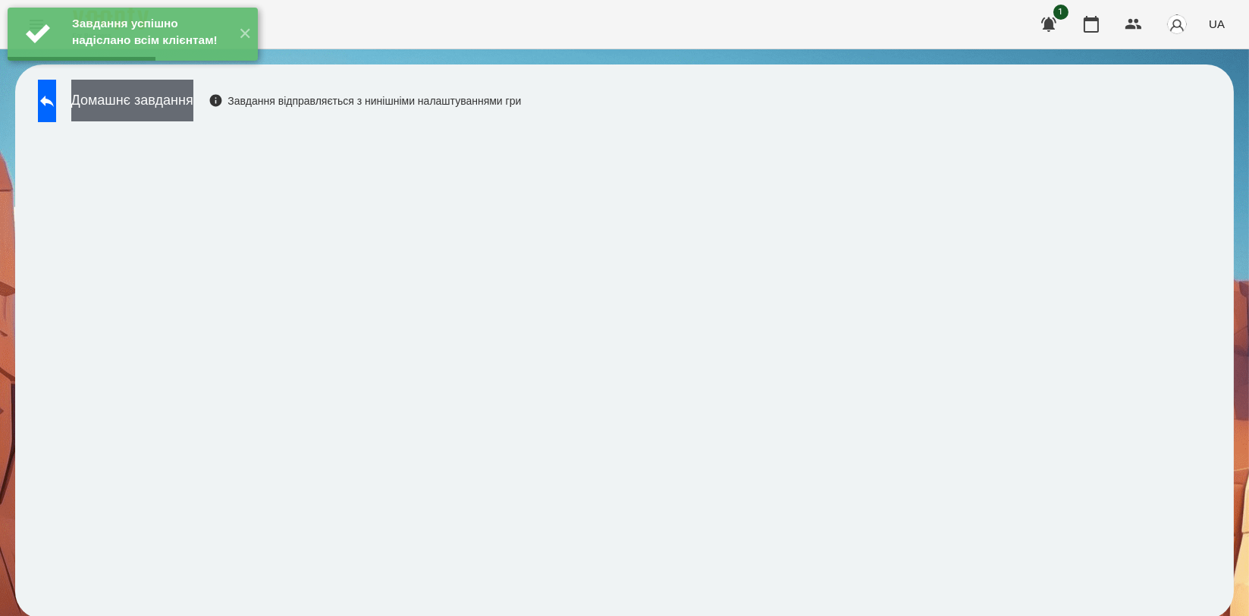
click at [193, 121] on button "Домашнє завдання" at bounding box center [132, 101] width 122 height 42
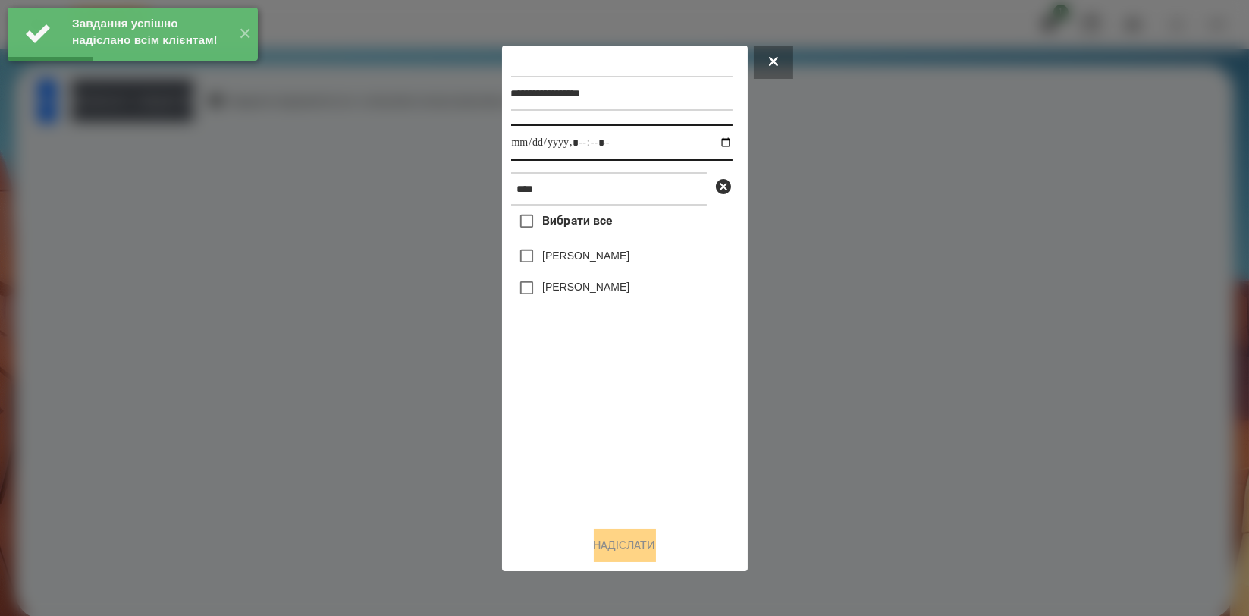
click at [714, 143] on input "datetime-local" at bounding box center [621, 142] width 221 height 36
type input "**********"
drag, startPoint x: 577, startPoint y: 437, endPoint x: 576, endPoint y: 394, distance: 43.2
click at [574, 437] on div "Вибрати все [PERSON_NAME] [PERSON_NAME]" at bounding box center [621, 359] width 221 height 308
click at [605, 262] on label "[PERSON_NAME]" at bounding box center [585, 255] width 87 height 15
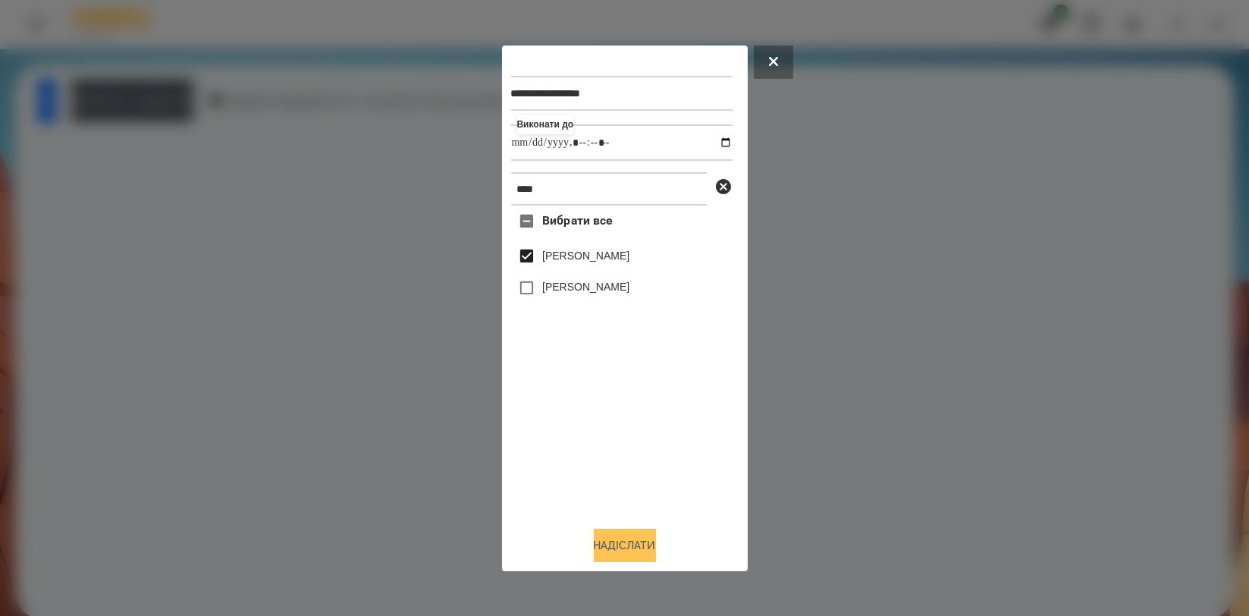
click at [607, 542] on button "Надіслати" at bounding box center [625, 545] width 62 height 33
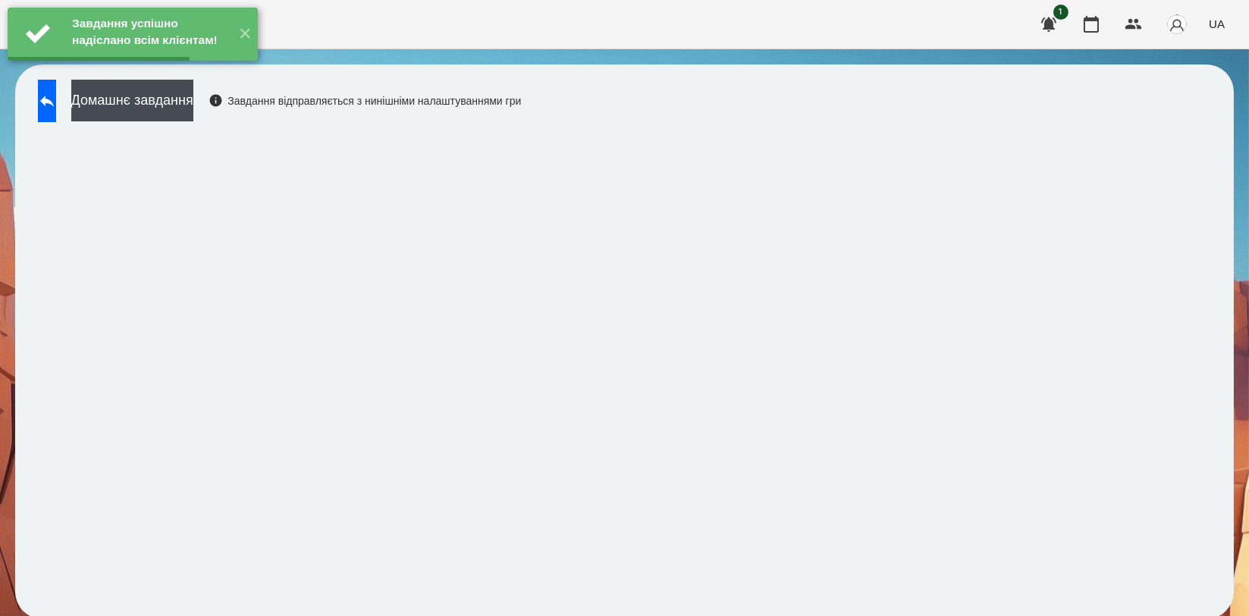
click at [199, 68] on div "Завдання успішно надіслано всім клієнтам! ✕" at bounding box center [132, 34] width 265 height 68
click at [193, 109] on button "Домашнє завдання" at bounding box center [132, 101] width 122 height 42
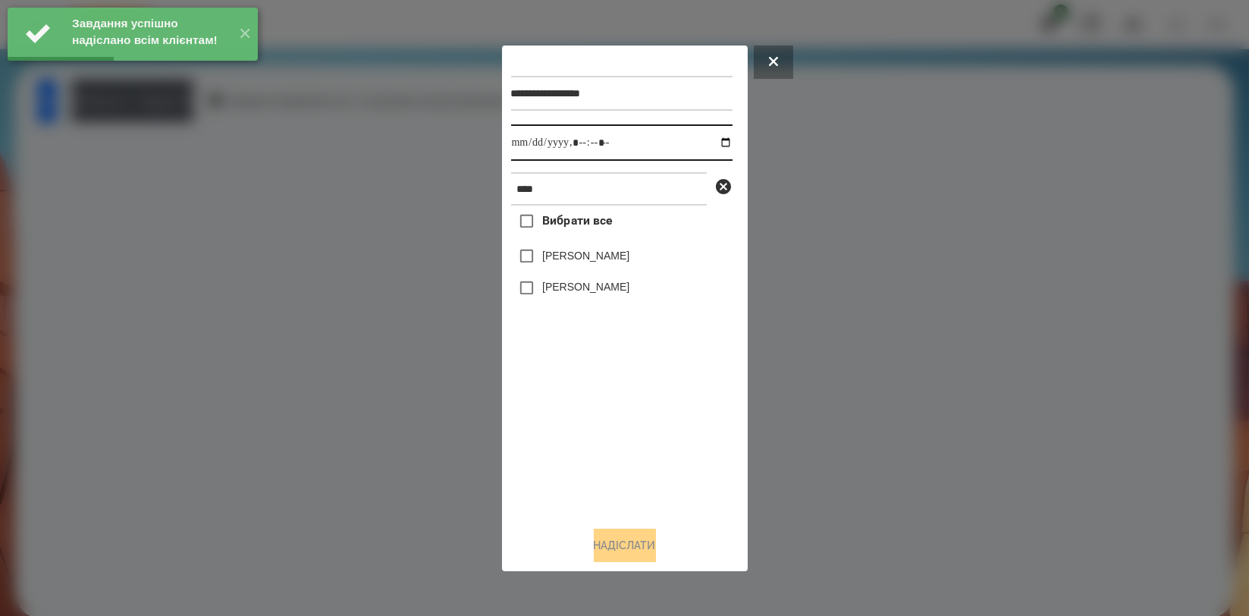
click at [713, 143] on input "datetime-local" at bounding box center [621, 142] width 221 height 36
type input "**********"
drag, startPoint x: 591, startPoint y: 438, endPoint x: 600, endPoint y: 308, distance: 130.0
click at [589, 435] on div "Вибрати все [PERSON_NAME] [PERSON_NAME]" at bounding box center [621, 359] width 221 height 308
click at [611, 242] on div "Вибрати все [PERSON_NAME] [PERSON_NAME]" at bounding box center [621, 359] width 221 height 308
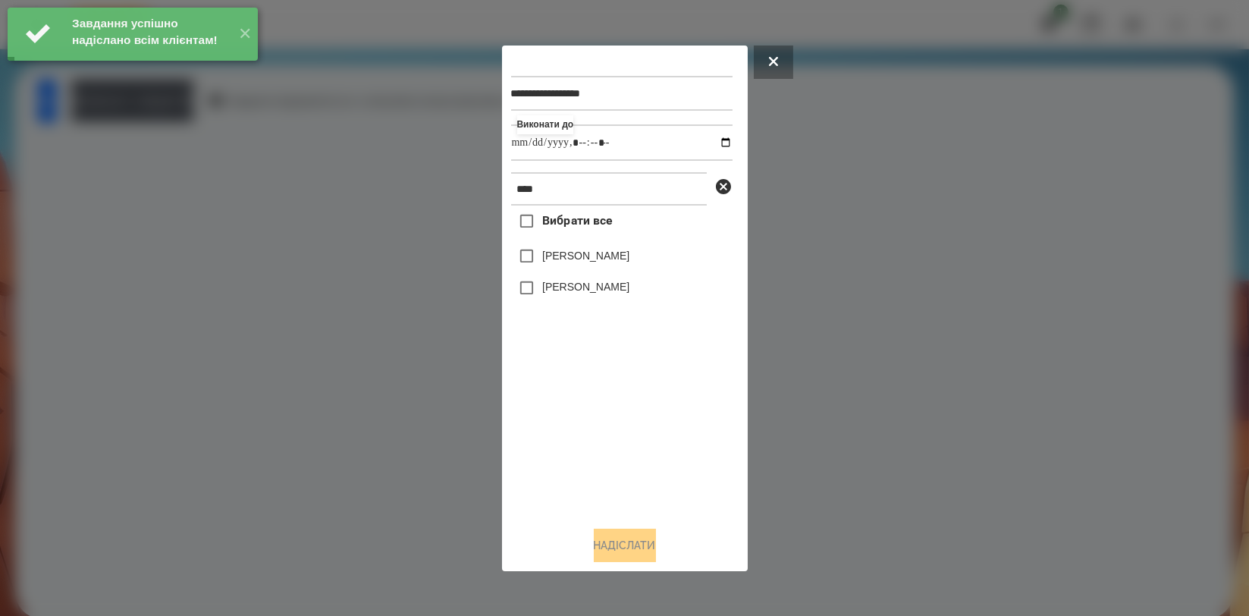
click at [609, 259] on label "[PERSON_NAME]" at bounding box center [585, 255] width 87 height 15
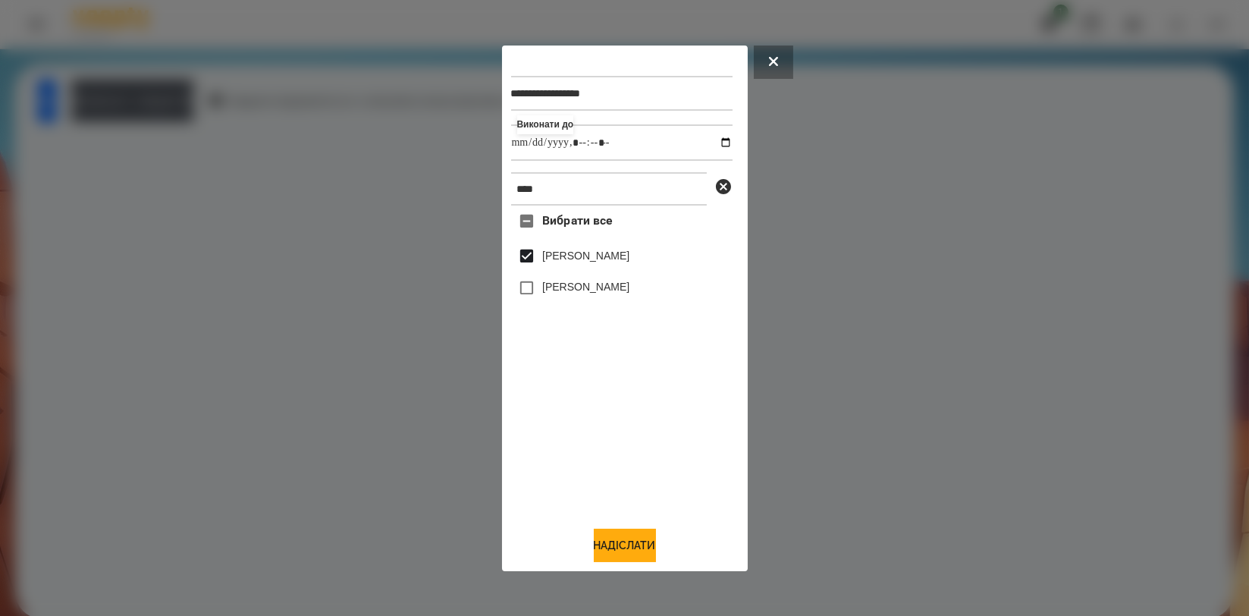
drag, startPoint x: 628, startPoint y: 547, endPoint x: 635, endPoint y: 516, distance: 31.3
click at [629, 550] on button "Надіслати" at bounding box center [625, 545] width 62 height 33
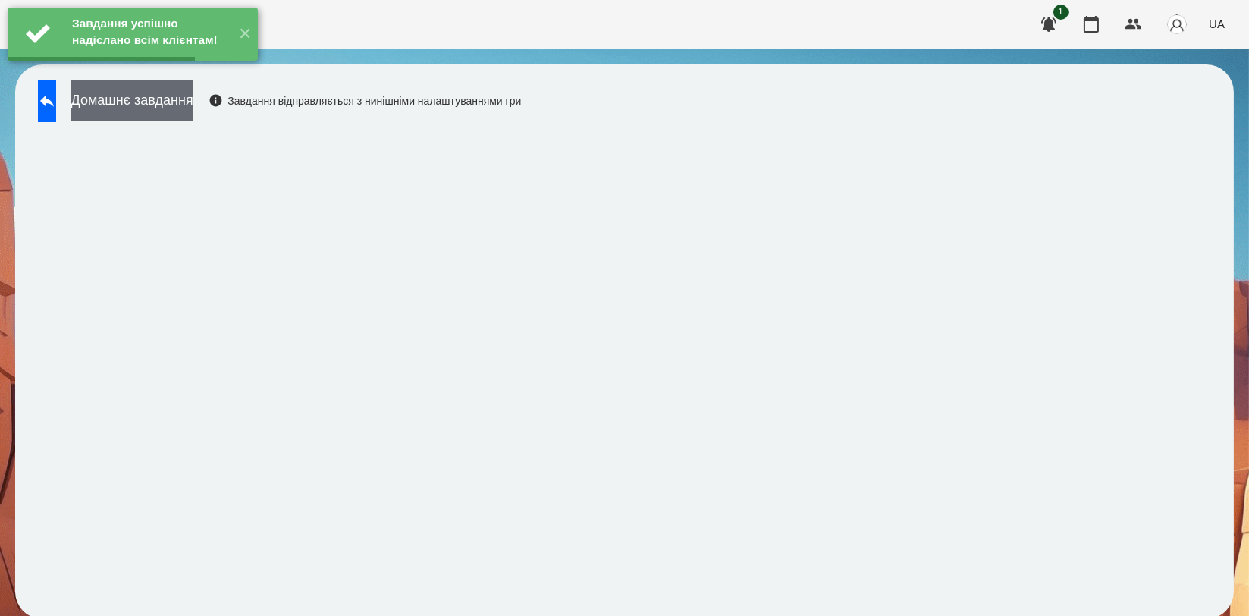
click at [193, 103] on button "Домашнє завдання" at bounding box center [132, 101] width 122 height 42
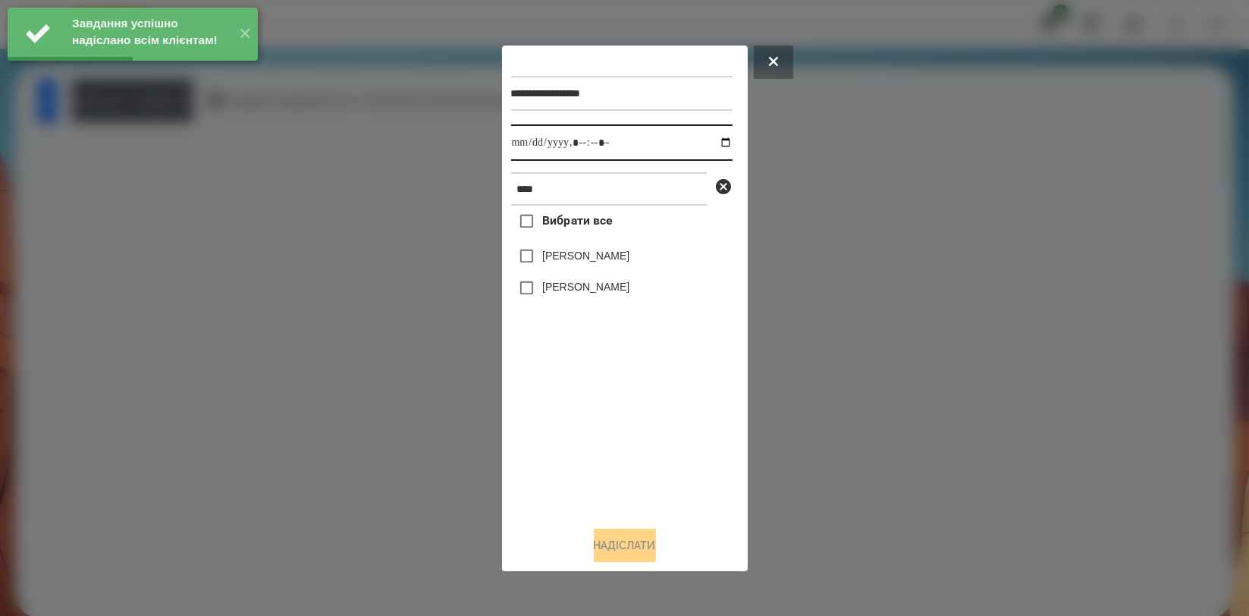
click at [718, 143] on input "datetime-local" at bounding box center [621, 142] width 221 height 36
type input "**********"
drag, startPoint x: 621, startPoint y: 422, endPoint x: 624, endPoint y: 274, distance: 147.9
click at [621, 423] on div "Вибрати все [PERSON_NAME] [PERSON_NAME]" at bounding box center [621, 359] width 221 height 308
click at [622, 255] on label "[PERSON_NAME]" at bounding box center [585, 255] width 87 height 15
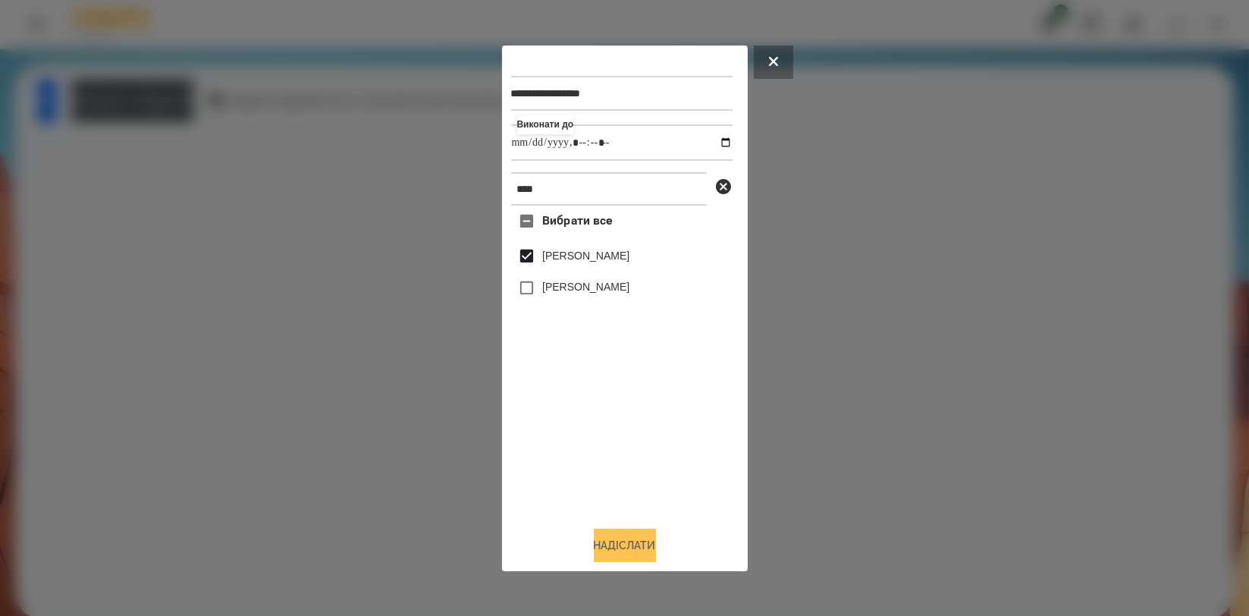
drag, startPoint x: 632, startPoint y: 537, endPoint x: 622, endPoint y: 531, distance: 11.6
click at [632, 538] on button "Надіслати" at bounding box center [625, 545] width 62 height 33
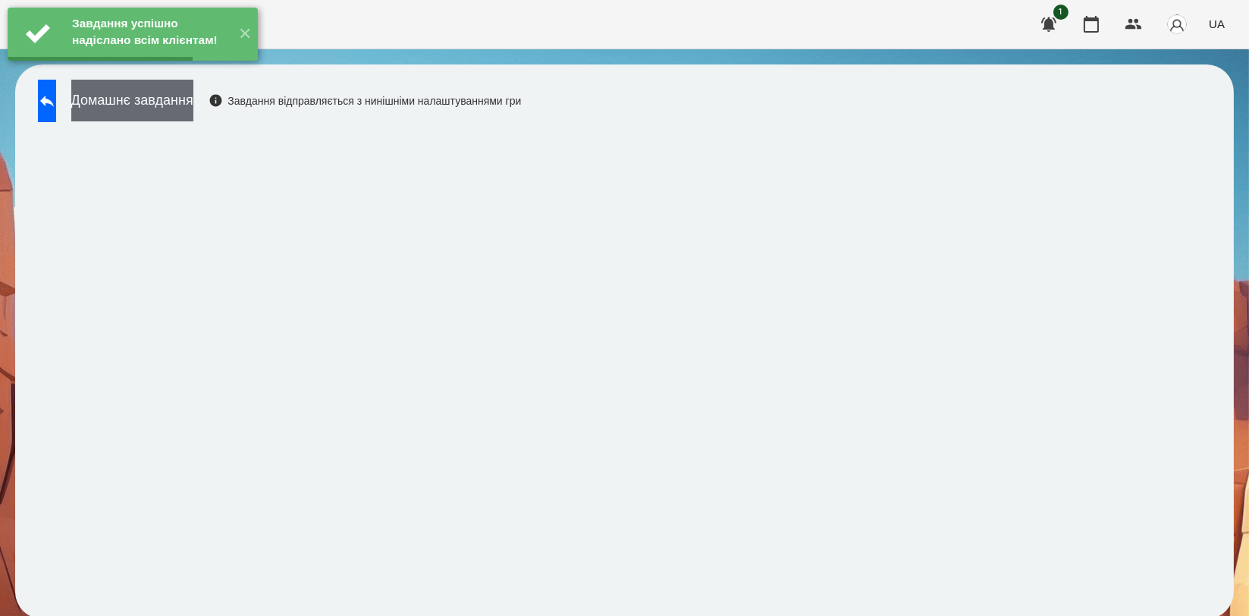
click at [193, 94] on button "Домашнє завдання" at bounding box center [132, 101] width 122 height 42
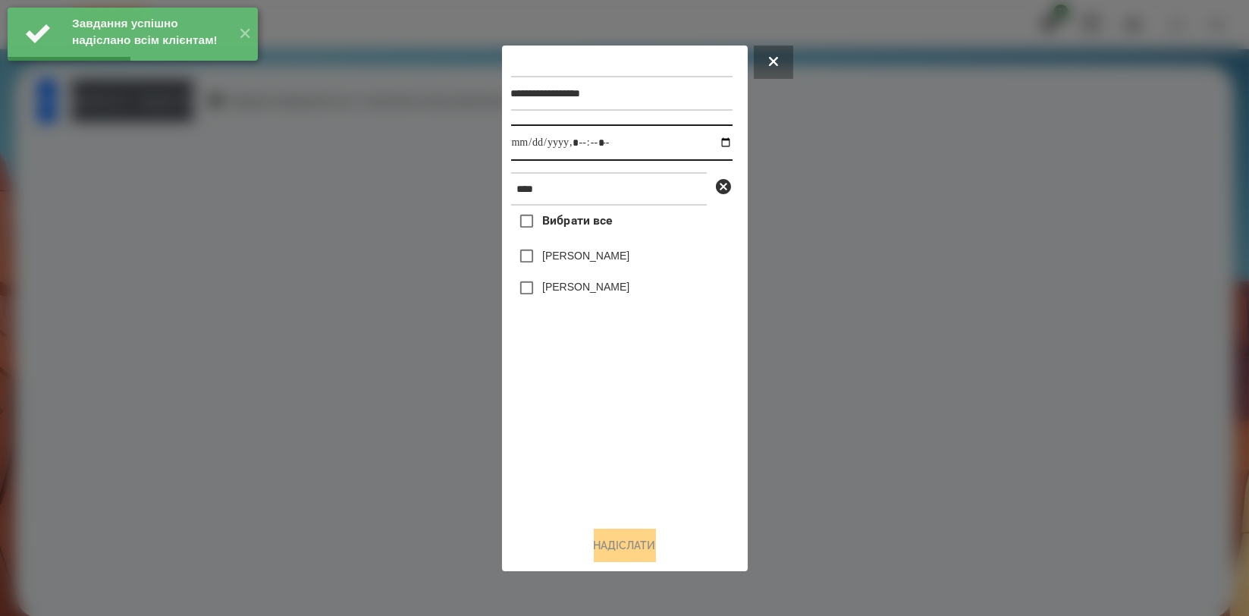
click at [708, 139] on input "datetime-local" at bounding box center [621, 142] width 221 height 36
type input "**********"
drag, startPoint x: 641, startPoint y: 461, endPoint x: 607, endPoint y: 316, distance: 148.8
click at [640, 463] on div "Вибрати все [PERSON_NAME] [PERSON_NAME]" at bounding box center [621, 359] width 221 height 308
click at [603, 263] on label "[PERSON_NAME]" at bounding box center [585, 255] width 87 height 15
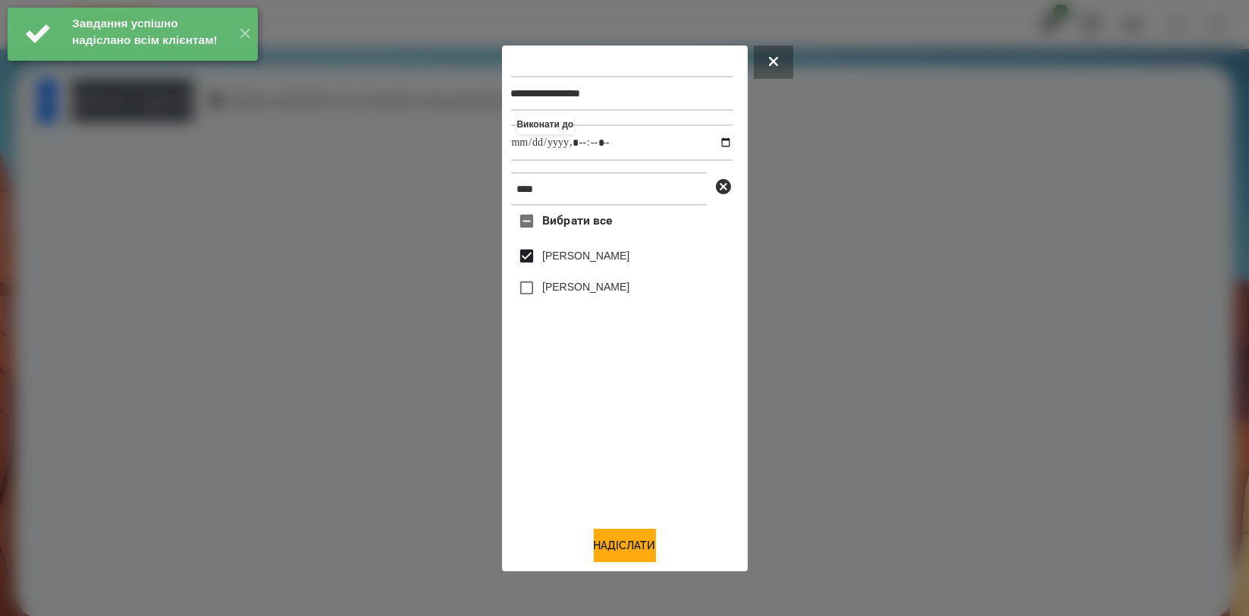
drag, startPoint x: 617, startPoint y: 555, endPoint x: 473, endPoint y: 453, distance: 176.3
click at [617, 554] on button "Надіслати" at bounding box center [625, 545] width 62 height 33
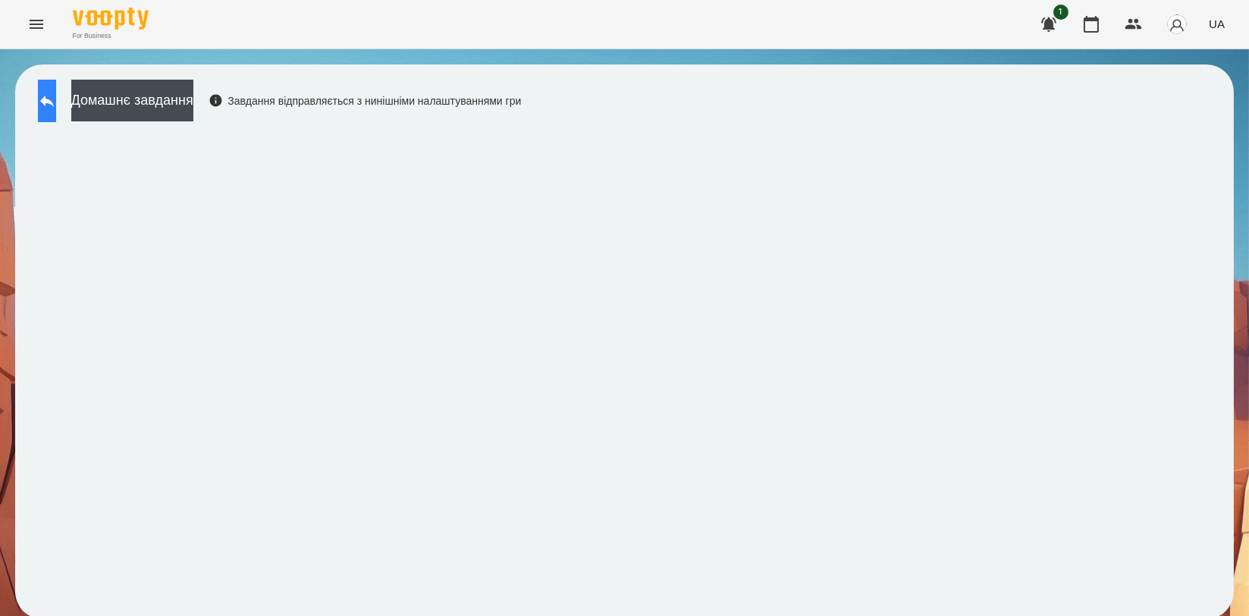
click at [56, 108] on icon at bounding box center [47, 101] width 18 height 18
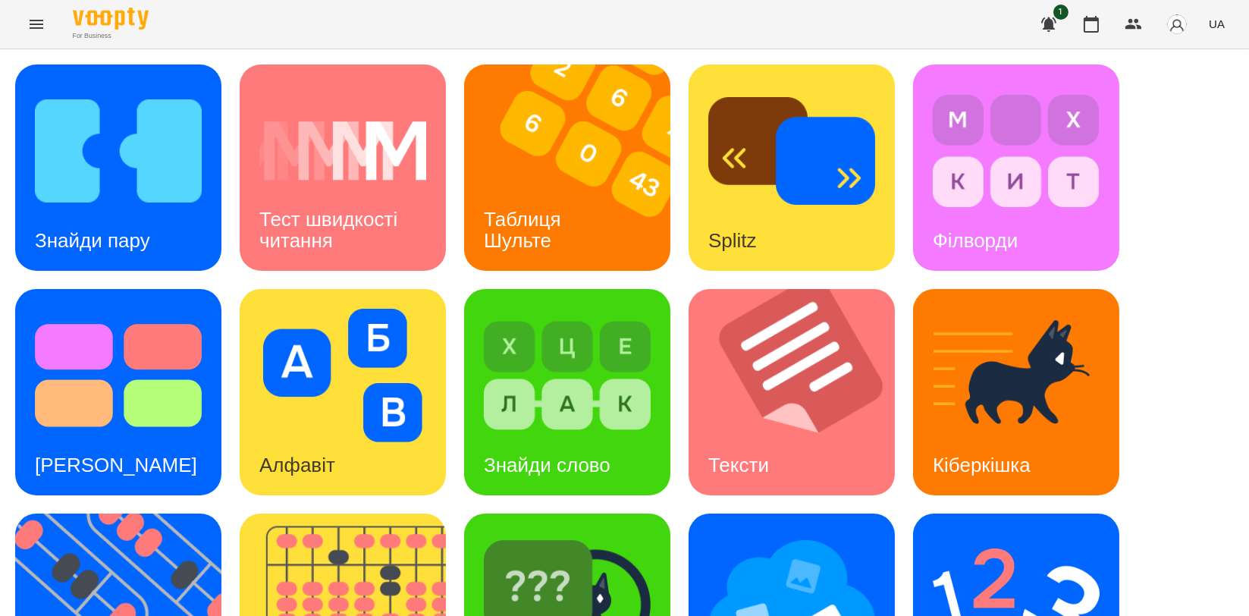
scroll to position [343, 0]
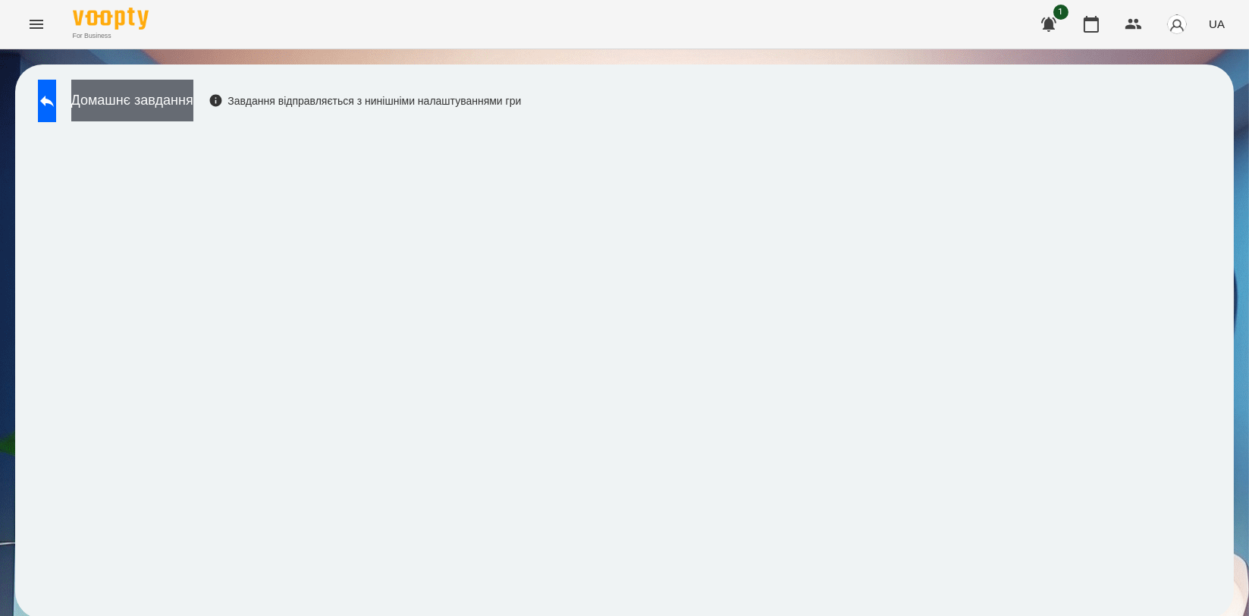
click at [193, 105] on button "Домашнє завдання" at bounding box center [132, 101] width 122 height 42
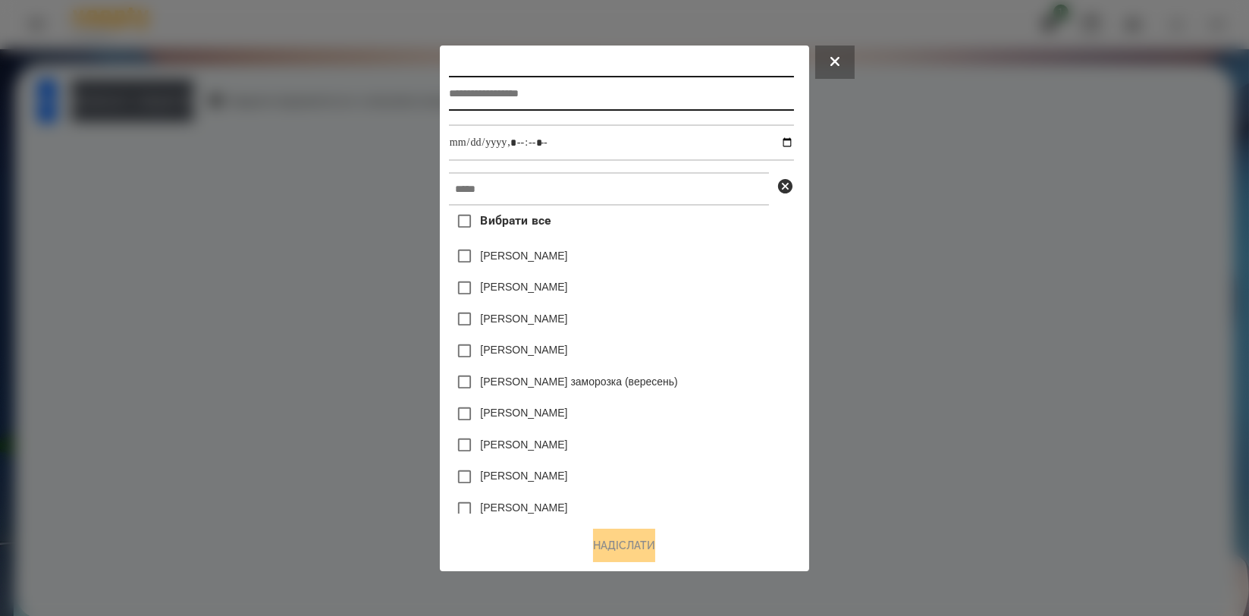
click at [640, 92] on input "text" at bounding box center [621, 93] width 345 height 35
type input "******"
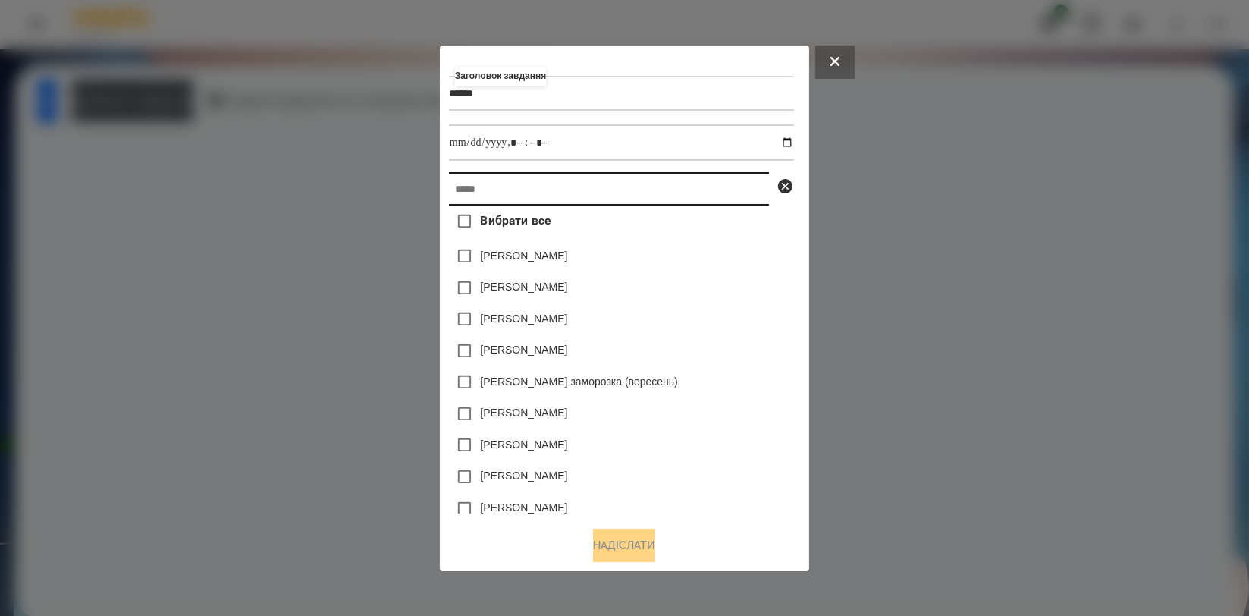
click at [642, 199] on input "text" at bounding box center [609, 188] width 320 height 33
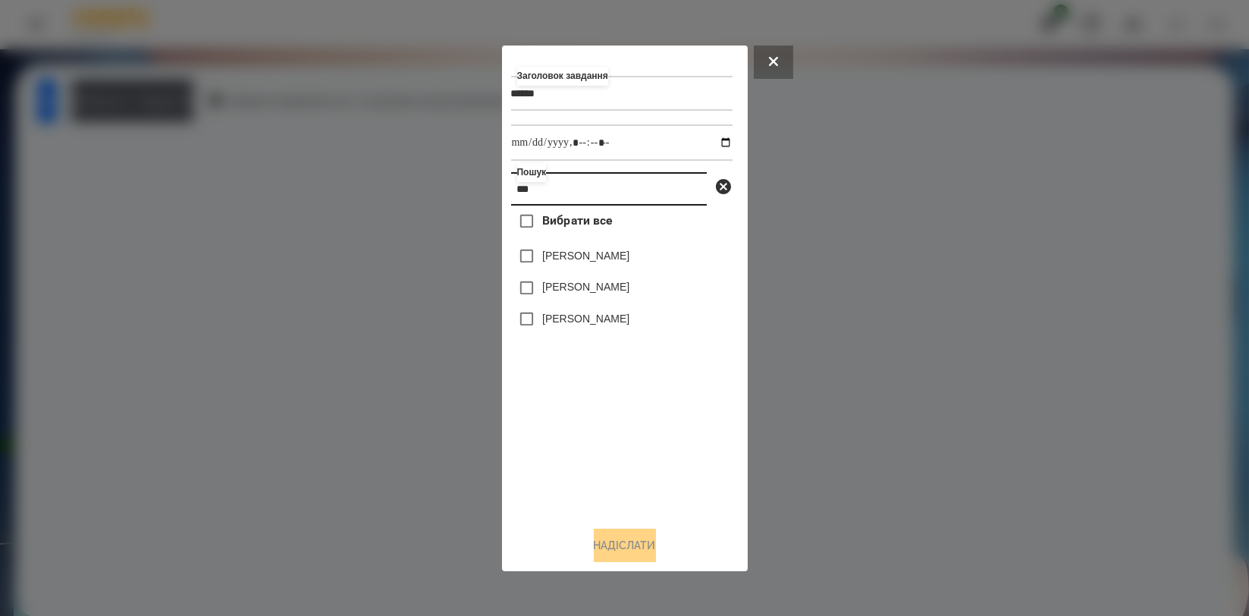
type input "***"
click at [588, 245] on div "[PERSON_NAME]" at bounding box center [621, 256] width 221 height 32
click at [586, 257] on label "[PERSON_NAME]" at bounding box center [585, 255] width 87 height 15
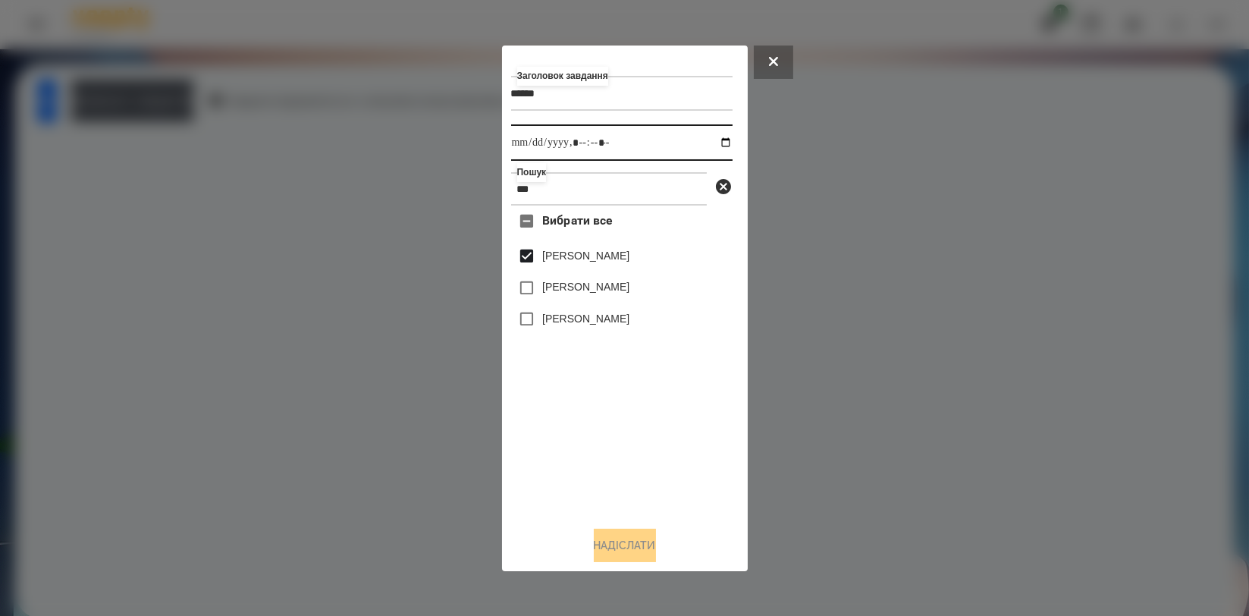
click at [714, 145] on input "datetime-local" at bounding box center [621, 142] width 221 height 36
type input "**********"
click at [576, 463] on div "Вибрати все [PERSON_NAME] [PERSON_NAME] [PERSON_NAME]" at bounding box center [621, 359] width 221 height 308
click at [623, 554] on button "Надіслати" at bounding box center [625, 545] width 62 height 33
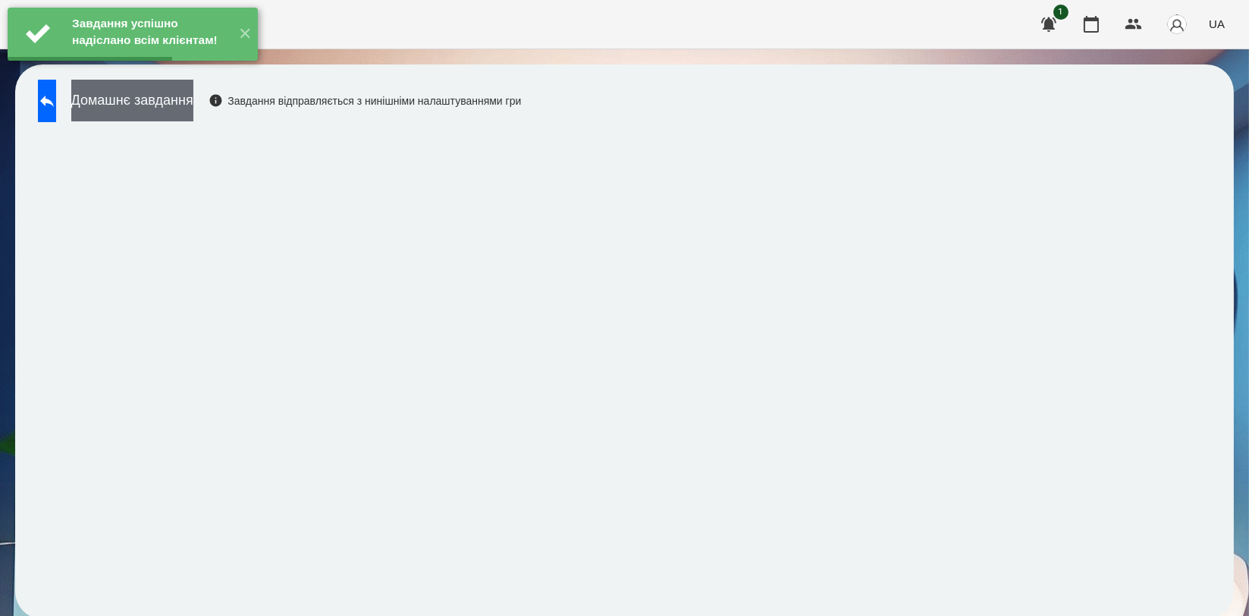
click at [185, 97] on button "Домашнє завдання" at bounding box center [132, 101] width 122 height 42
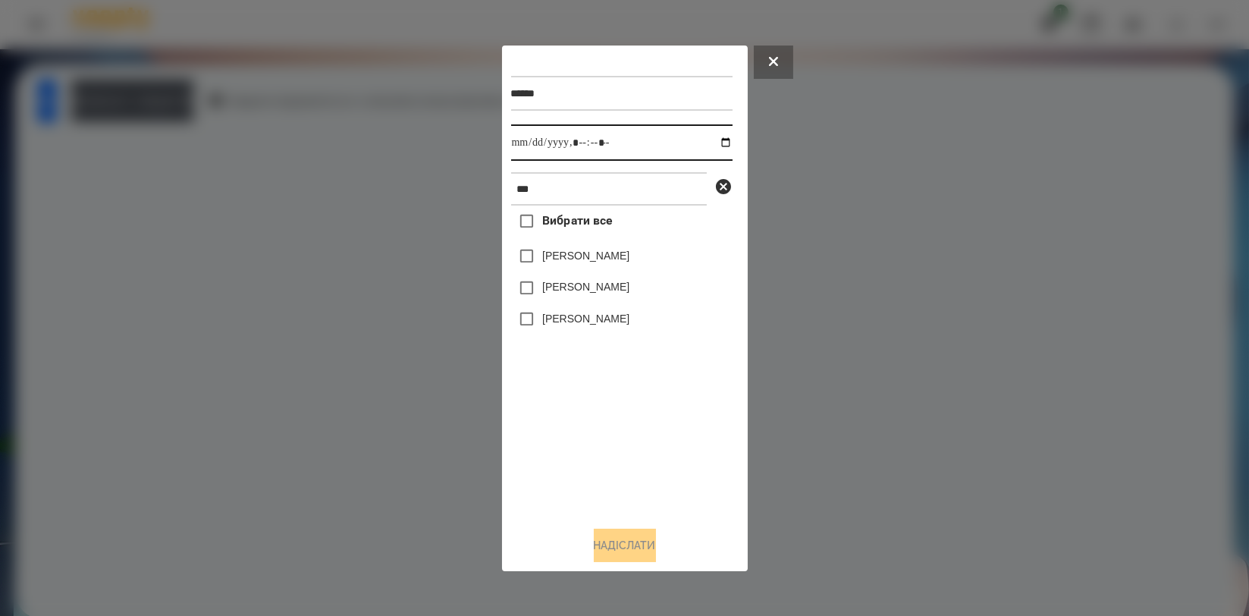
click at [719, 144] on input "datetime-local" at bounding box center [621, 142] width 221 height 36
type input "**********"
click at [576, 435] on div "Вибрати все [PERSON_NAME] [PERSON_NAME] [PERSON_NAME]" at bounding box center [621, 359] width 221 height 308
click at [619, 261] on label "[PERSON_NAME]" at bounding box center [585, 255] width 87 height 15
click at [619, 547] on button "Надіслати" at bounding box center [625, 545] width 62 height 33
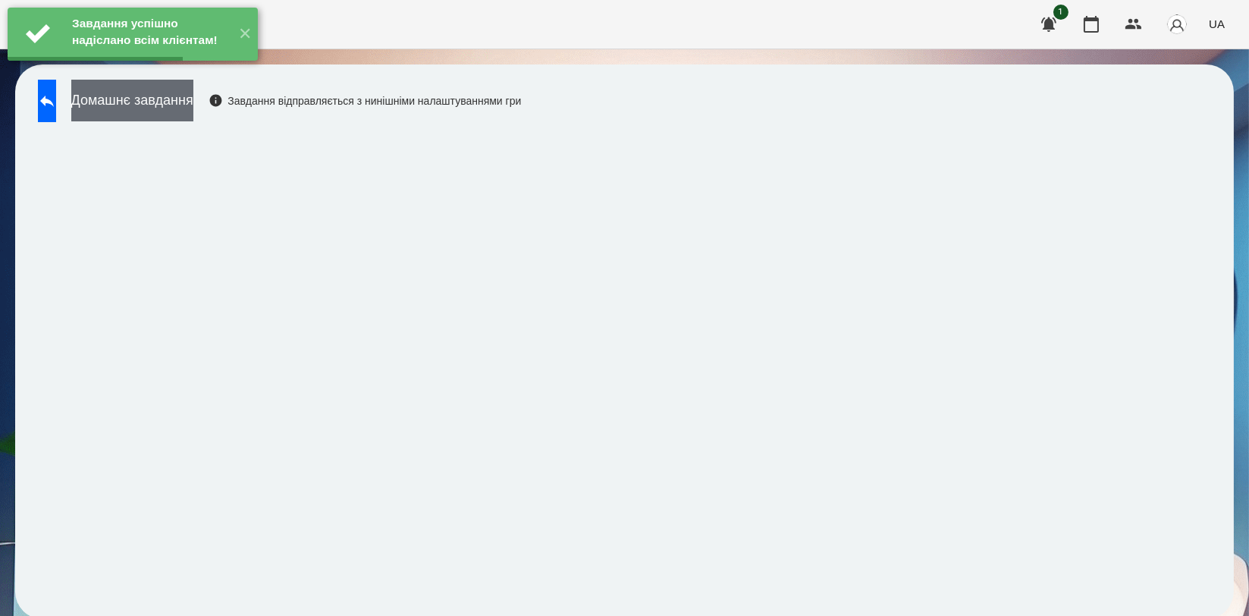
click at [193, 114] on button "Домашнє завдання" at bounding box center [132, 101] width 122 height 42
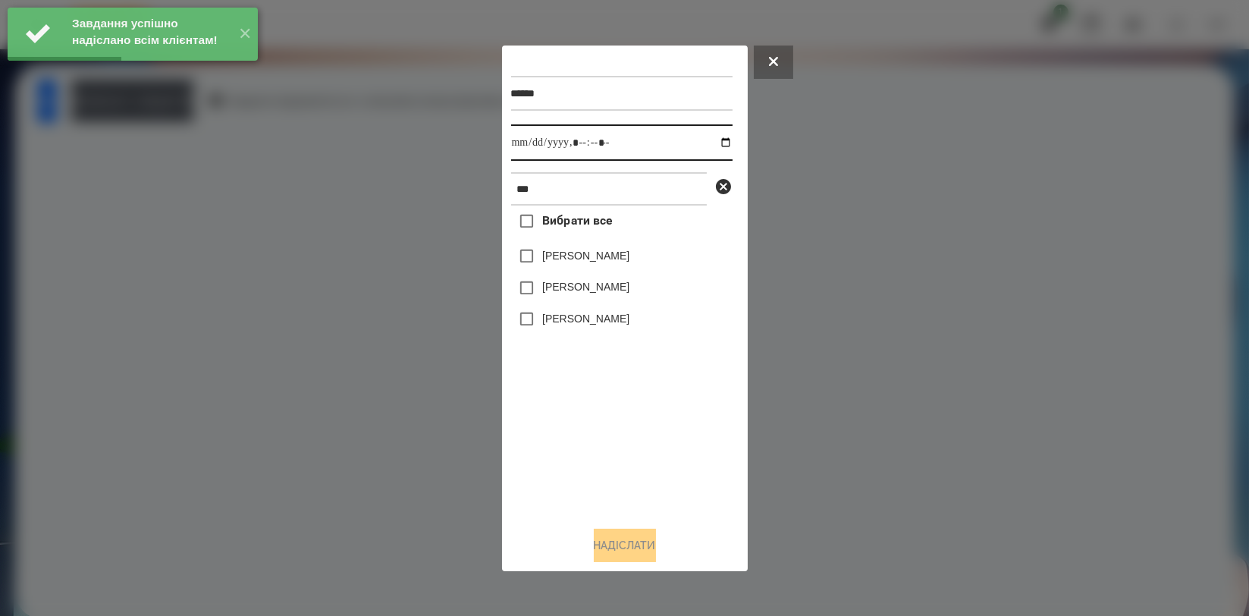
click at [714, 144] on input "datetime-local" at bounding box center [621, 142] width 221 height 36
type input "**********"
drag, startPoint x: 590, startPoint y: 428, endPoint x: 606, endPoint y: 312, distance: 116.4
click at [590, 429] on div "Вибрати все [PERSON_NAME] [PERSON_NAME] [PERSON_NAME]" at bounding box center [621, 359] width 221 height 308
click at [619, 249] on div "[PERSON_NAME]" at bounding box center [621, 256] width 221 height 32
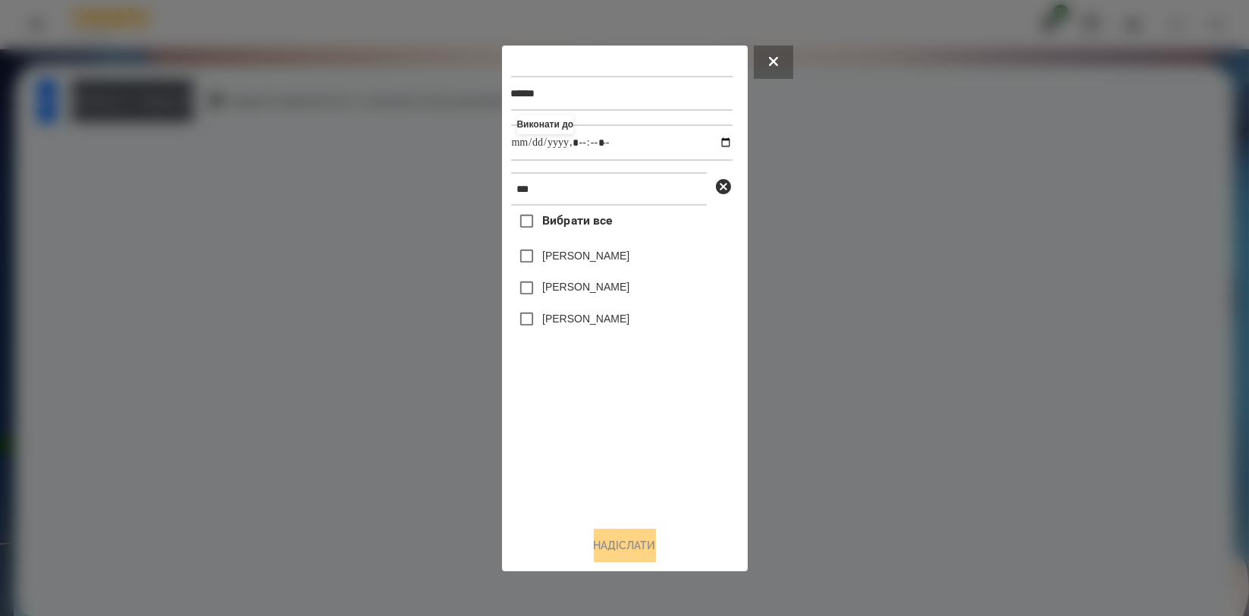
click at [624, 263] on label "[PERSON_NAME]" at bounding box center [585, 255] width 87 height 15
click at [617, 552] on button "Надіслати" at bounding box center [625, 545] width 62 height 33
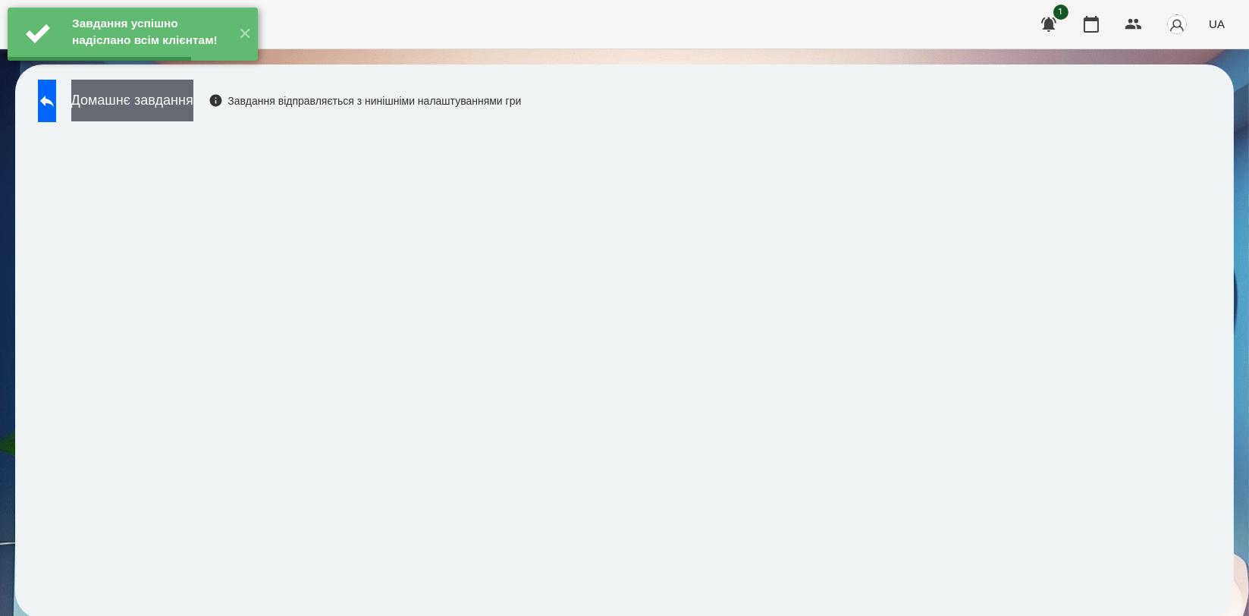
click at [193, 102] on button "Домашнє завдання" at bounding box center [132, 101] width 122 height 42
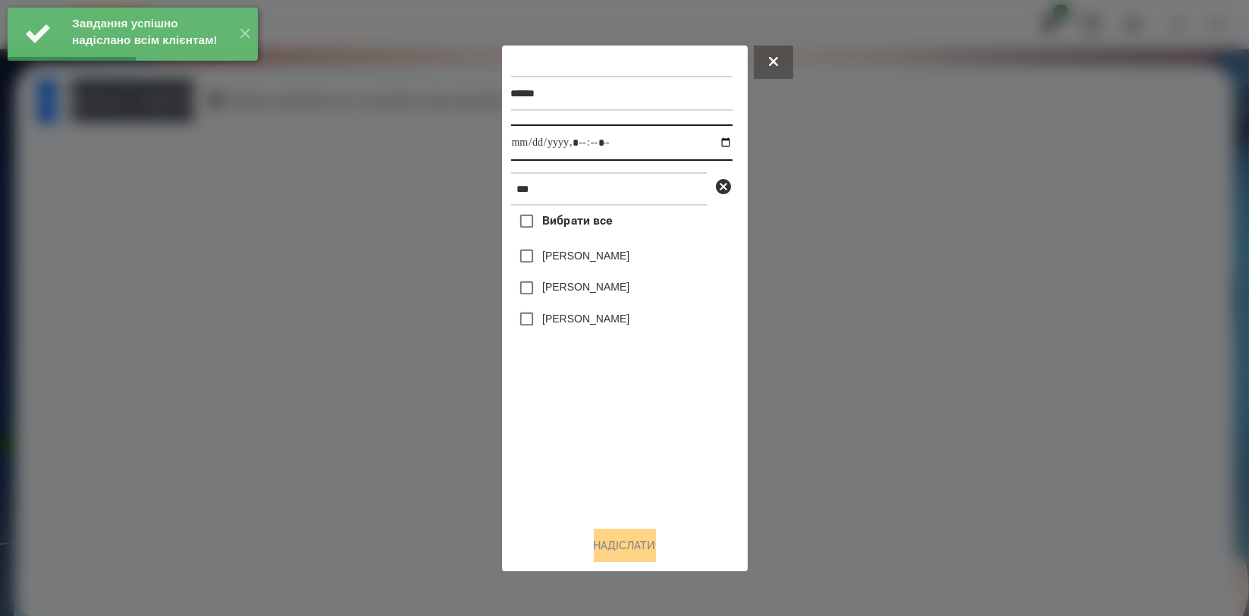
click at [714, 146] on input "datetime-local" at bounding box center [621, 142] width 221 height 36
type input "**********"
click at [594, 391] on div "Вибрати все [PERSON_NAME] [PERSON_NAME] [PERSON_NAME]" at bounding box center [621, 359] width 221 height 308
click at [613, 256] on label "[PERSON_NAME]" at bounding box center [585, 255] width 87 height 15
click at [611, 541] on button "Надіслати" at bounding box center [625, 545] width 62 height 33
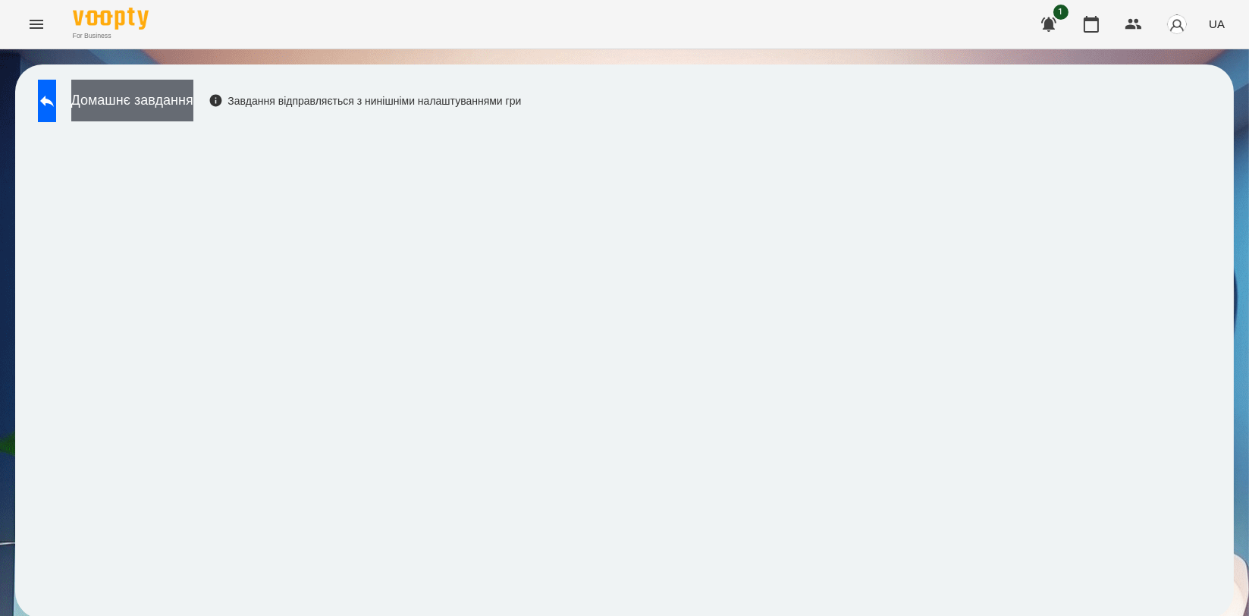
click at [193, 106] on button "Домашнє завдання" at bounding box center [132, 101] width 122 height 42
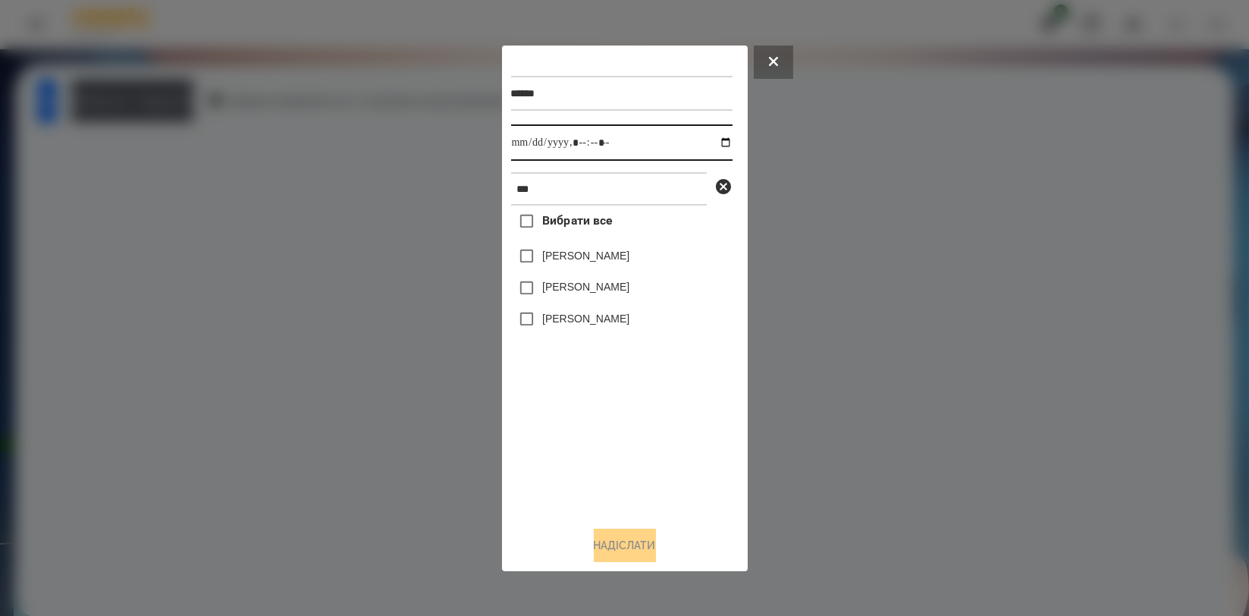
click at [714, 140] on input "datetime-local" at bounding box center [621, 142] width 221 height 36
type input "**********"
drag, startPoint x: 605, startPoint y: 394, endPoint x: 605, endPoint y: 359, distance: 35.6
click at [604, 396] on div "Вибрати все [PERSON_NAME] [PERSON_NAME] [PERSON_NAME]" at bounding box center [621, 359] width 221 height 308
click at [616, 251] on label "[PERSON_NAME]" at bounding box center [585, 255] width 87 height 15
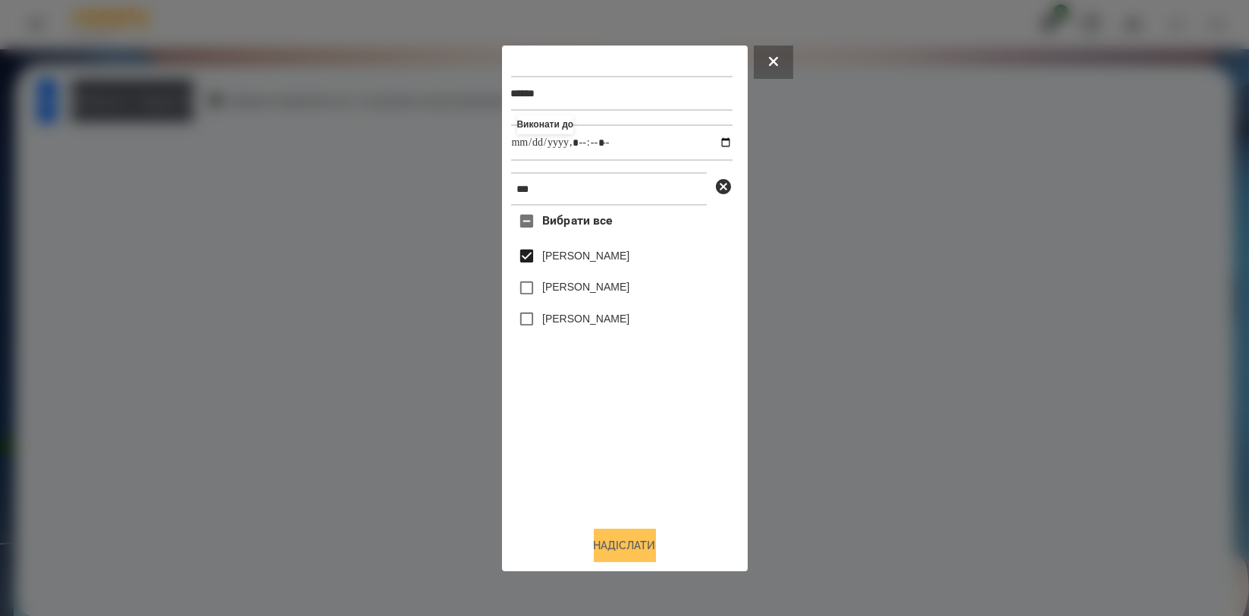
click at [633, 541] on button "Надіслати" at bounding box center [625, 545] width 62 height 33
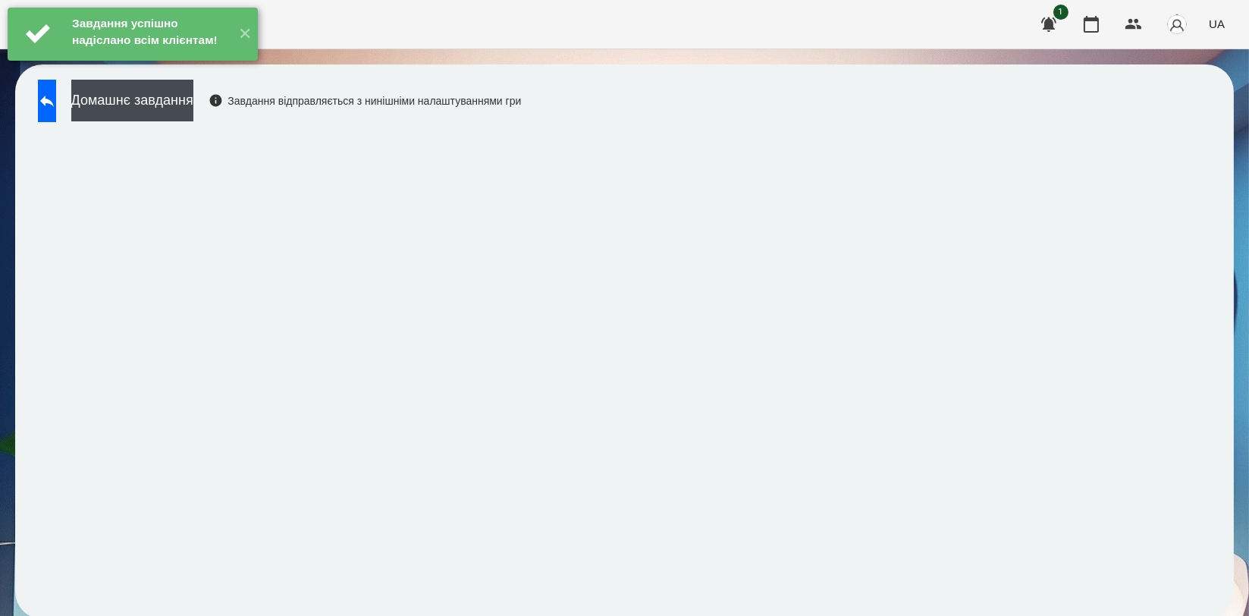
click at [167, 68] on div "Завдання успішно надіслано всім клієнтам! ✕" at bounding box center [132, 34] width 265 height 68
click at [169, 94] on button "Домашнє завдання" at bounding box center [132, 101] width 122 height 42
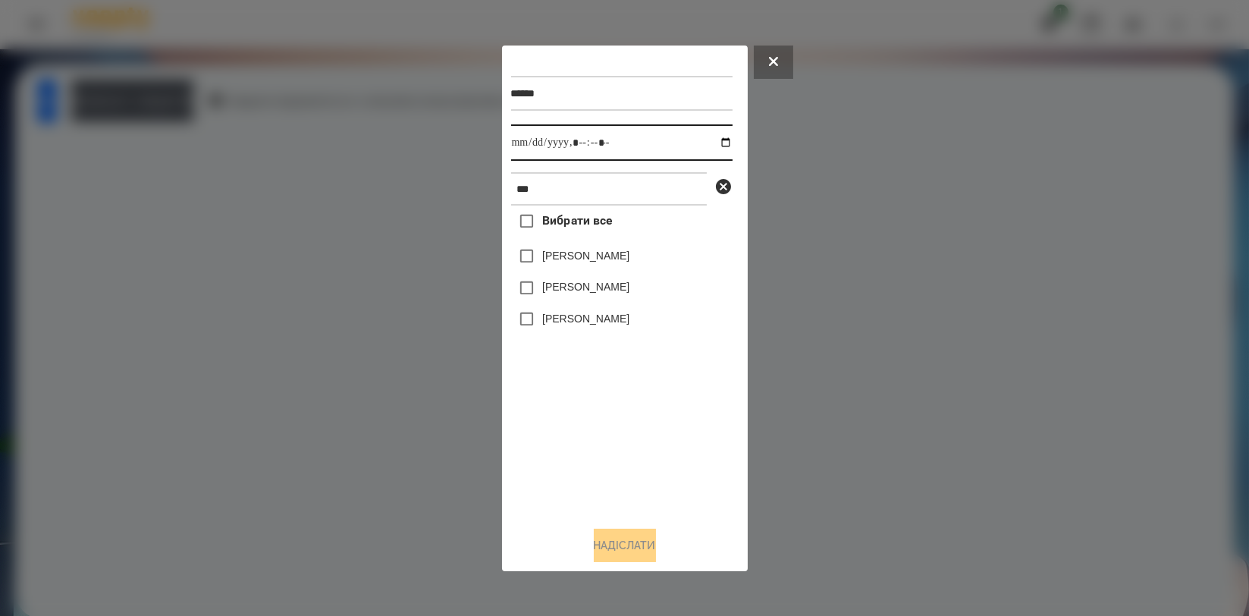
click at [716, 143] on input "datetime-local" at bounding box center [621, 142] width 221 height 36
type input "**********"
click at [626, 400] on div "Вибрати все [PERSON_NAME] [PERSON_NAME] [PERSON_NAME]" at bounding box center [621, 359] width 221 height 308
click at [607, 262] on label "[PERSON_NAME]" at bounding box center [585, 255] width 87 height 15
click at [627, 545] on button "Надіслати" at bounding box center [625, 545] width 62 height 33
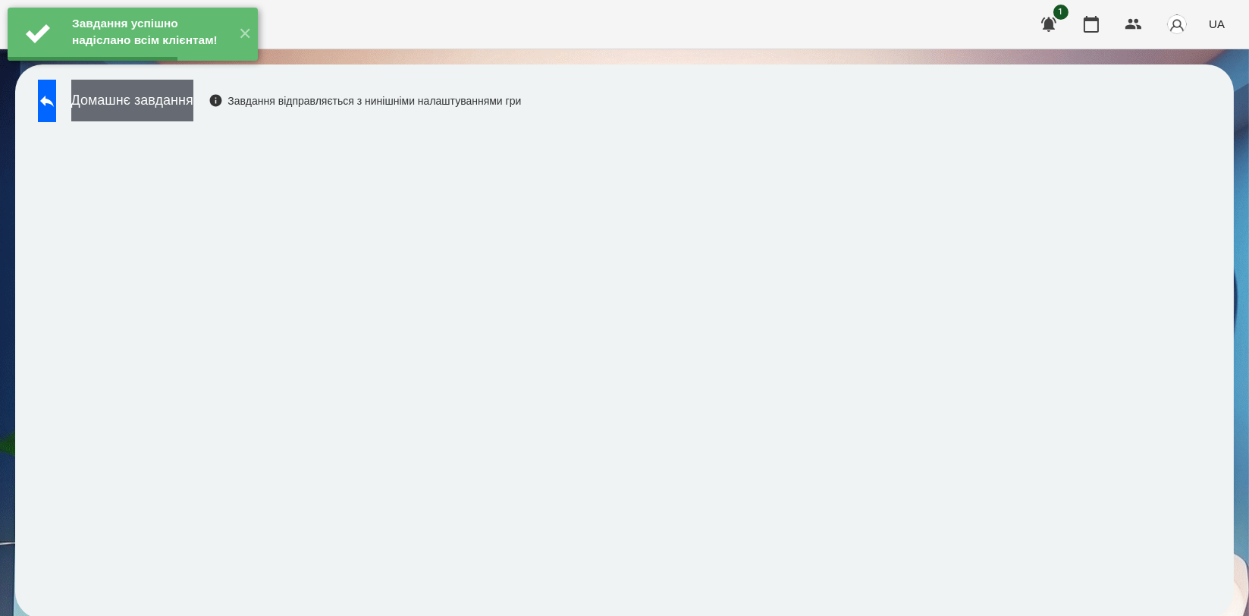
click at [193, 96] on button "Домашнє завдання" at bounding box center [132, 101] width 122 height 42
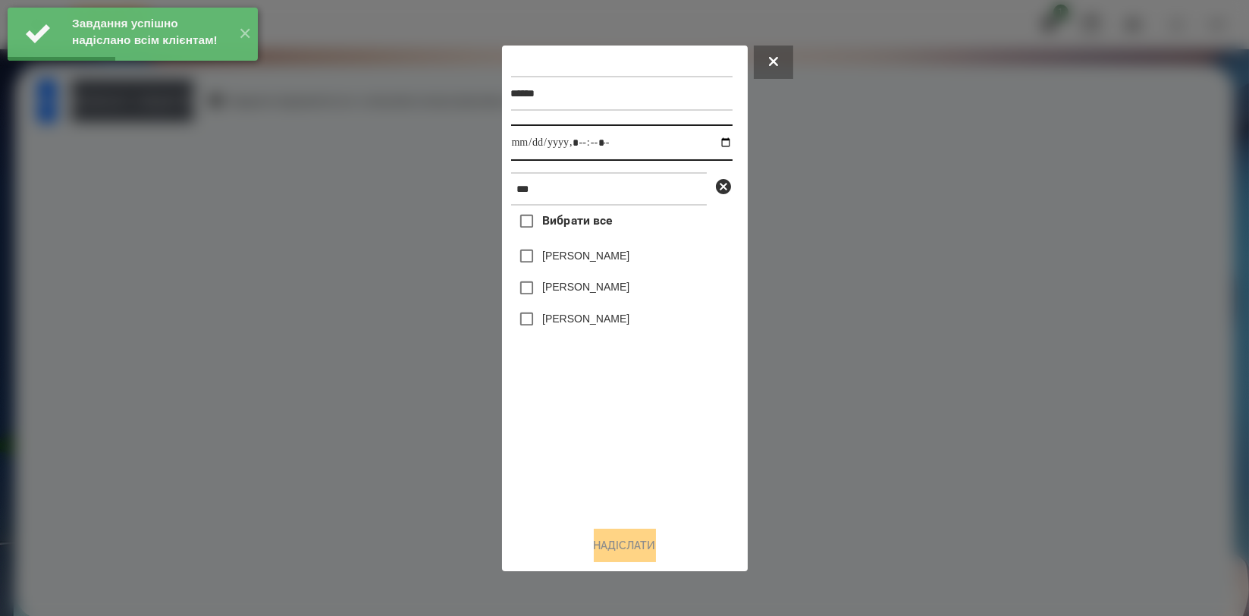
click at [708, 140] on input "datetime-local" at bounding box center [621, 142] width 221 height 36
type input "**********"
click at [629, 400] on div "Вибрати все [PERSON_NAME] [PERSON_NAME] [PERSON_NAME]" at bounding box center [621, 359] width 221 height 308
click at [621, 263] on label "[PERSON_NAME]" at bounding box center [585, 255] width 87 height 15
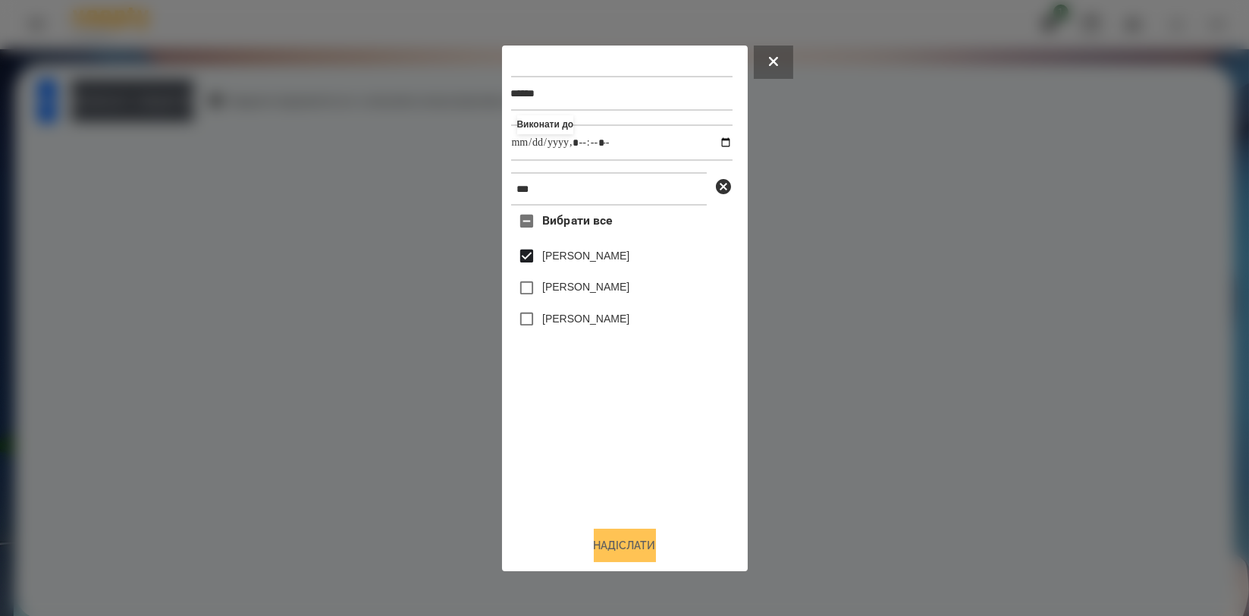
click at [599, 539] on button "Надіслати" at bounding box center [625, 545] width 62 height 33
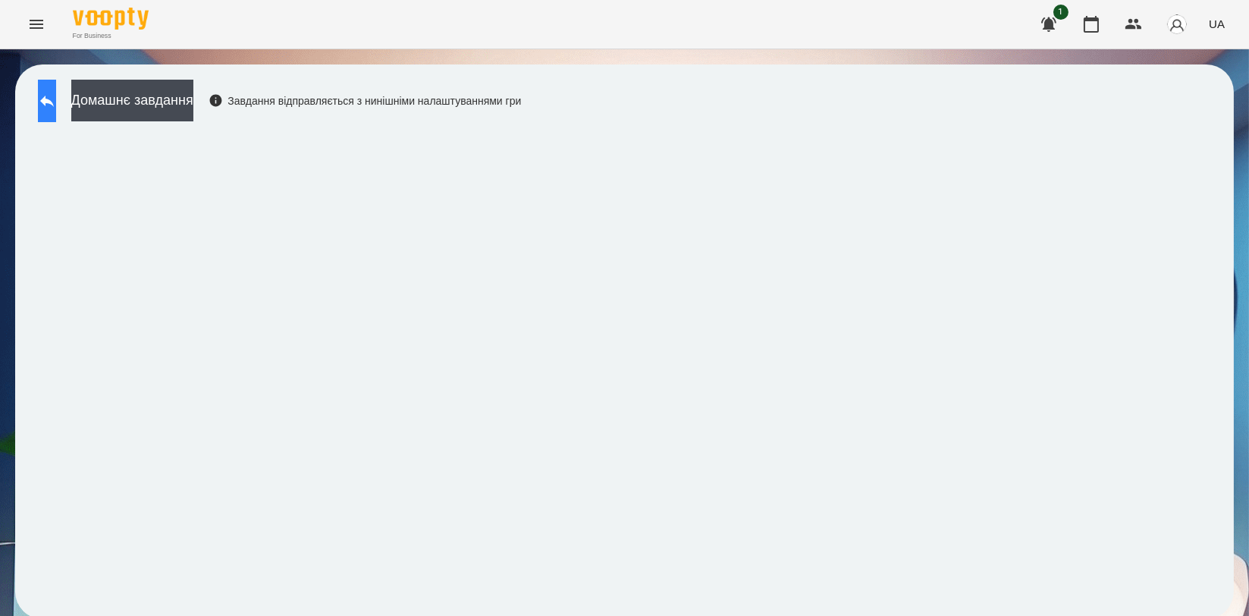
click at [56, 93] on button at bounding box center [47, 101] width 18 height 42
